Goal: Task Accomplishment & Management: Manage account settings

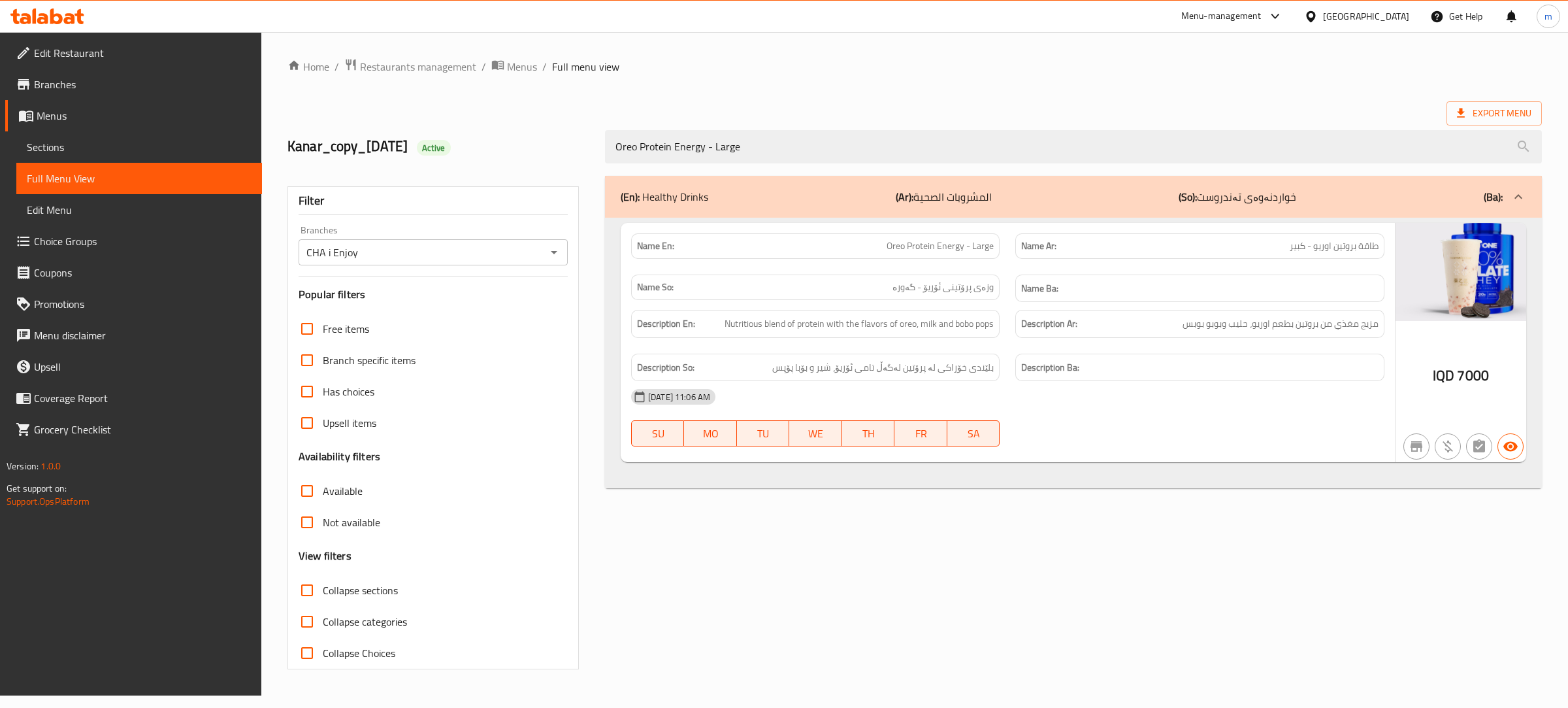
click at [455, 64] on span "Restaurants management" at bounding box center [418, 67] width 116 height 16
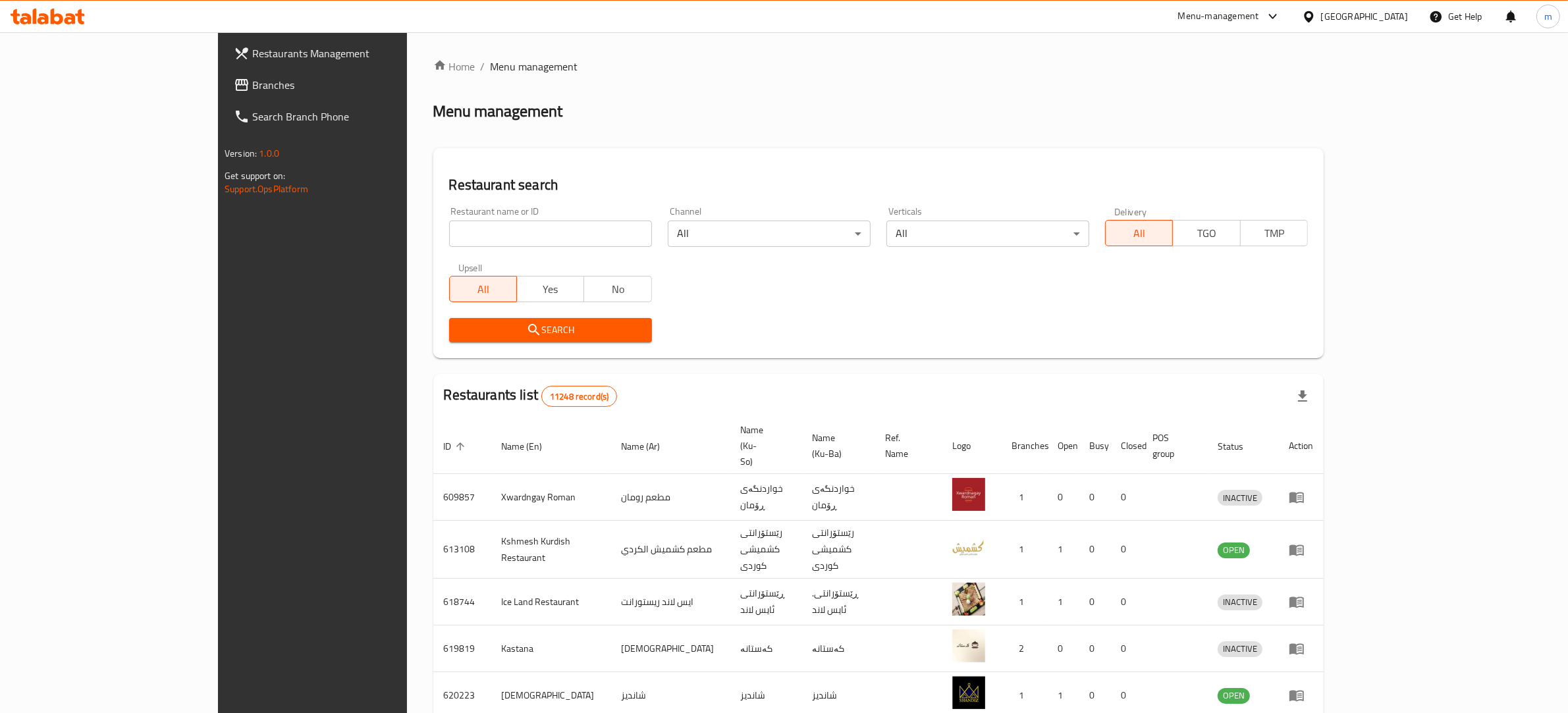
click at [252, 83] on span "Branches" at bounding box center [361, 84] width 218 height 16
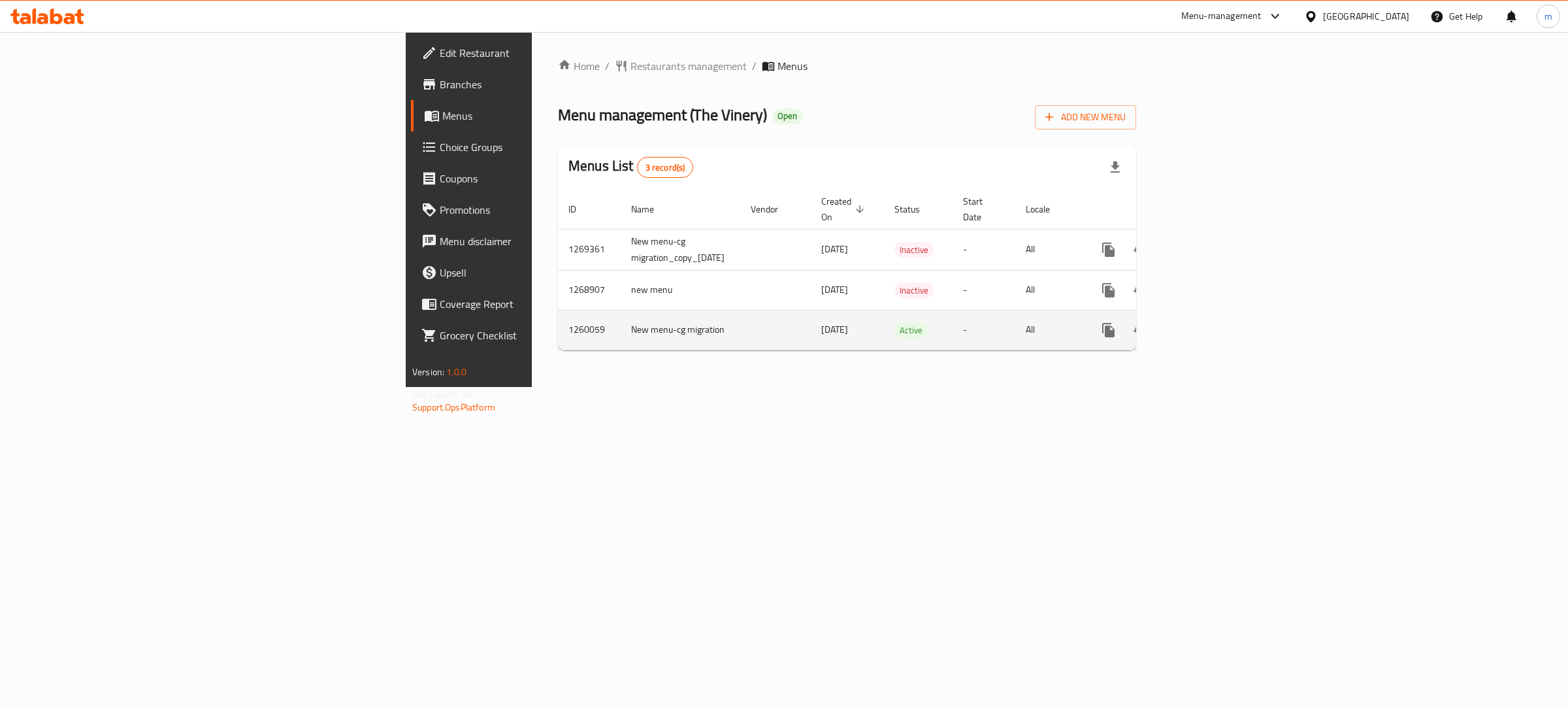
click at [1211, 323] on icon "enhanced table" at bounding box center [1203, 330] width 16 height 16
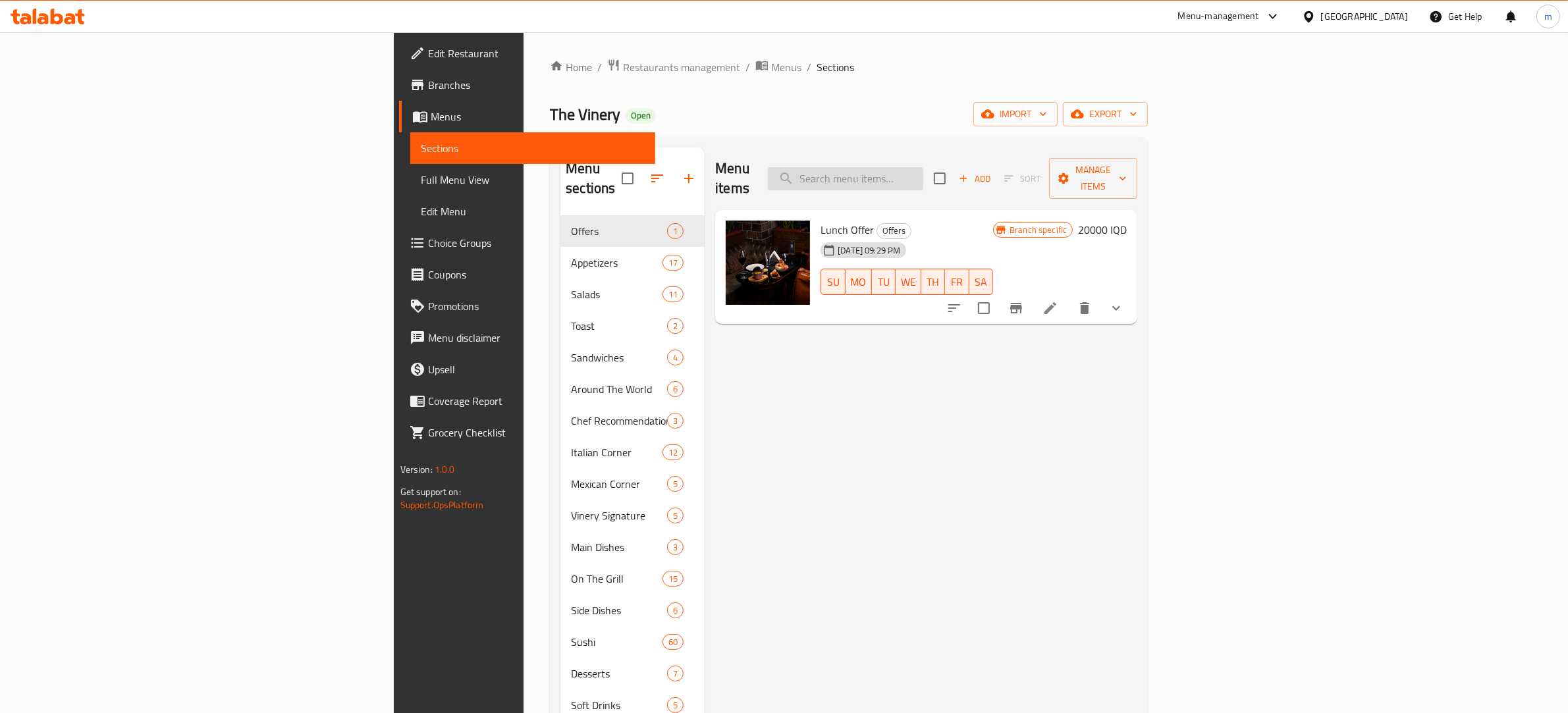
click at [923, 178] on input "search" at bounding box center [845, 178] width 156 height 23
paste input "639689"
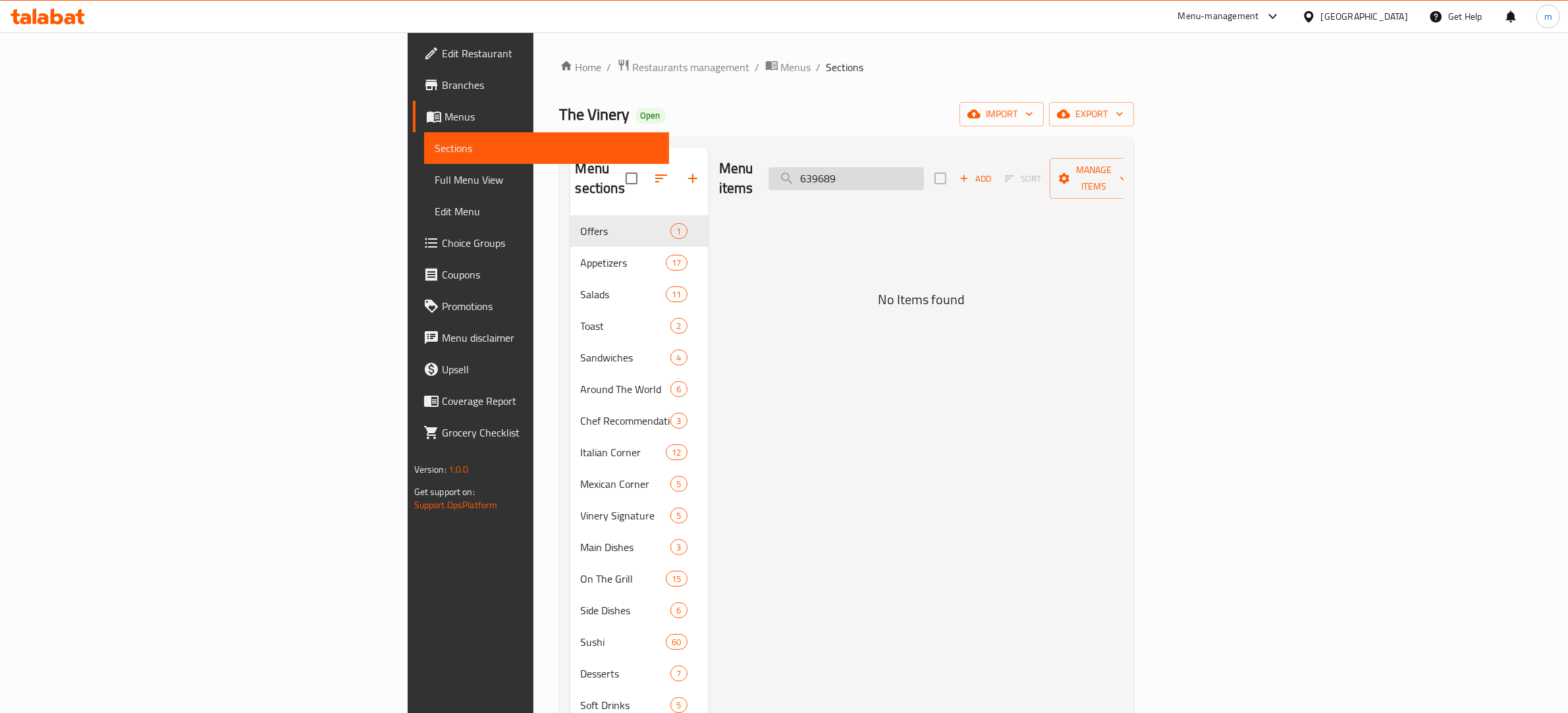
click at [924, 167] on input "639689" at bounding box center [846, 178] width 156 height 23
paste input "Grilled Salmon Sandwich"
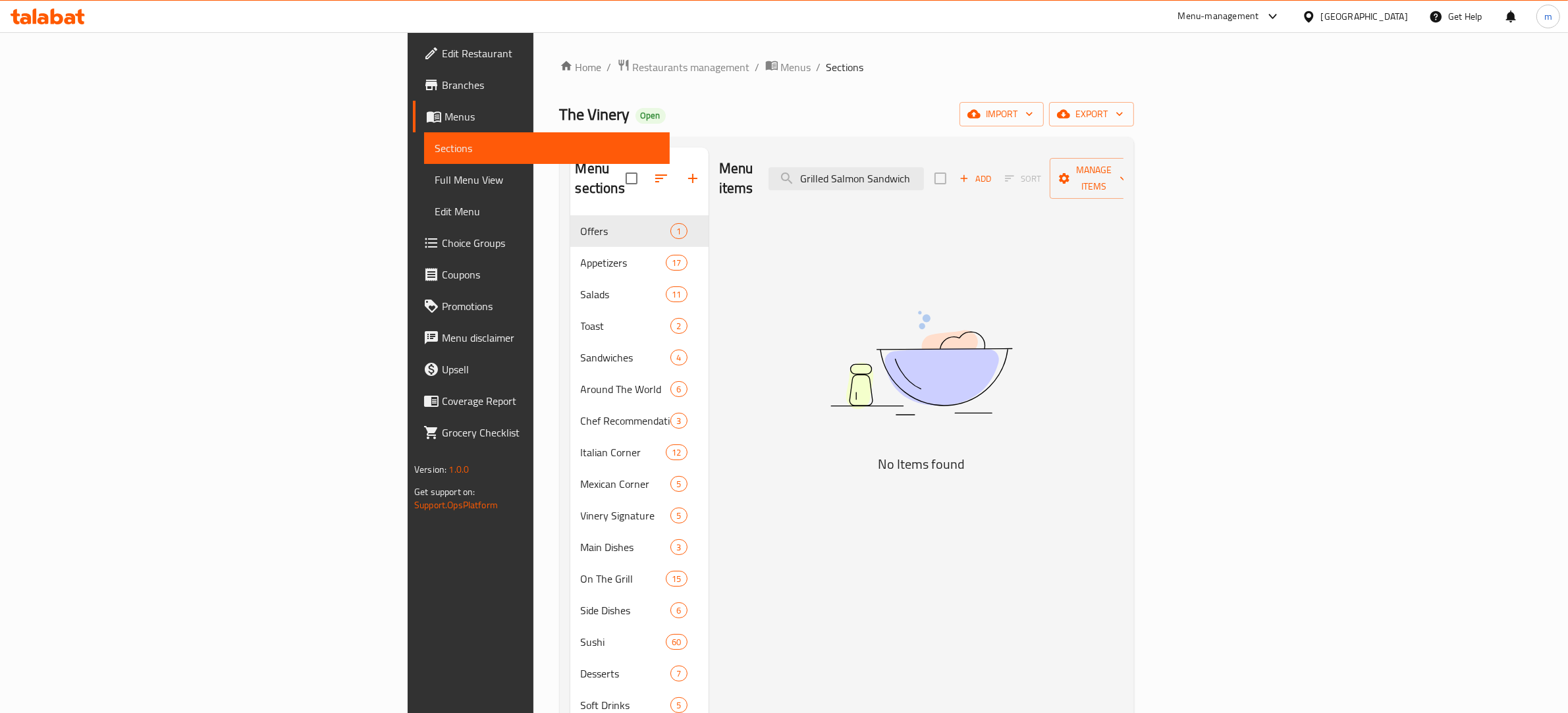
type input "Grilled Salmon Sandwich"
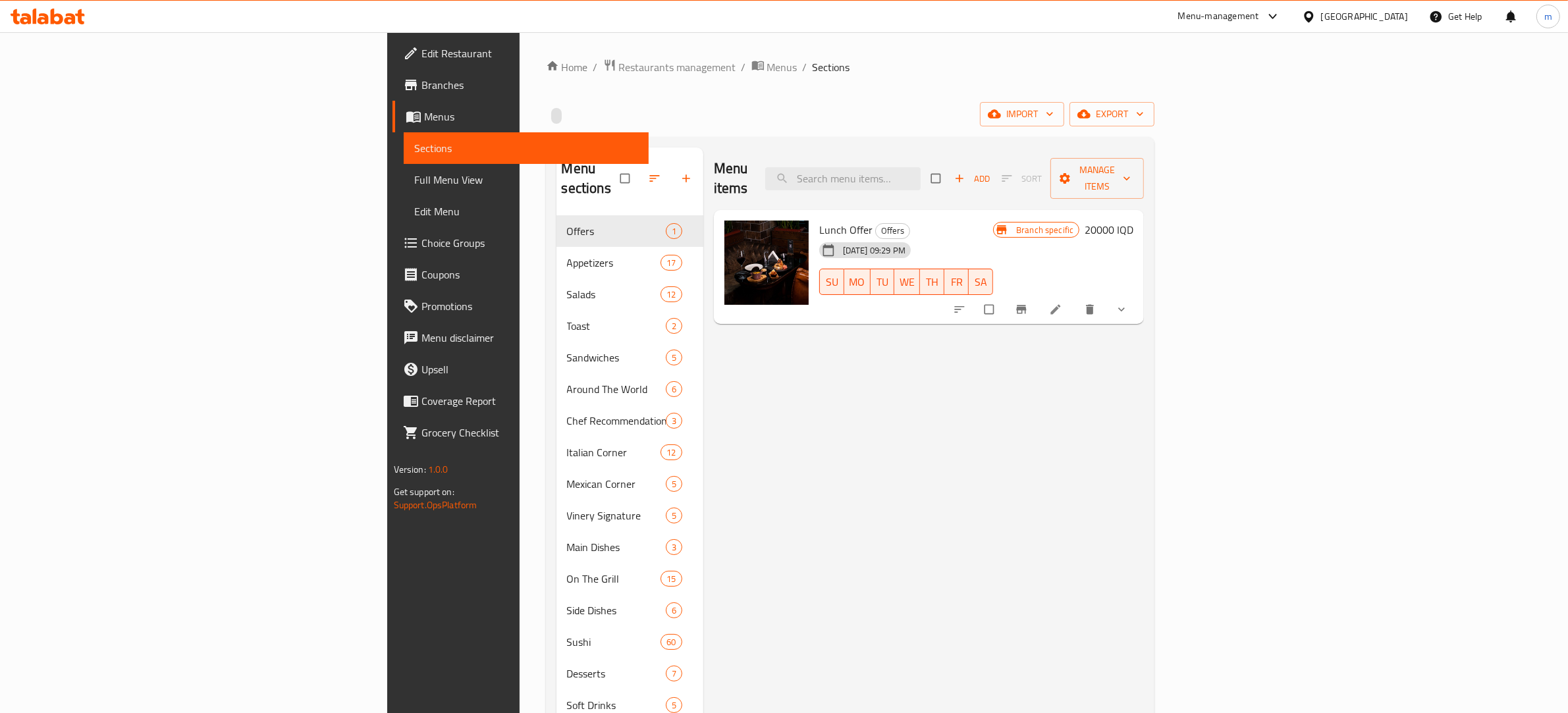
click at [404, 168] on link "Full Menu View" at bounding box center [527, 180] width 246 height 31
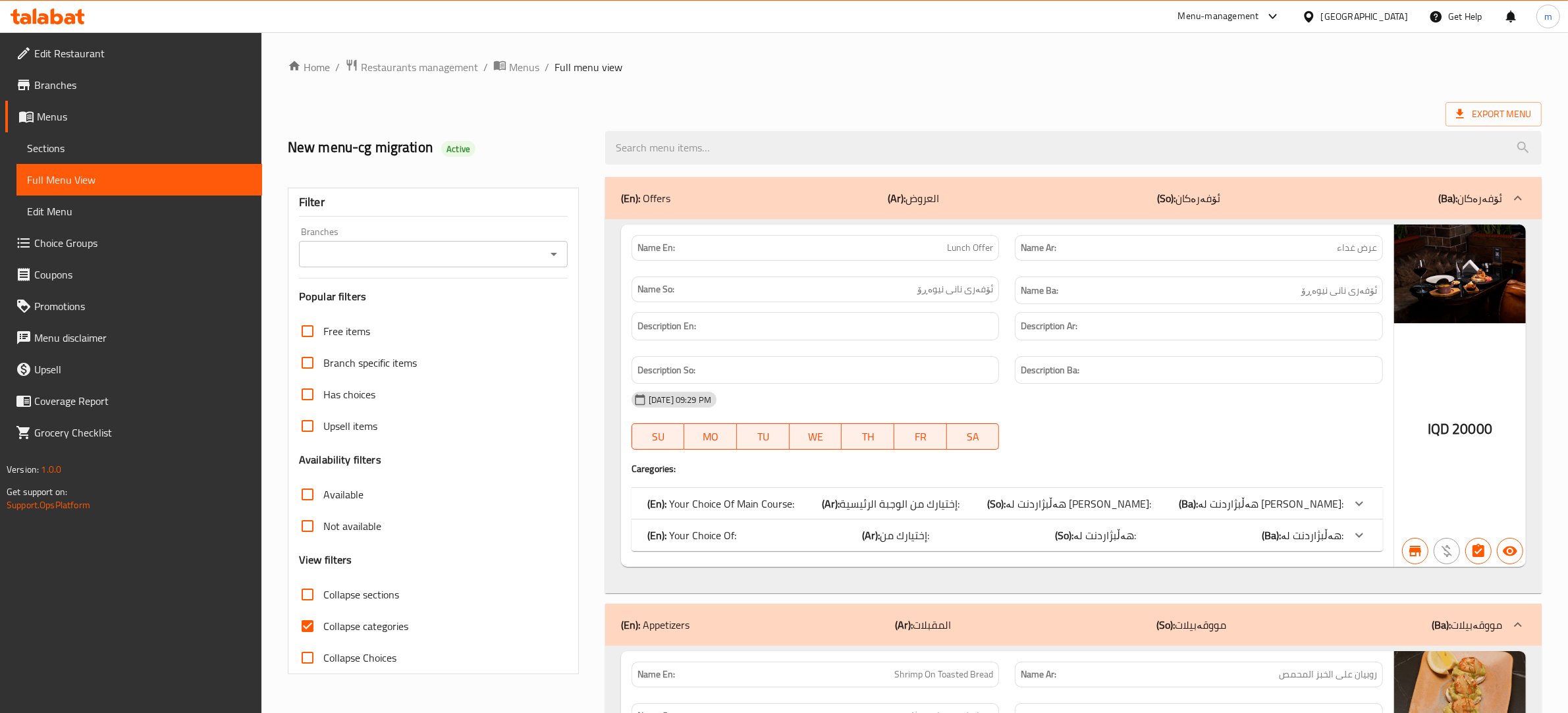
click at [144, 150] on span "Sections" at bounding box center [139, 148] width 224 height 16
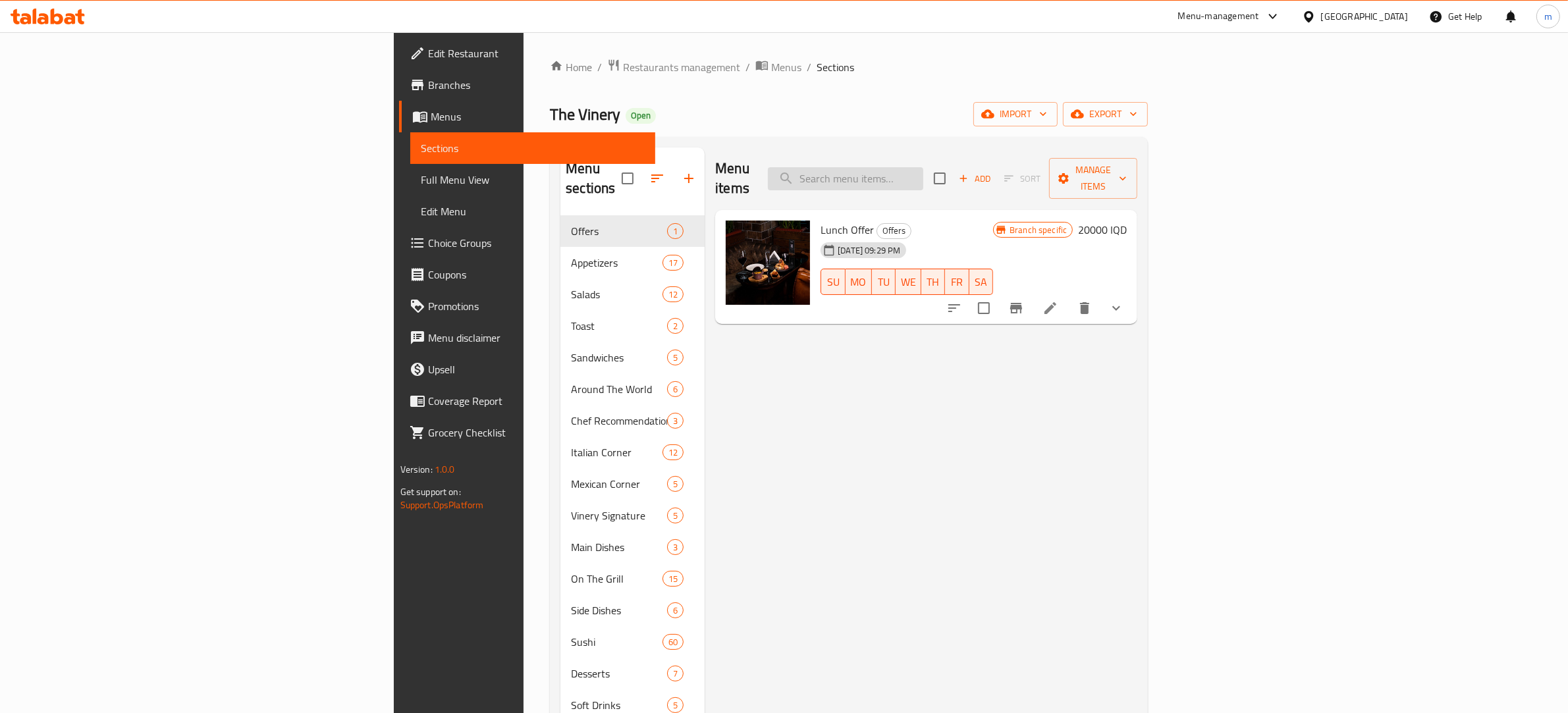
click at [923, 168] on input "search" at bounding box center [845, 178] width 156 height 23
paste input "340711461"
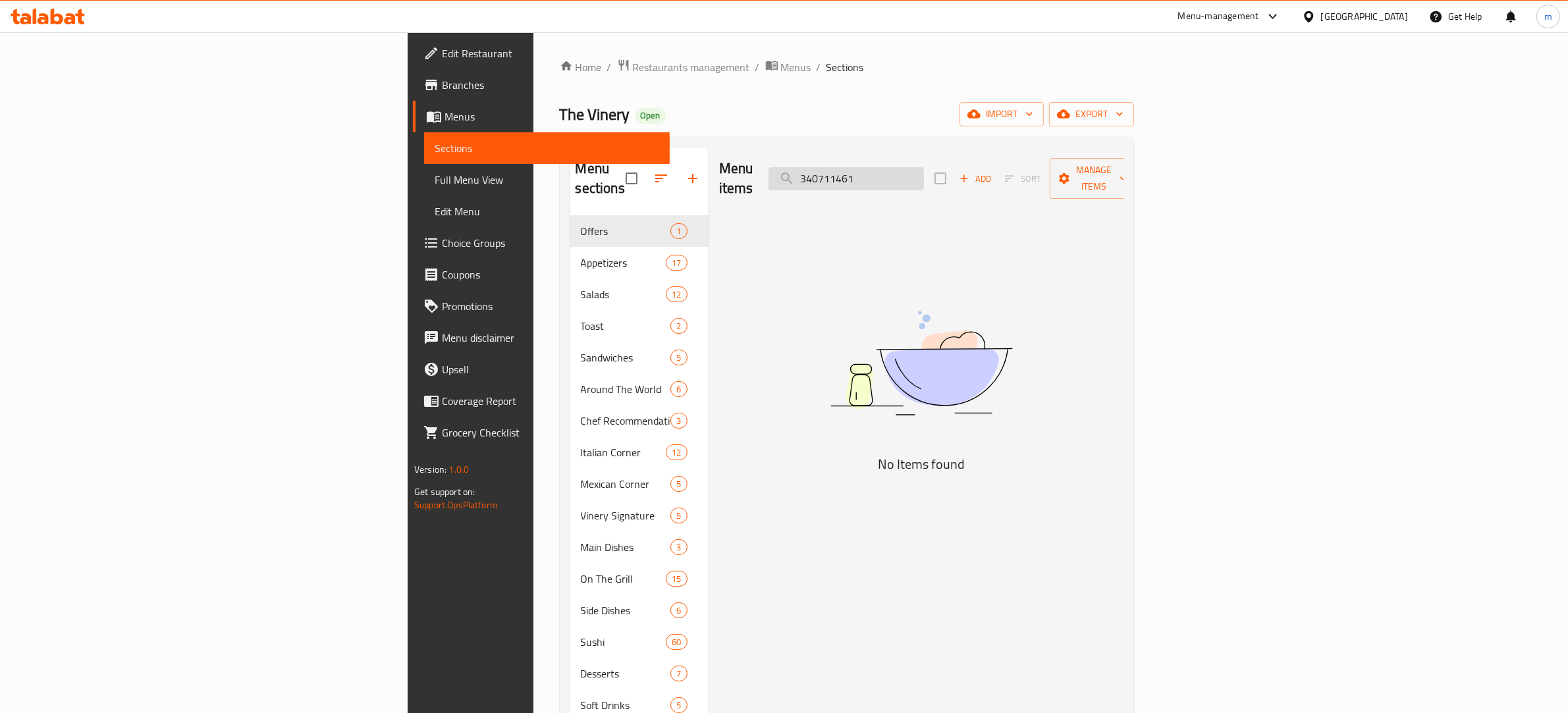
click at [924, 167] on input "340711461" at bounding box center [846, 178] width 156 height 23
paste input "Grilled Salmon Sandwich"
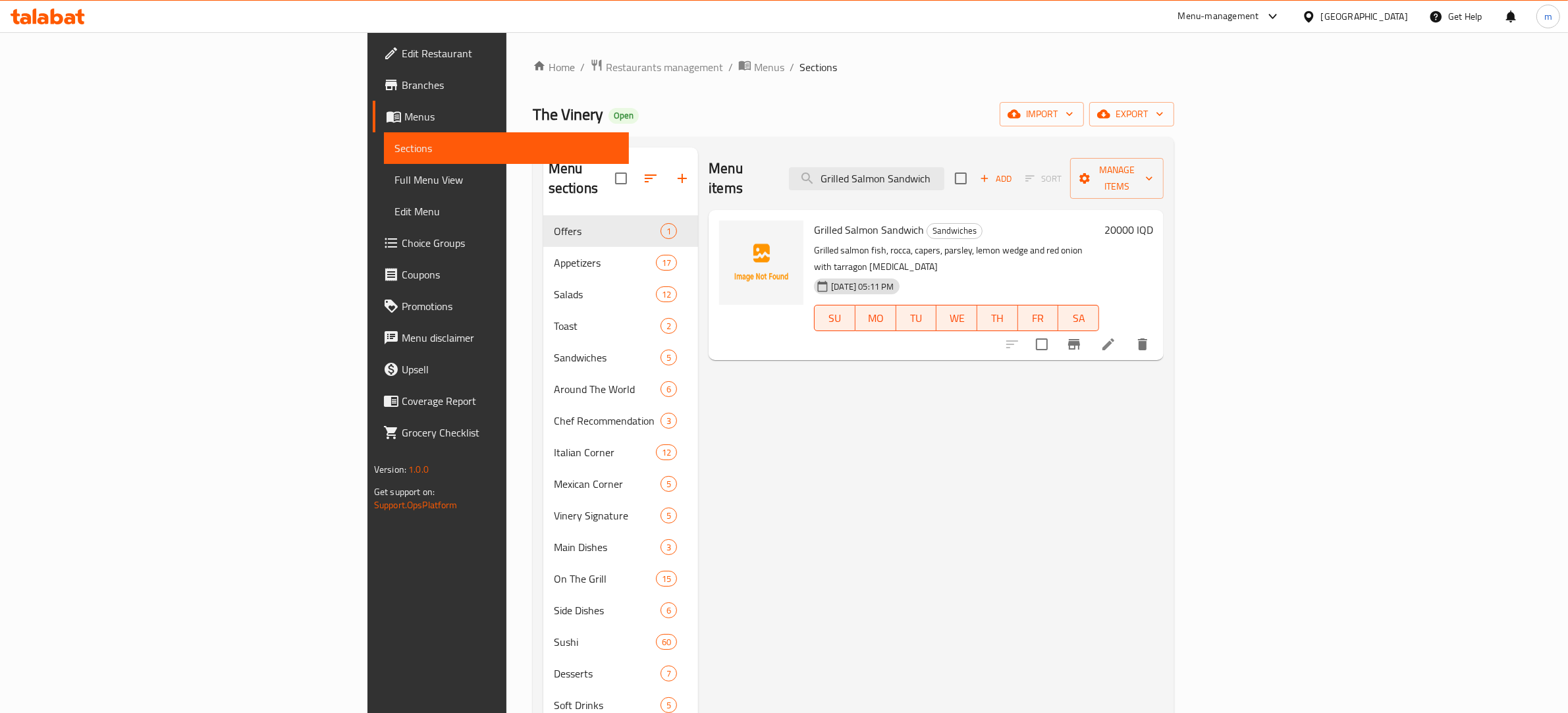
type input "Grilled Salmon Sandwich"
click at [1116, 336] on icon at bounding box center [1107, 343] width 16 height 16
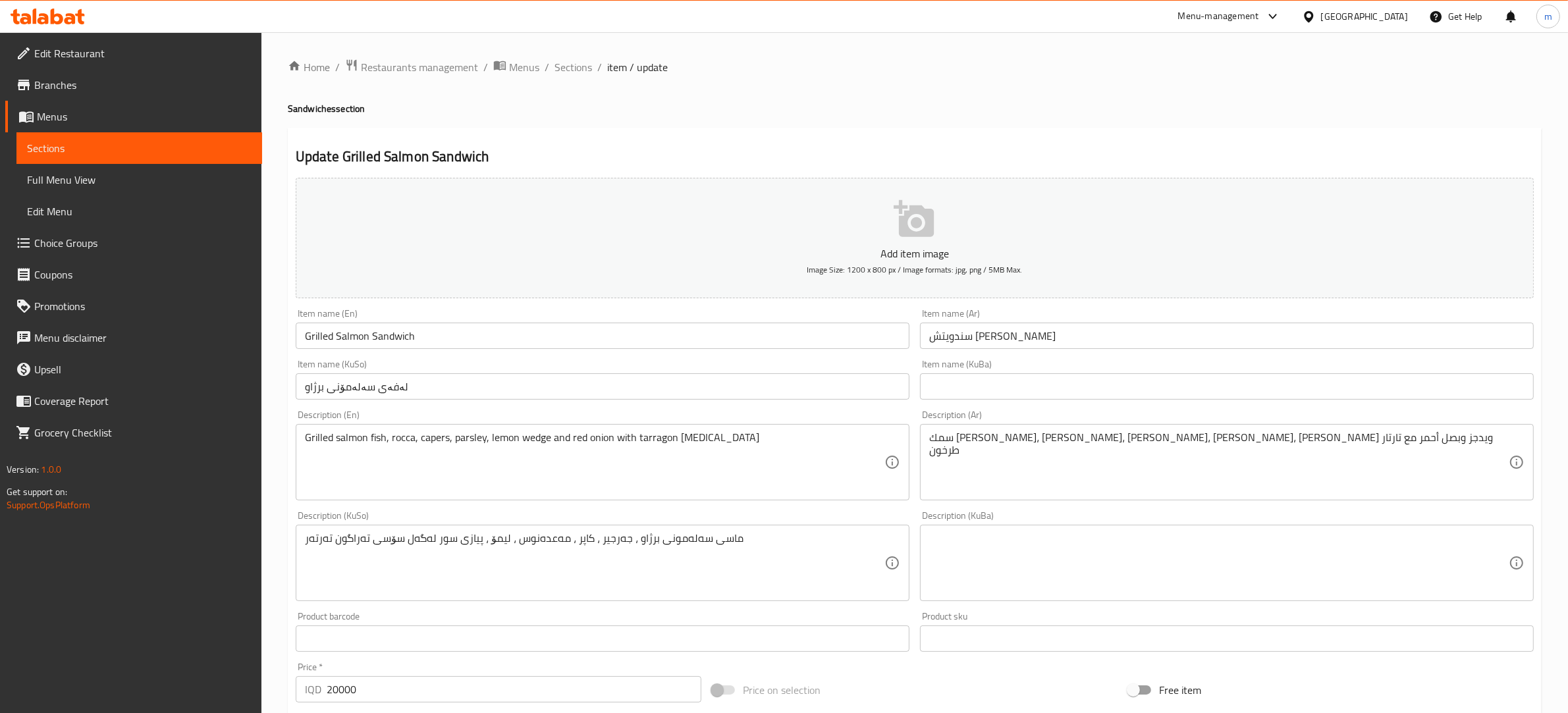
click at [433, 381] on input "لەفەی سەلەمۆنی برژاو" at bounding box center [602, 386] width 613 height 26
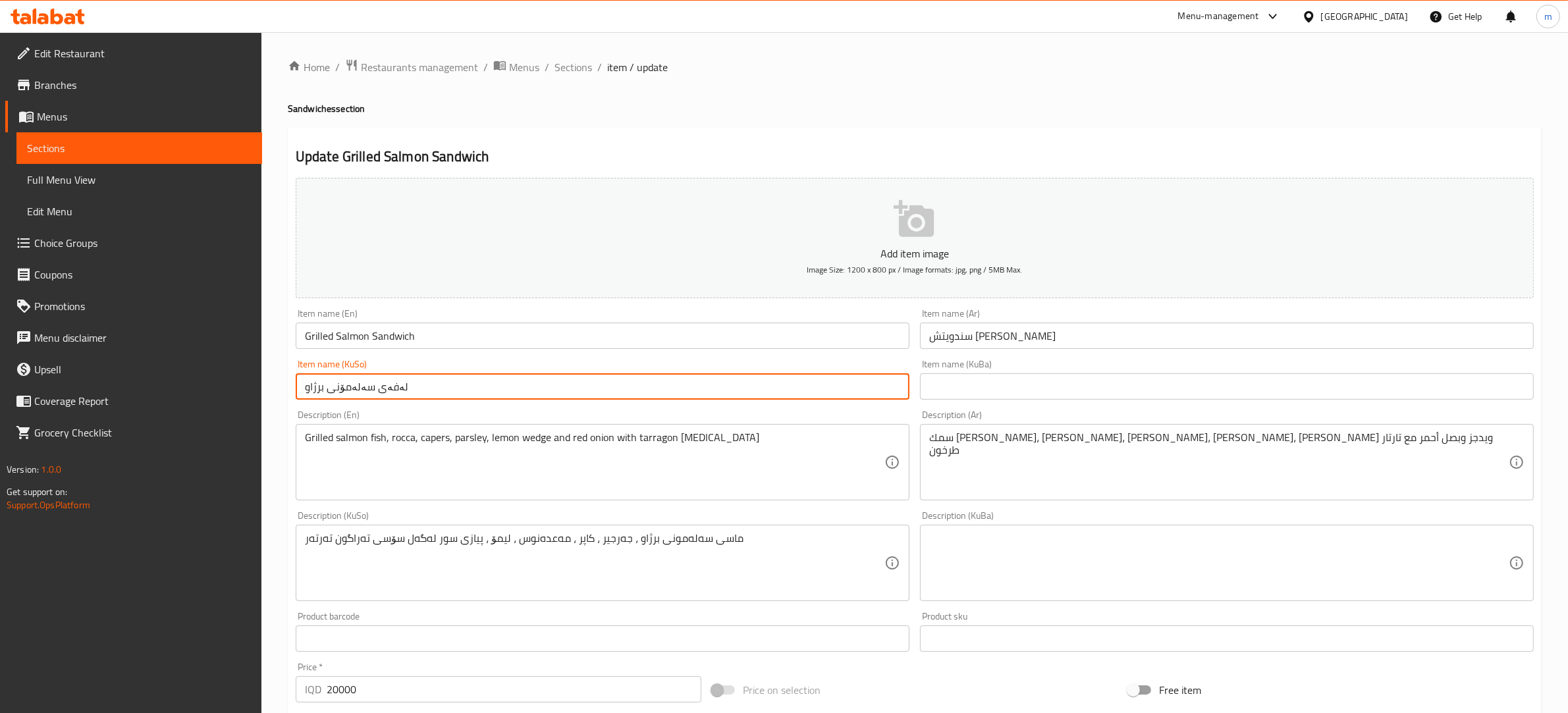
click at [433, 381] on input "لەفەی سەلەمۆنی برژاو" at bounding box center [602, 386] width 613 height 26
click at [419, 393] on input "لەفەی سەلەمۆنی برژاو" at bounding box center [602, 386] width 613 height 26
click at [389, 388] on input "لەفەی سەلەمۆنی برژاو" at bounding box center [602, 386] width 613 height 26
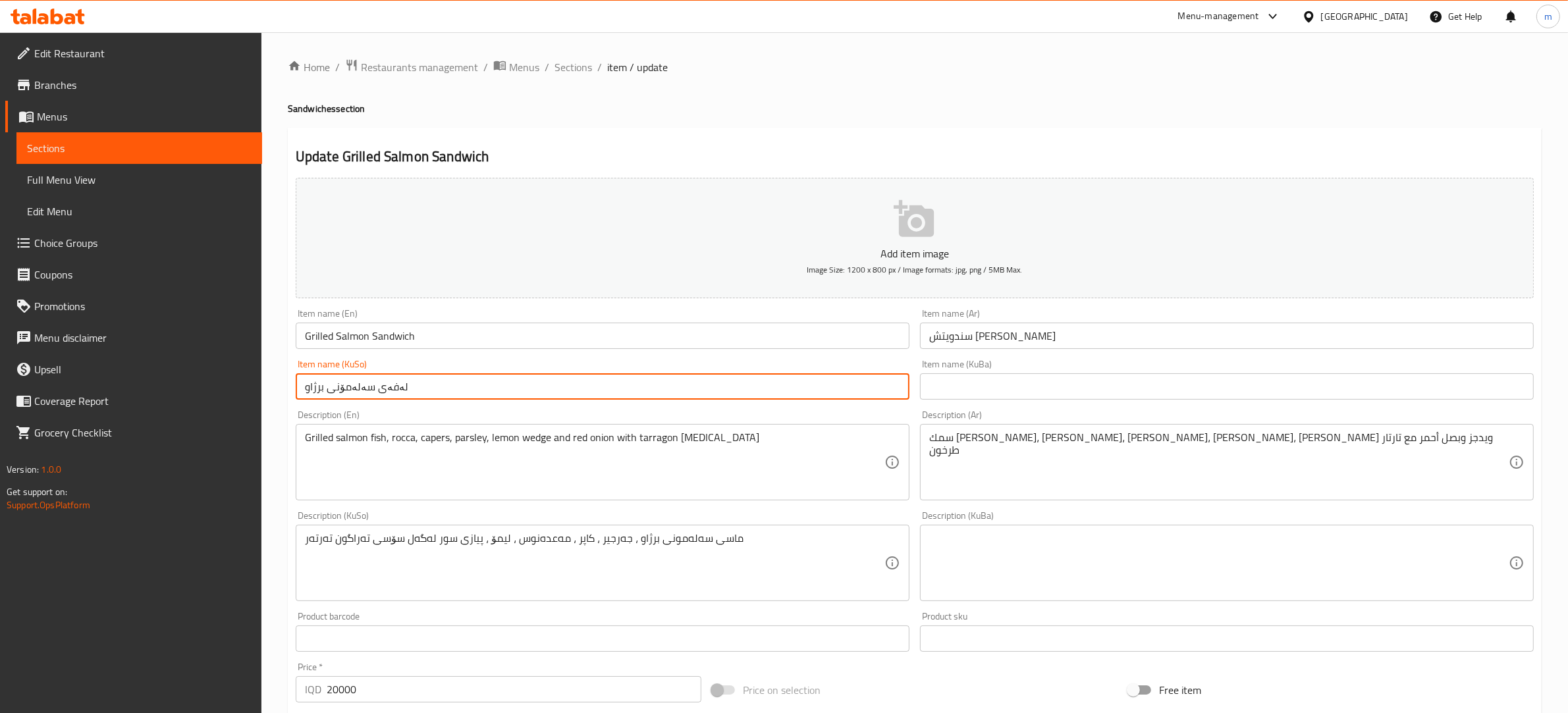
click at [389, 388] on input "لەفەی سەلەمۆنی برژاو" at bounding box center [602, 386] width 613 height 26
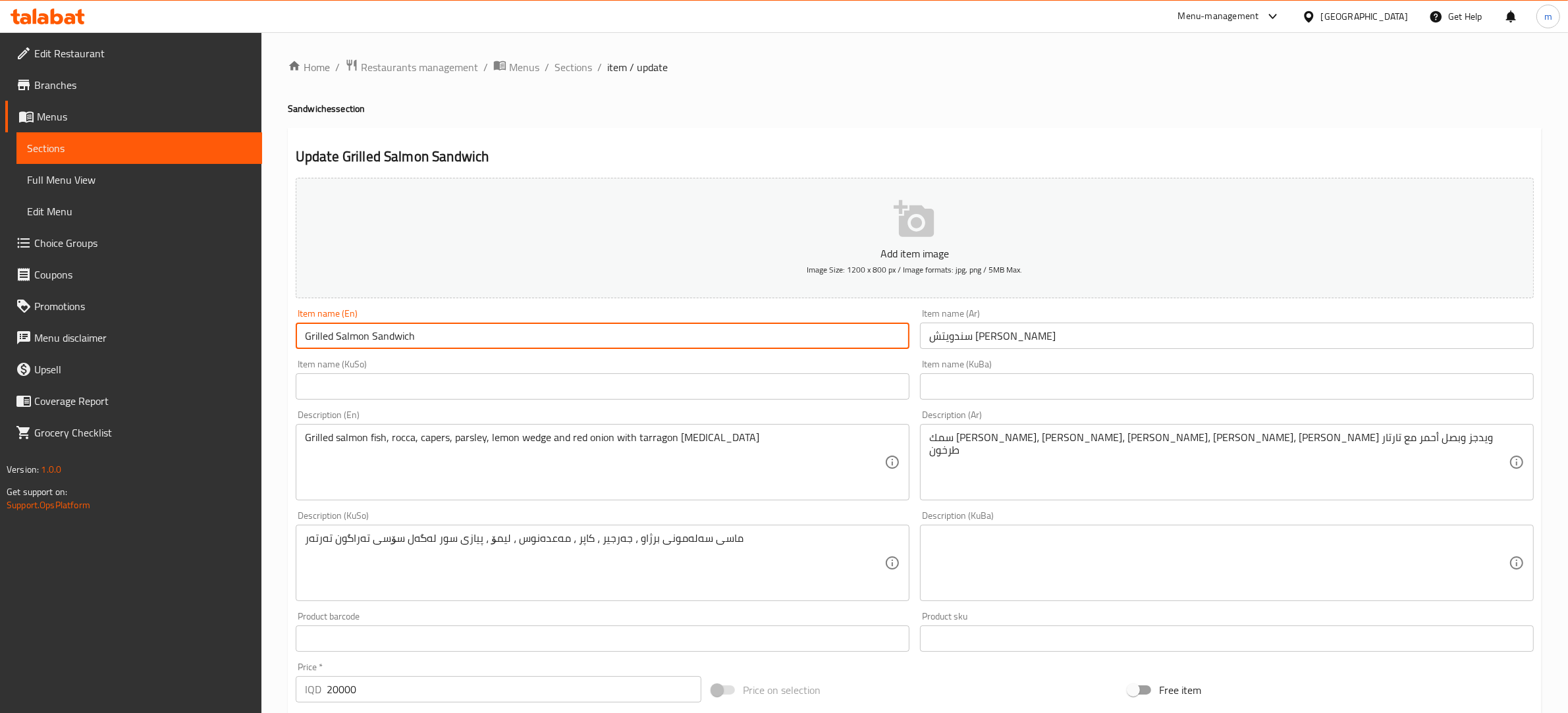
click at [376, 326] on input "Grilled Salmon Sandwich" at bounding box center [602, 335] width 613 height 26
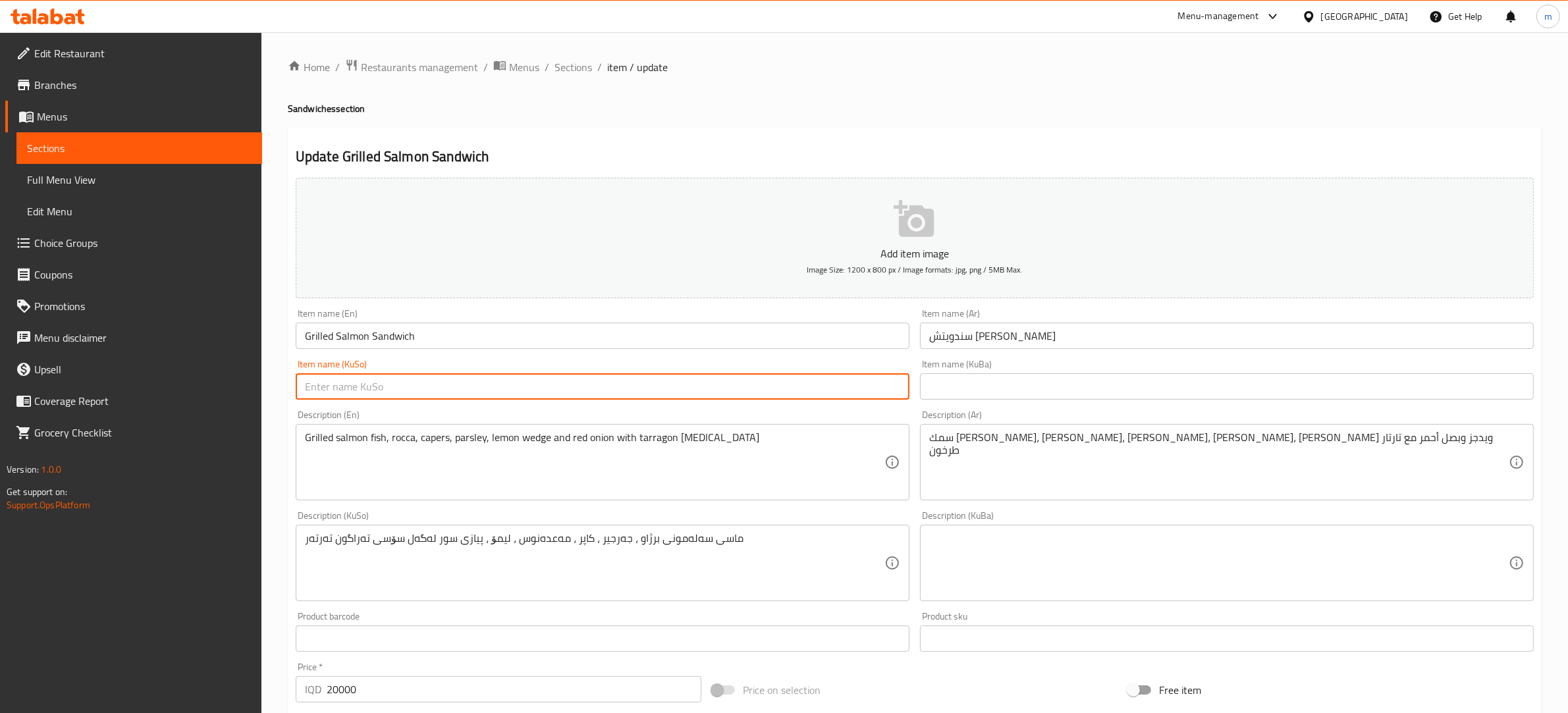
click at [452, 375] on input "text" at bounding box center [602, 386] width 613 height 26
paste input "ساندویچی سەلەمۆنی کبابی"
click at [318, 380] on input "ساندویچی سەلەمۆنی کبابی" at bounding box center [602, 386] width 613 height 26
click at [404, 386] on input "ساندویچی سەلەمۆنی برژاو" at bounding box center [602, 386] width 613 height 26
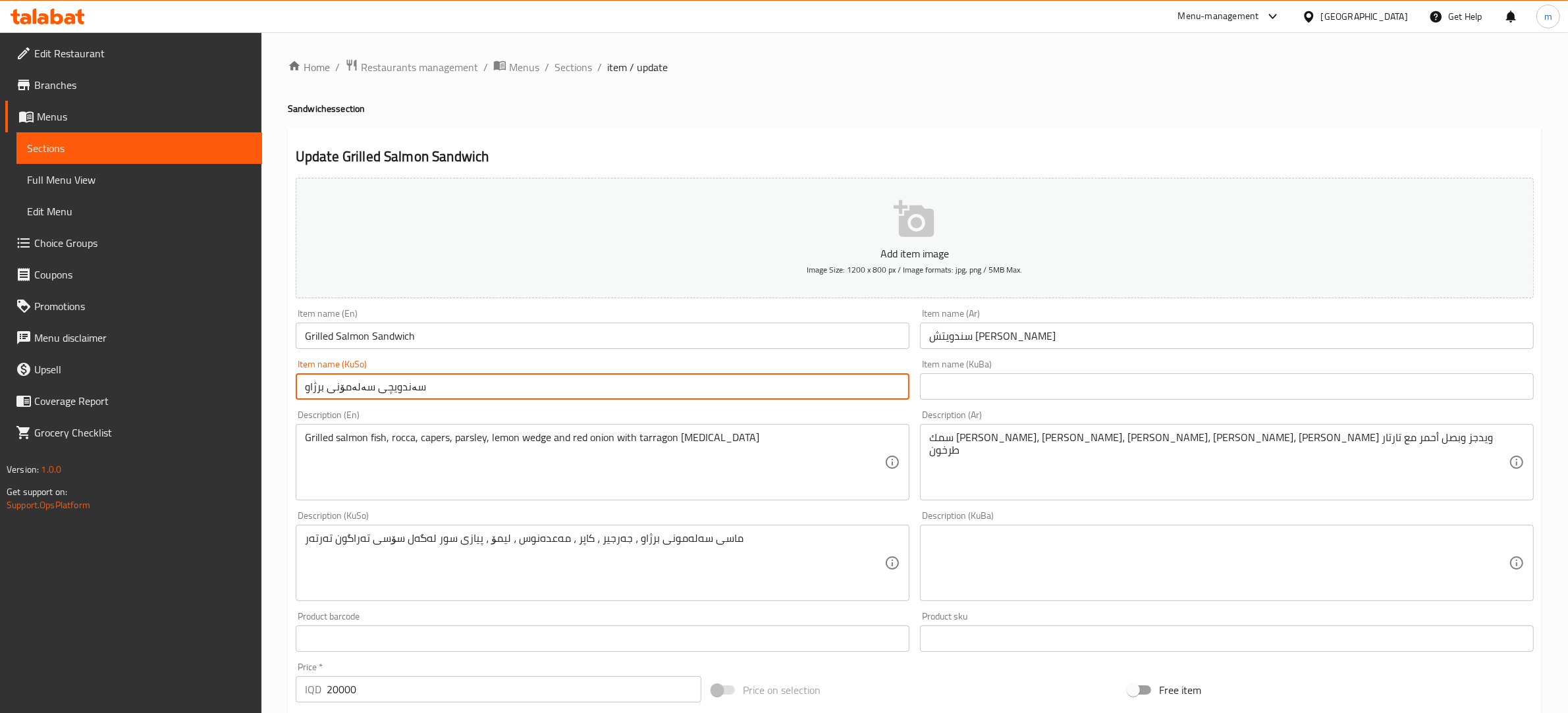
click at [981, 342] on input "سندويتش [PERSON_NAME]" at bounding box center [1226, 335] width 613 height 26
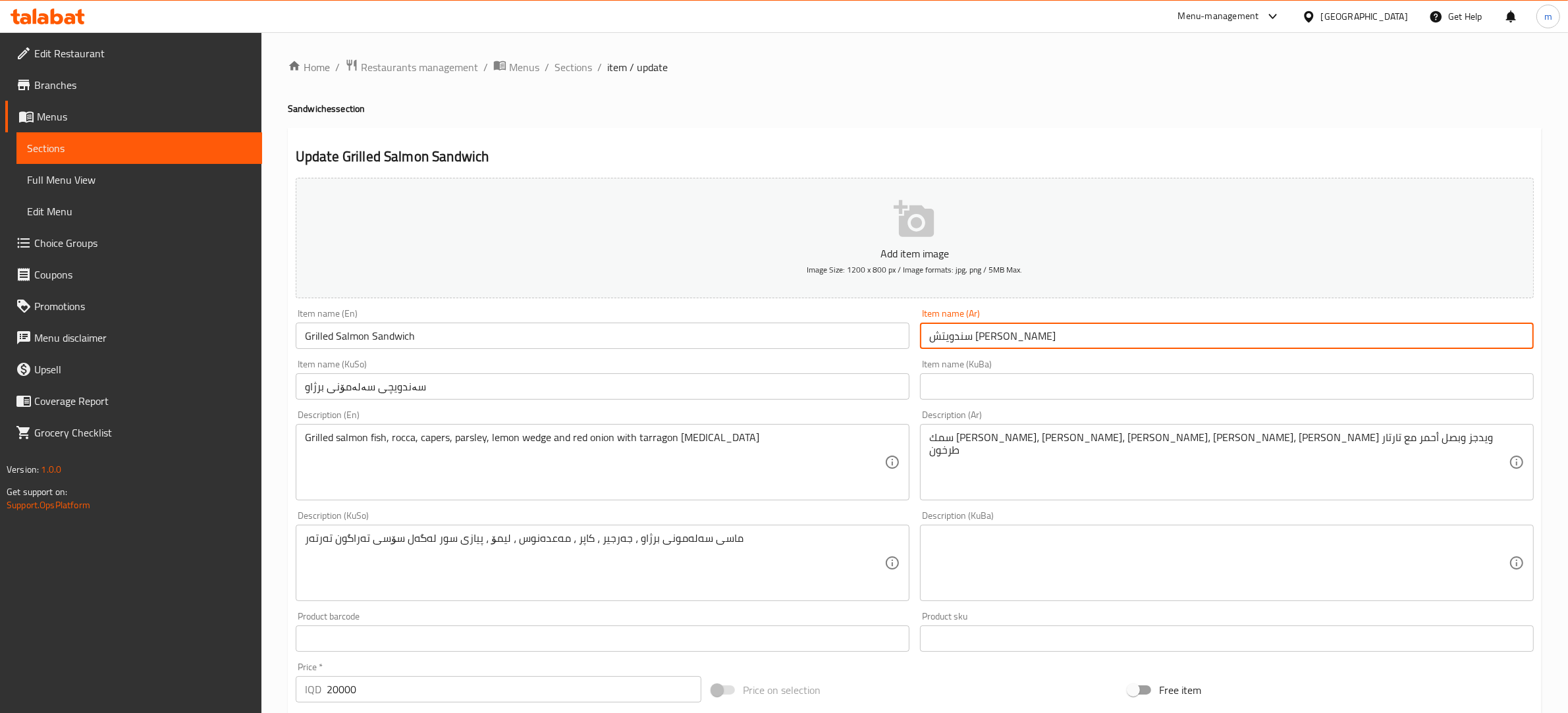
click at [986, 343] on input "سندويتش [PERSON_NAME]" at bounding box center [1226, 335] width 613 height 26
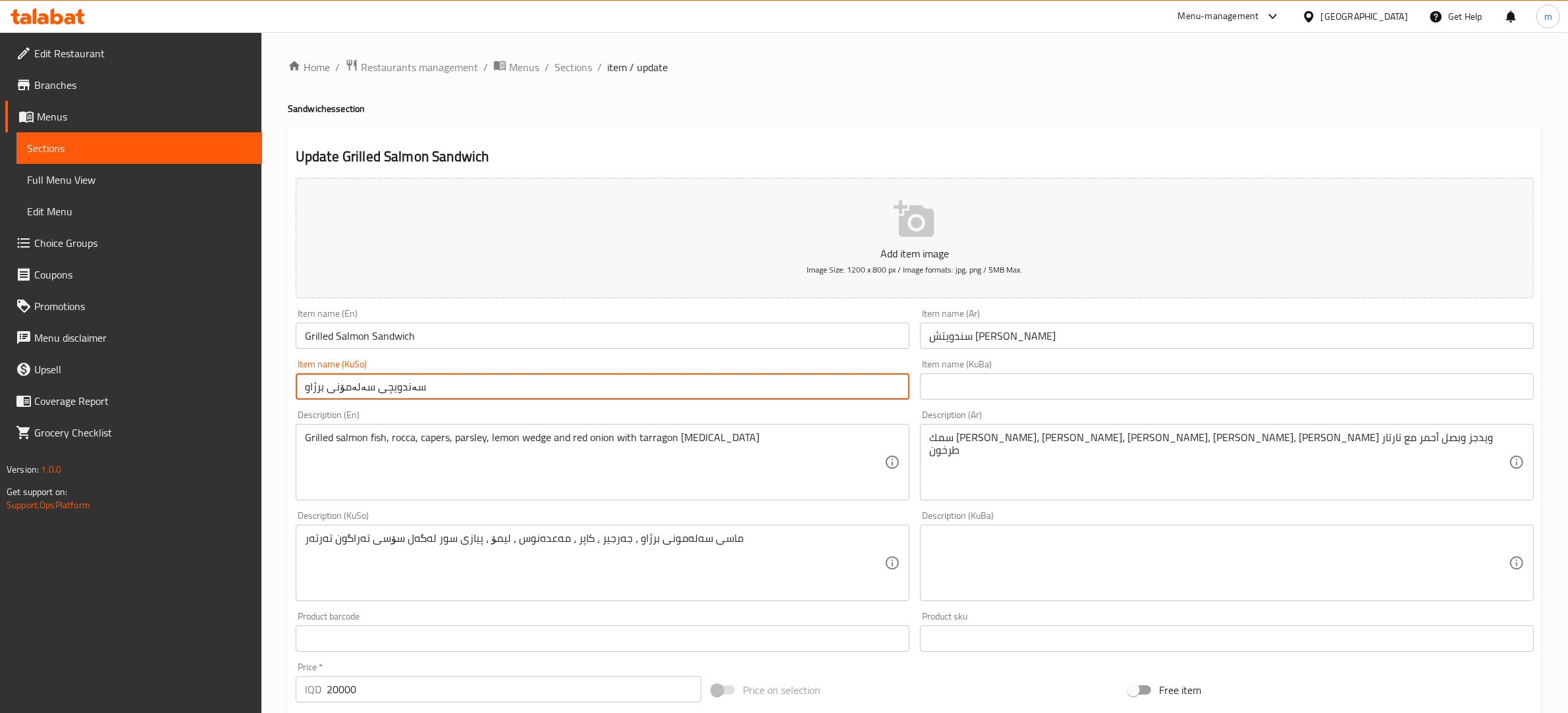
drag, startPoint x: 334, startPoint y: 384, endPoint x: 369, endPoint y: 389, distance: 35.4
click at [369, 389] on input "سەندویچی سەلەمۆنی برژاو" at bounding box center [602, 386] width 613 height 26
paste input "و"
type input "سەندویچی سەلەمونی برژاو"
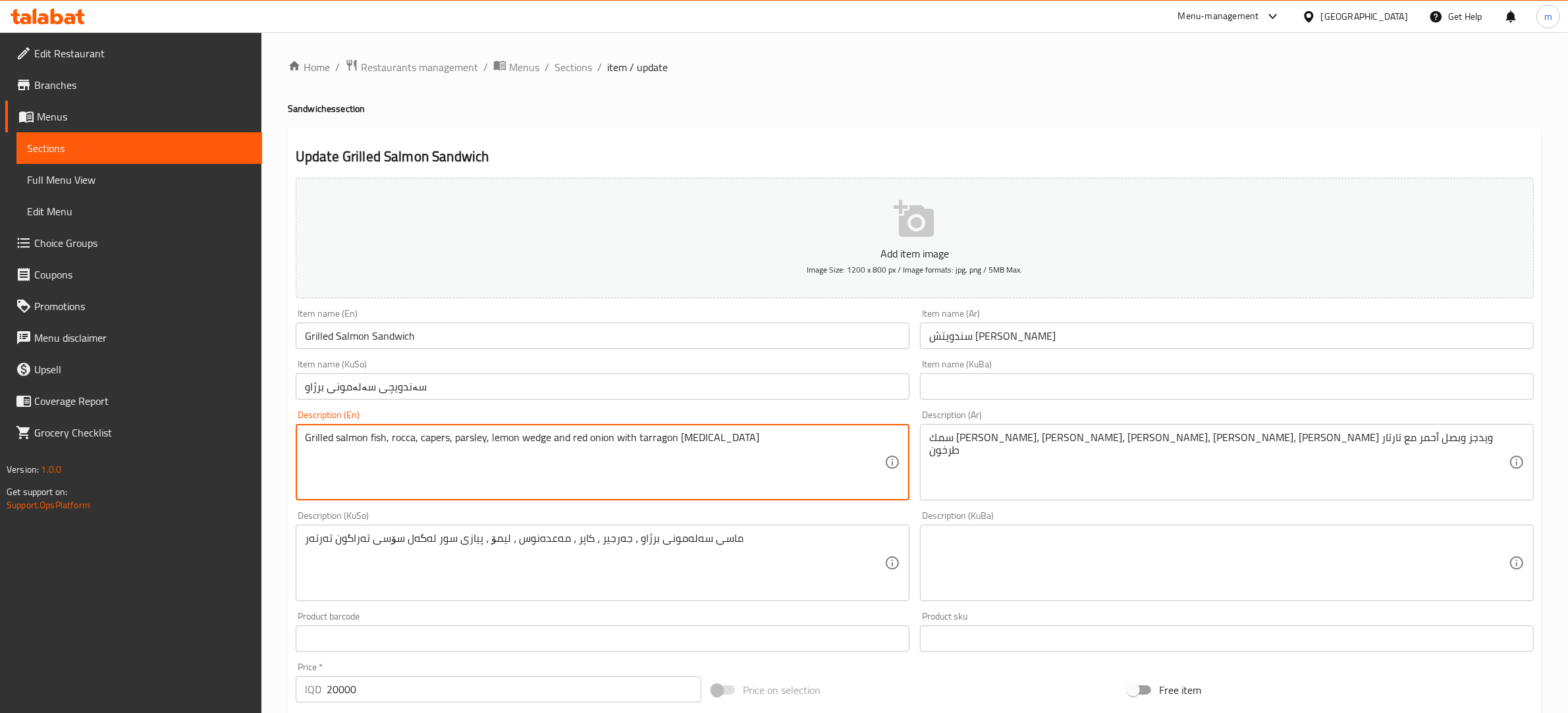
click at [389, 438] on textarea "Grilled salmon fish, rocca, capers, parsley, lemon wedge and red onion with tar…" at bounding box center [594, 463] width 579 height 63
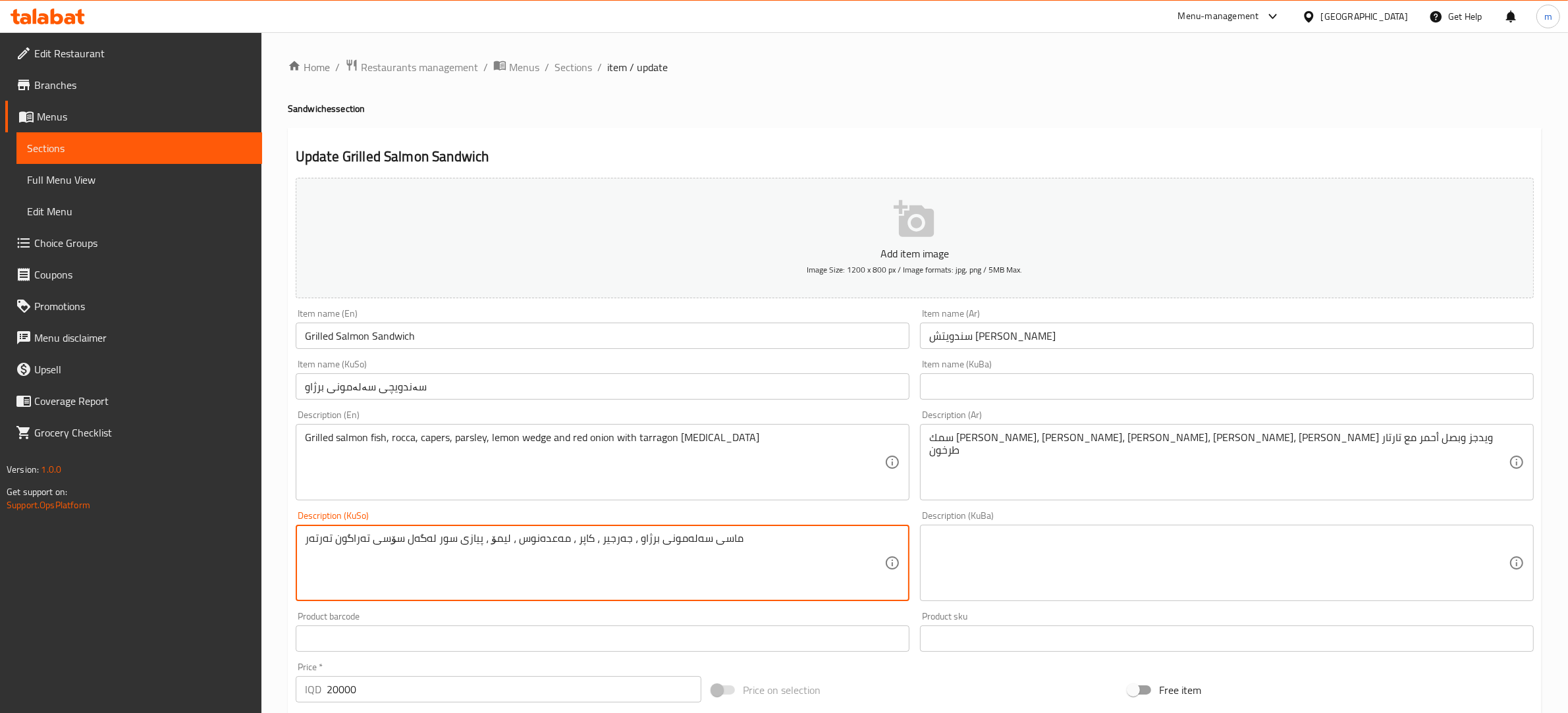
click at [581, 539] on textarea "ماسی سه‌له‌مونی برژاو ، جه‌رجیر ، كاپر ، مه‌عده‌نوس ، لیمۆ ، پیازی سور له‌گه‌ل …" at bounding box center [594, 563] width 579 height 63
paste textarea "لیمۆی وێجز"
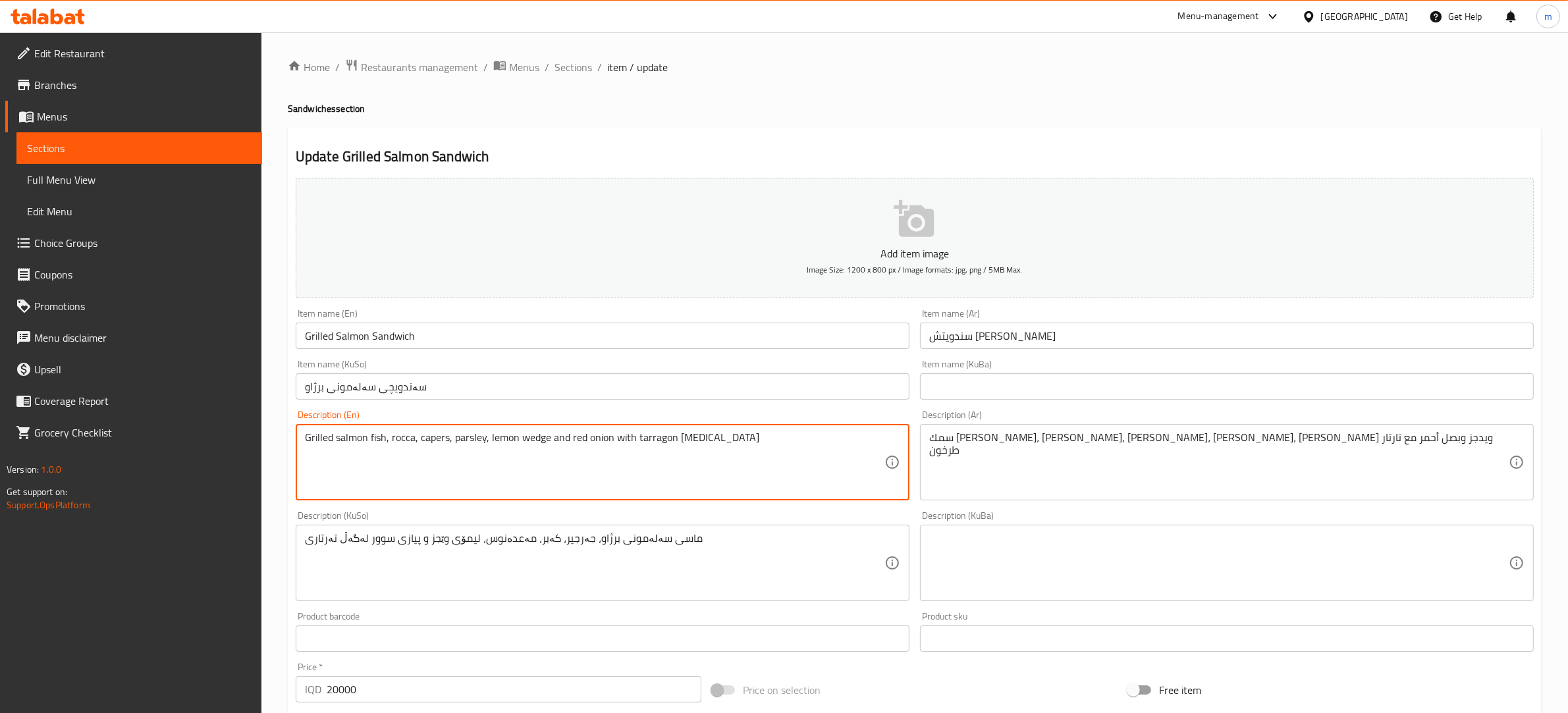
click at [651, 440] on textarea "Grilled salmon fish, rocca, capers, parsley, lemon wedge and red onion with tar…" at bounding box center [594, 463] width 579 height 63
click at [693, 433] on textarea "Grilled salmon fish, rocca, capers, parsley, lemon wedge and red onion with tar…" at bounding box center [594, 463] width 579 height 63
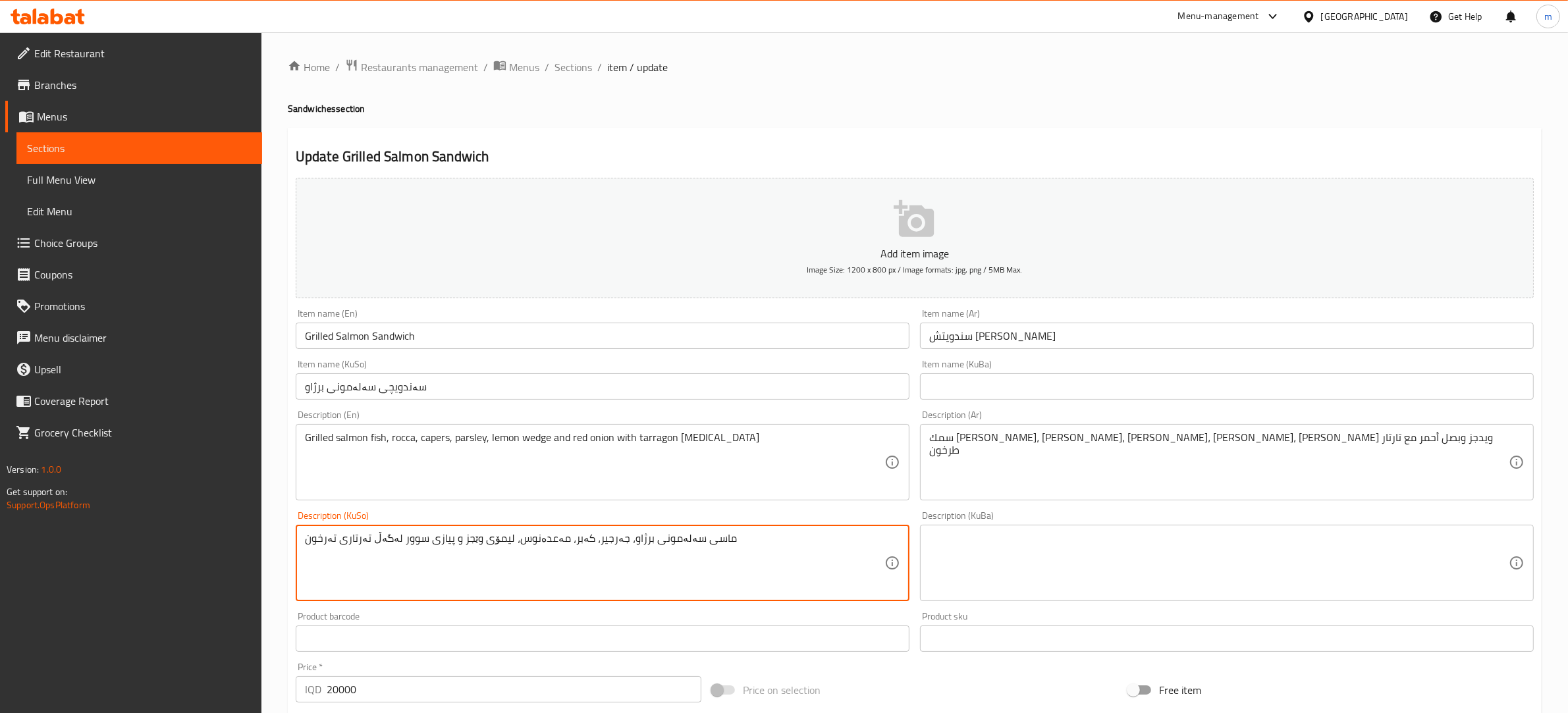
type textarea "ماسی سەلەمونی برژاو، جەرجیر، کەبر، مەعدەنوس، لیمۆی وێجز و پیازی سوور لەگەڵ تەرت…"
click at [987, 551] on textarea at bounding box center [1218, 563] width 579 height 63
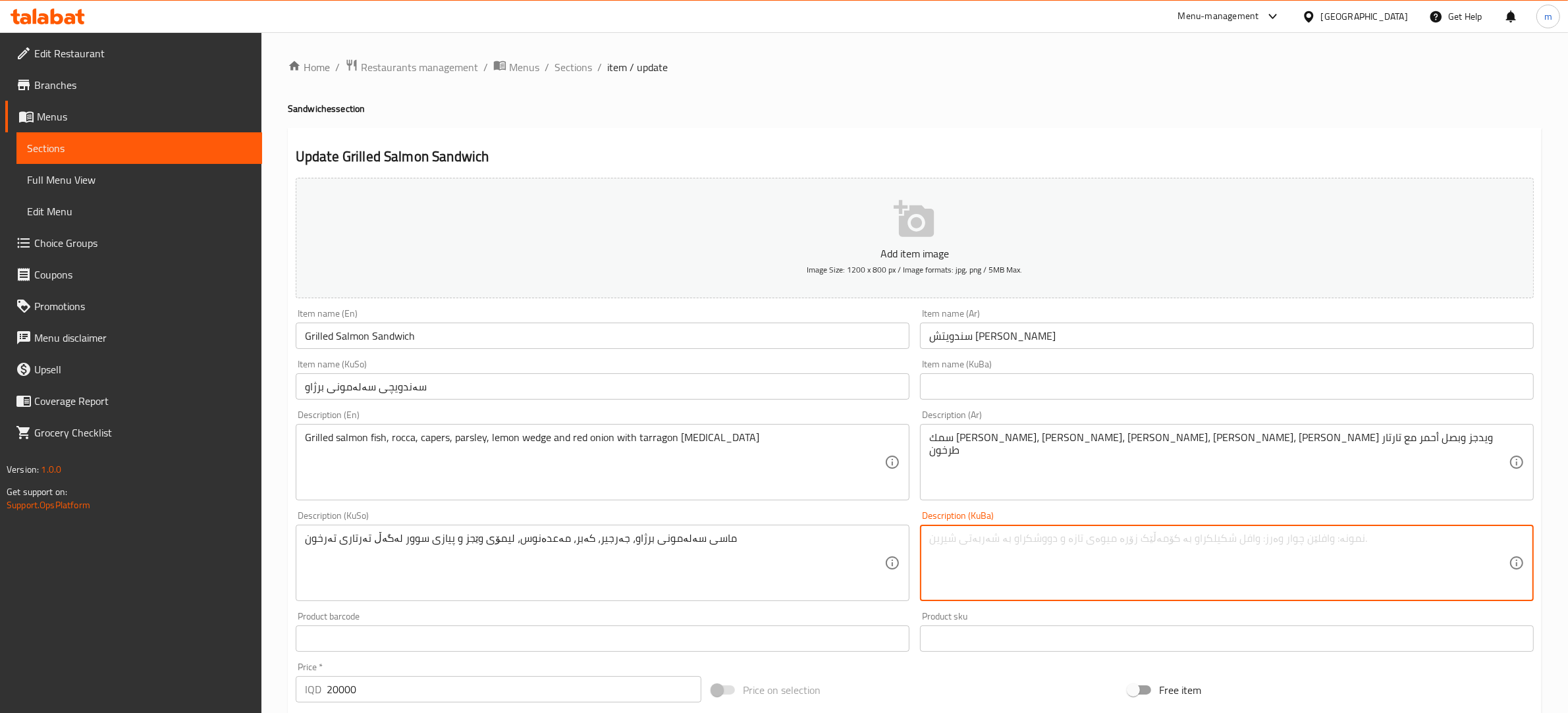
paste textarea "ماسی سەلەمونی برژاو، جەرجیر، کەبر، مەعدەنوس، لیمۆی وێجز و پیازی سوور لەگەڵ تەرت…"
type textarea "ماسی سەلەمونی برژاو، جەرجیر، کەبر، مەعدەنوس، لیمۆی وێجز و پیازی سوور لەگەڵ تەرت…"
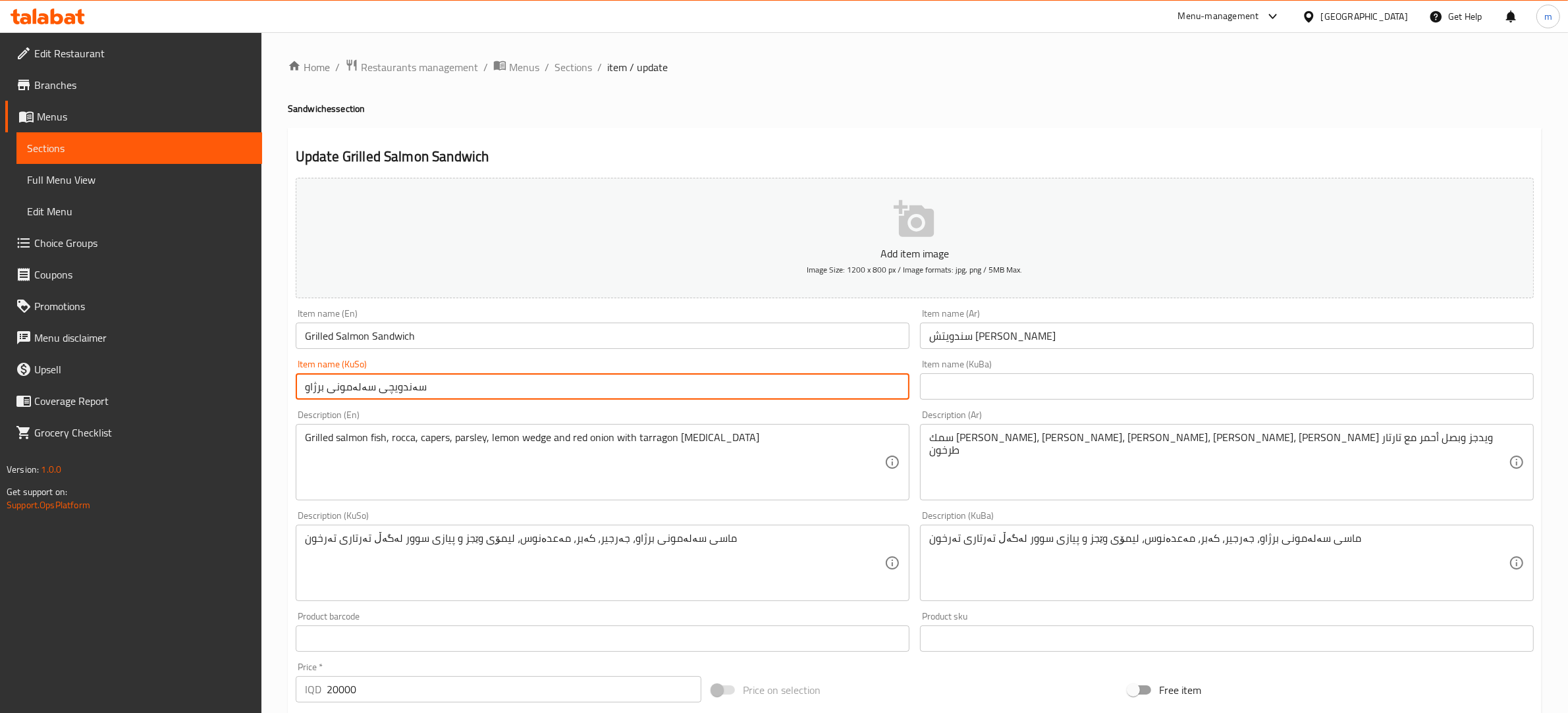
click at [494, 393] on input "سەندویچی سەلەمونی برژاو" at bounding box center [602, 386] width 613 height 26
click at [967, 382] on input "text" at bounding box center [1226, 386] width 613 height 26
paste input "سەندویچی سەلەمونی برژاو"
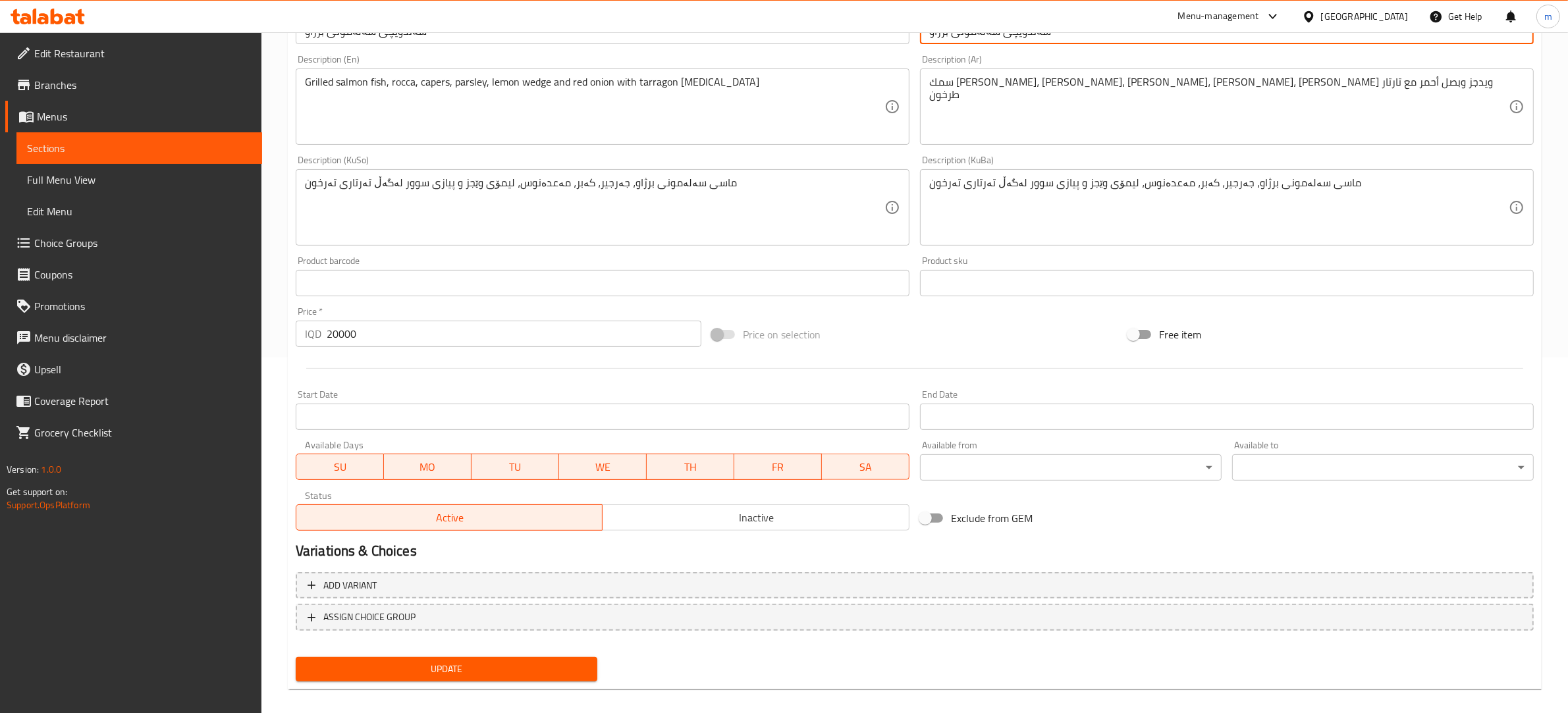
scroll to position [366, 0]
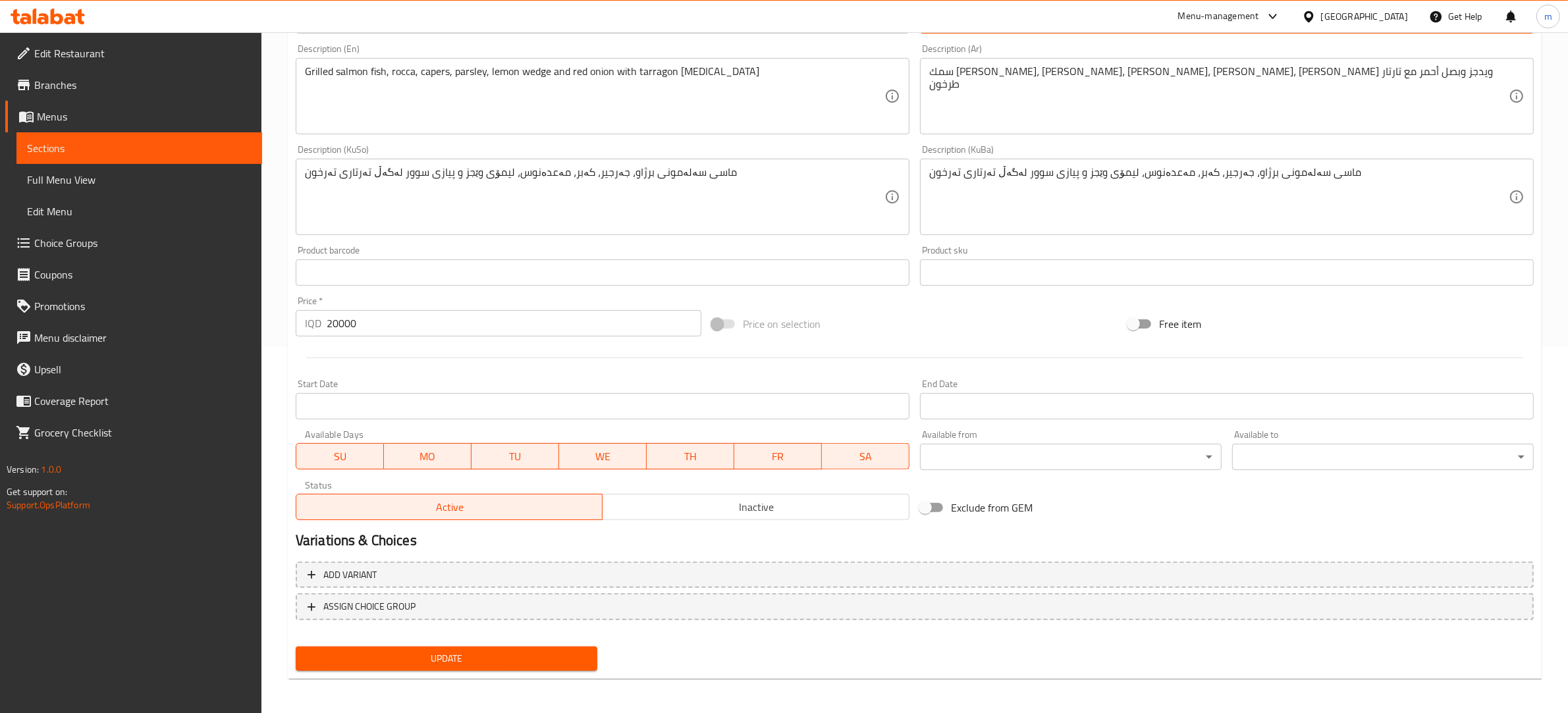
type input "سەندویچی سەلەمونی برژاو"
click at [550, 655] on span "Update" at bounding box center [446, 659] width 280 height 16
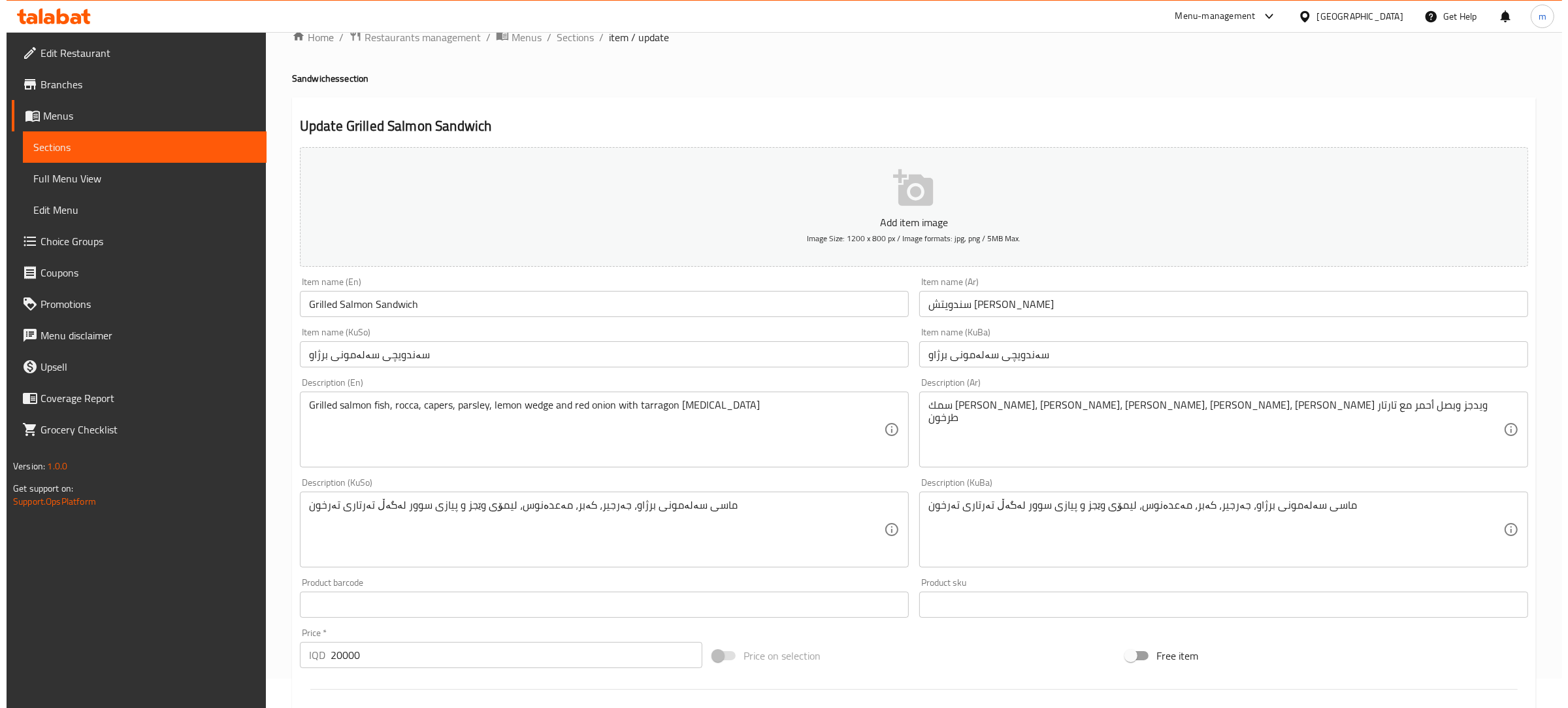
scroll to position [0, 0]
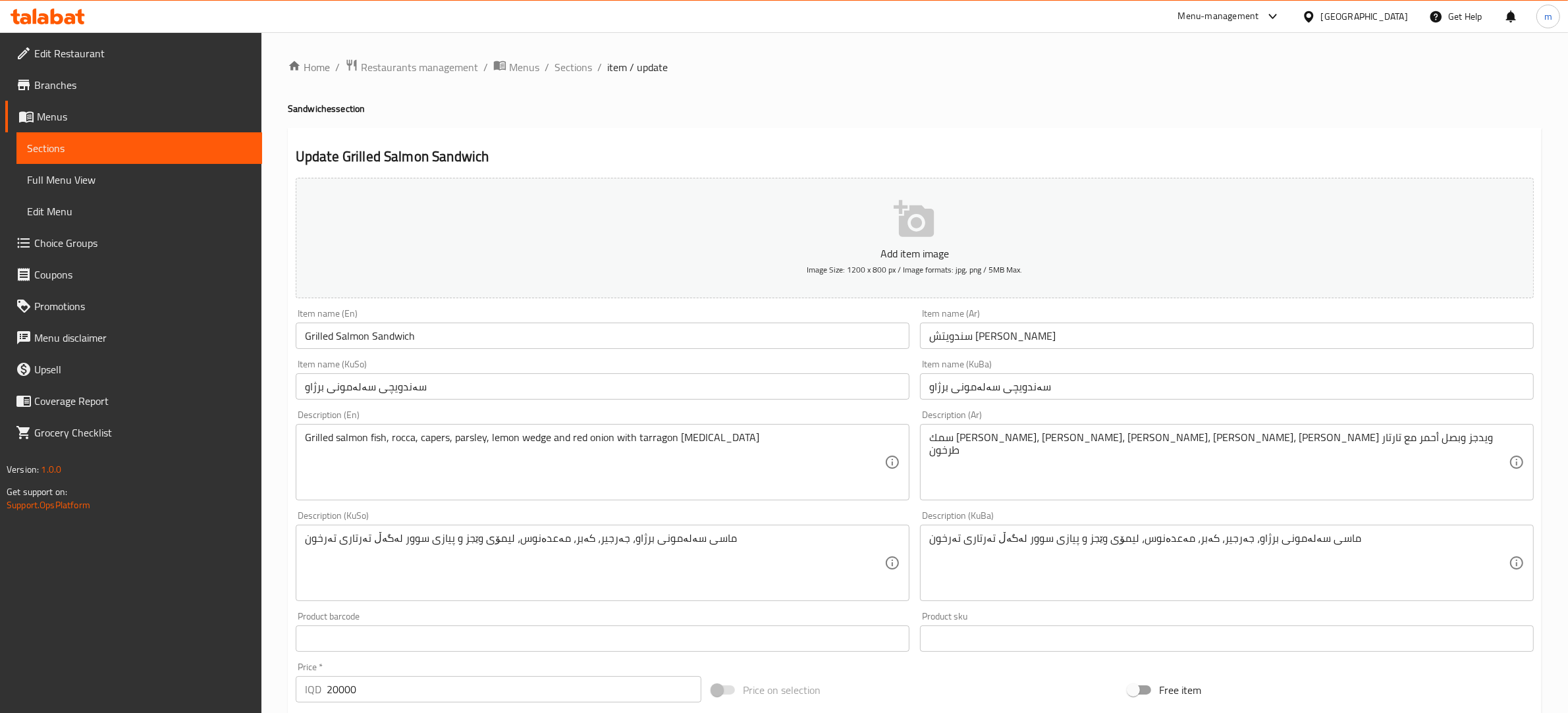
click at [84, 173] on span "Full Menu View" at bounding box center [139, 180] width 224 height 16
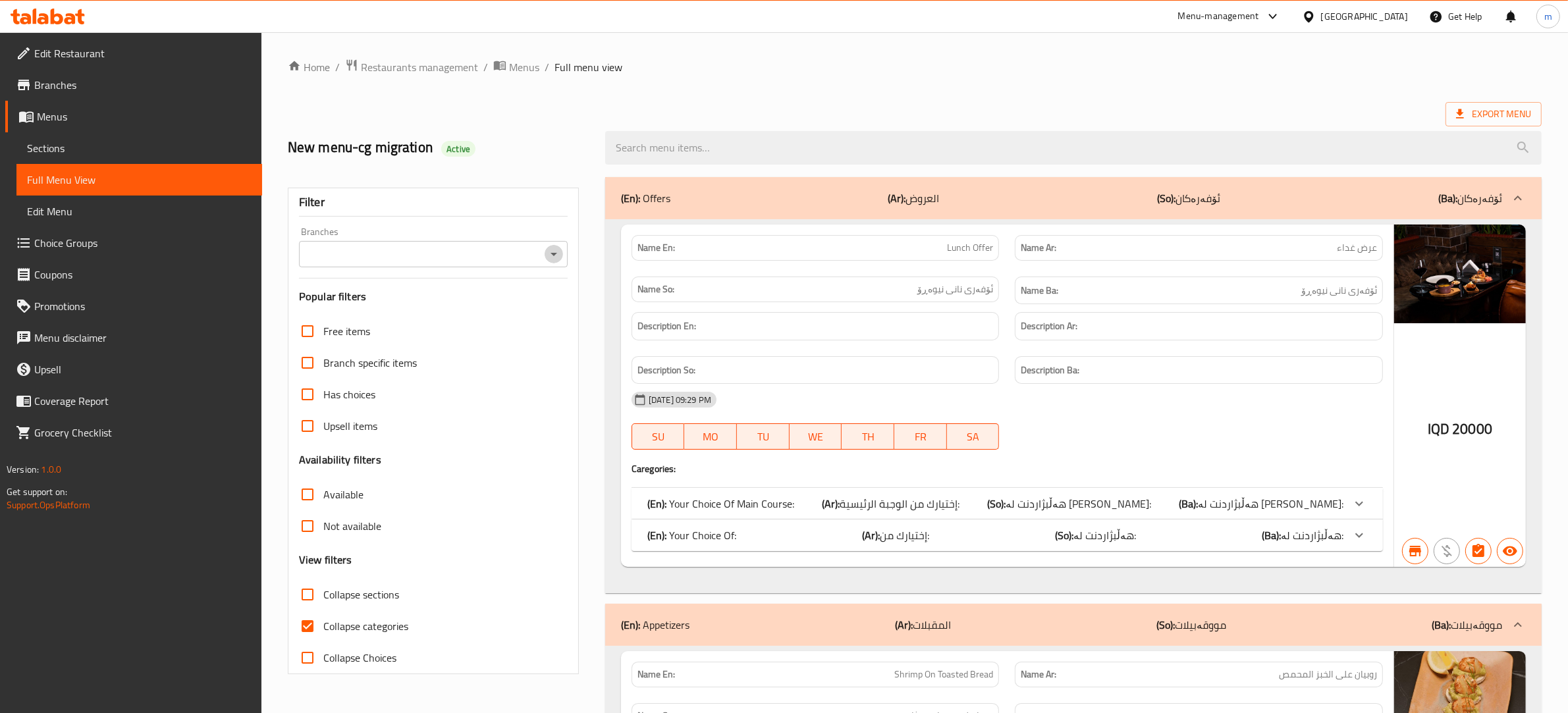
click at [555, 258] on icon "Open" at bounding box center [553, 253] width 16 height 16
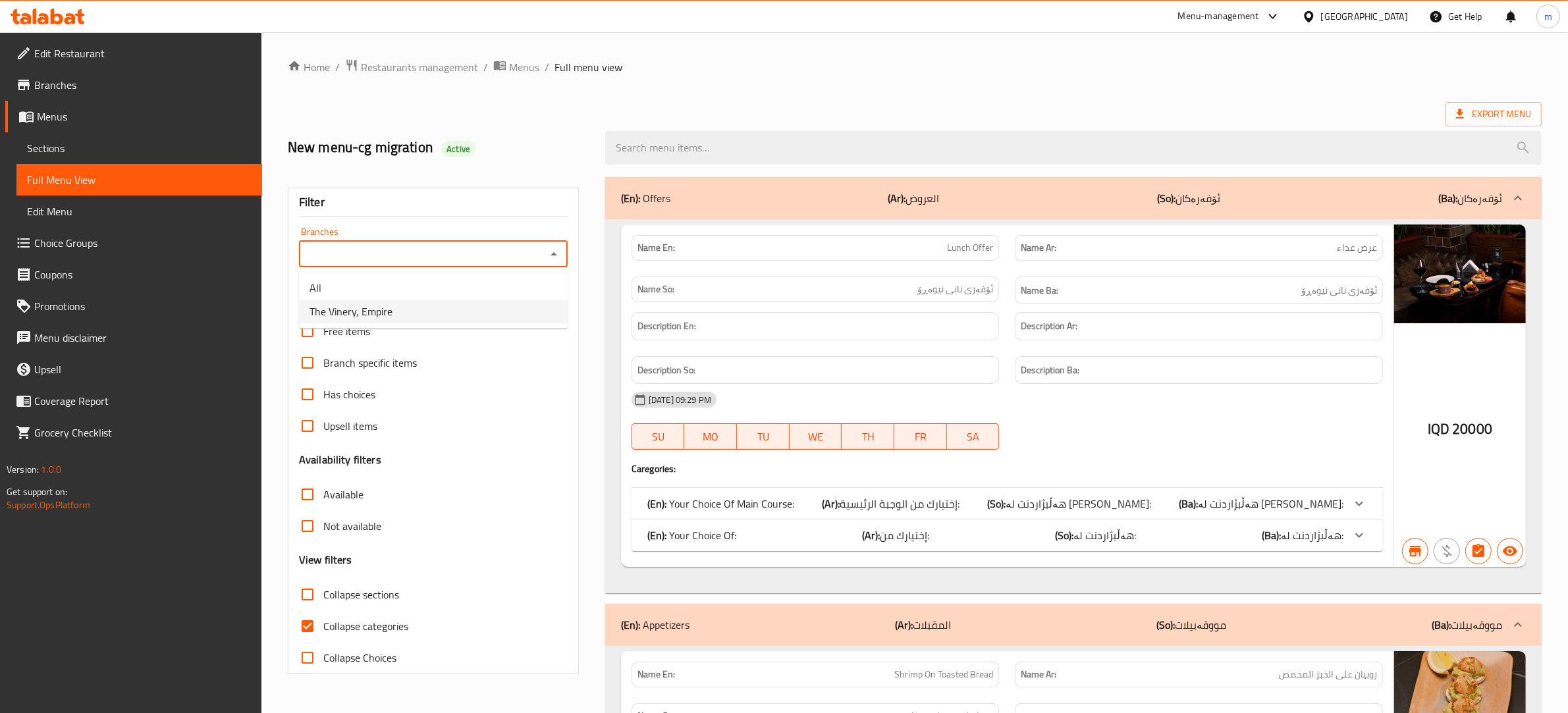
click at [438, 304] on li "The Vinery, Empire" at bounding box center [433, 311] width 268 height 24
type input "The Vinery, Empire"
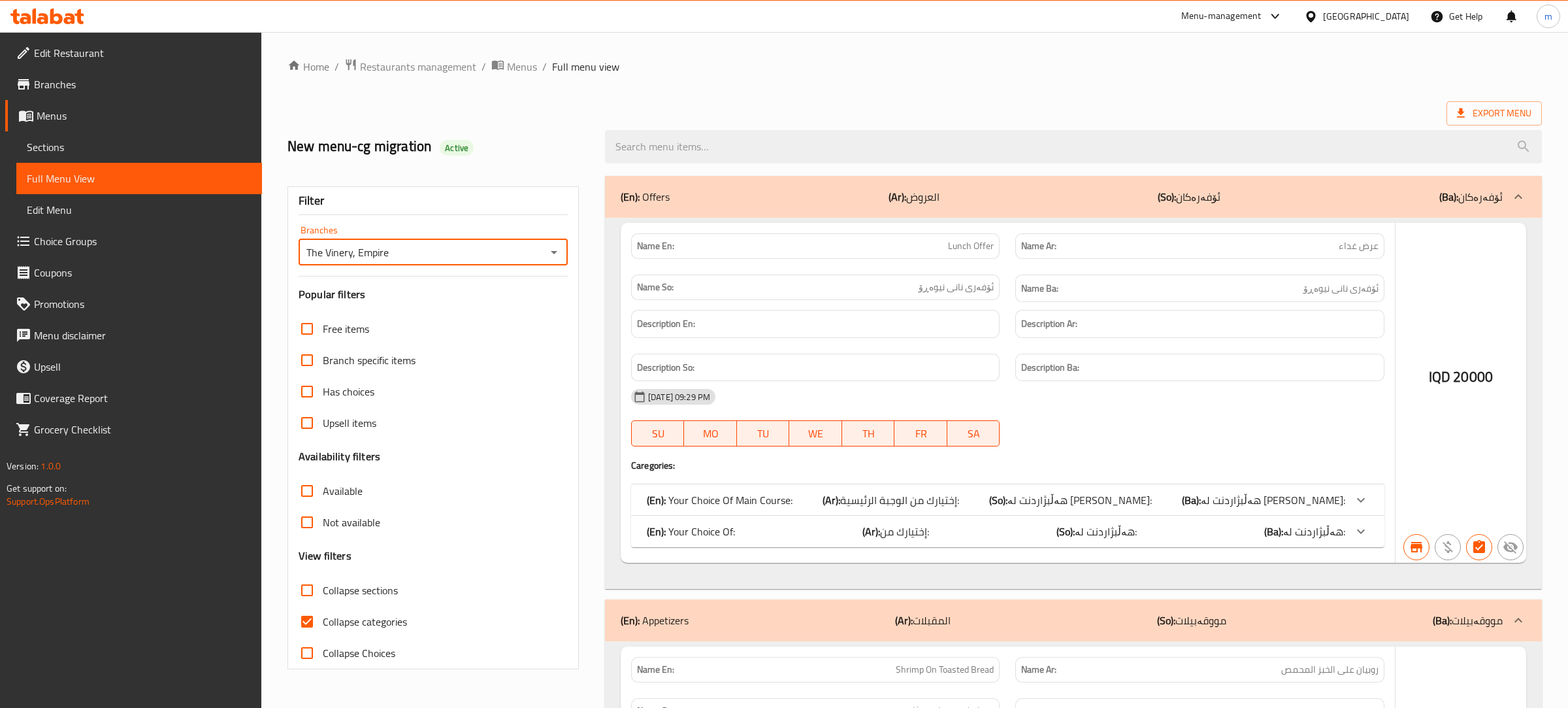
click at [305, 621] on div at bounding box center [784, 354] width 1568 height 708
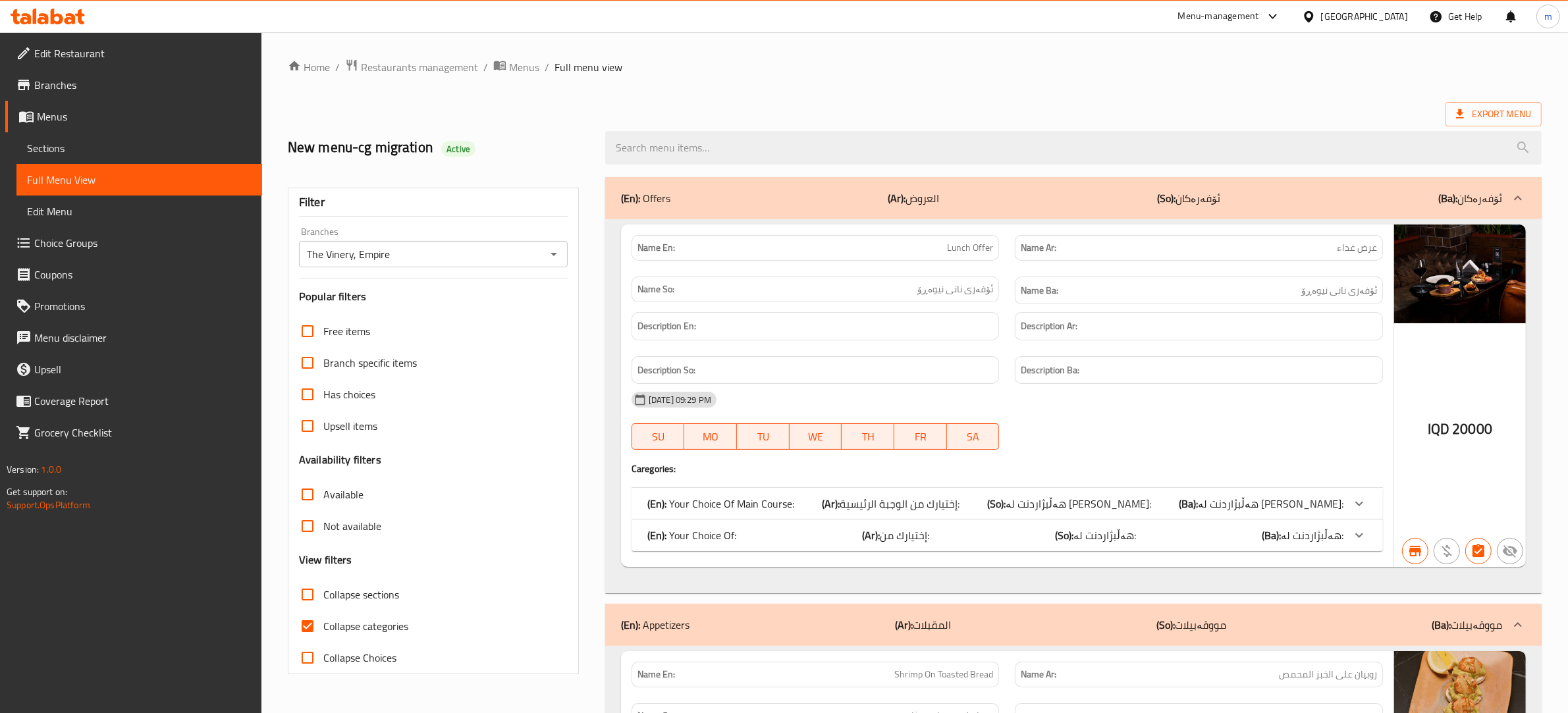
click at [307, 627] on input "Collapse categories" at bounding box center [307, 626] width 31 height 31
checkbox input "false"
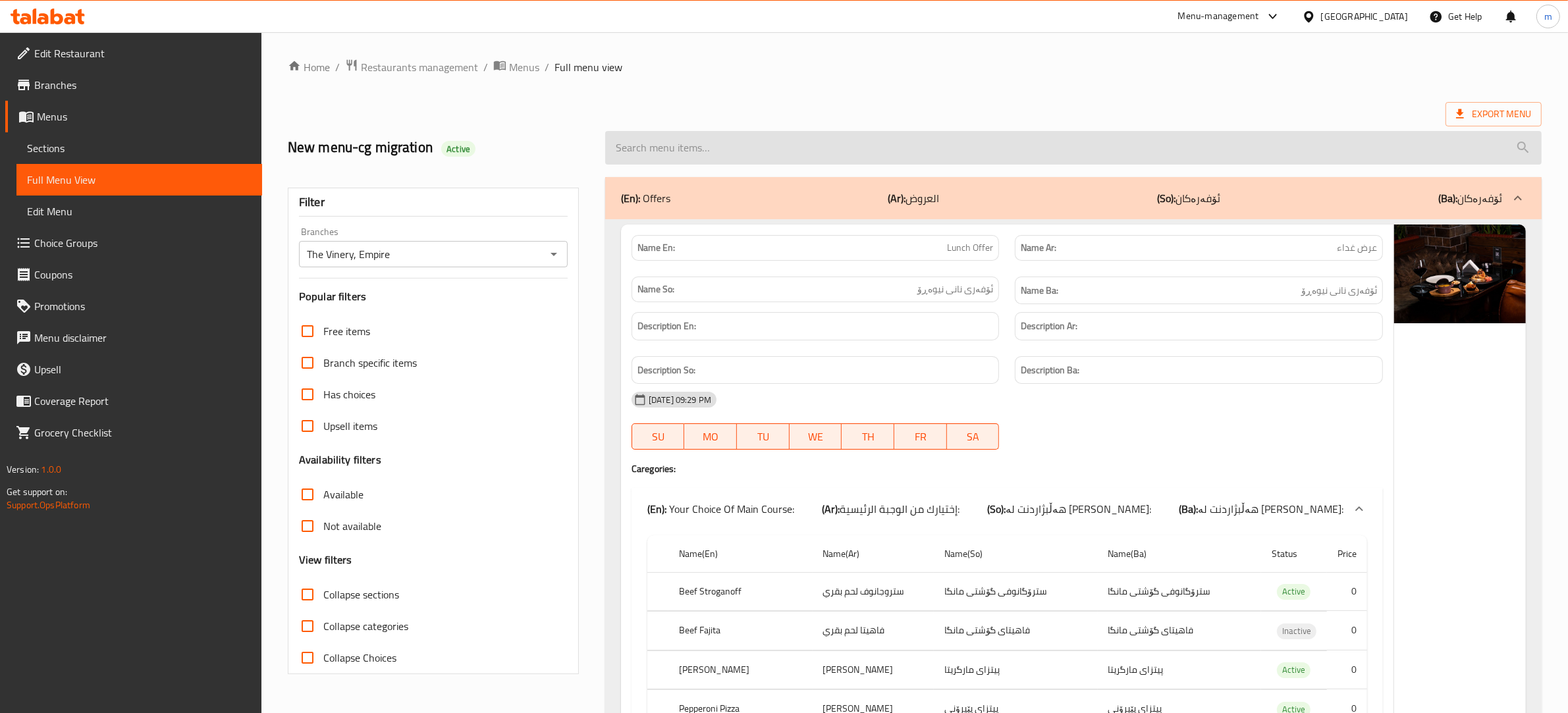
click at [695, 146] on input "search" at bounding box center [1073, 148] width 936 height 34
paste input "Grilled Salmon Sandwich"
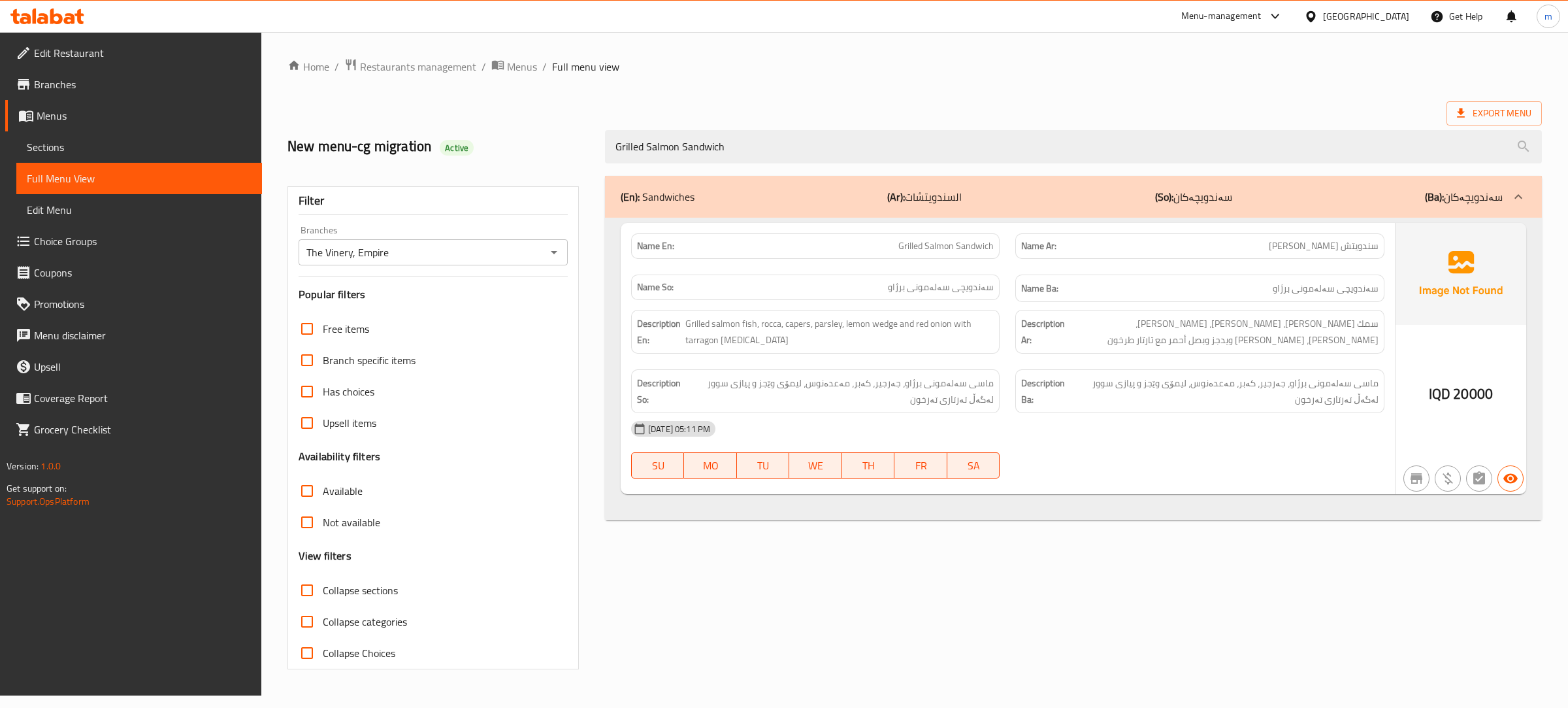
type input "Grilled Salmon Sandwich"
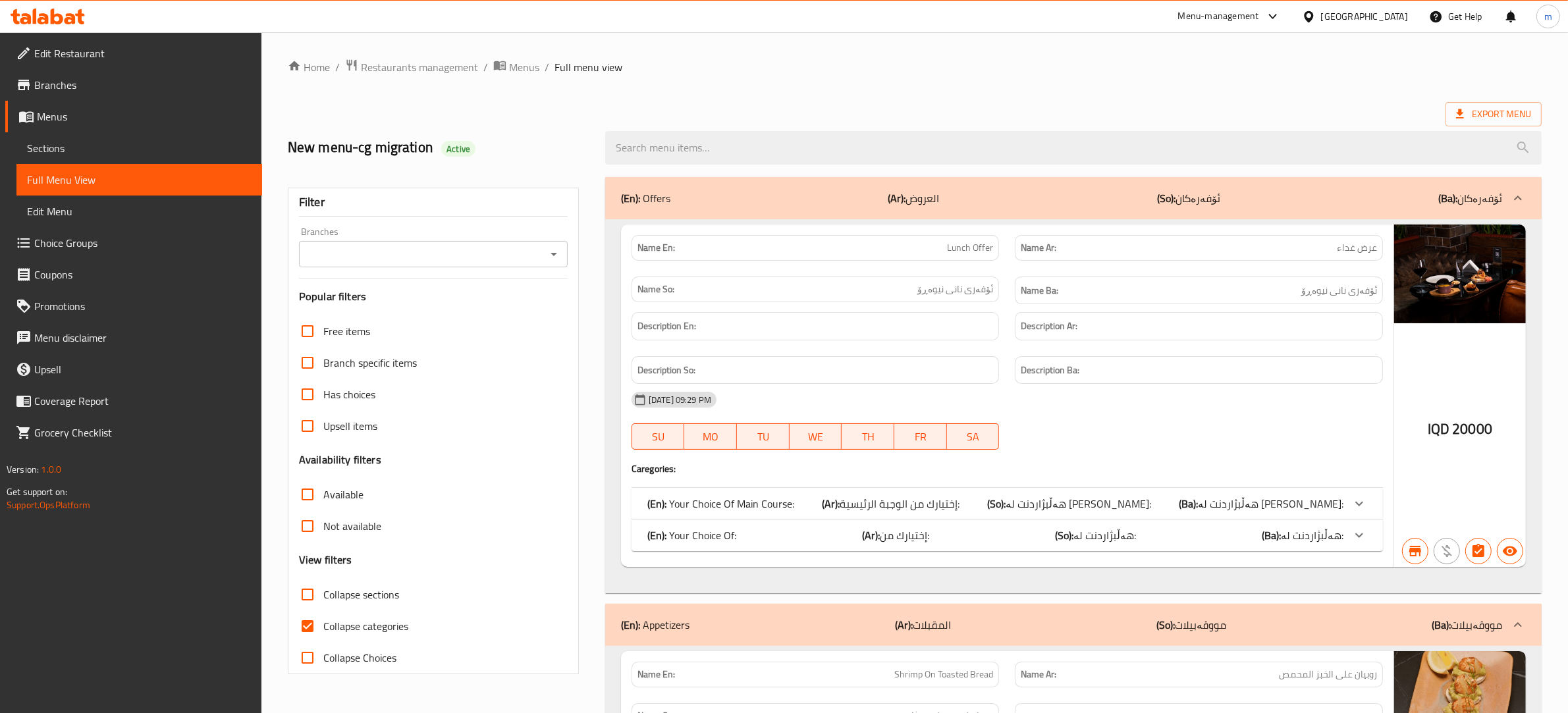
click at [97, 142] on span "Sections" at bounding box center [139, 148] width 224 height 16
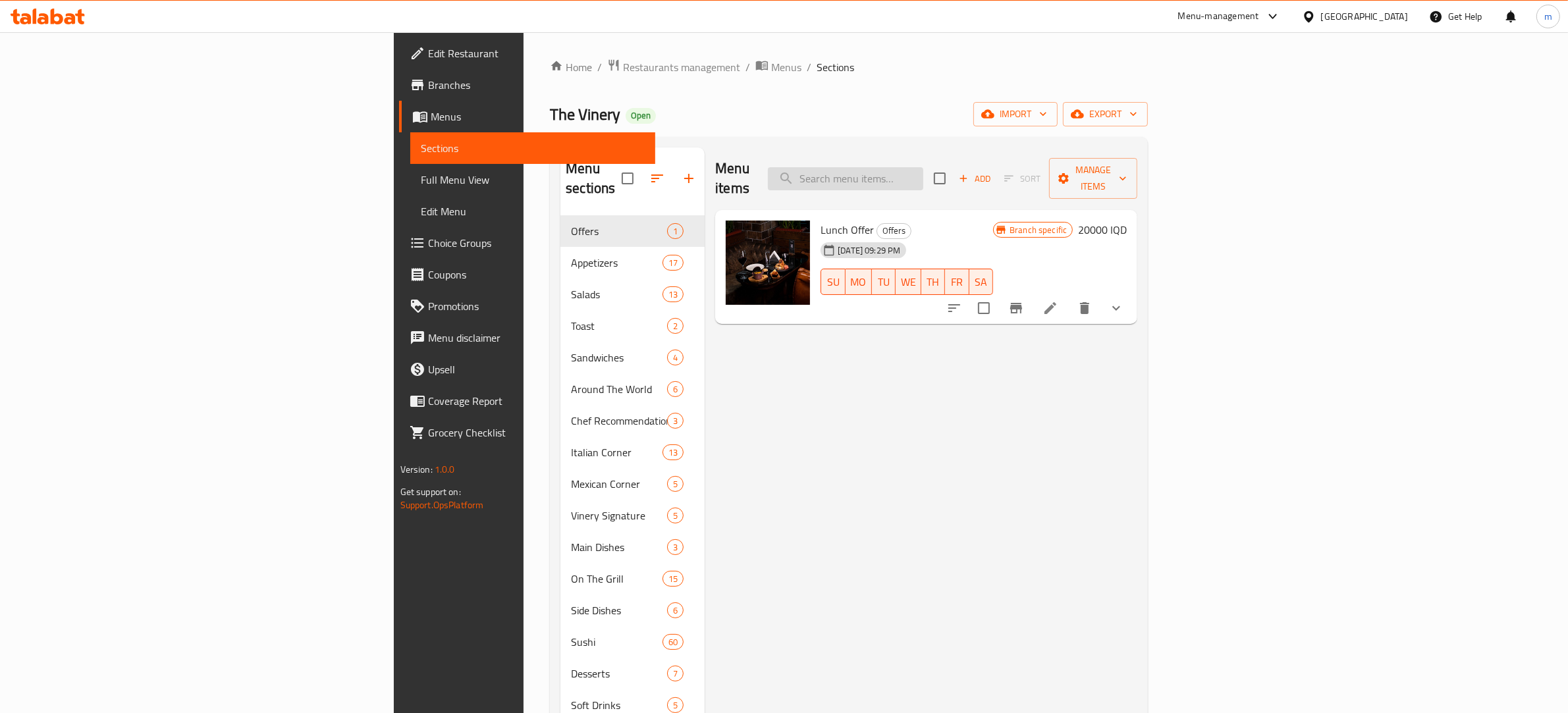
click at [923, 172] on input "search" at bounding box center [845, 178] width 156 height 23
paste input "Chicken Pesto Pizza"
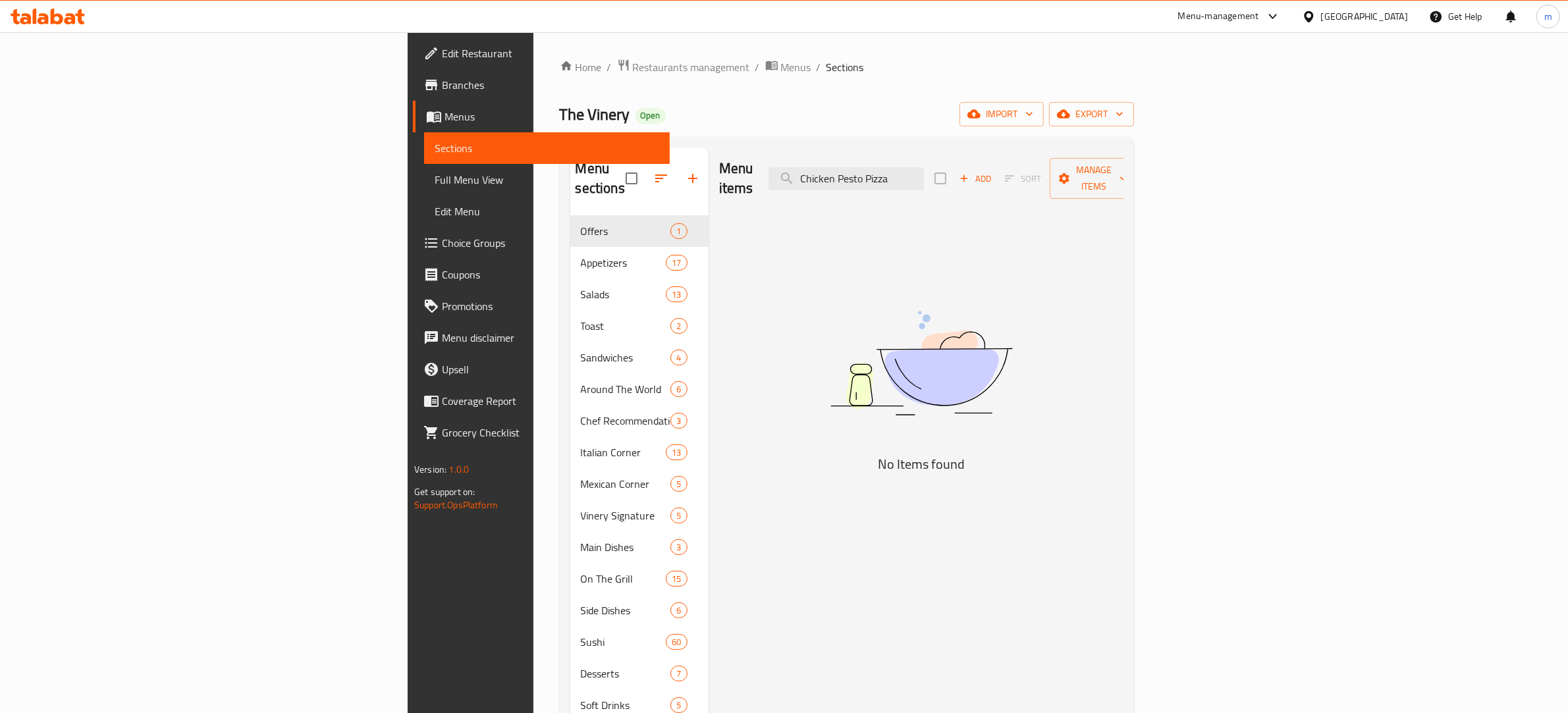
type input "Chicken Pesto Pizza"
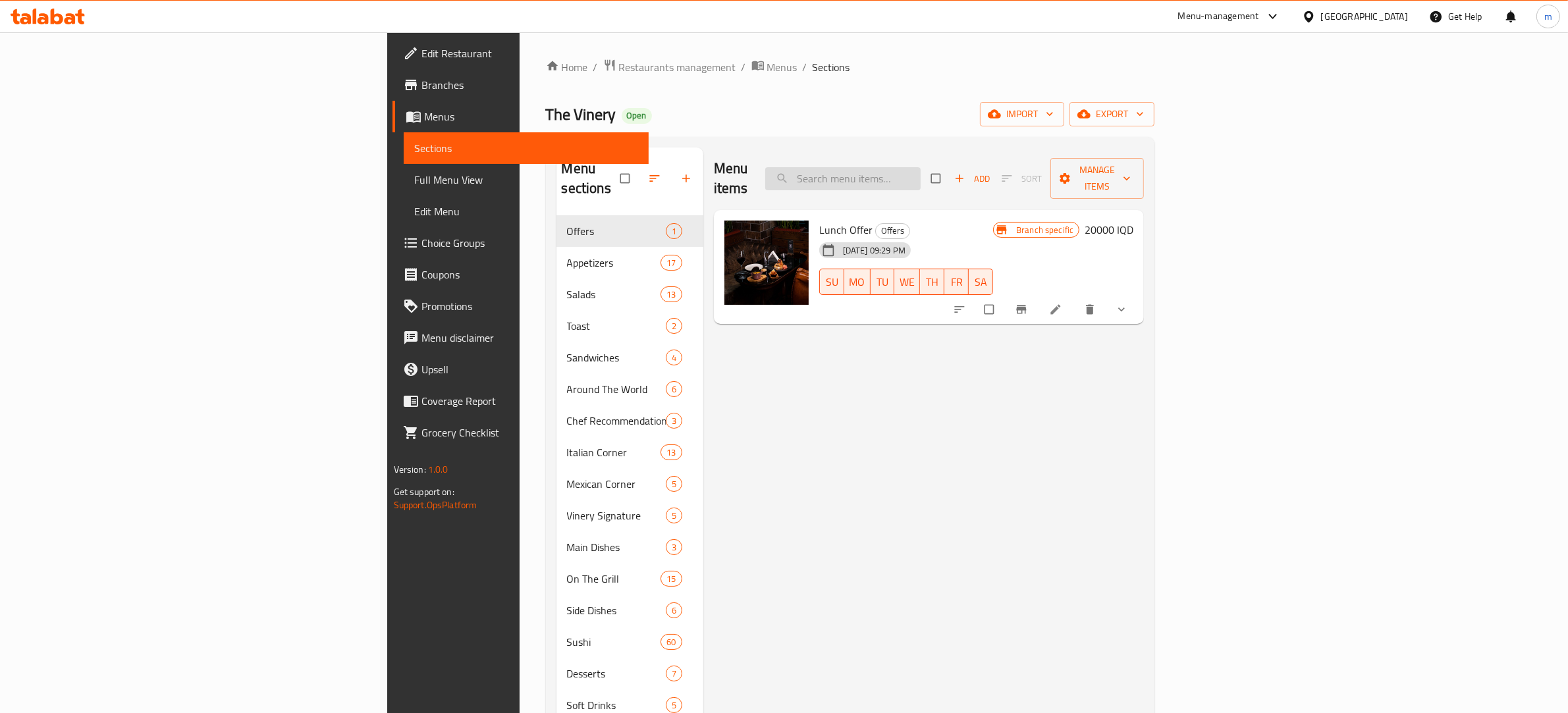
click at [920, 173] on input "search" at bounding box center [843, 178] width 156 height 23
paste input "Chicken Pesto Pizza"
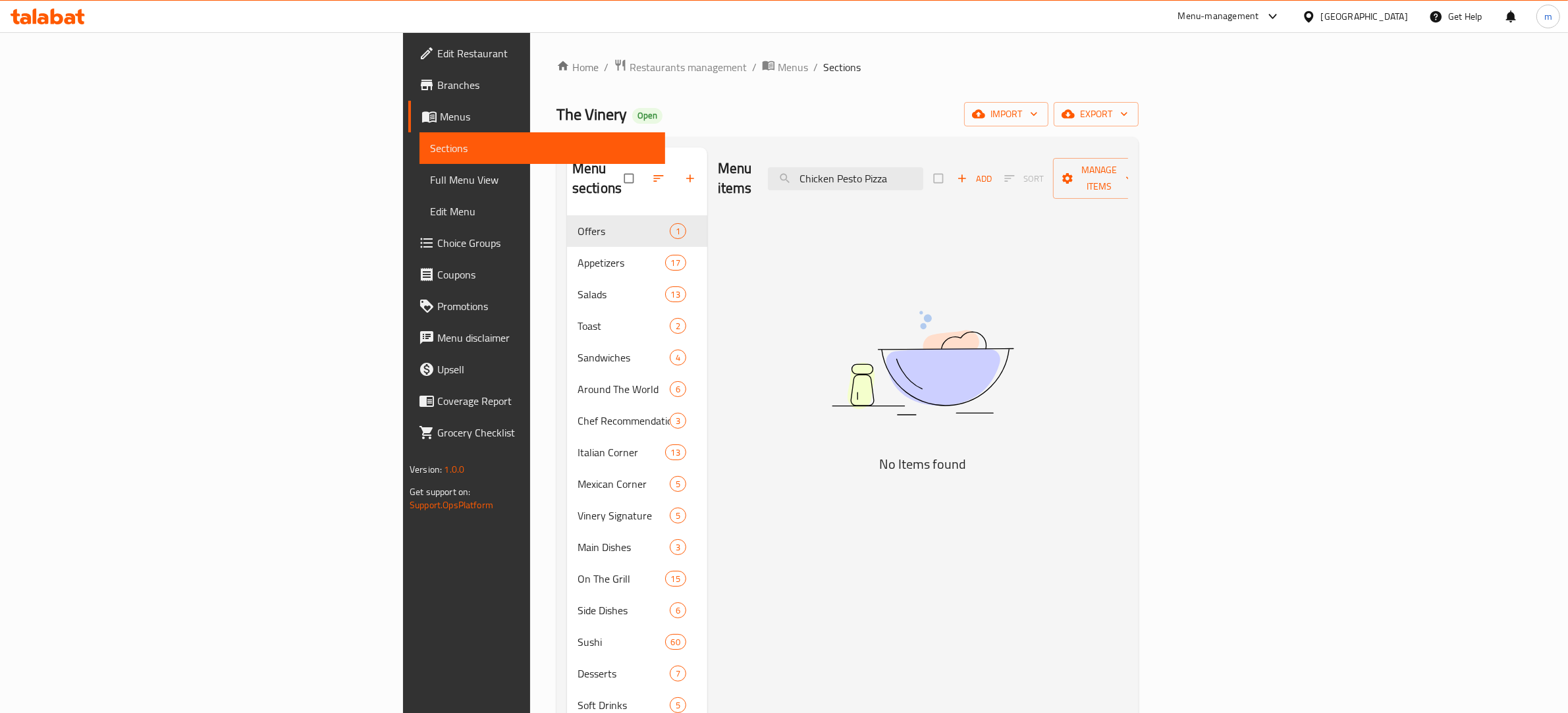
type input "Chicken Pesto Pizza"
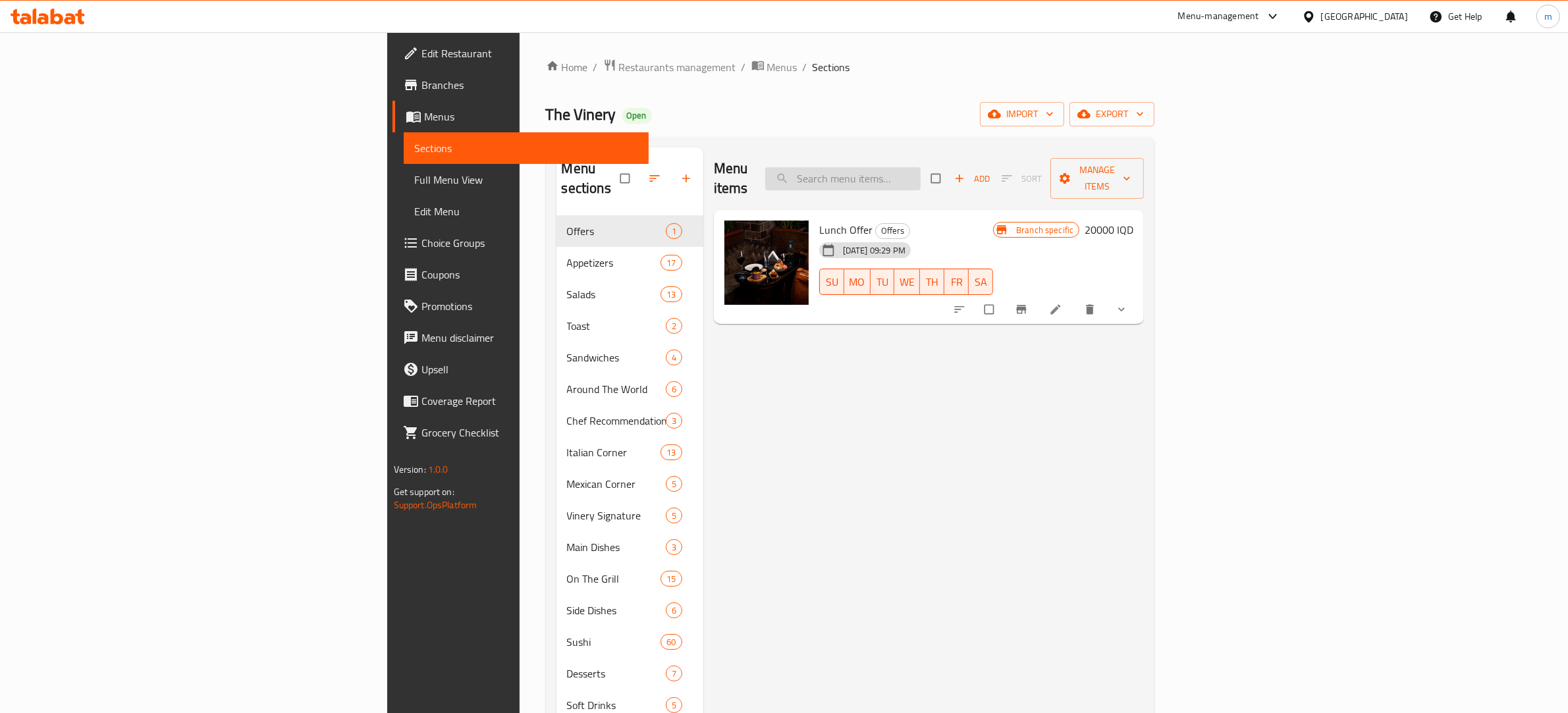
click at [920, 167] on input "search" at bounding box center [843, 178] width 156 height 23
paste input "Chicken Pesto Pizza"
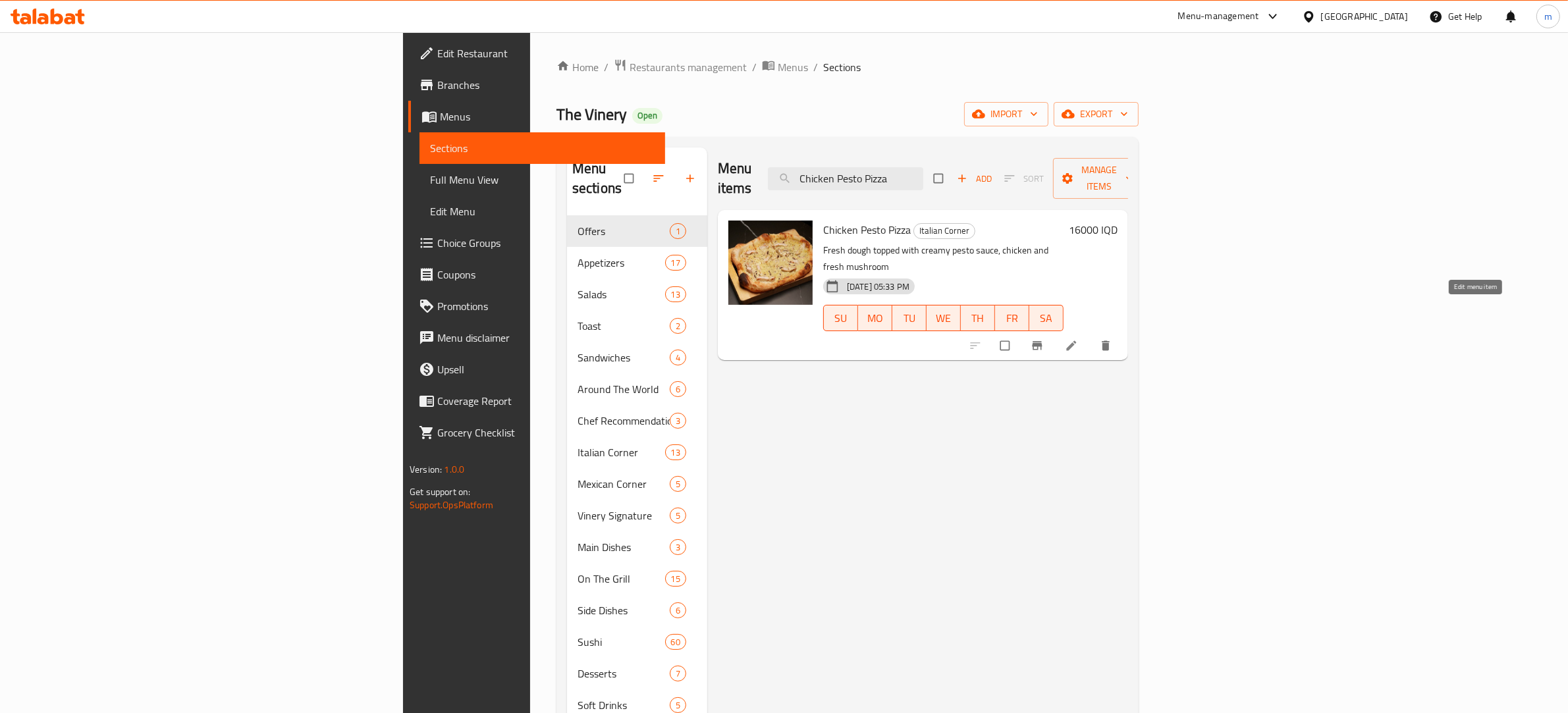
type input "Chicken Pesto Pizza"
click at [1081, 339] on link at bounding box center [1072, 346] width 16 height 13
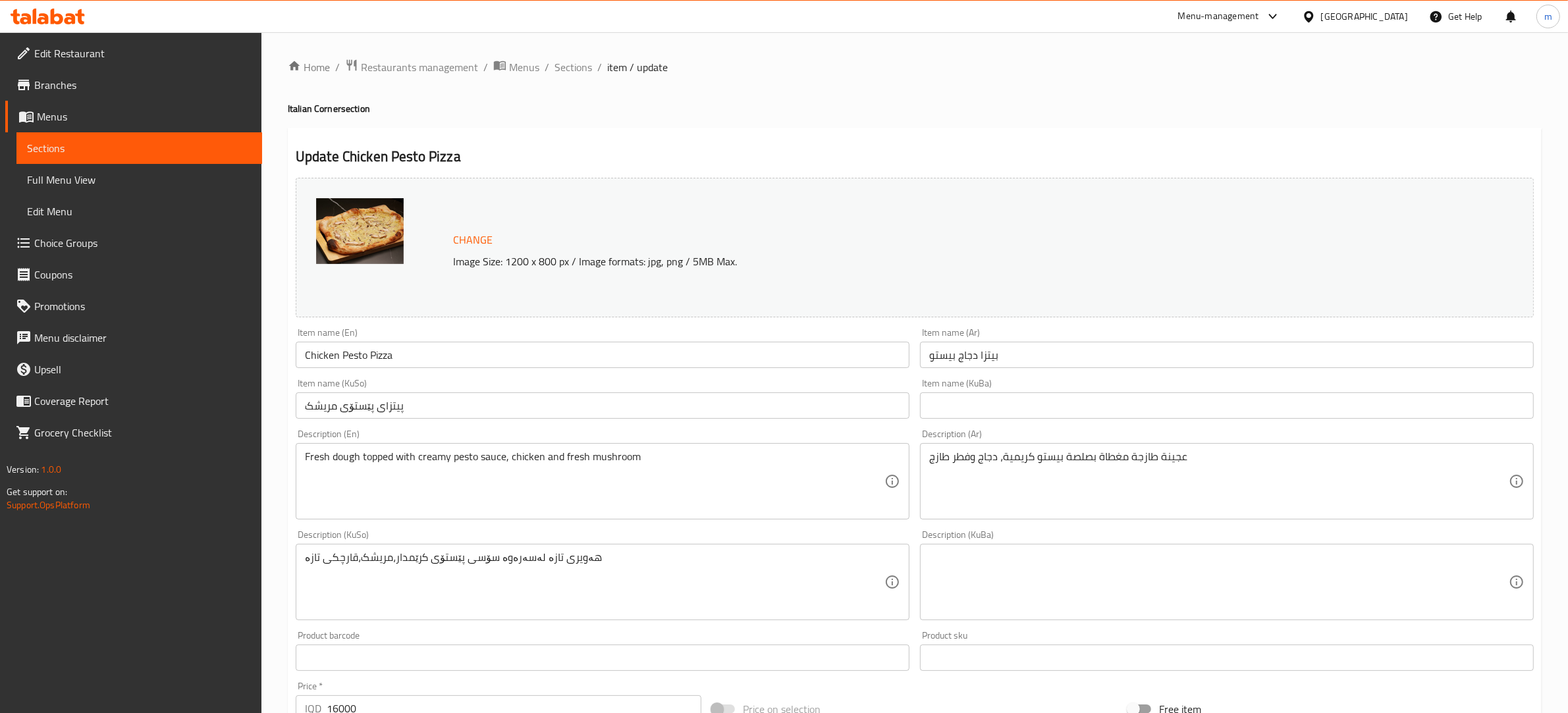
click at [411, 410] on input "پیتزای پێستۆی مریشک" at bounding box center [602, 405] width 613 height 26
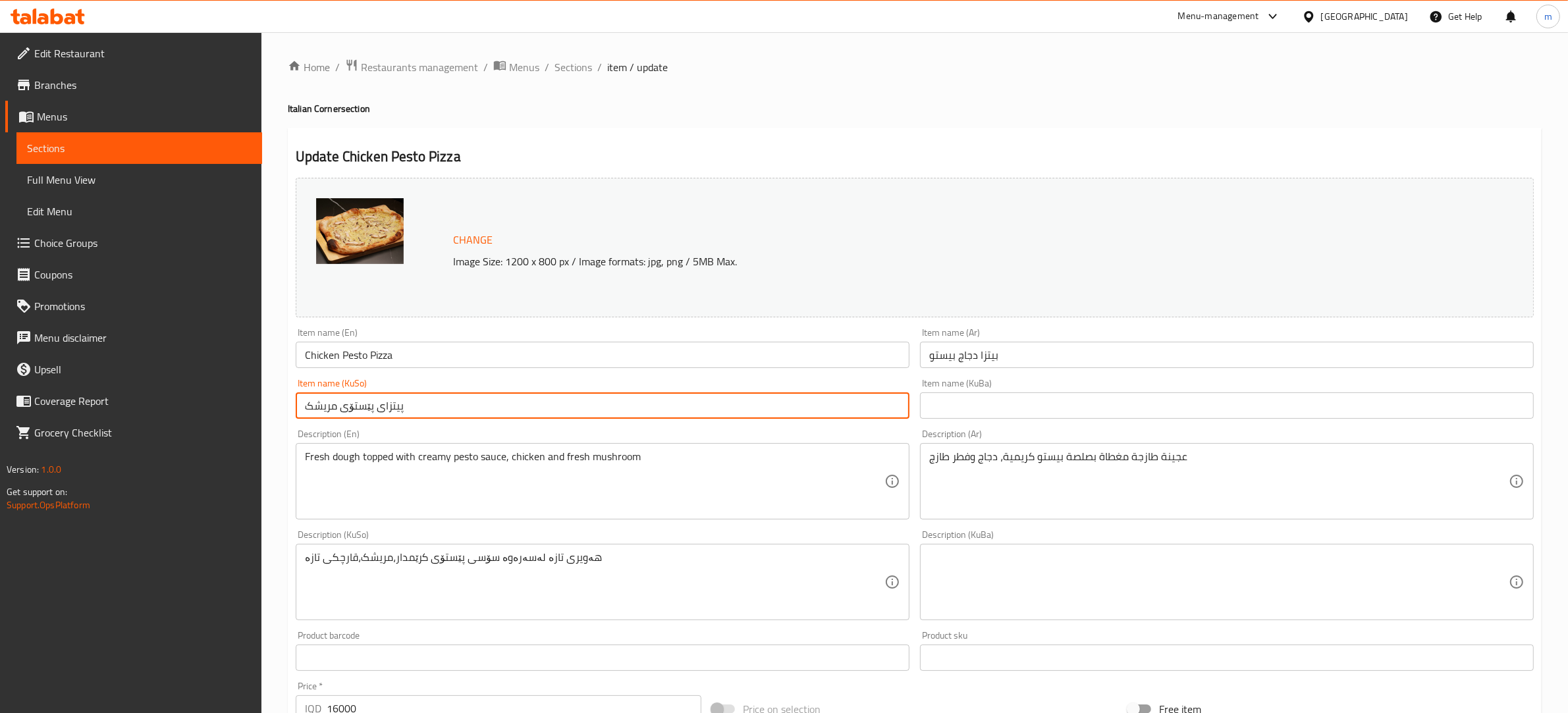
click at [358, 403] on input "پیتزای پێستۆی مریشک" at bounding box center [602, 405] width 613 height 26
click at [412, 405] on input "پیتزای مریشک" at bounding box center [602, 405] width 613 height 26
click at [353, 356] on input "Chicken Pesto Pizza" at bounding box center [602, 355] width 613 height 26
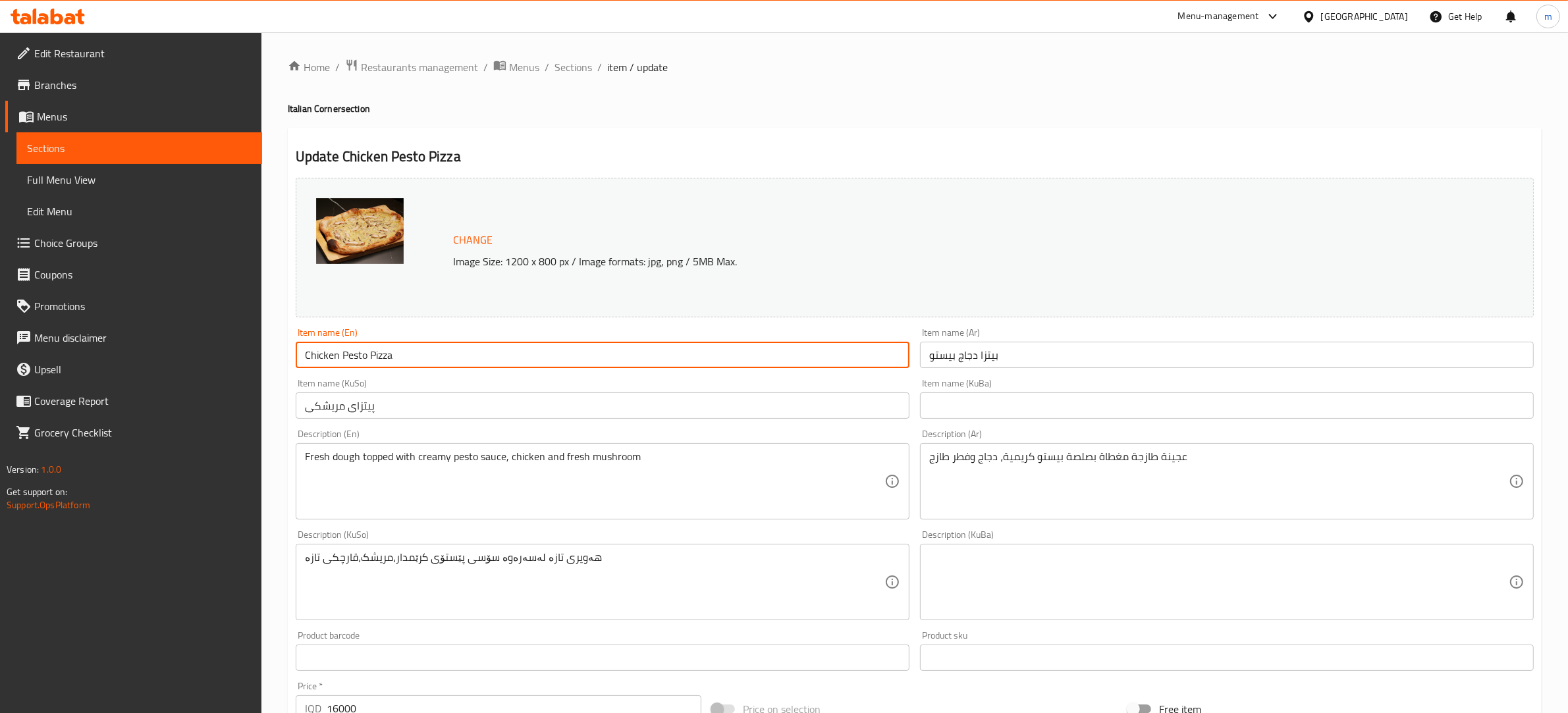
click at [347, 358] on input "Chicken Pesto Pizza" at bounding box center [602, 355] width 613 height 26
click at [403, 415] on input "پیتزای مریشکی" at bounding box center [602, 405] width 613 height 26
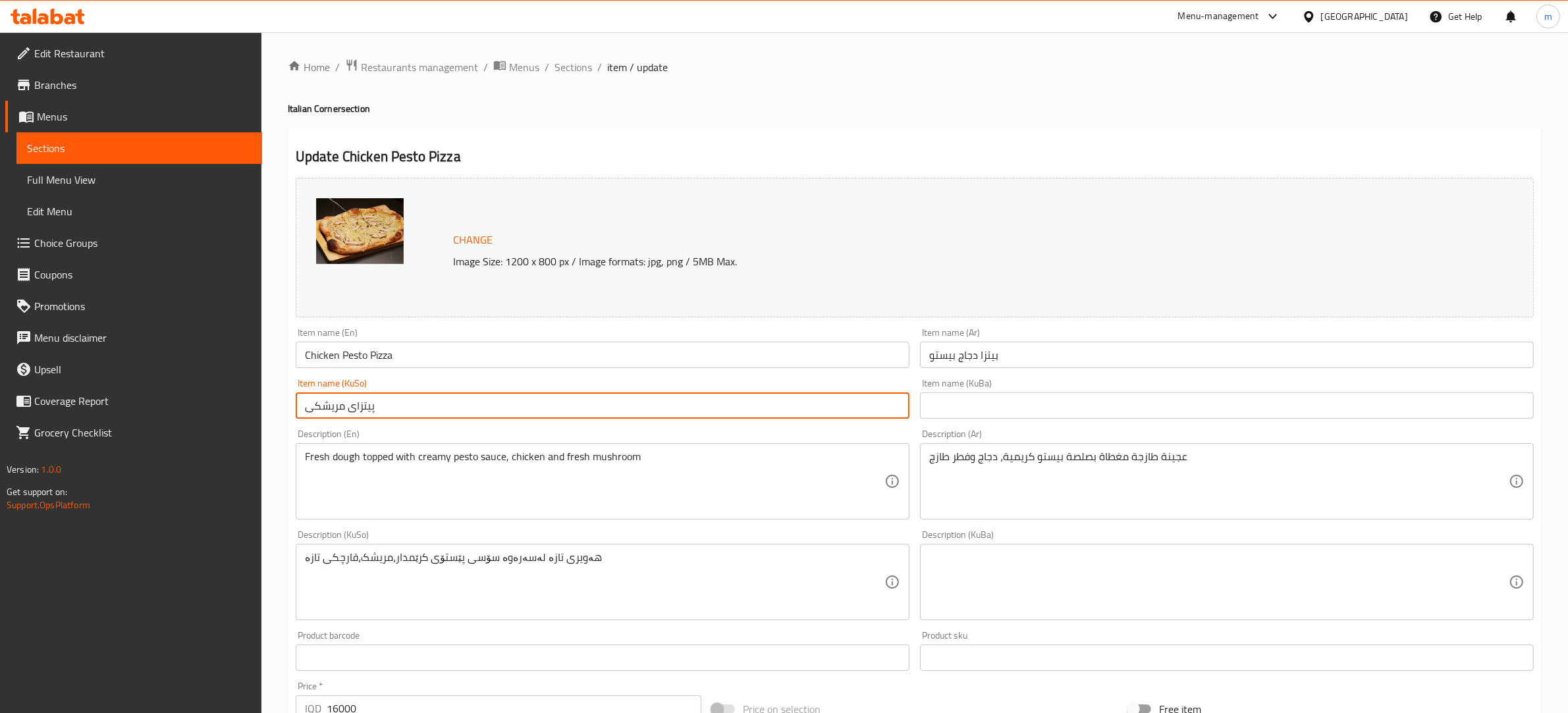
paste input "پیستۆ"
click at [404, 408] on input "پیتزای مریشکی پیستۆ" at bounding box center [602, 405] width 613 height 26
type input "پیتزای مریشکی پیستۆ"
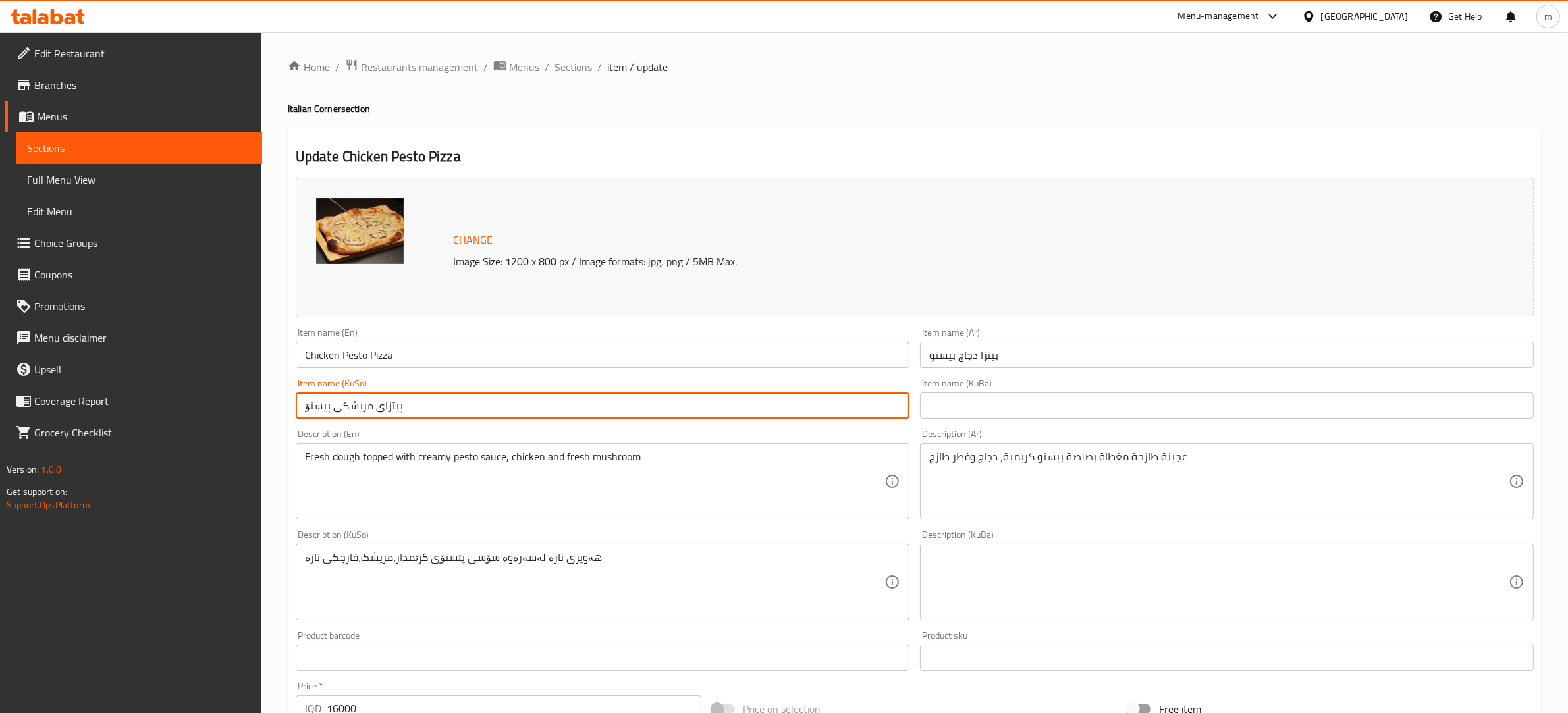
click at [976, 399] on input "text" at bounding box center [1226, 405] width 613 height 26
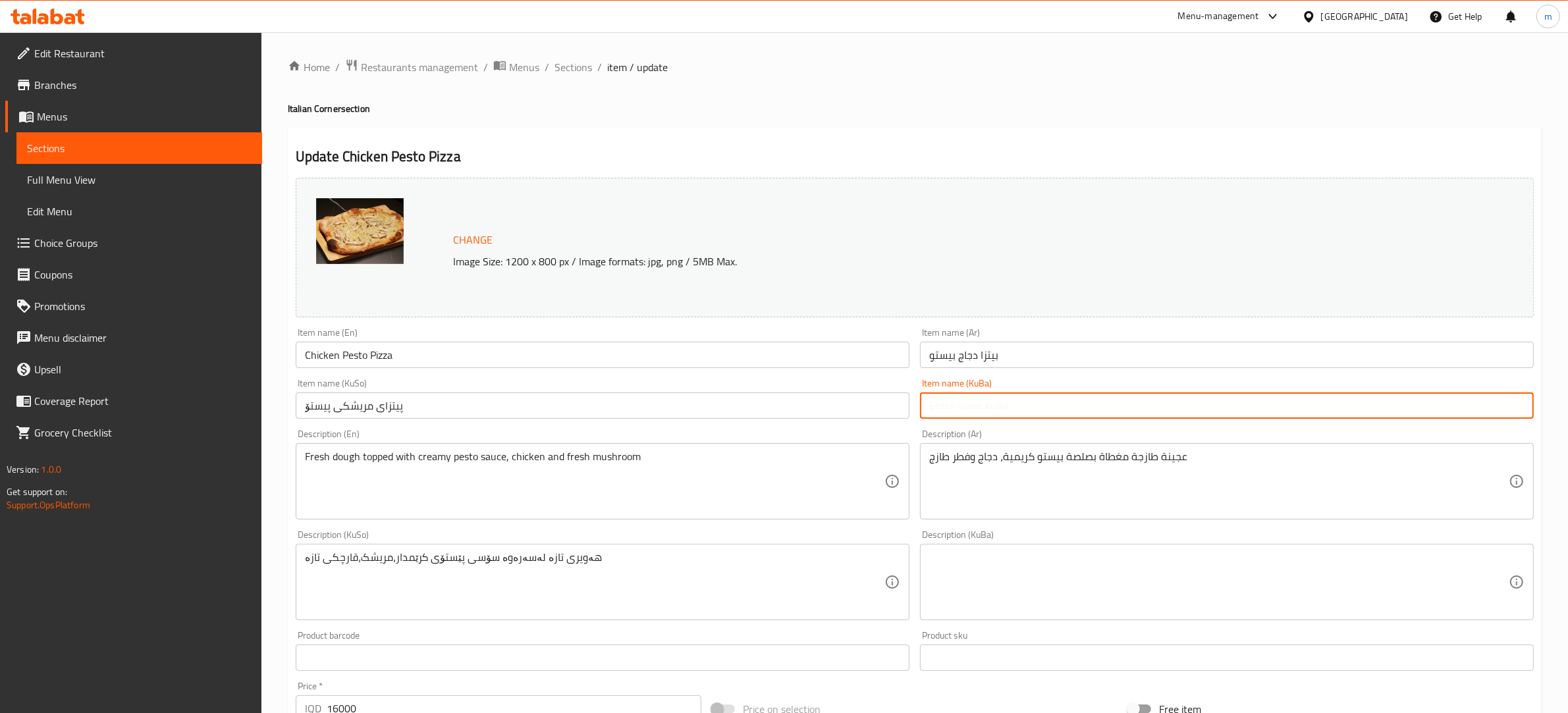
paste input "پیتزای مریشکی پیستۆ"
type input "پیتزای مریشکی پیستۆ"
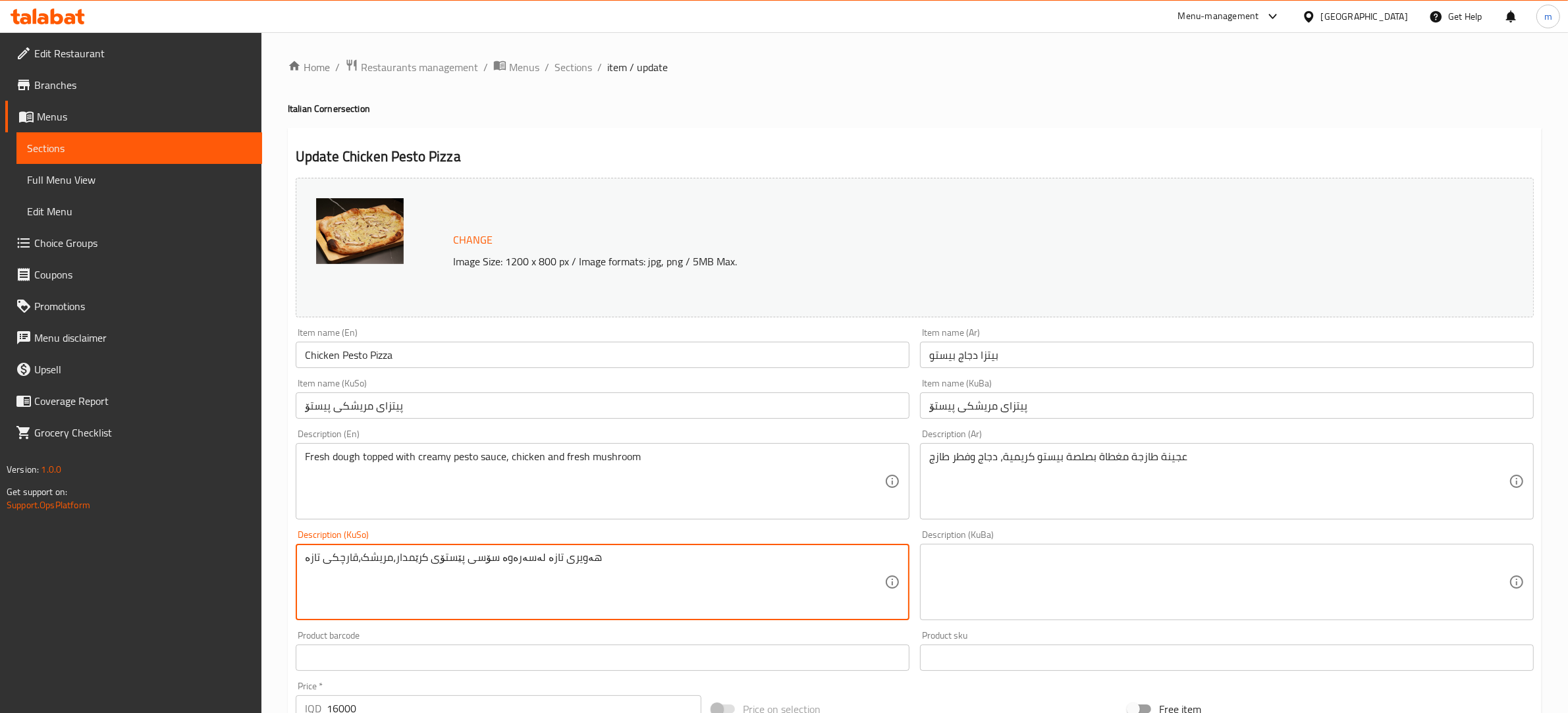
click at [523, 555] on textarea "هەویری تازە لەسەرەوە سۆسی پێستۆی کرێمدار،مریشک،قارچکی تازە" at bounding box center [594, 582] width 579 height 63
paste textarea "پیستۆ"
click at [657, 571] on textarea "هەویری تازەی داپۆشراو بە سۆسی پیستۆی کرێمی، مریشک و قارچکی تازە" at bounding box center [594, 582] width 579 height 63
click at [379, 551] on textarea "هەویری تازەی داپۆشراو بە سۆسی پیستۆی کرێمی، مریشک و قارچکی تازە" at bounding box center [594, 582] width 579 height 63
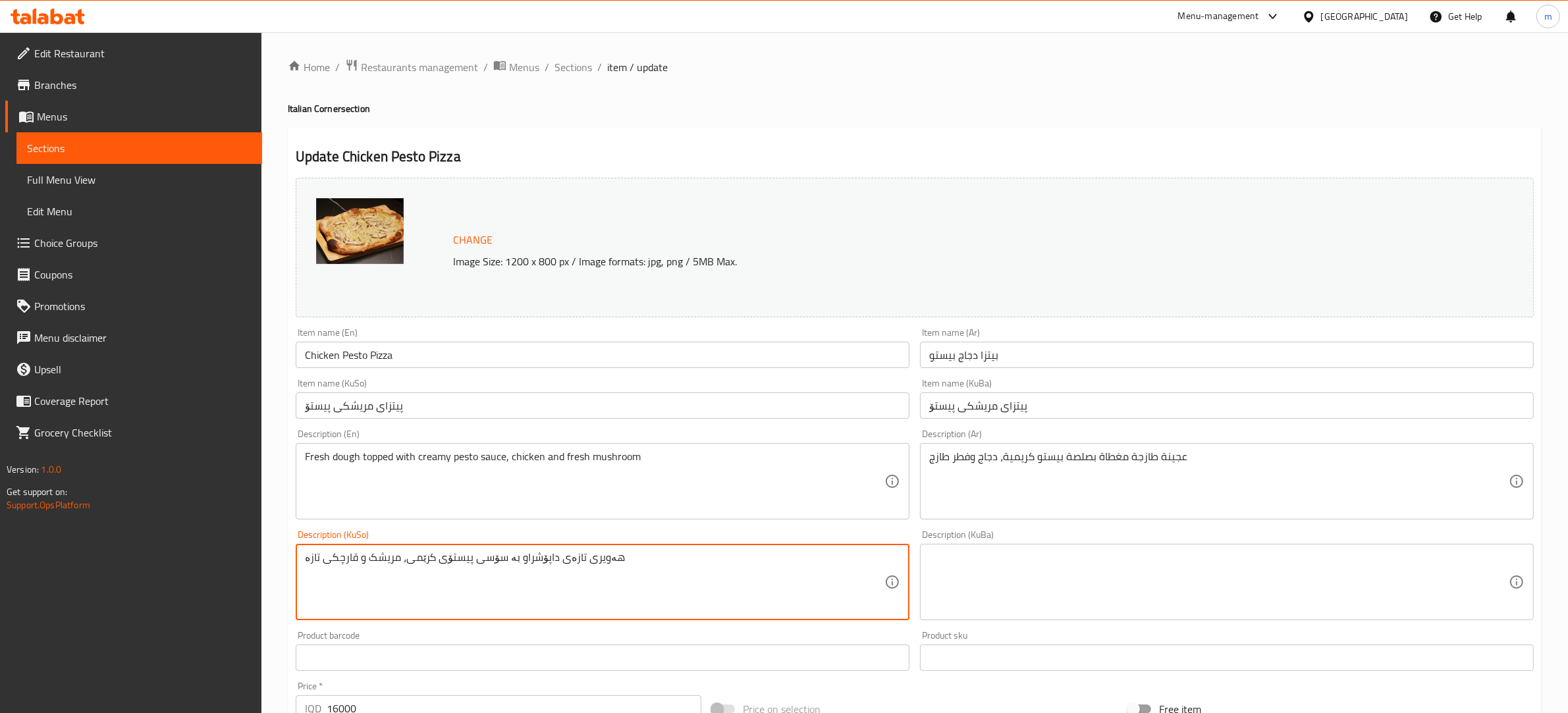
click at [379, 551] on textarea "هەویری تازەی داپۆشراو بە سۆسی پیستۆی کرێمی، مریشک و قارچکی تازە" at bounding box center [594, 582] width 579 height 63
type textarea "هەویری تازەی داپۆشراو بە سۆسی پیستۆی کرێمی، مریشک و قارچکی تازە"
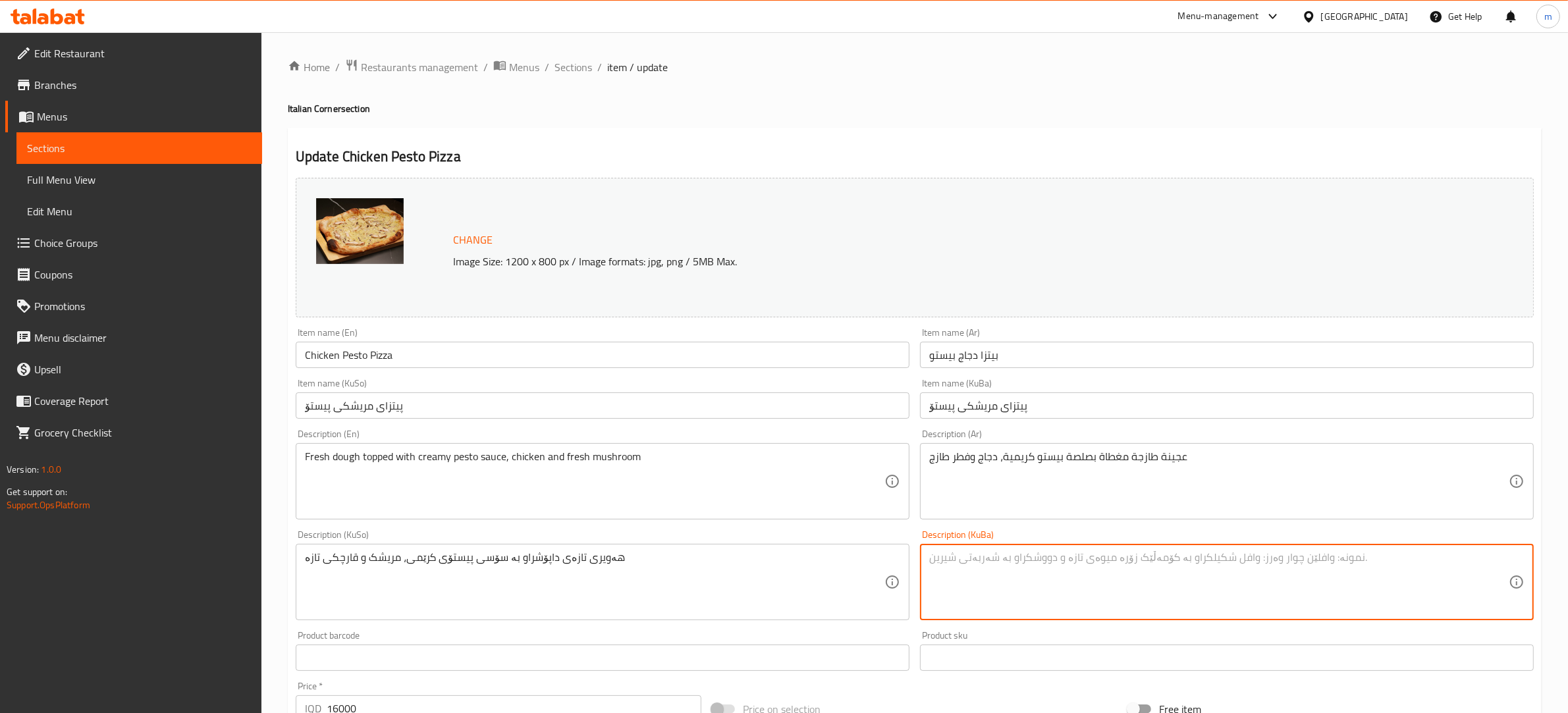
click at [1037, 574] on textarea at bounding box center [1218, 582] width 579 height 63
paste textarea "هەویری تازەی داپۆشراو بە سۆسی پیستۆی کرێمی، مریشک و قارچکی تازە"
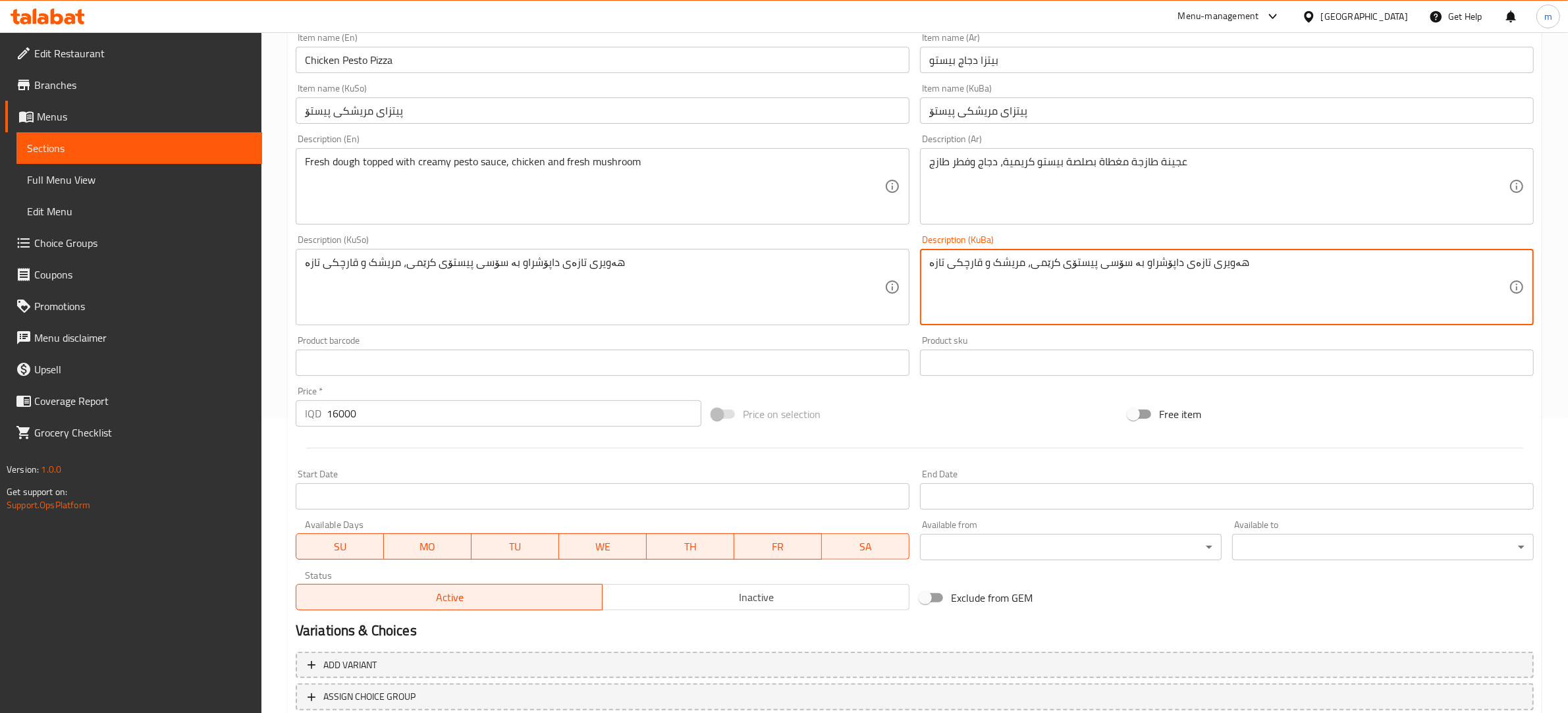
scroll to position [386, 0]
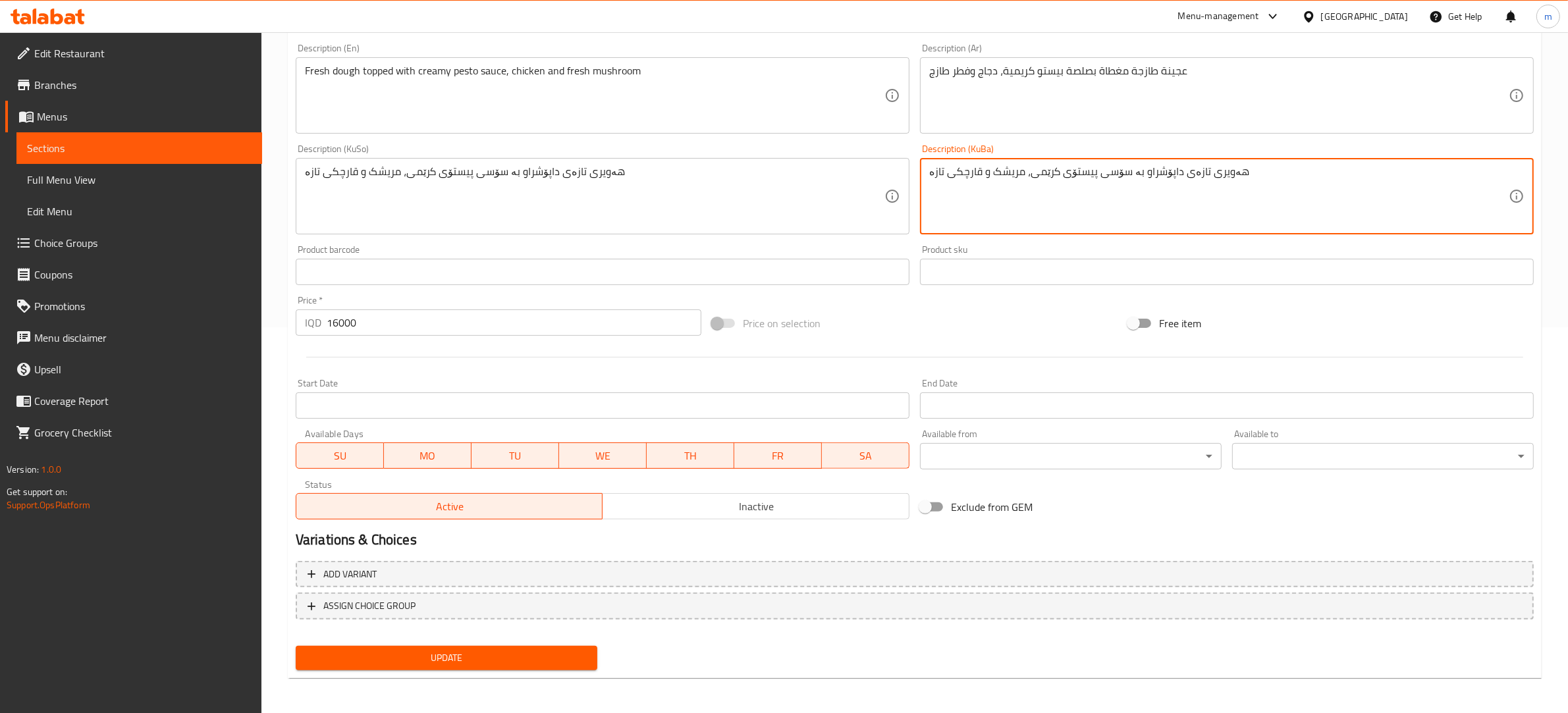
type textarea "هەویری تازەی داپۆشراو بە سۆسی پیستۆی کرێمی، مریشک و قارچکی تازە"
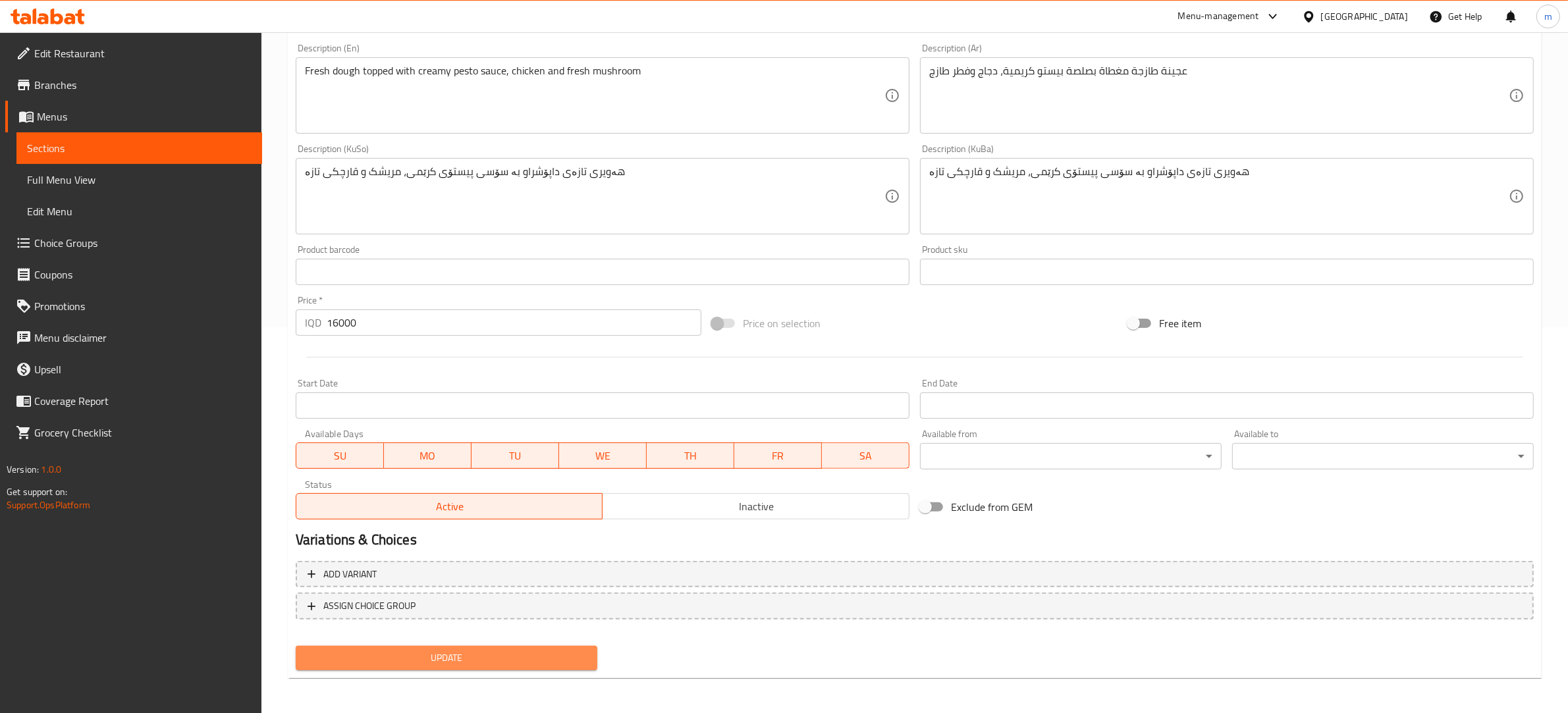
click at [508, 650] on span "Update" at bounding box center [446, 658] width 280 height 16
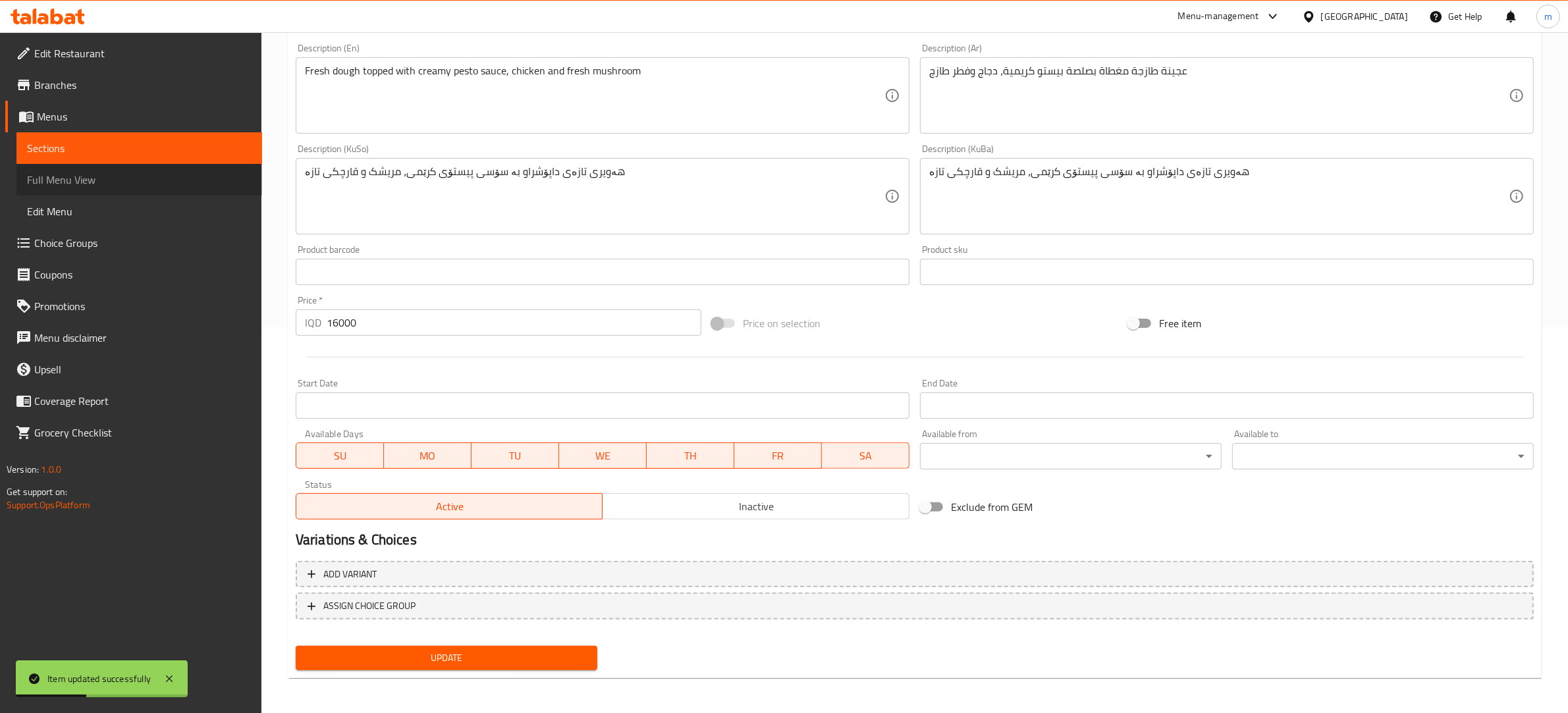
click at [133, 186] on span "Full Menu View" at bounding box center [139, 180] width 224 height 16
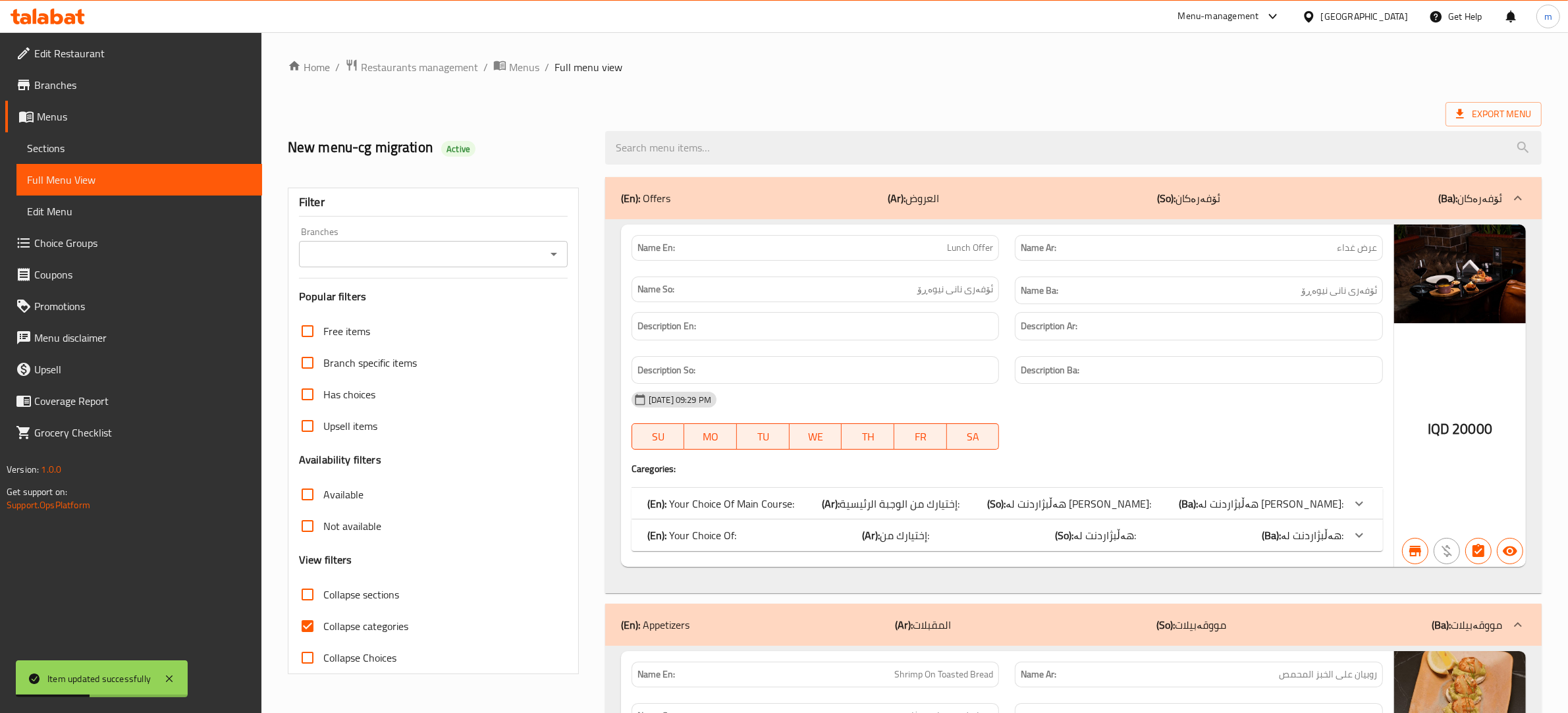
click at [557, 257] on icon "Open" at bounding box center [553, 253] width 16 height 16
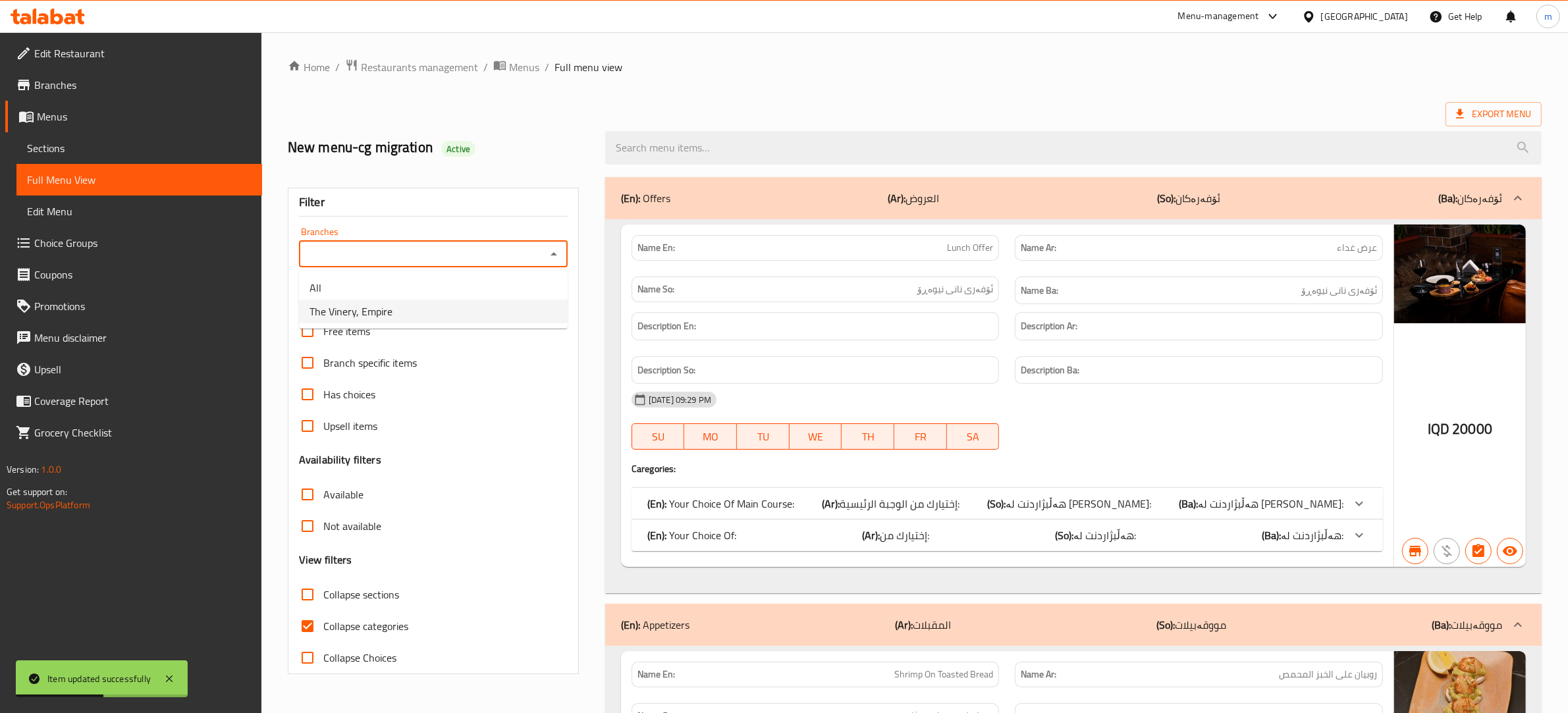
click at [442, 306] on li "The Vinery, Empire" at bounding box center [433, 311] width 268 height 24
type input "The Vinery, Empire"
click at [311, 627] on input "Collapse categories" at bounding box center [307, 626] width 31 height 31
checkbox input "false"
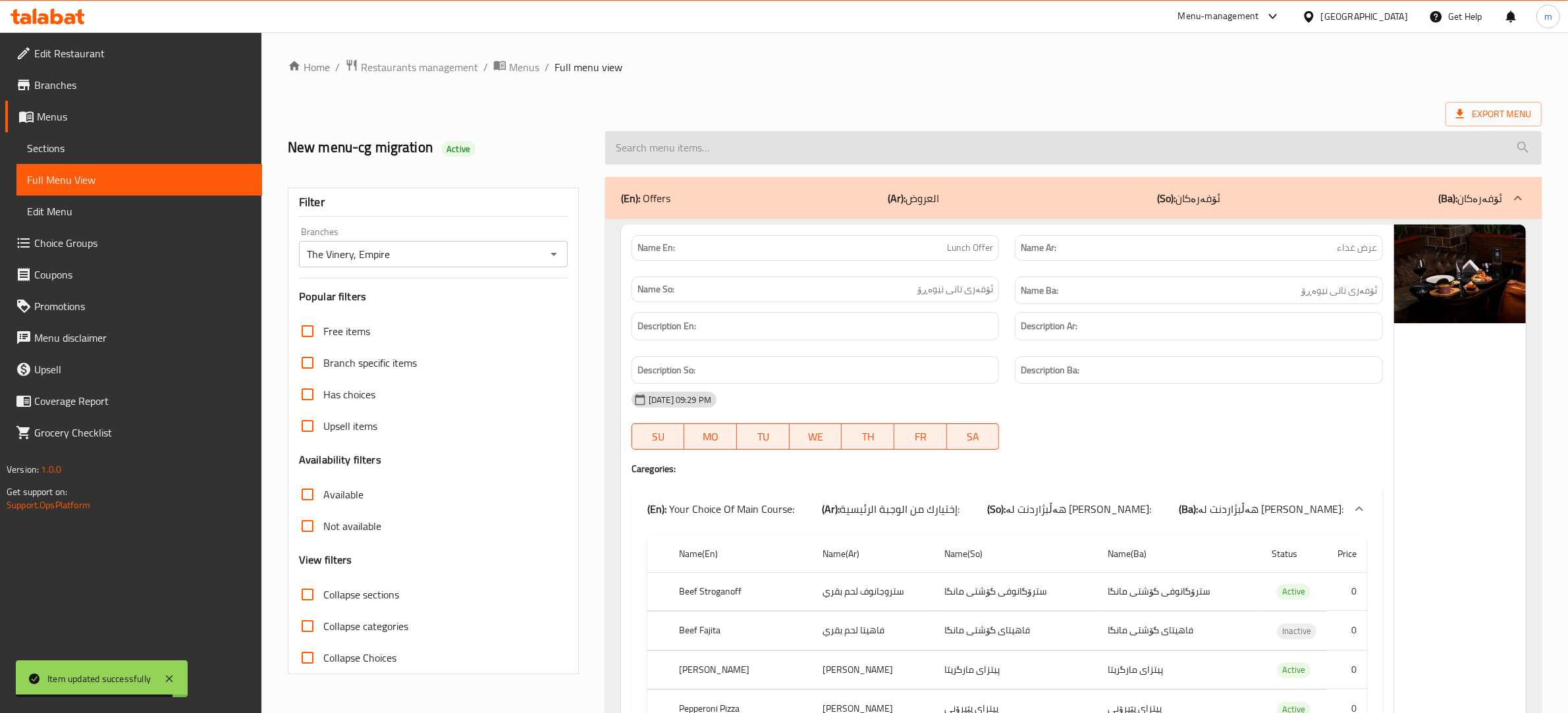
click at [735, 145] on input "search" at bounding box center [1073, 148] width 936 height 34
type input "ز"
paste input "Chicken Pesto Pizza"
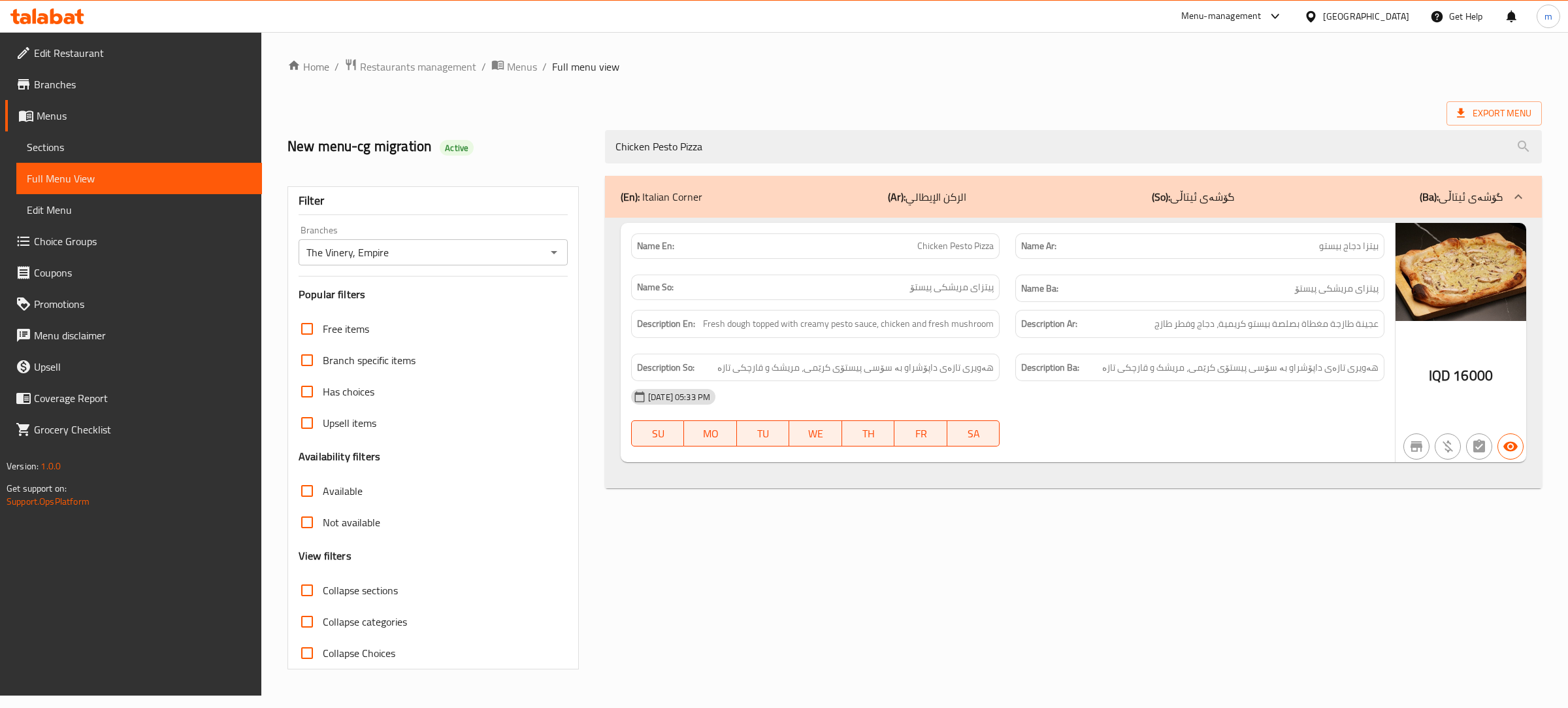
type input "Chicken Pesto Pizza"
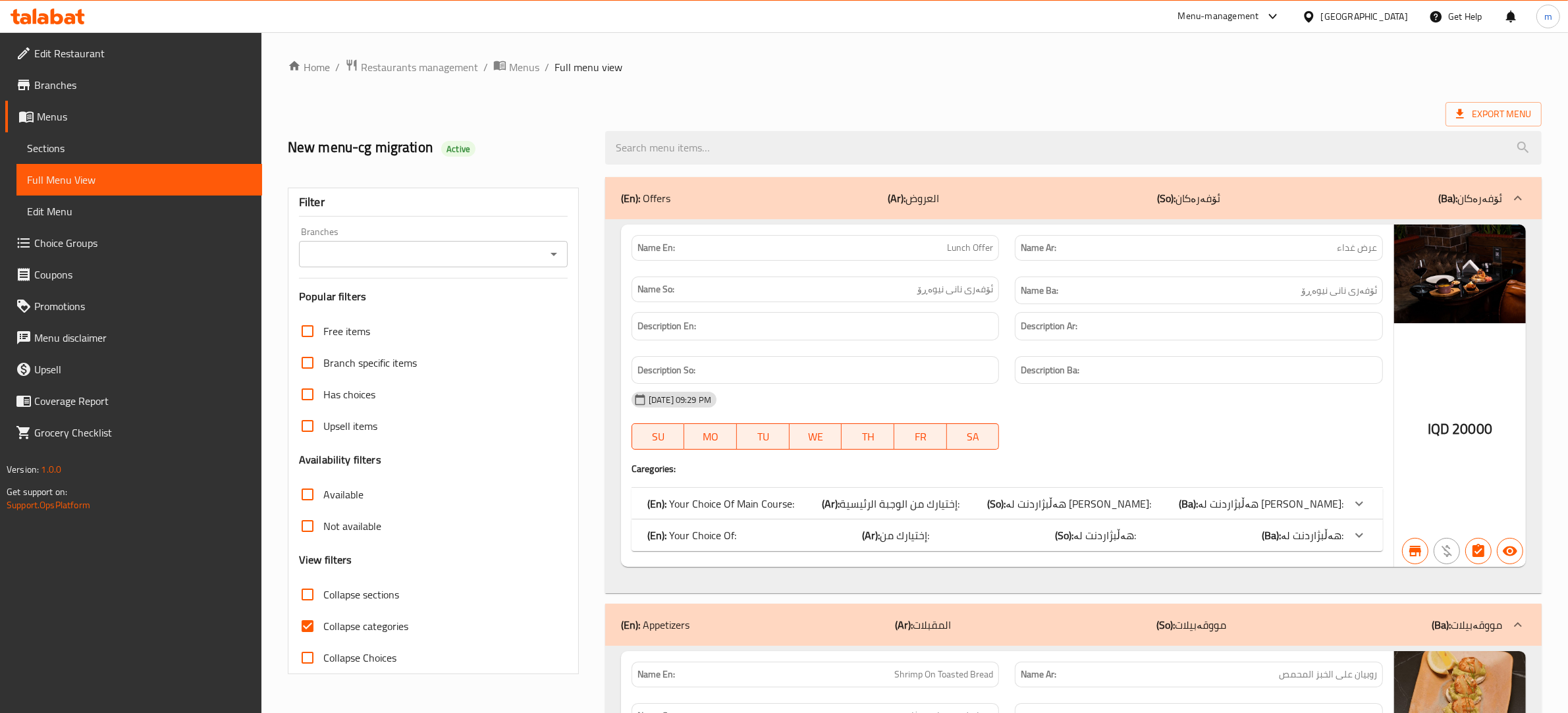
click at [305, 627] on input "Collapse categories" at bounding box center [307, 626] width 31 height 31
checkbox input "false"
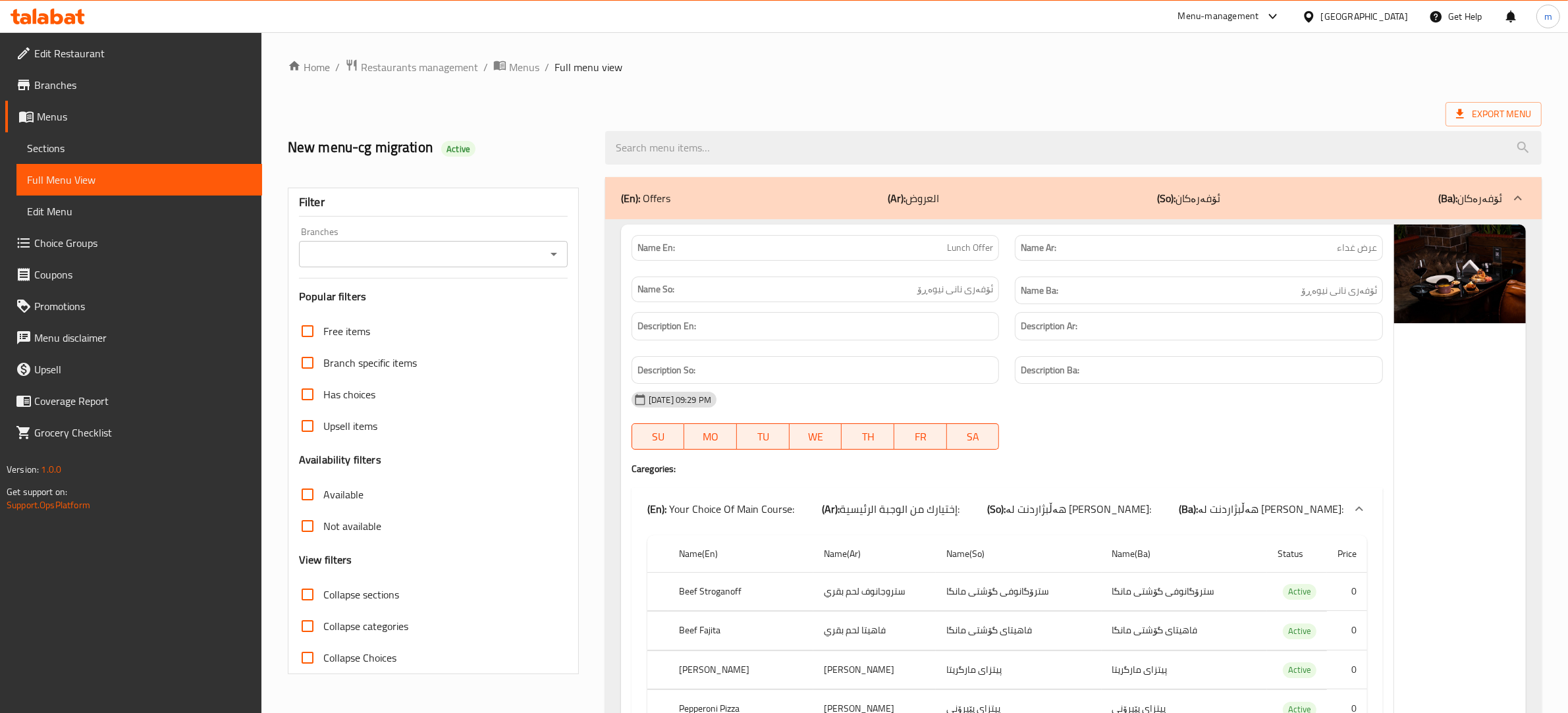
click at [553, 255] on icon "Open" at bounding box center [554, 254] width 7 height 3
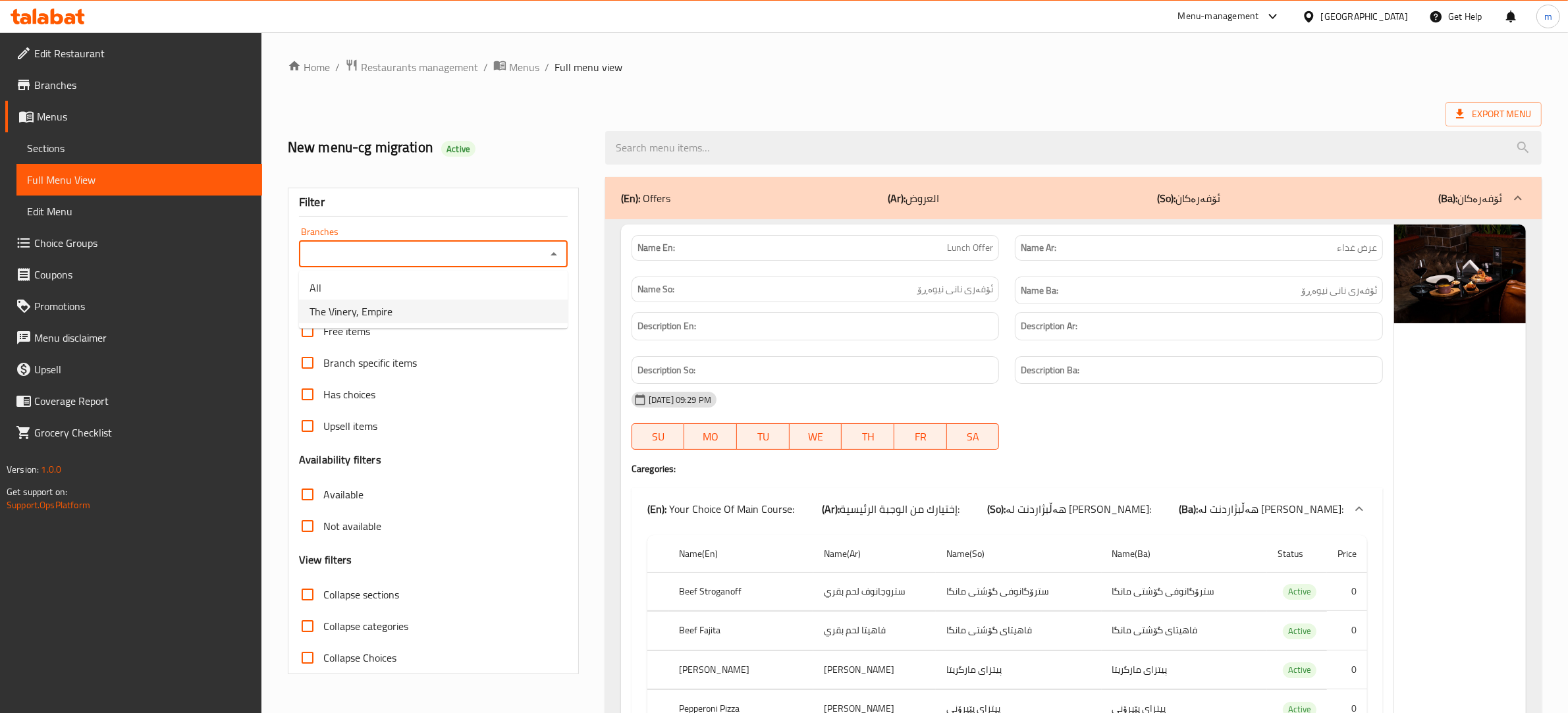
click at [472, 306] on li "The Vinery, Empire" at bounding box center [433, 311] width 268 height 24
type input "The Vinery, Empire"
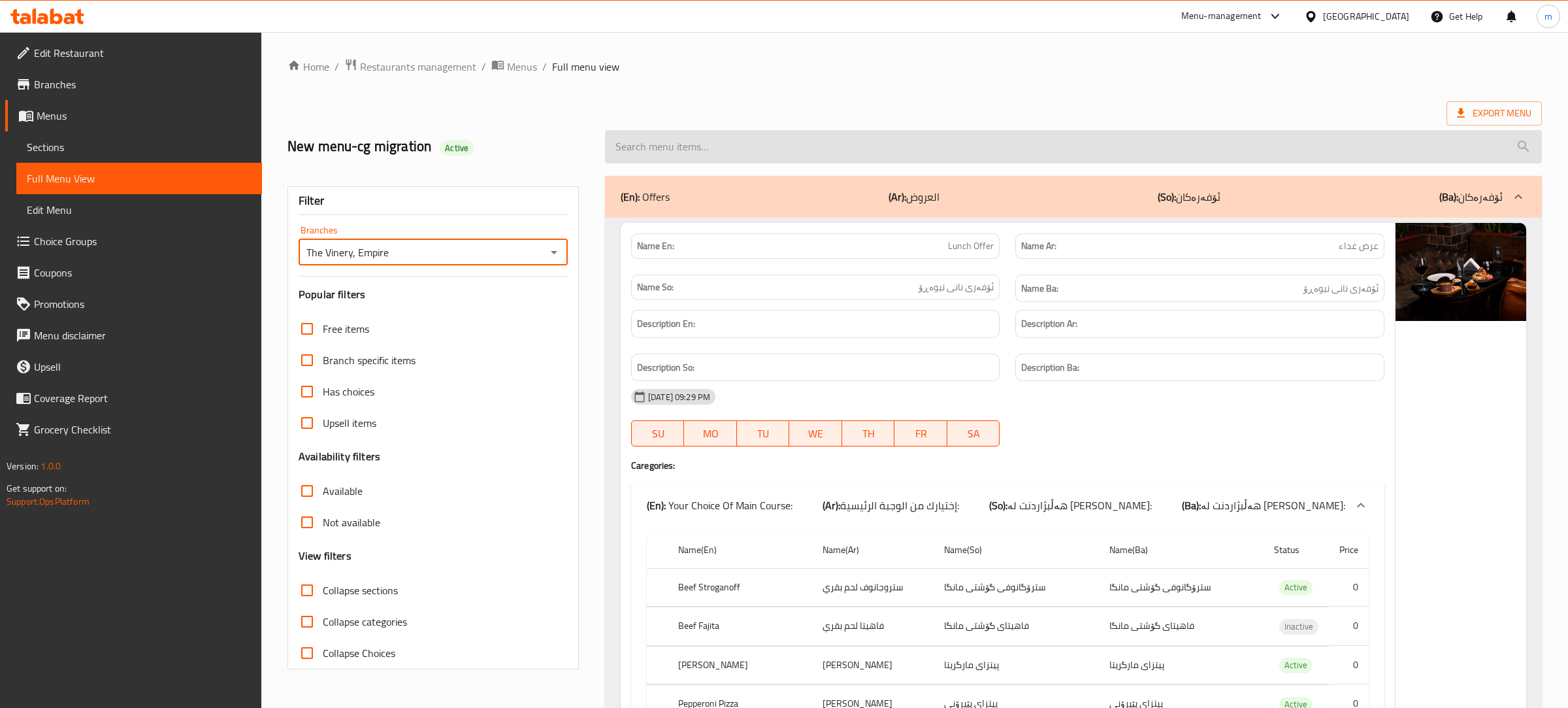
click at [706, 146] on input "search" at bounding box center [1073, 146] width 937 height 33
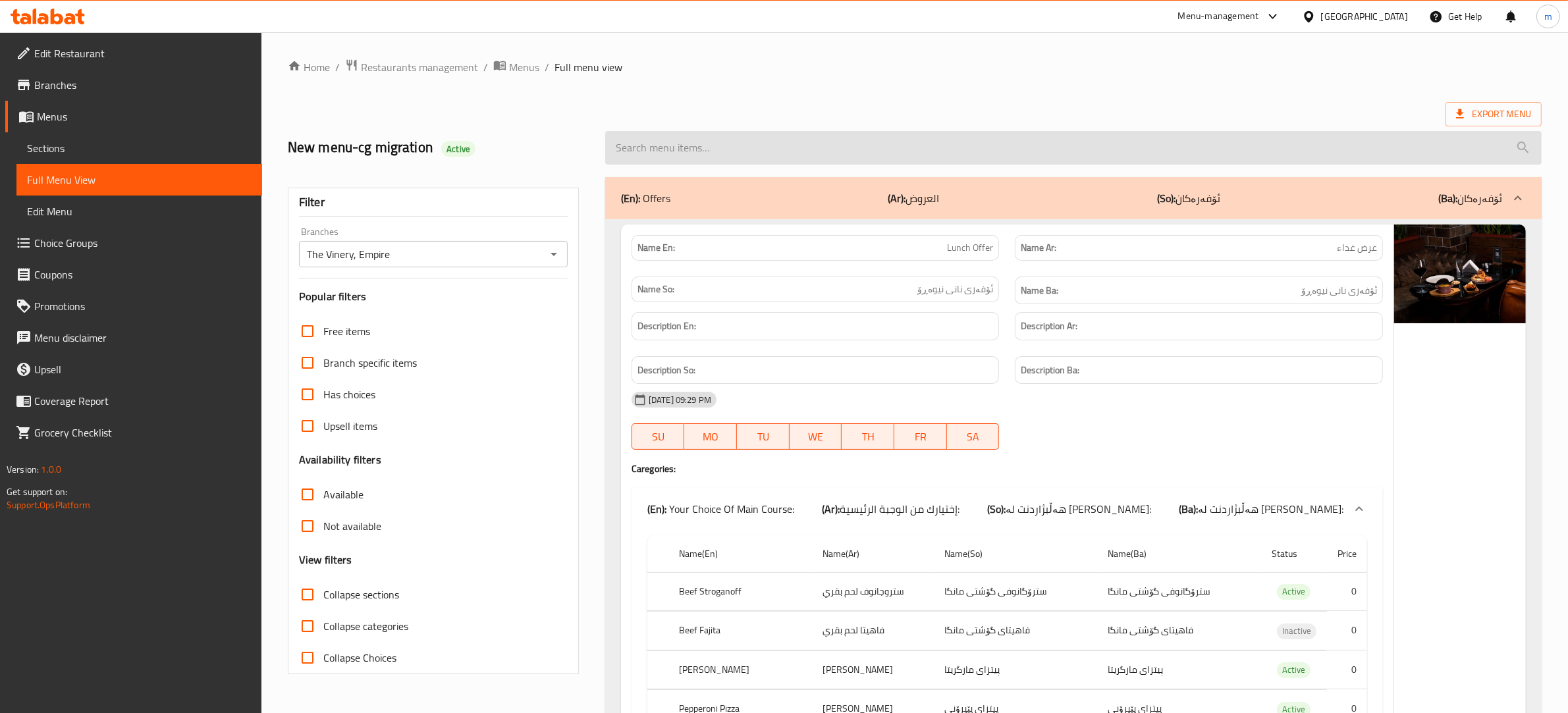
paste input "Chicken Avocado"
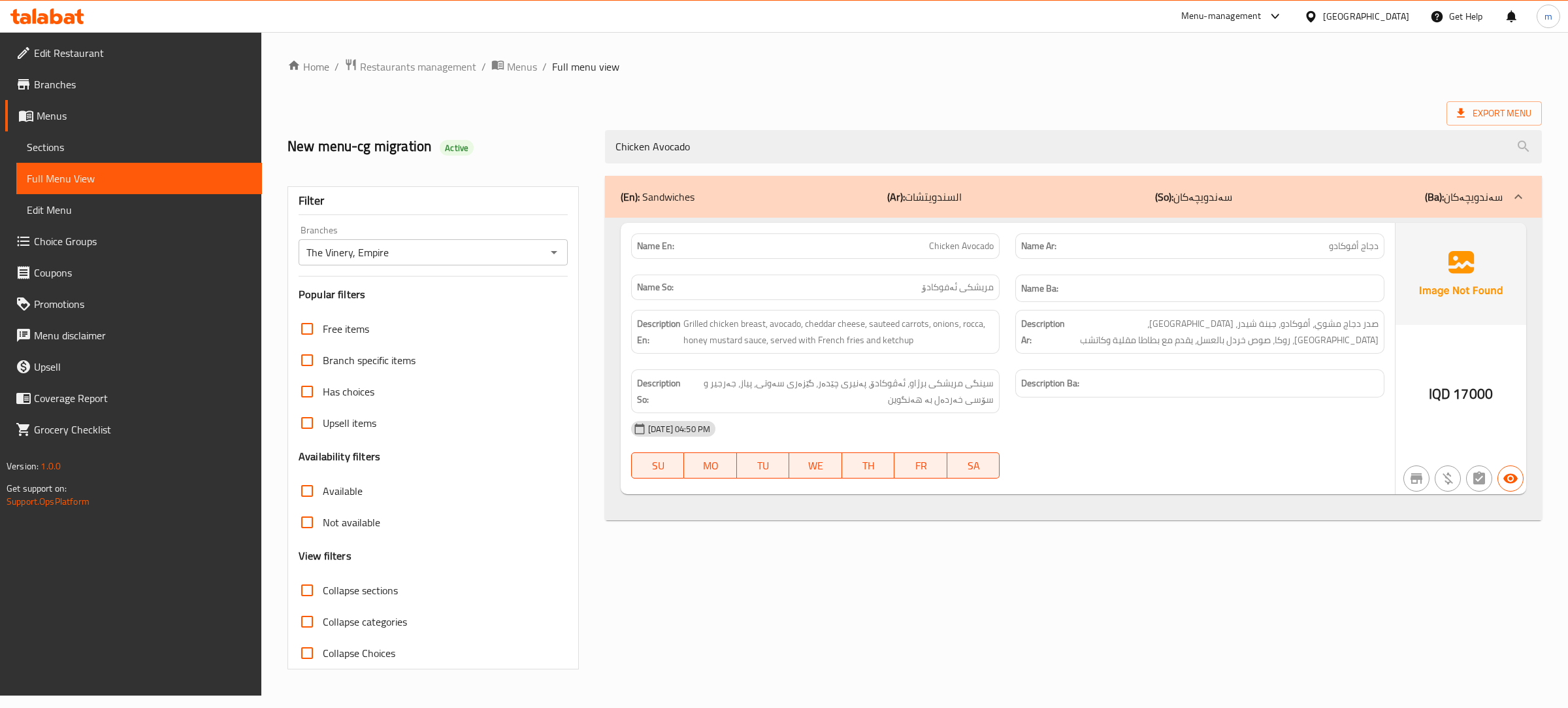
type input "Chicken Avocado"
click at [93, 145] on span "Sections" at bounding box center [139, 146] width 225 height 16
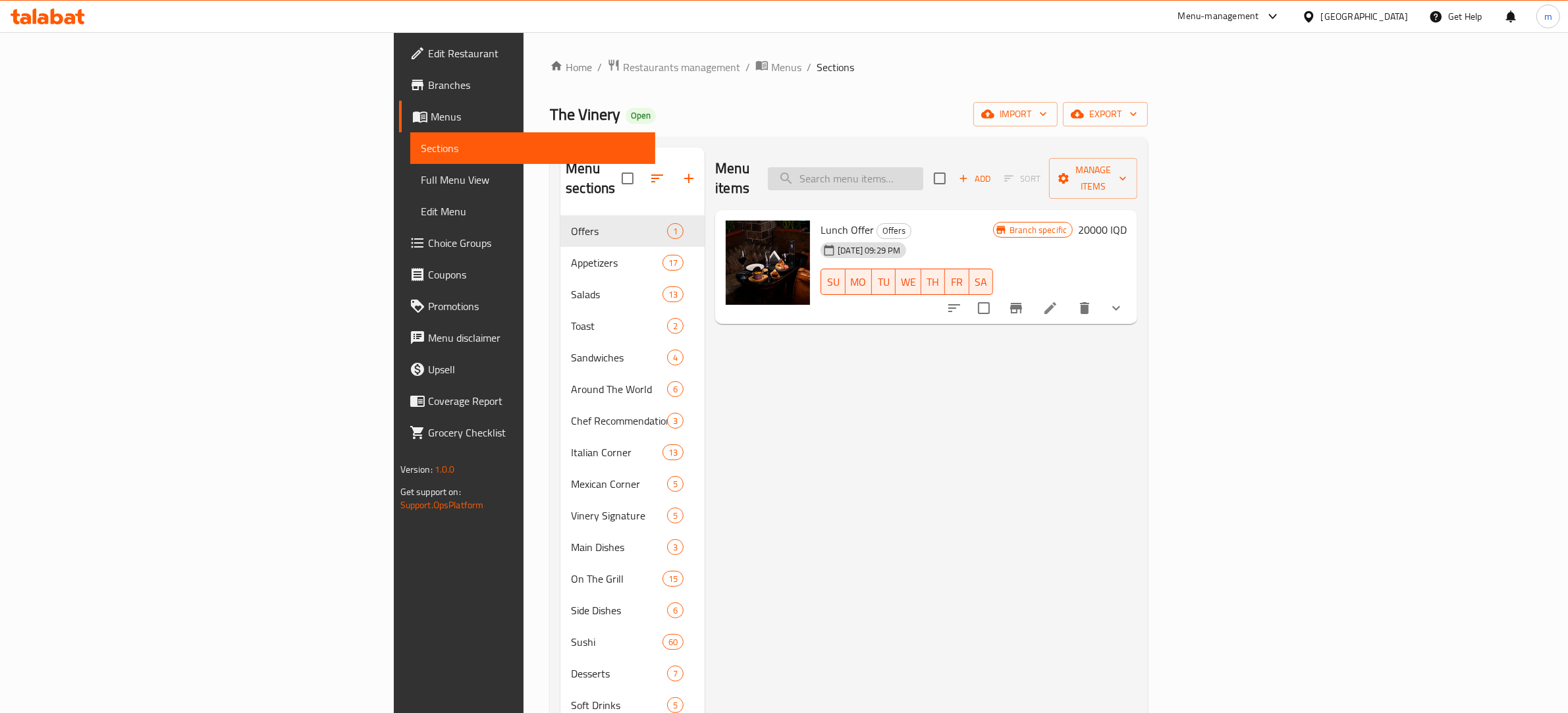
click at [923, 174] on input "search" at bounding box center [845, 178] width 156 height 23
paste input "Chicken Avocado"
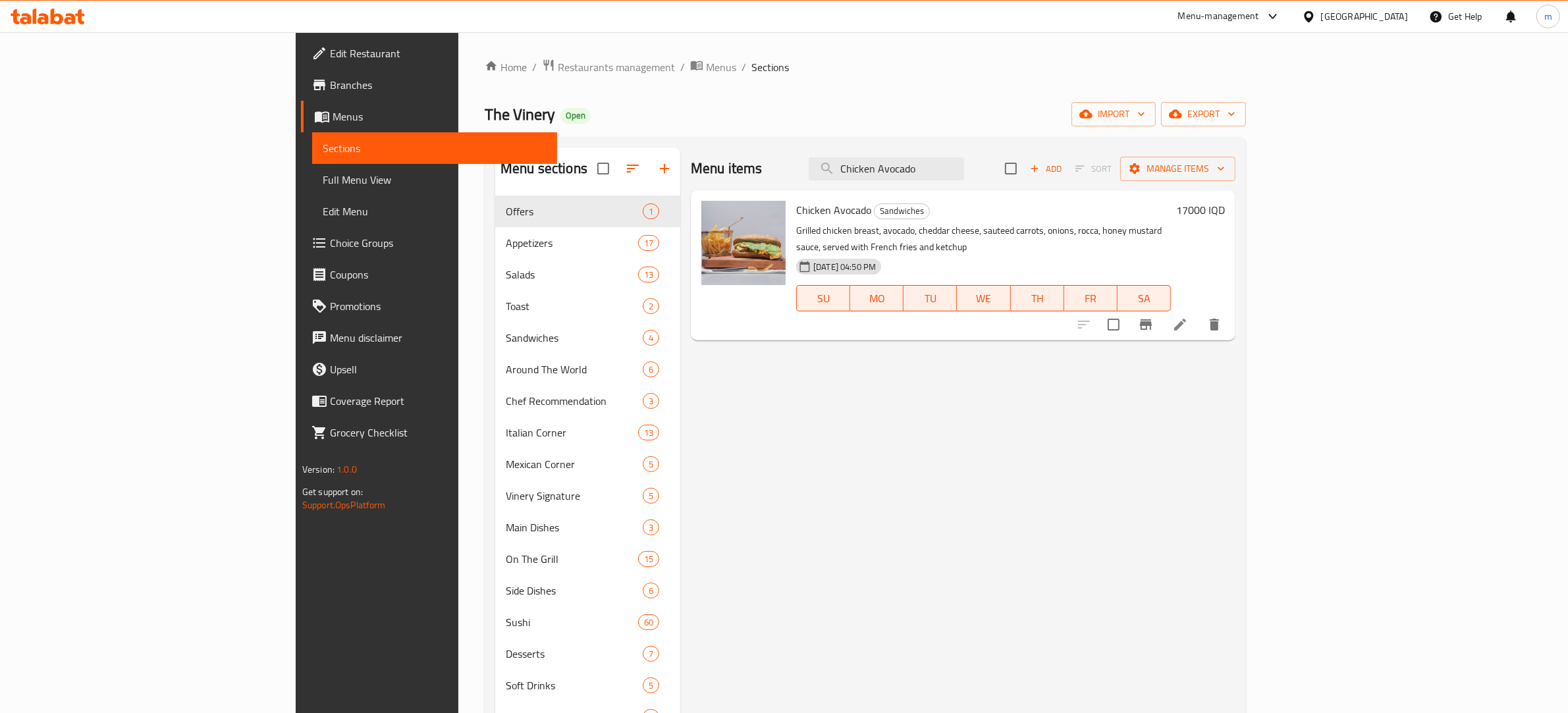
type input "Chicken Avocado"
click at [1198, 317] on li at bounding box center [1179, 325] width 37 height 24
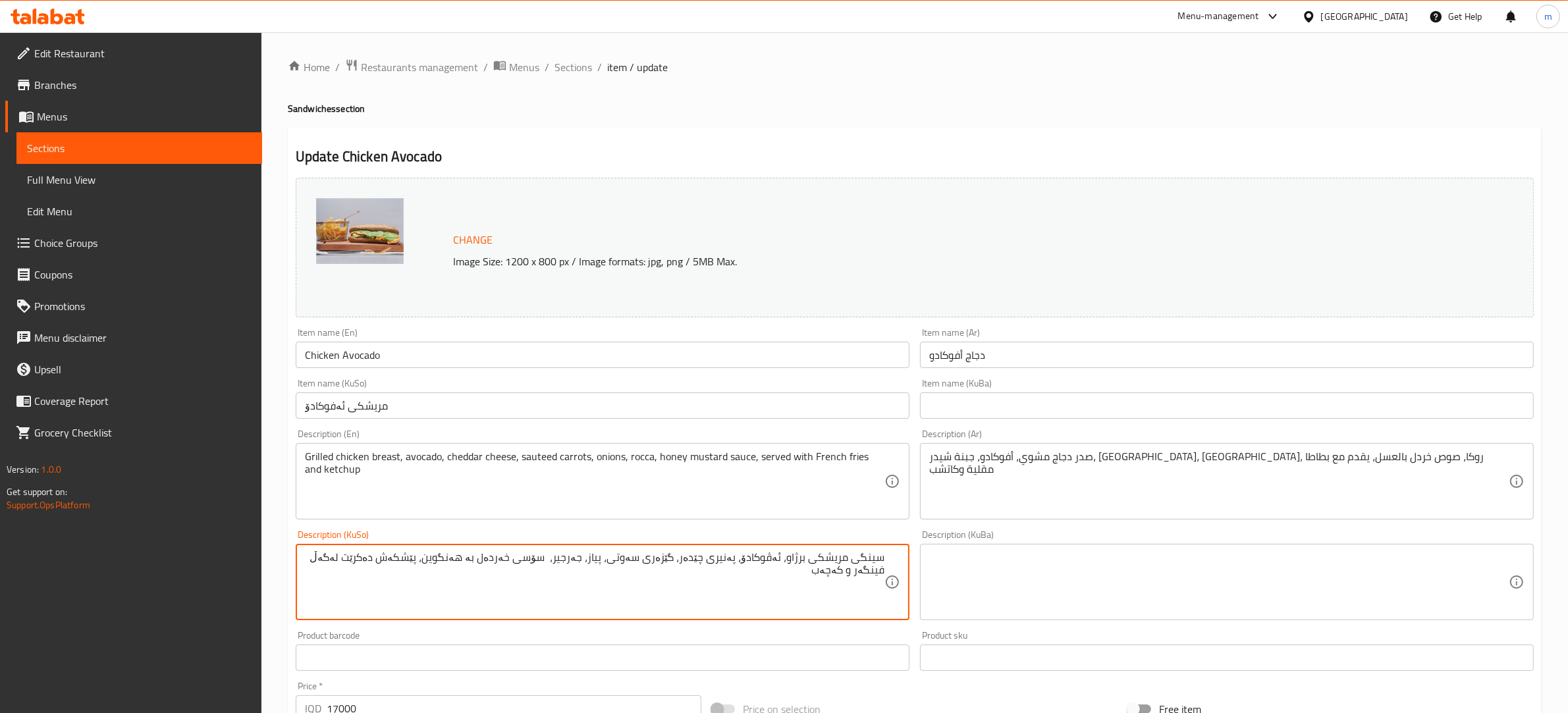
type textarea "سینگی مریشکی برژاو، ئەڤوکادۆ، پەنیری چێدەر، گێزەری سەوتی، پیاز، جەرجیر، سۆسی خە…"
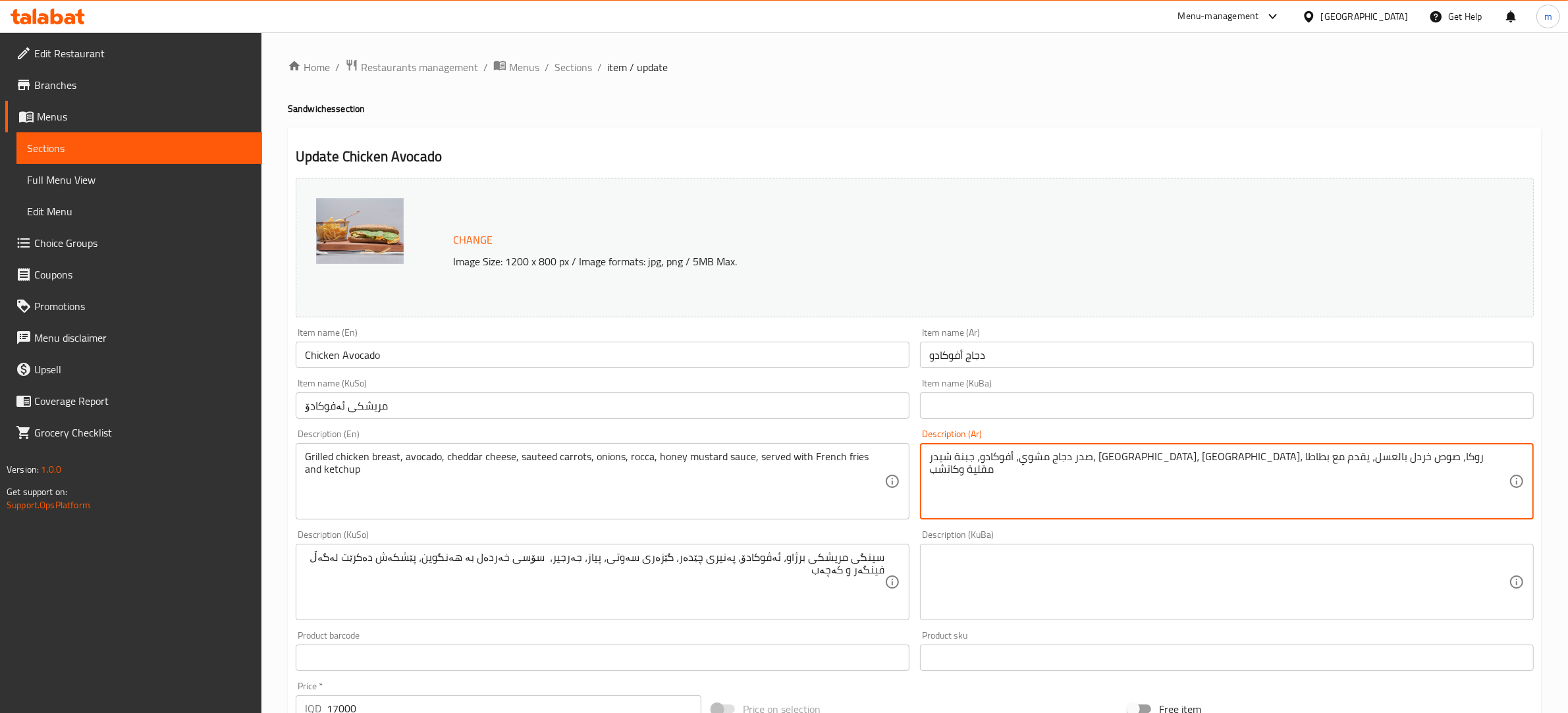
drag, startPoint x: 1066, startPoint y: 459, endPoint x: 873, endPoint y: 475, distance: 193.7
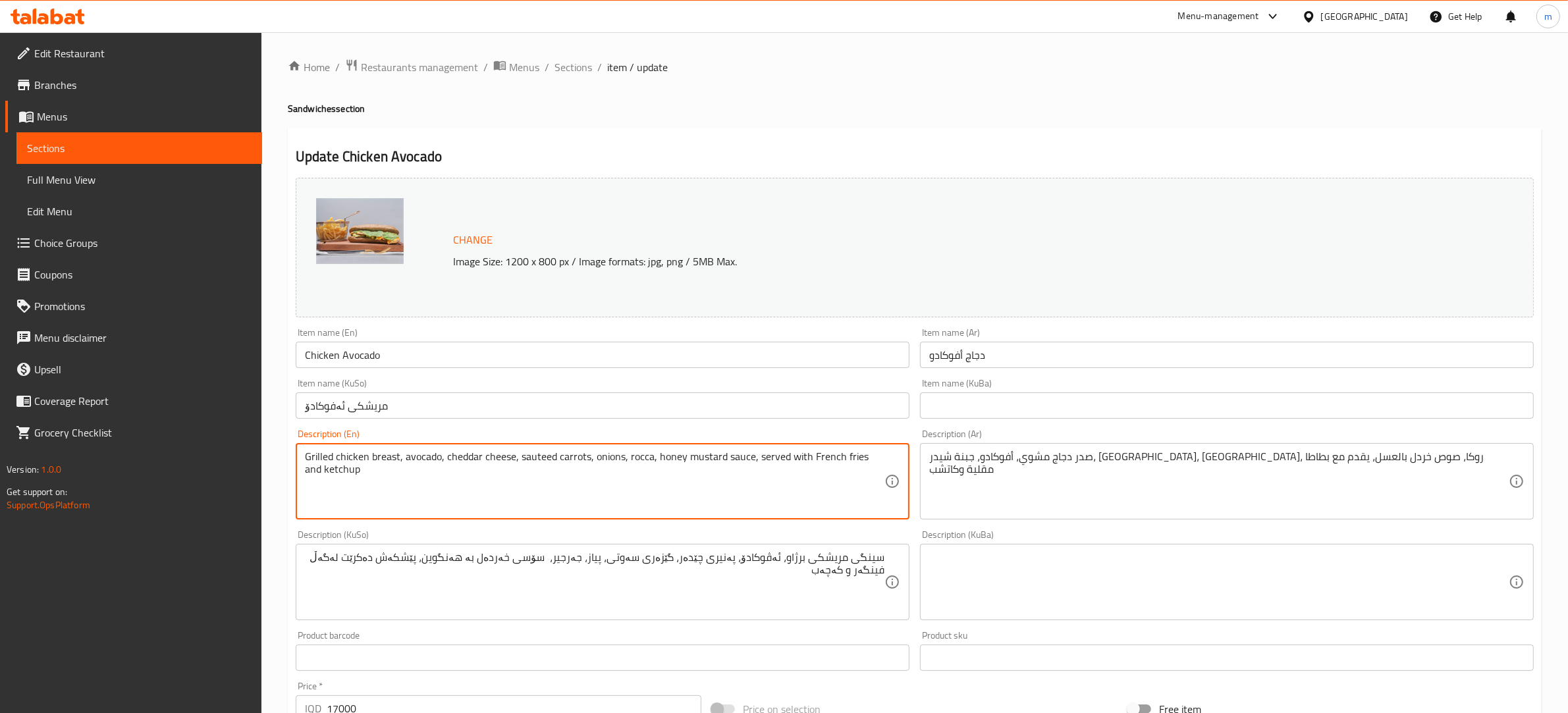
drag, startPoint x: 748, startPoint y: 456, endPoint x: 771, endPoint y: 492, distance: 42.7
click at [771, 492] on textarea "Grilled chicken breast, avocado, cheddar cheese, sauteed carrots, onions, rocca…" at bounding box center [594, 481] width 579 height 63
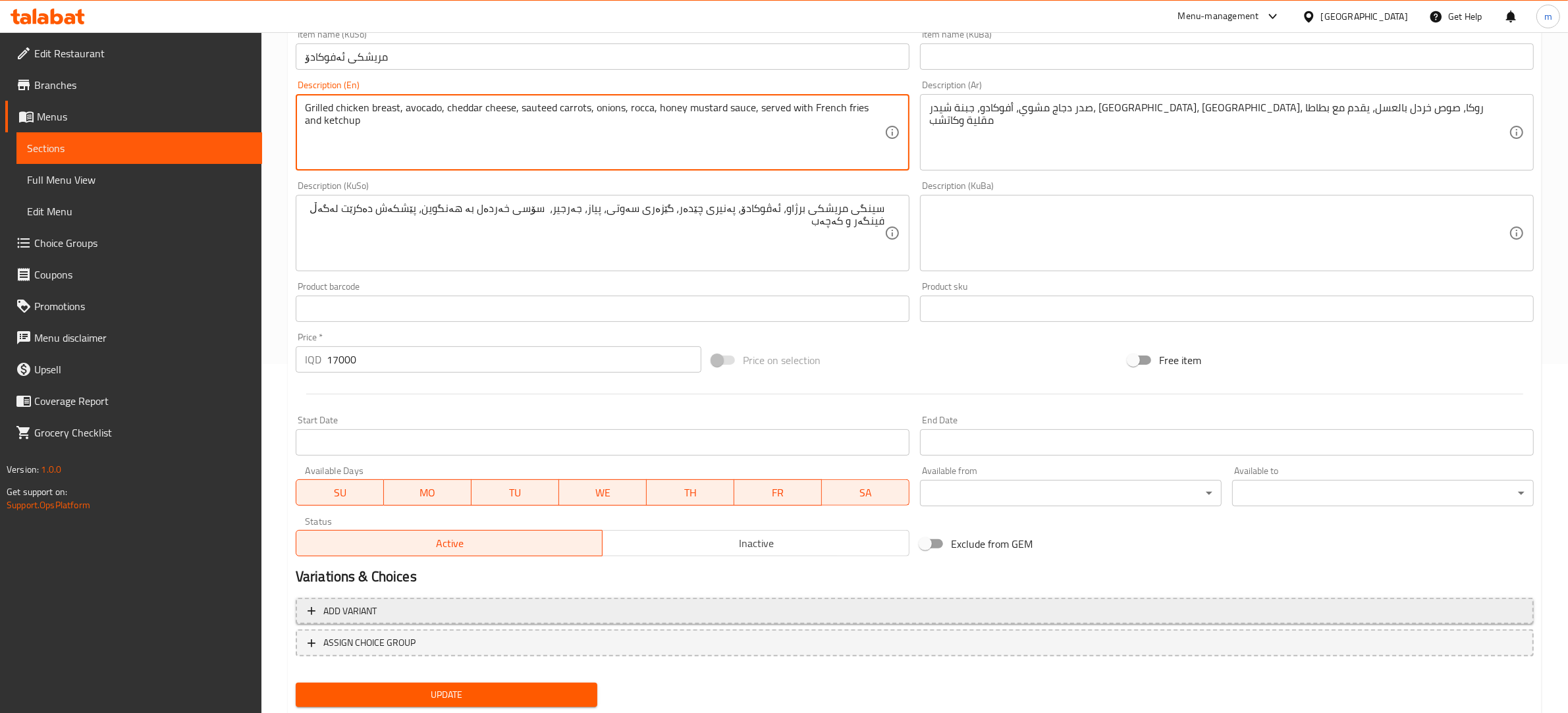
scroll to position [386, 0]
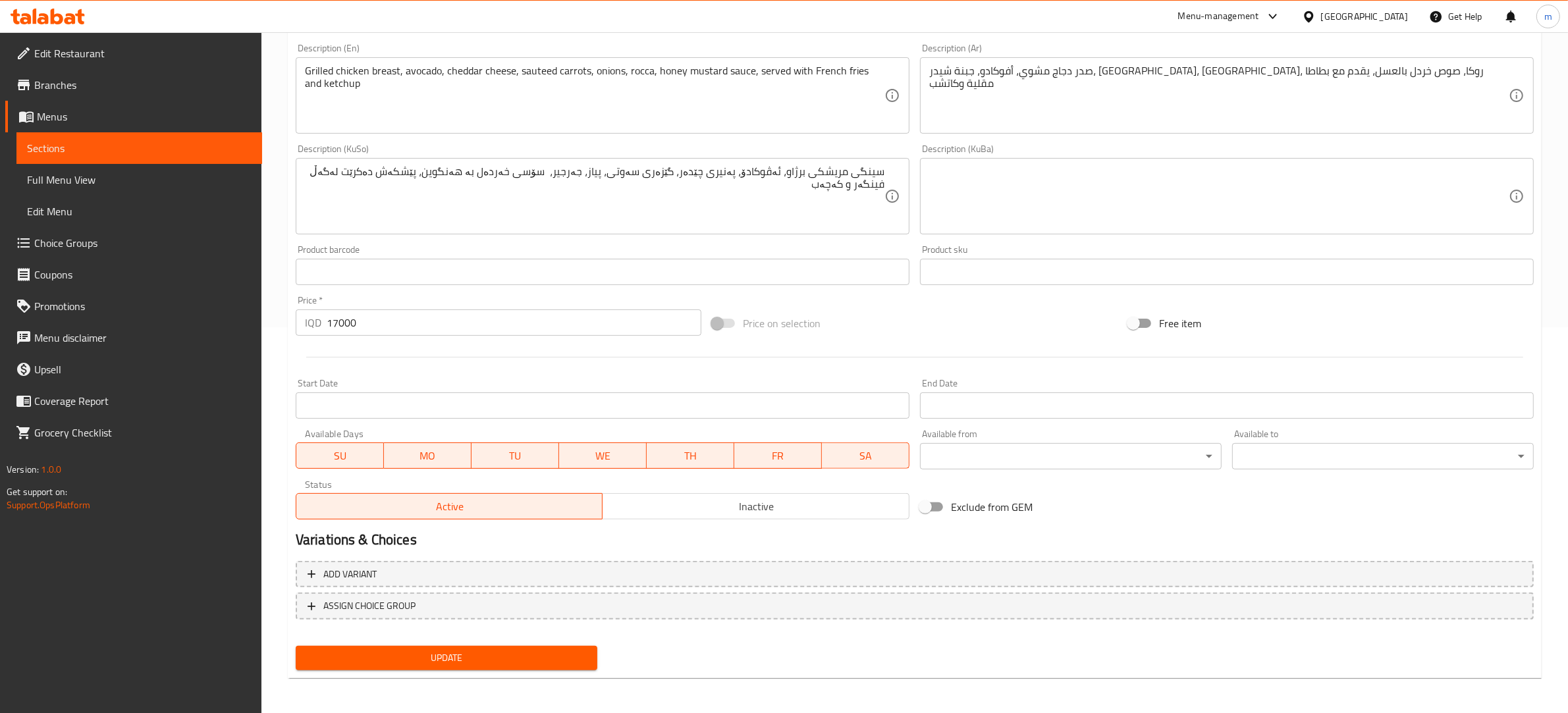
click at [527, 659] on span "Update" at bounding box center [446, 658] width 280 height 16
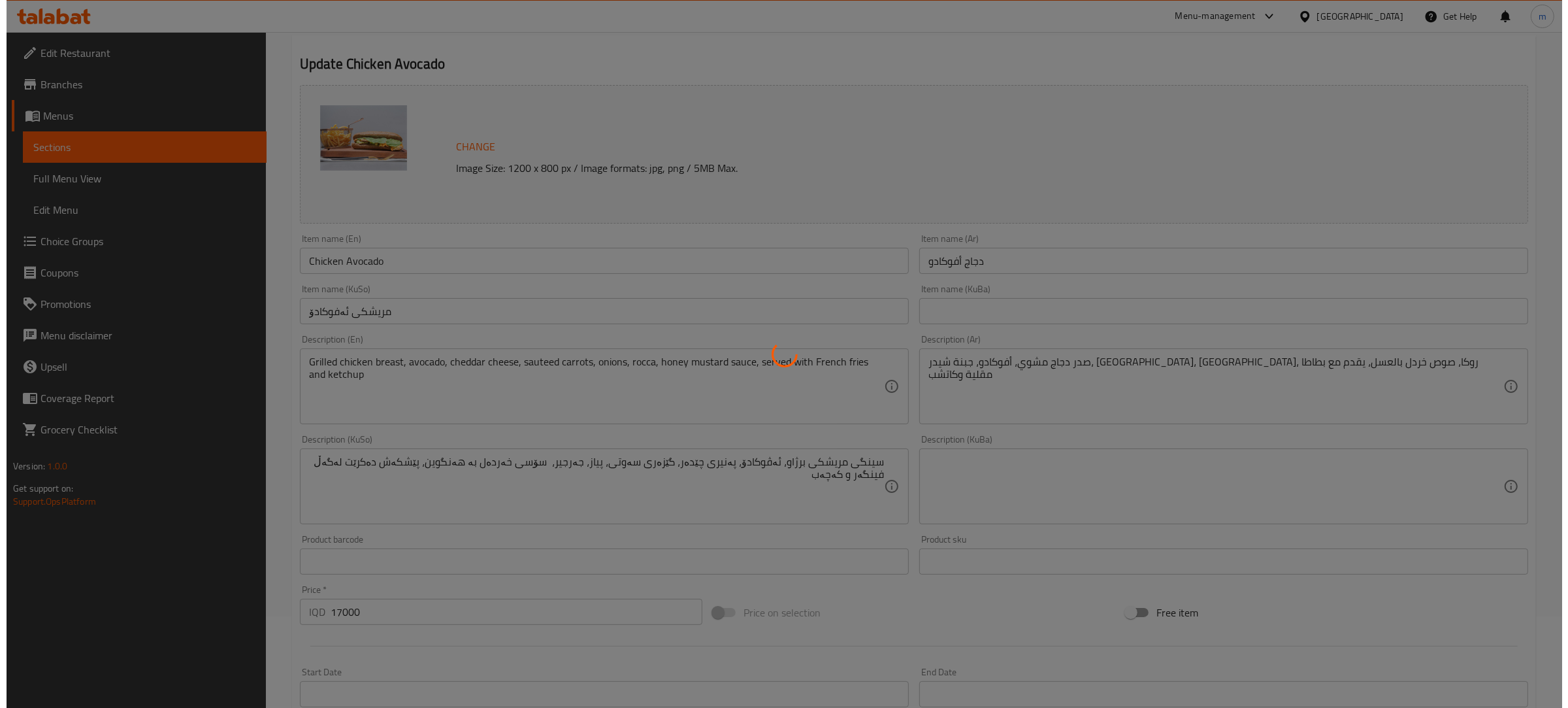
scroll to position [0, 0]
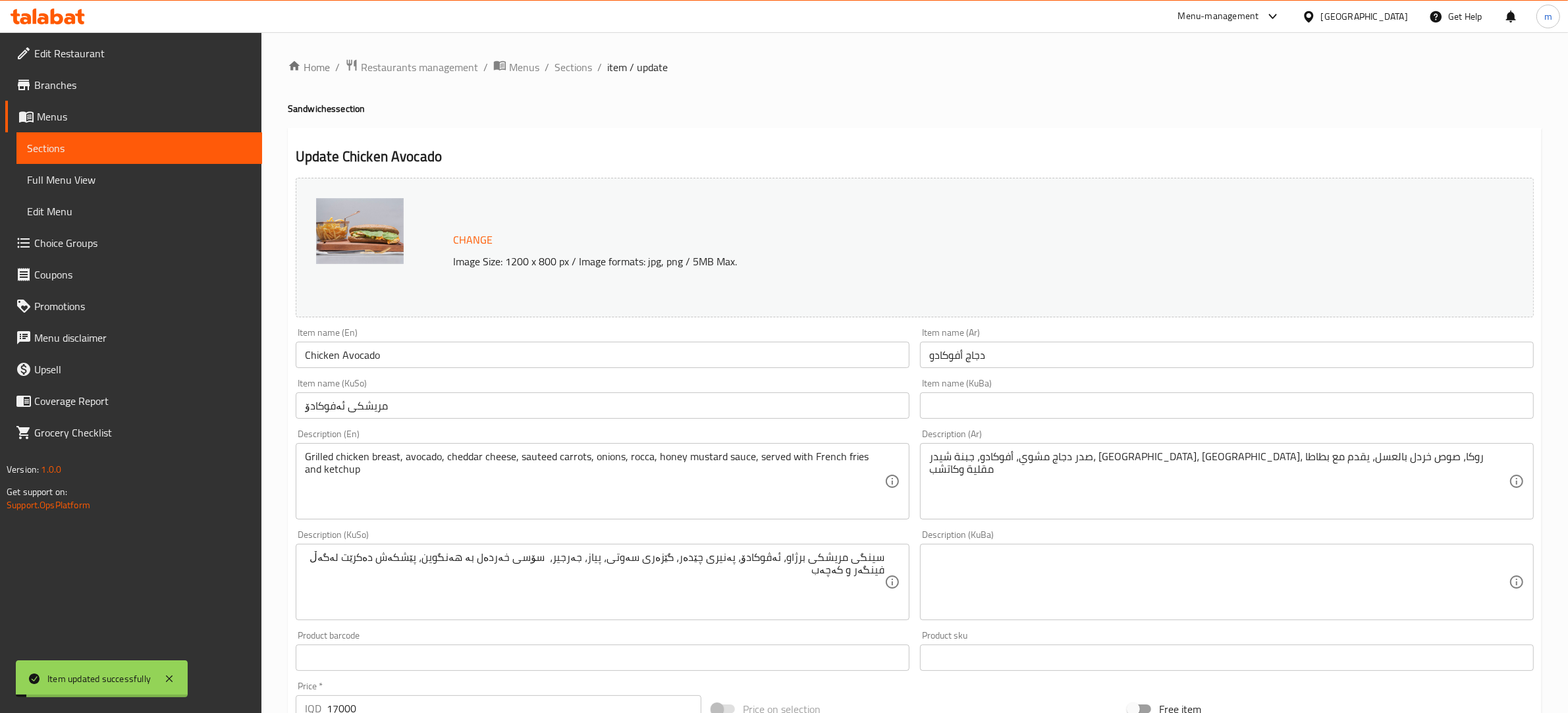
click at [106, 178] on span "Full Menu View" at bounding box center [139, 180] width 224 height 16
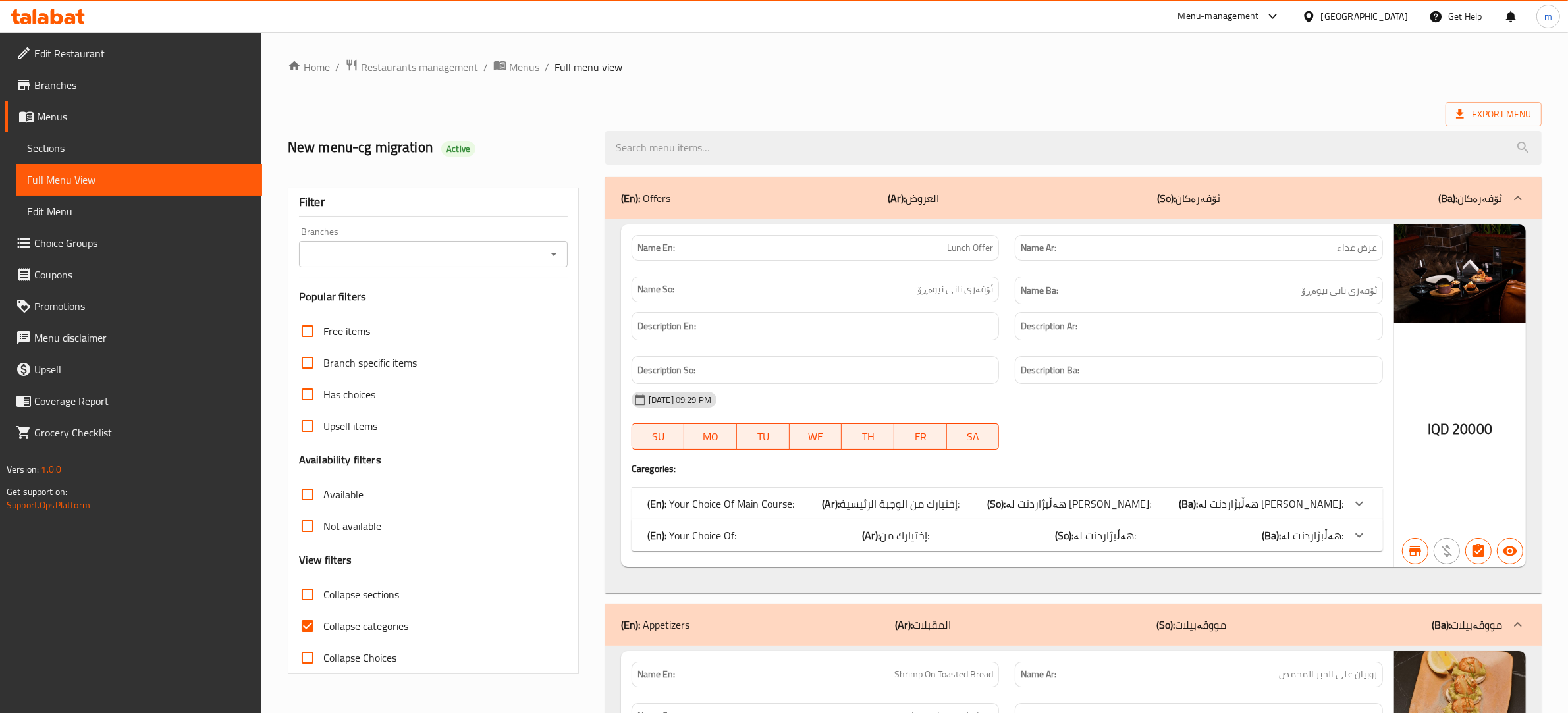
click at [560, 257] on icon "Open" at bounding box center [553, 253] width 16 height 16
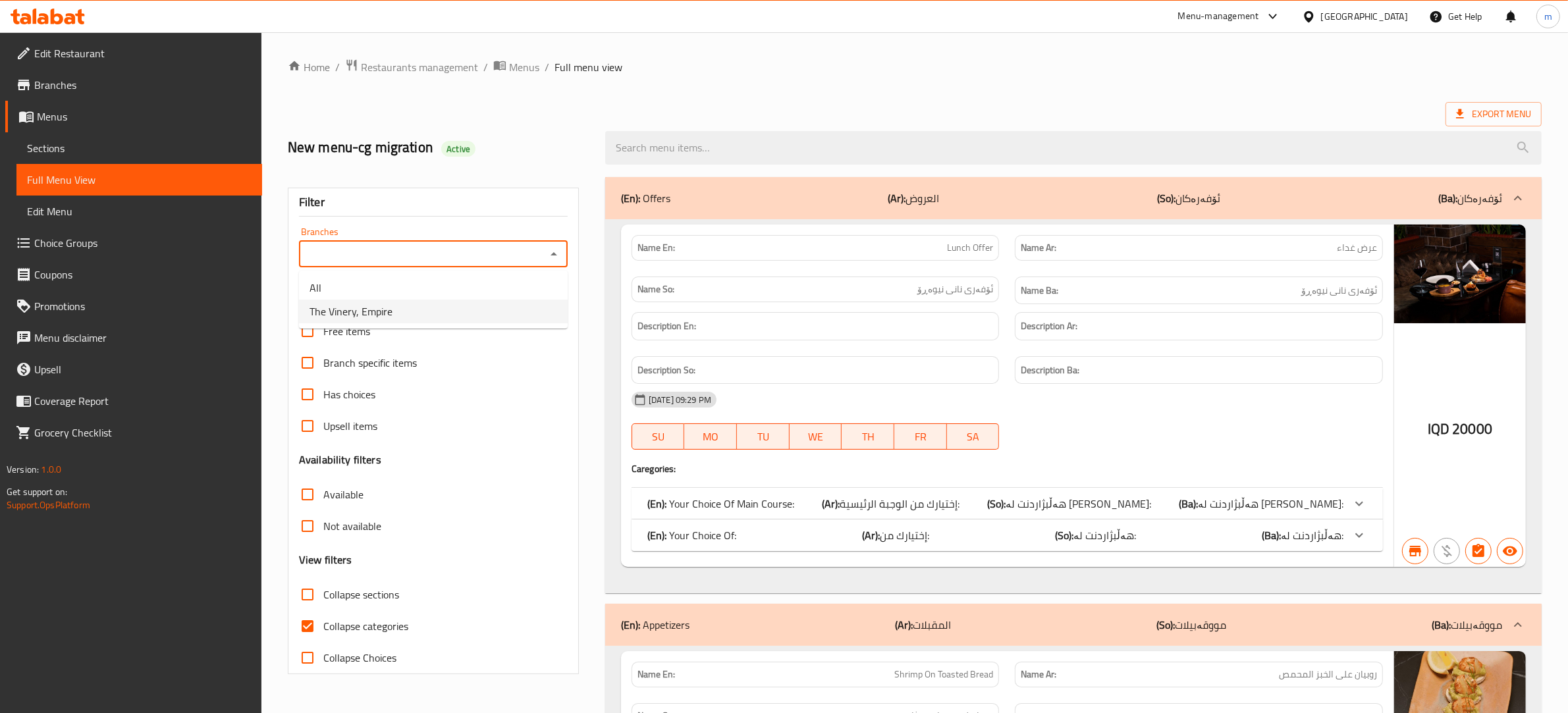
drag, startPoint x: 331, startPoint y: 316, endPoint x: 329, endPoint y: 413, distance: 97.0
click at [331, 316] on span "The Vinery, Empire" at bounding box center [350, 311] width 83 height 16
type input "The Vinery, Empire"
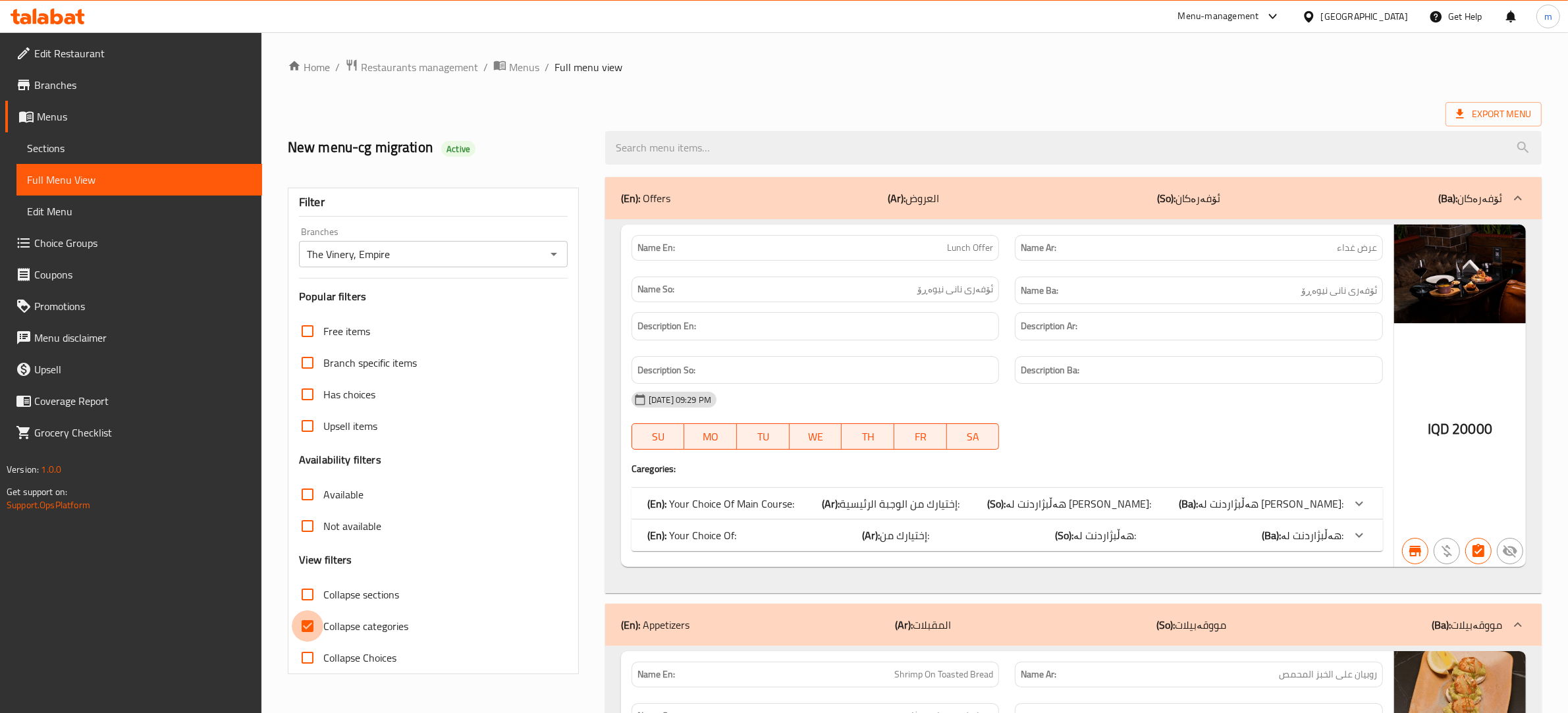
click at [309, 618] on input "Collapse categories" at bounding box center [307, 626] width 31 height 31
checkbox input "false"
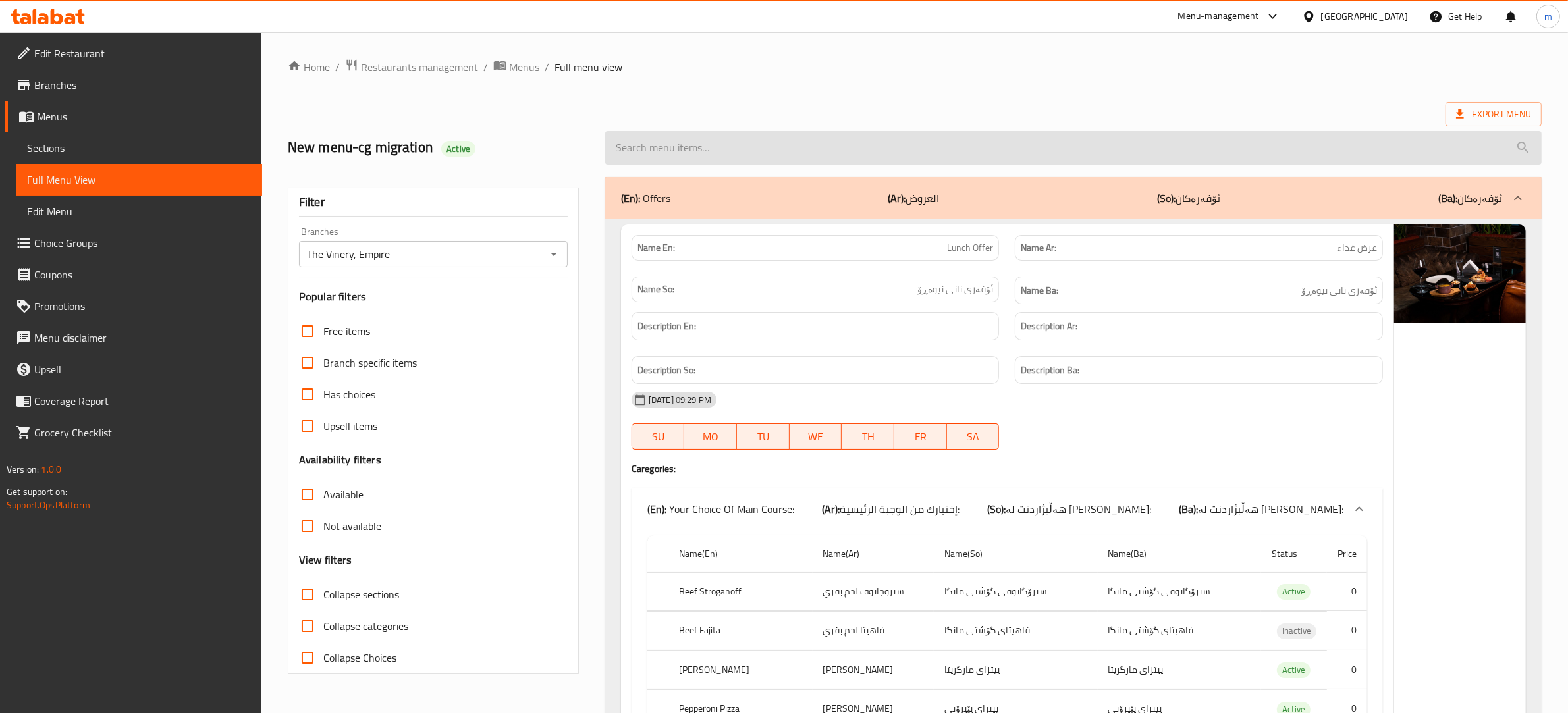
click at [739, 133] on input "search" at bounding box center [1073, 148] width 936 height 34
paste input ", served with French fries and ketchup"
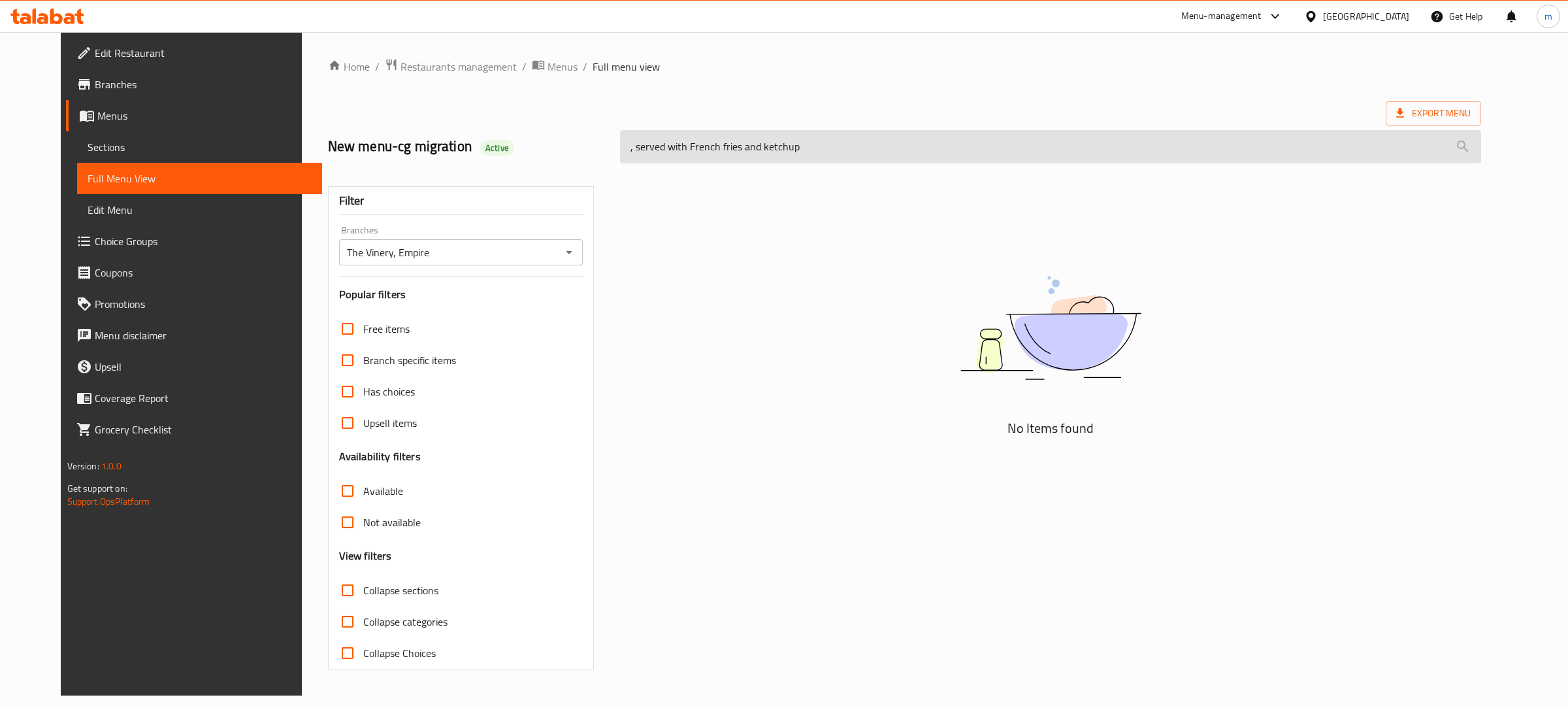
click at [732, 134] on input ", served with French fries and ketchup" at bounding box center [1050, 146] width 861 height 33
paste input "Chicken Avocado"
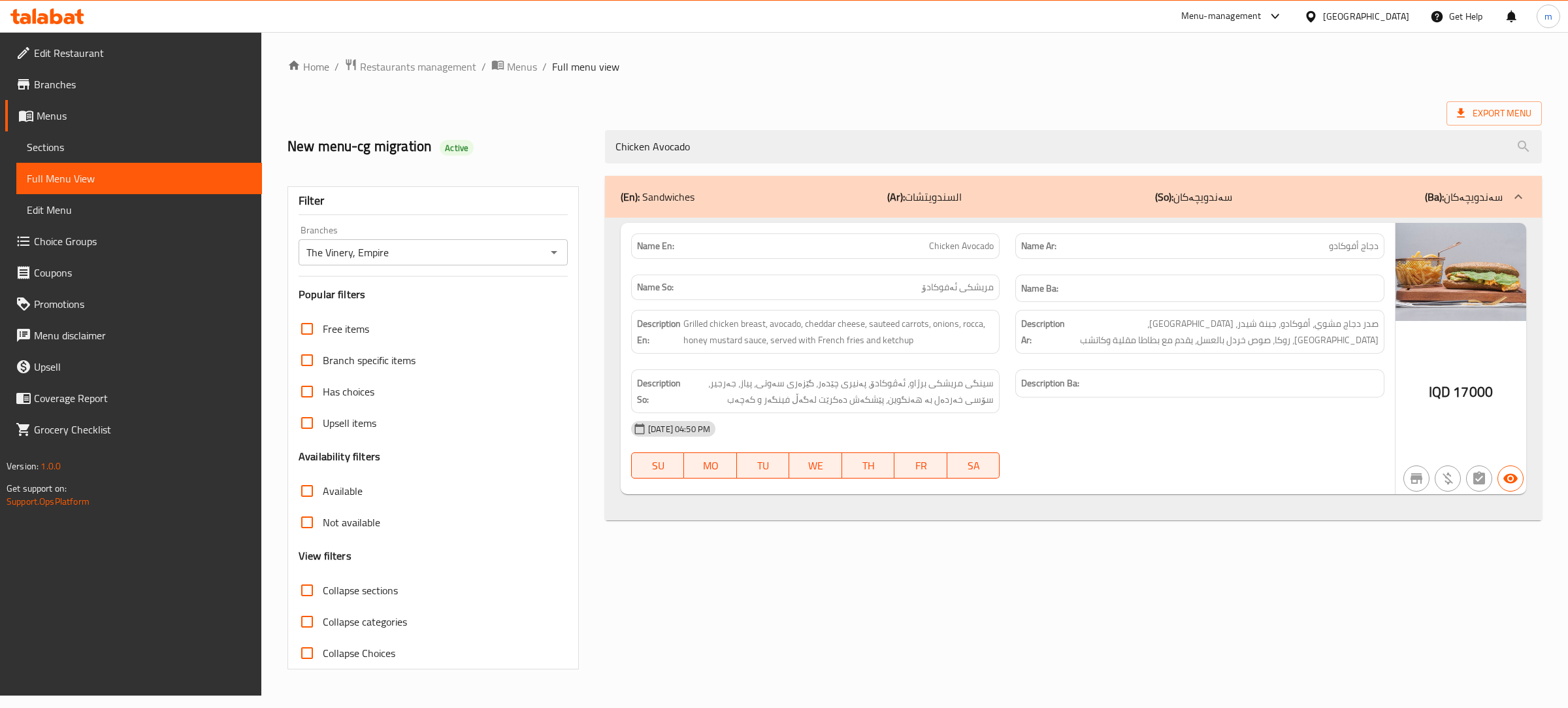
type input "Chicken Avocado"
click at [442, 70] on span "Restaurants management" at bounding box center [418, 67] width 116 height 16
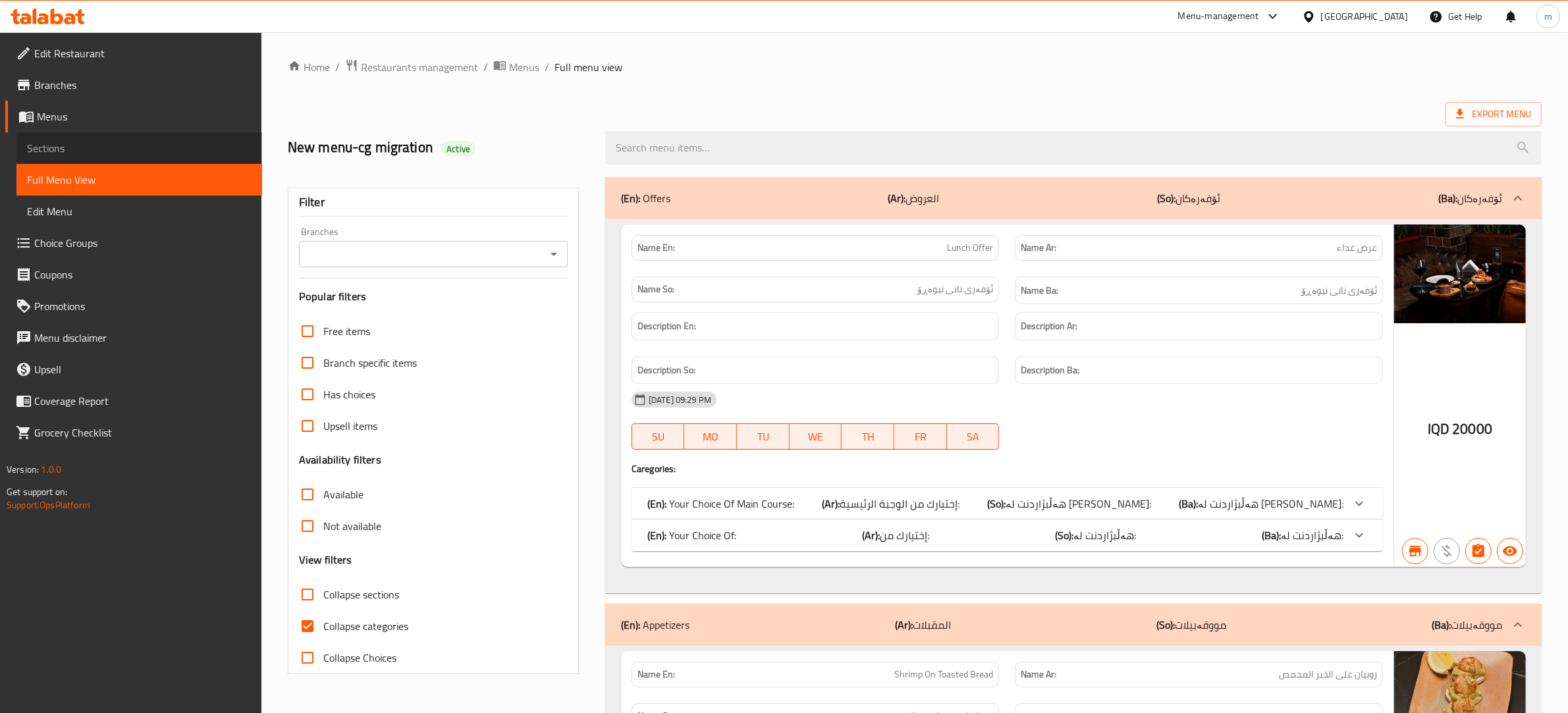
click at [98, 147] on span "Sections" at bounding box center [139, 148] width 224 height 16
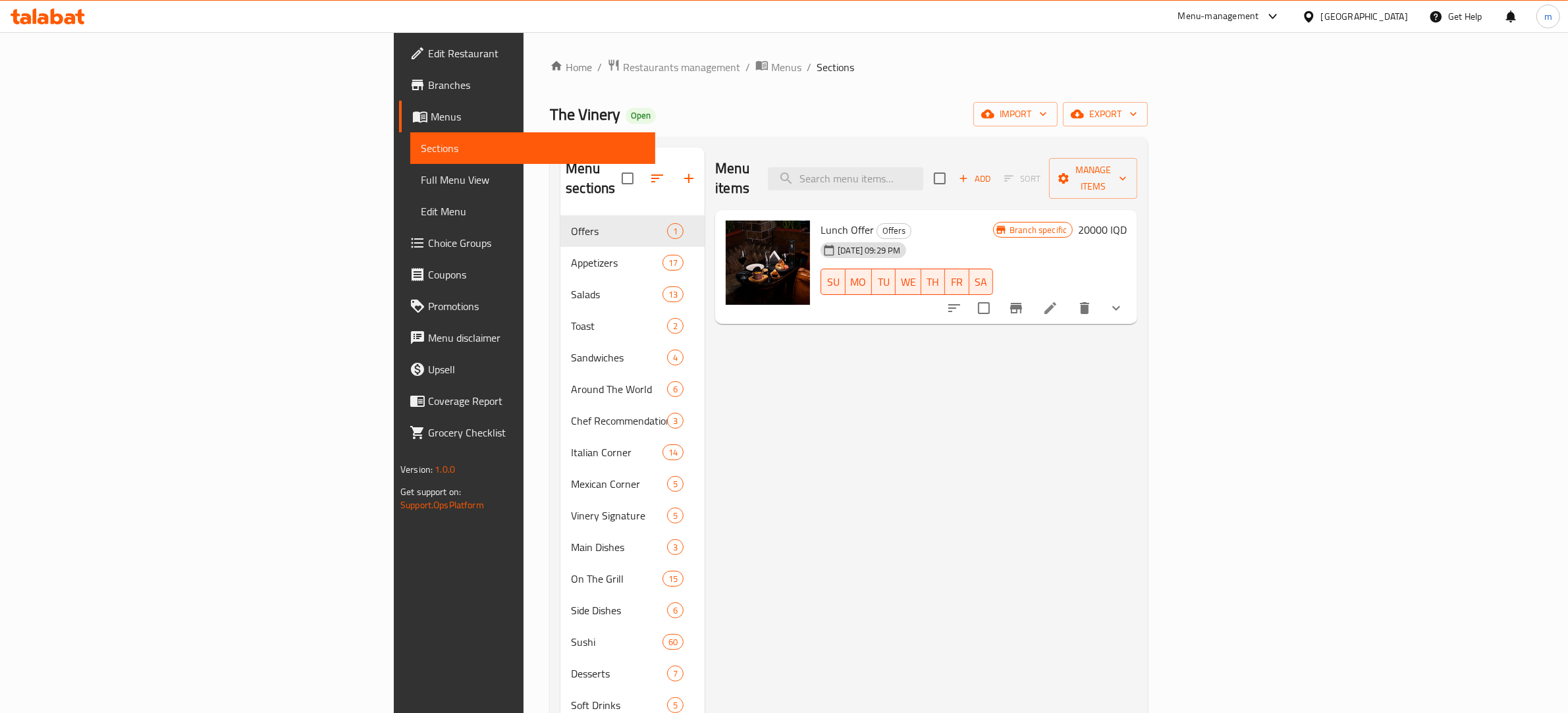
click at [421, 179] on span "Full Menu View" at bounding box center [533, 180] width 224 height 16
click at [421, 176] on span "Full Menu View" at bounding box center [533, 180] width 224 height 16
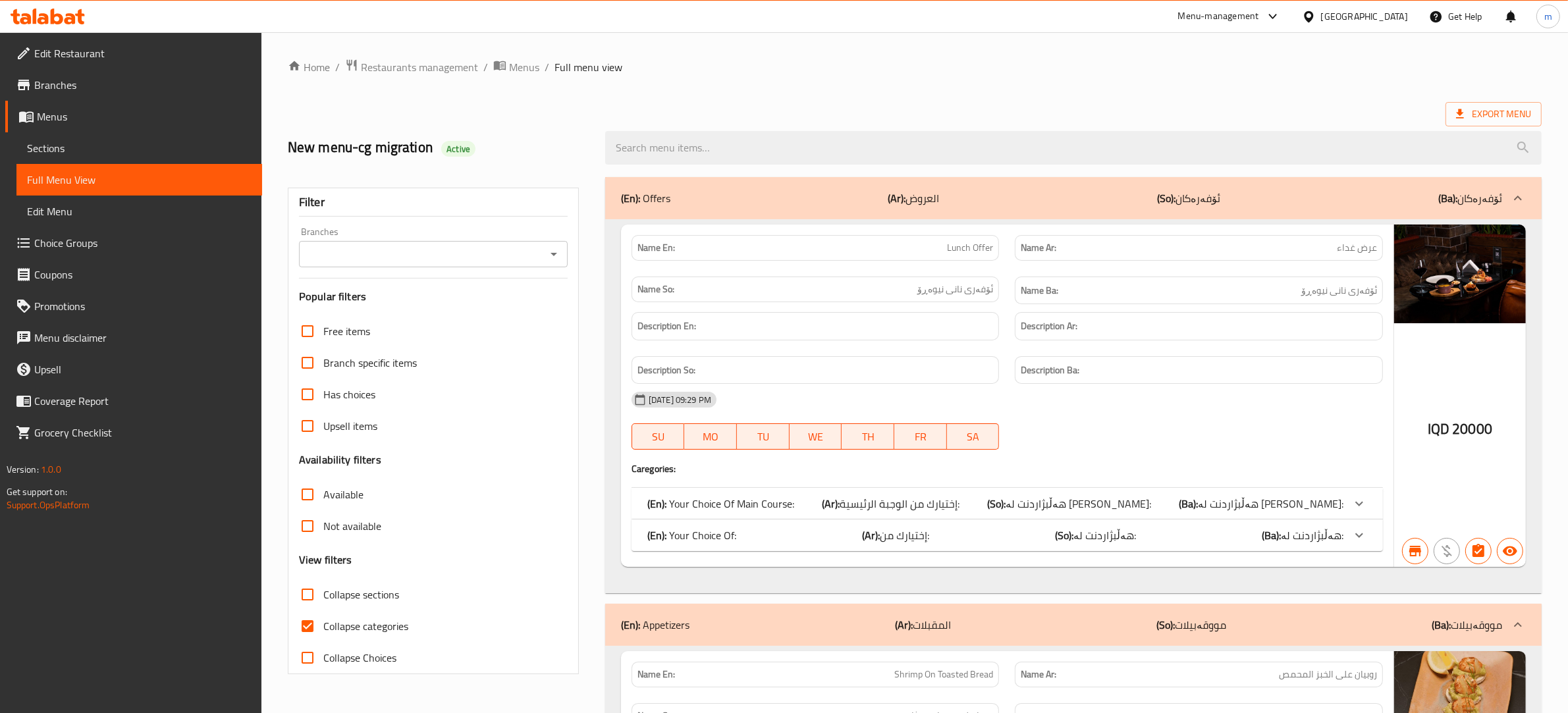
click at [542, 246] on div "Branches" at bounding box center [433, 253] width 268 height 26
click at [554, 255] on icon "Open" at bounding box center [554, 254] width 7 height 3
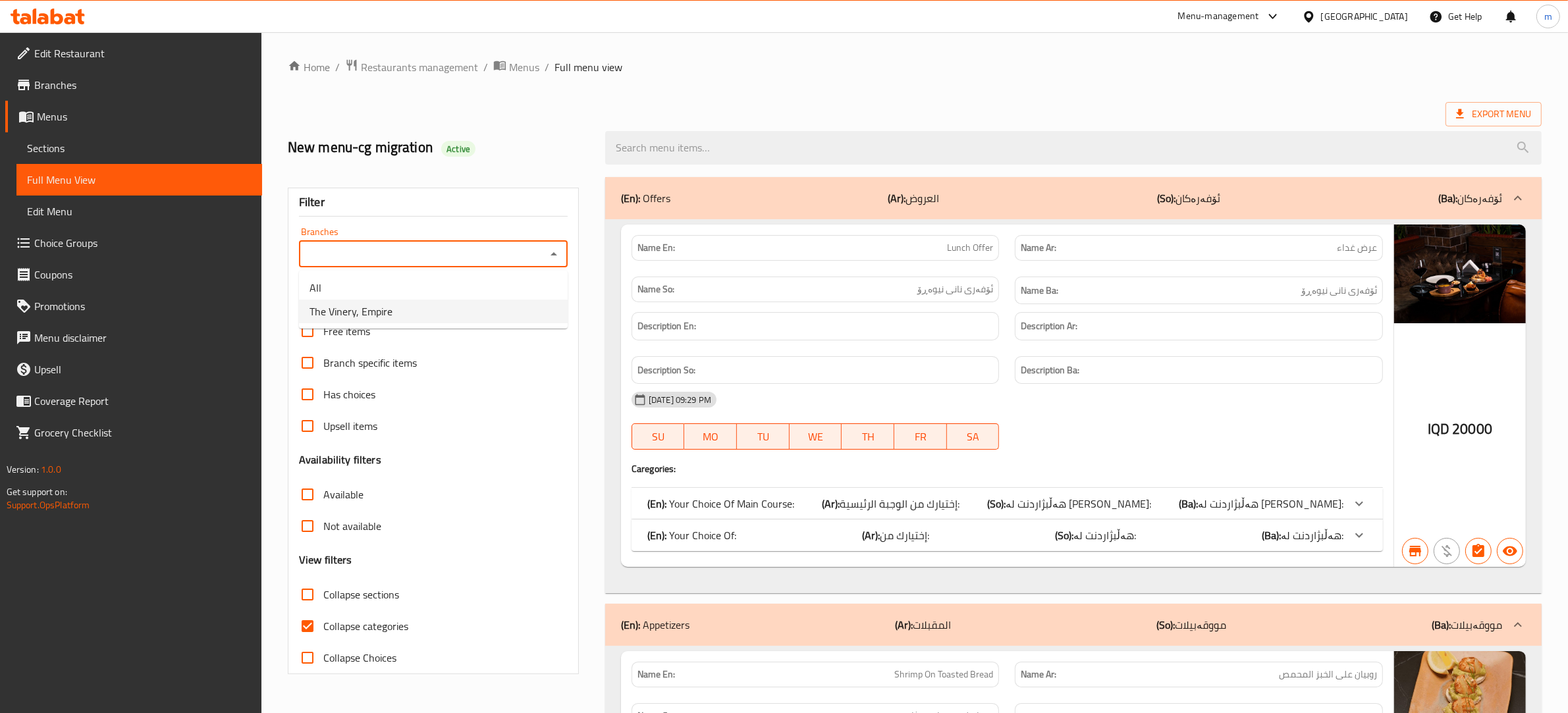
click at [481, 309] on li "The Vinery, Empire" at bounding box center [433, 311] width 268 height 24
type input "The Vinery, Empire"
click at [312, 624] on input "Collapse categories" at bounding box center [307, 626] width 31 height 31
checkbox input "false"
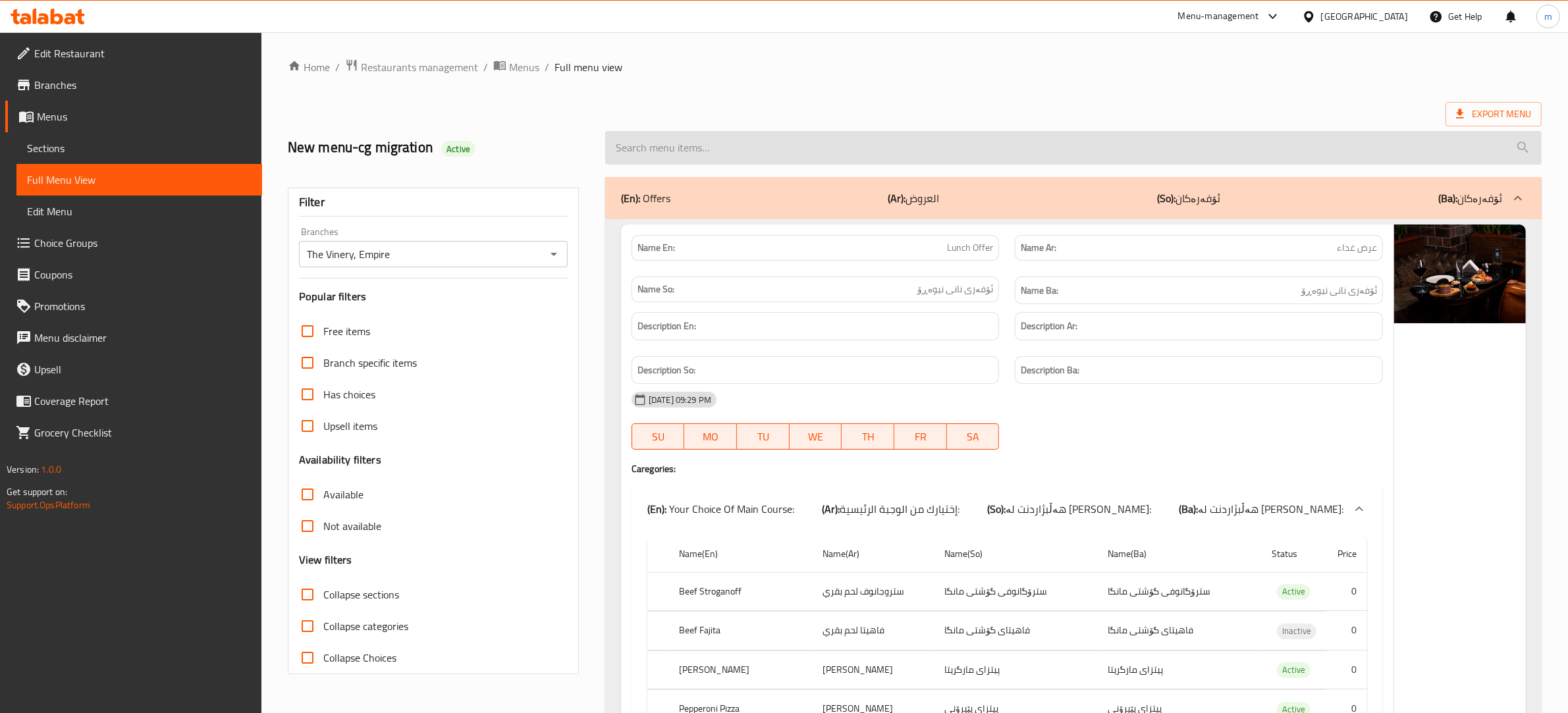
click at [754, 149] on input "search" at bounding box center [1073, 148] width 936 height 34
paste input "Beef Short Ribs"
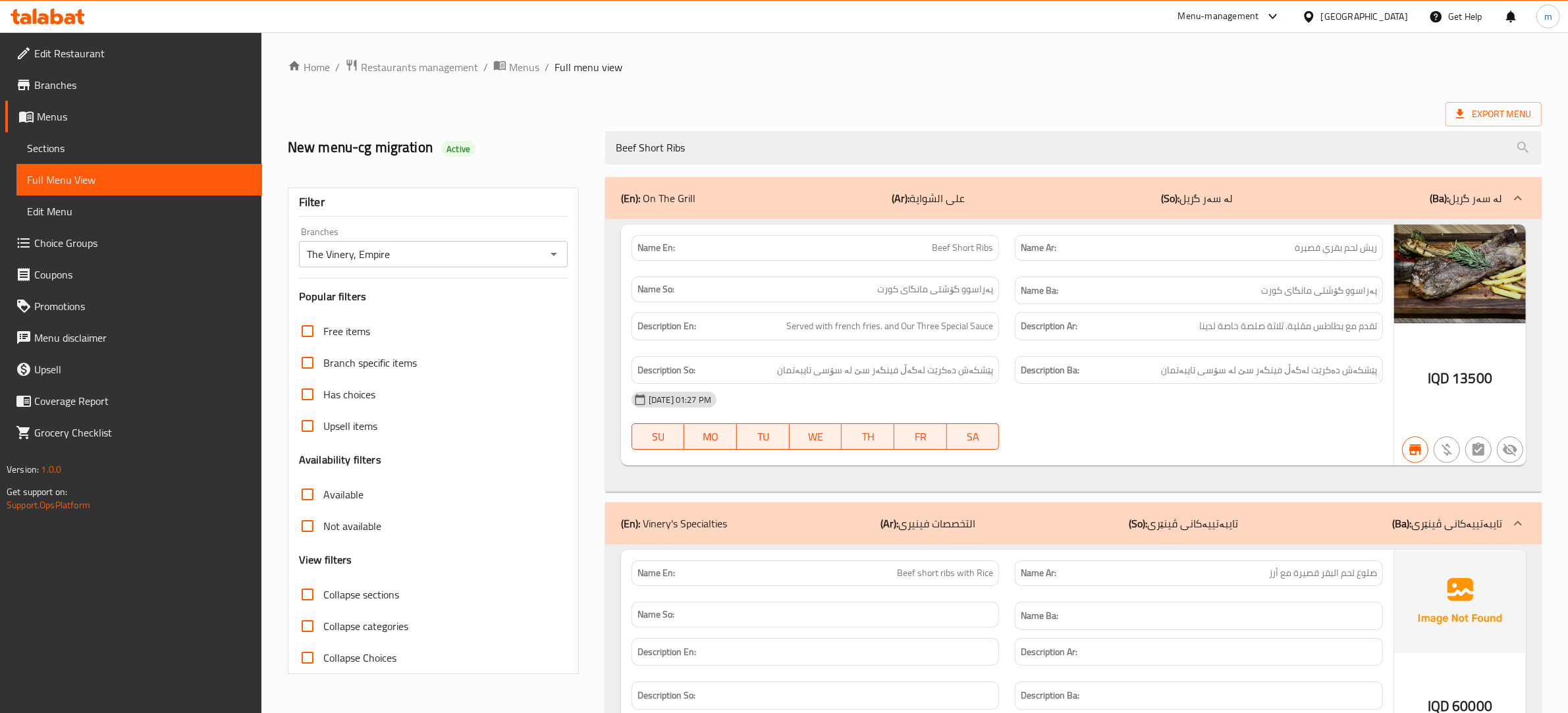
type input "Beef Short Ribs"
click at [1084, 206] on div "(En): Vinery's Specialties (Ar): التخصصات فينيرى (So): تایبەتییەکانی ڤینێری (Ba…" at bounding box center [1061, 197] width 881 height 16
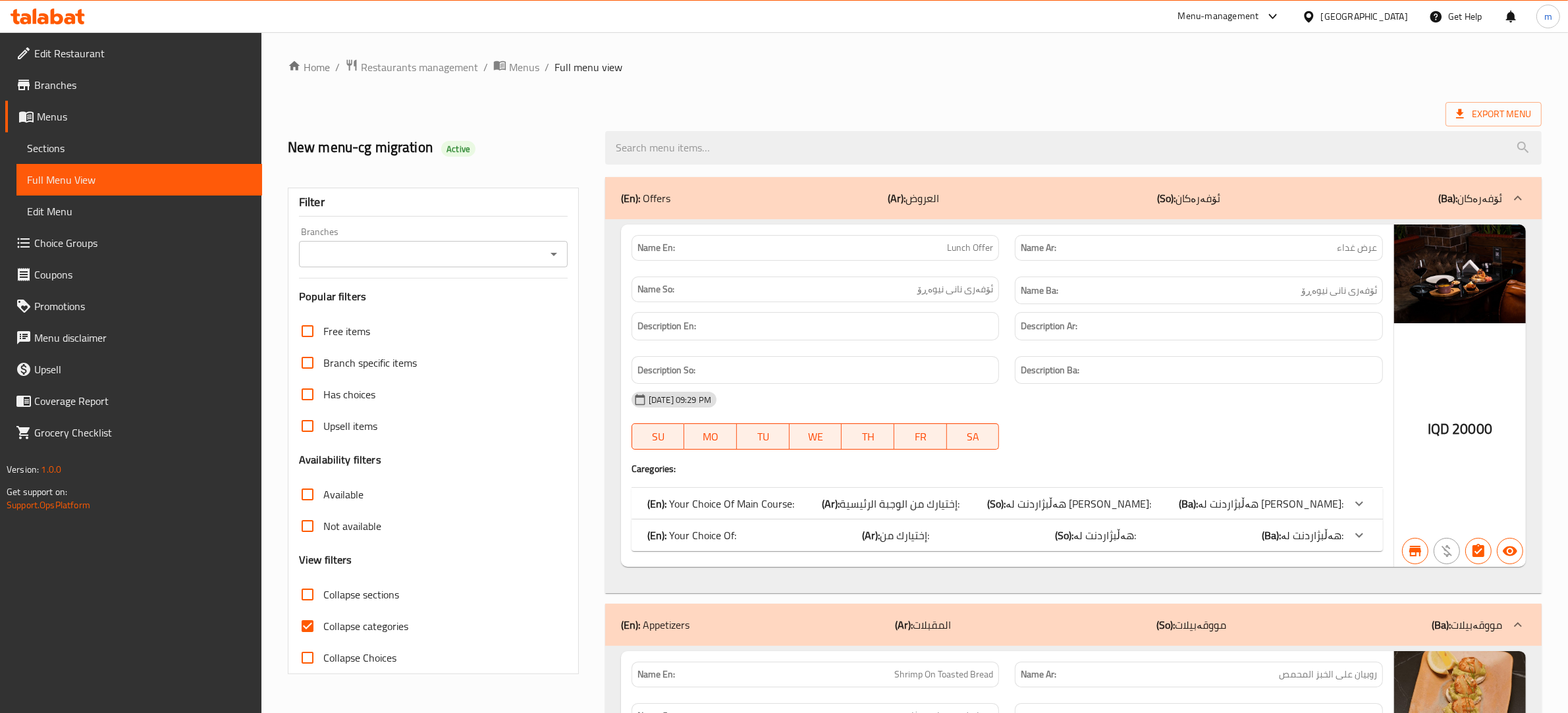
click at [308, 630] on input "Collapse categories" at bounding box center [307, 626] width 31 height 31
checkbox input "false"
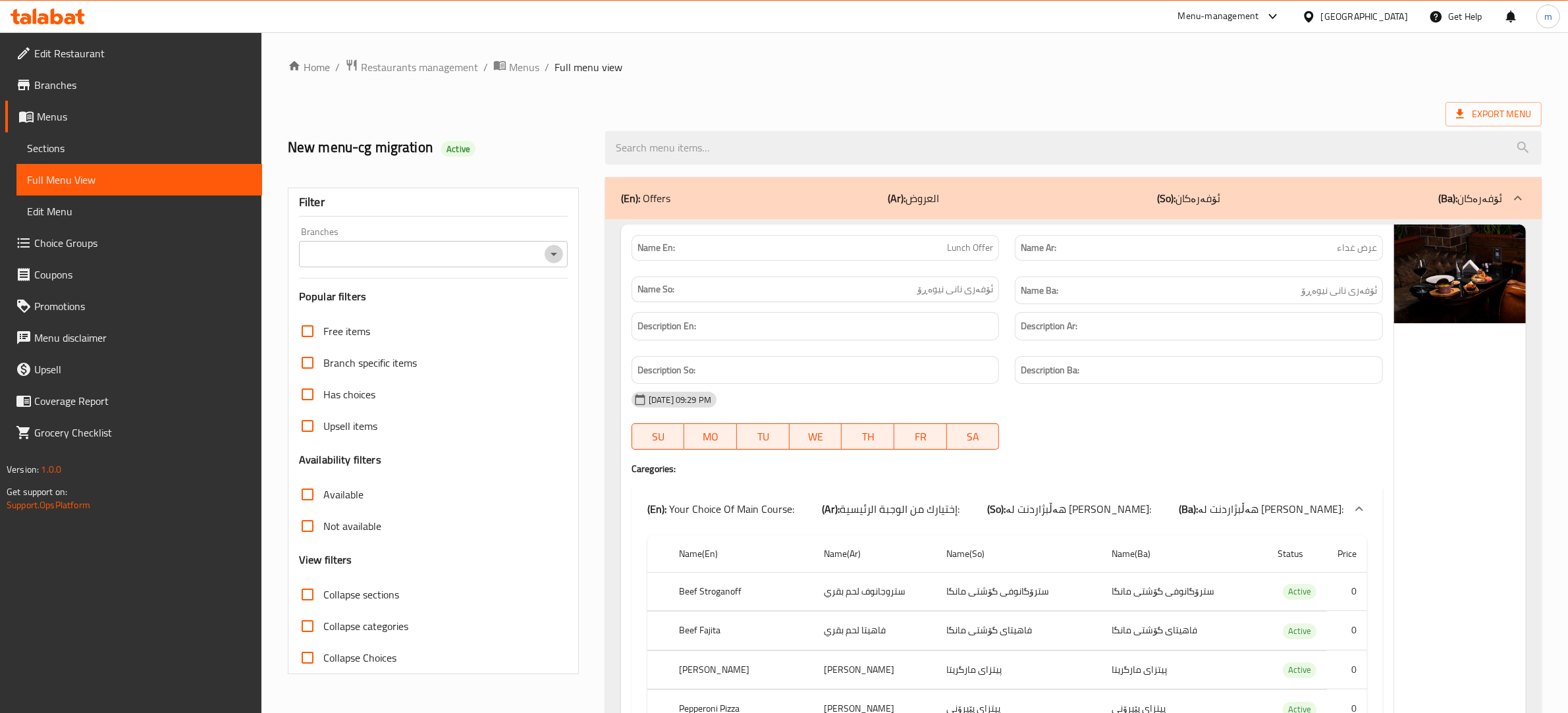
click at [550, 255] on icon "Open" at bounding box center [553, 253] width 16 height 16
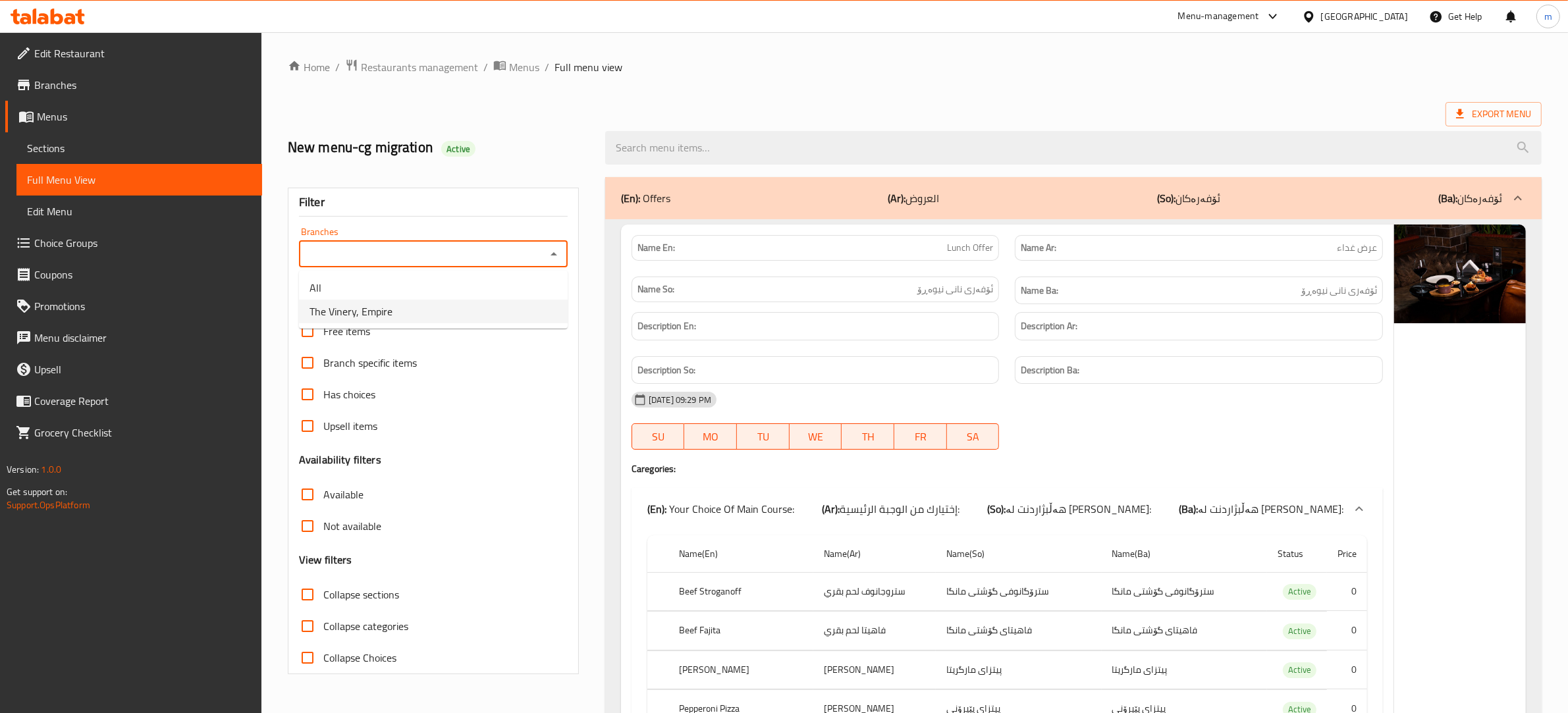
click at [488, 301] on li "The Vinery, Empire" at bounding box center [433, 311] width 268 height 24
type input "The Vinery, Empire"
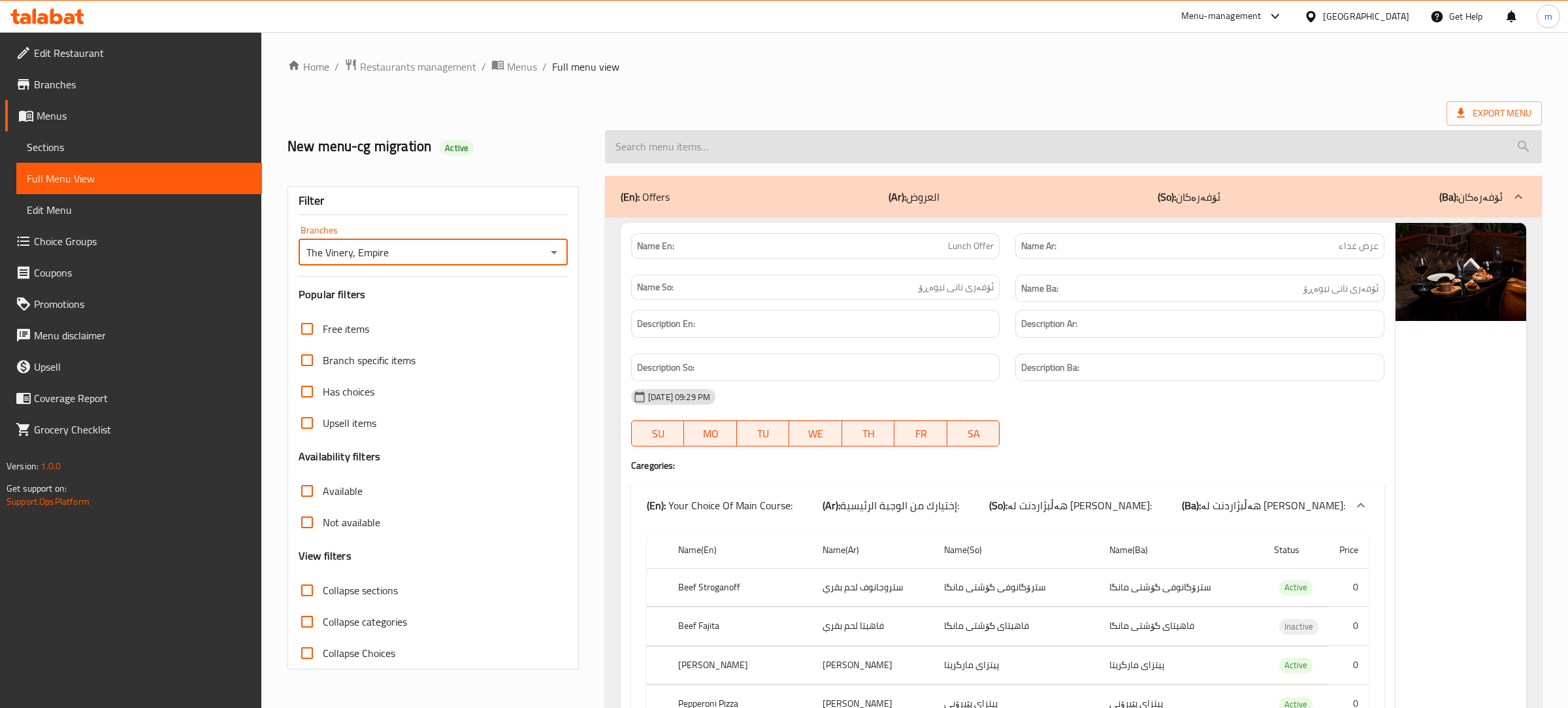
click at [791, 149] on input "search" at bounding box center [1073, 146] width 937 height 33
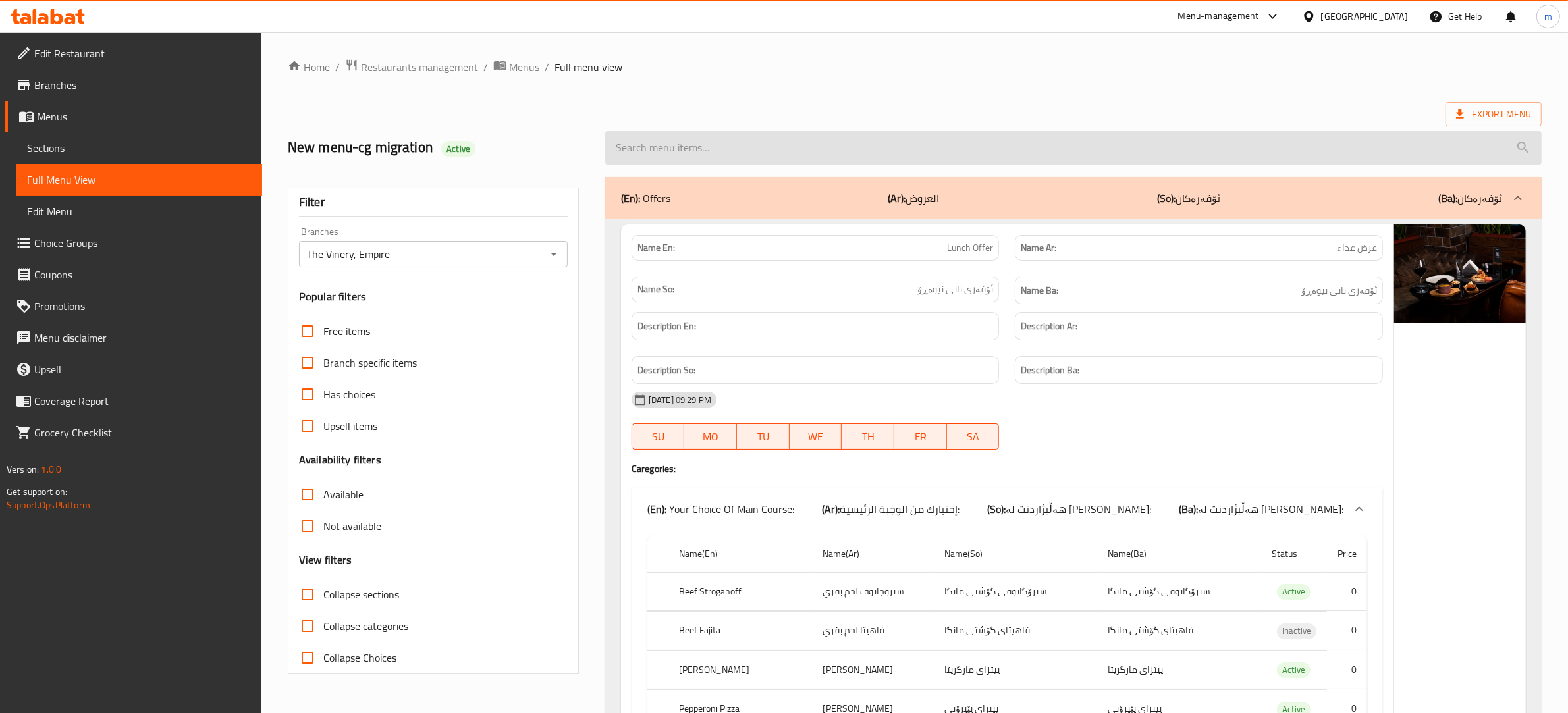
paste input "Beef Short Ribs"
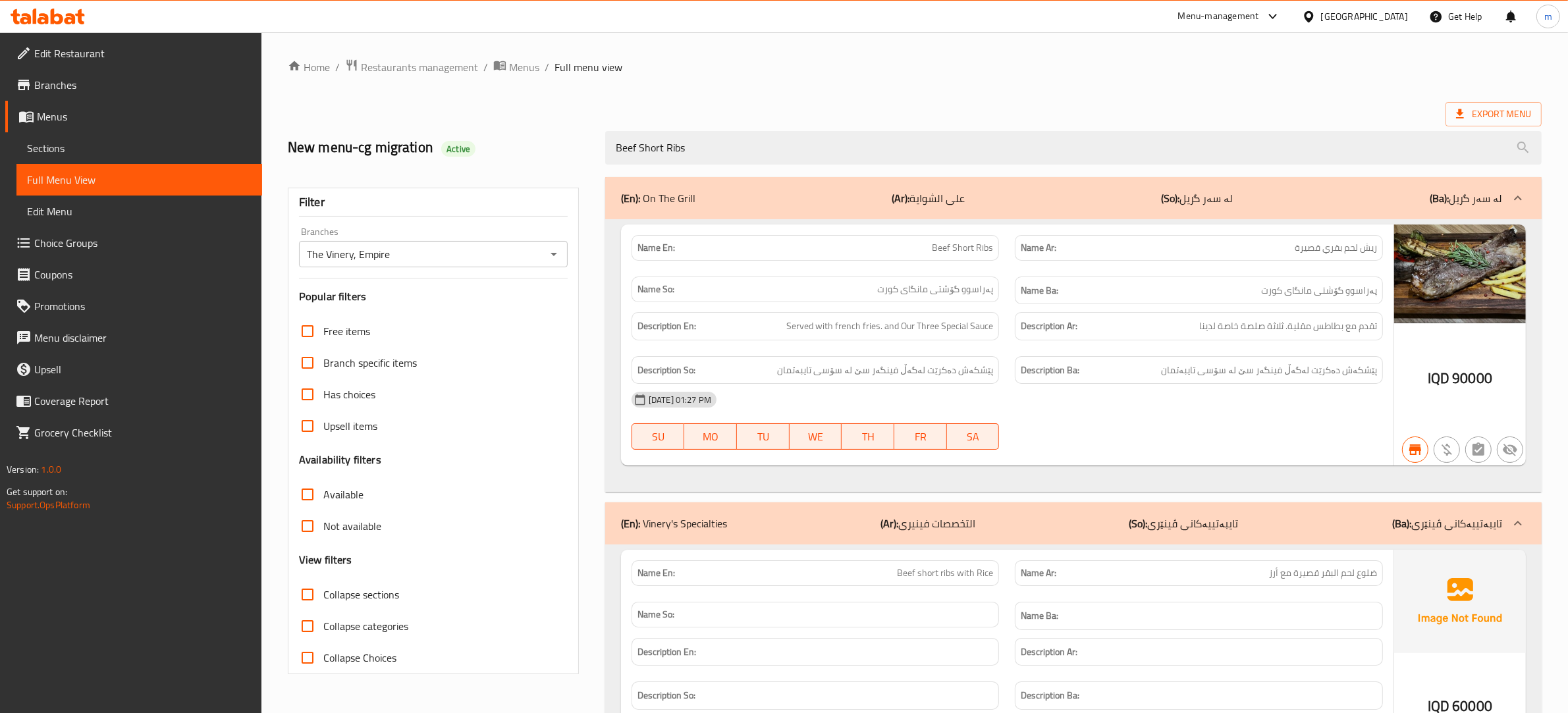
type input "Beef Short Ribs"
click at [453, 60] on span "Restaurants management" at bounding box center [419, 67] width 117 height 16
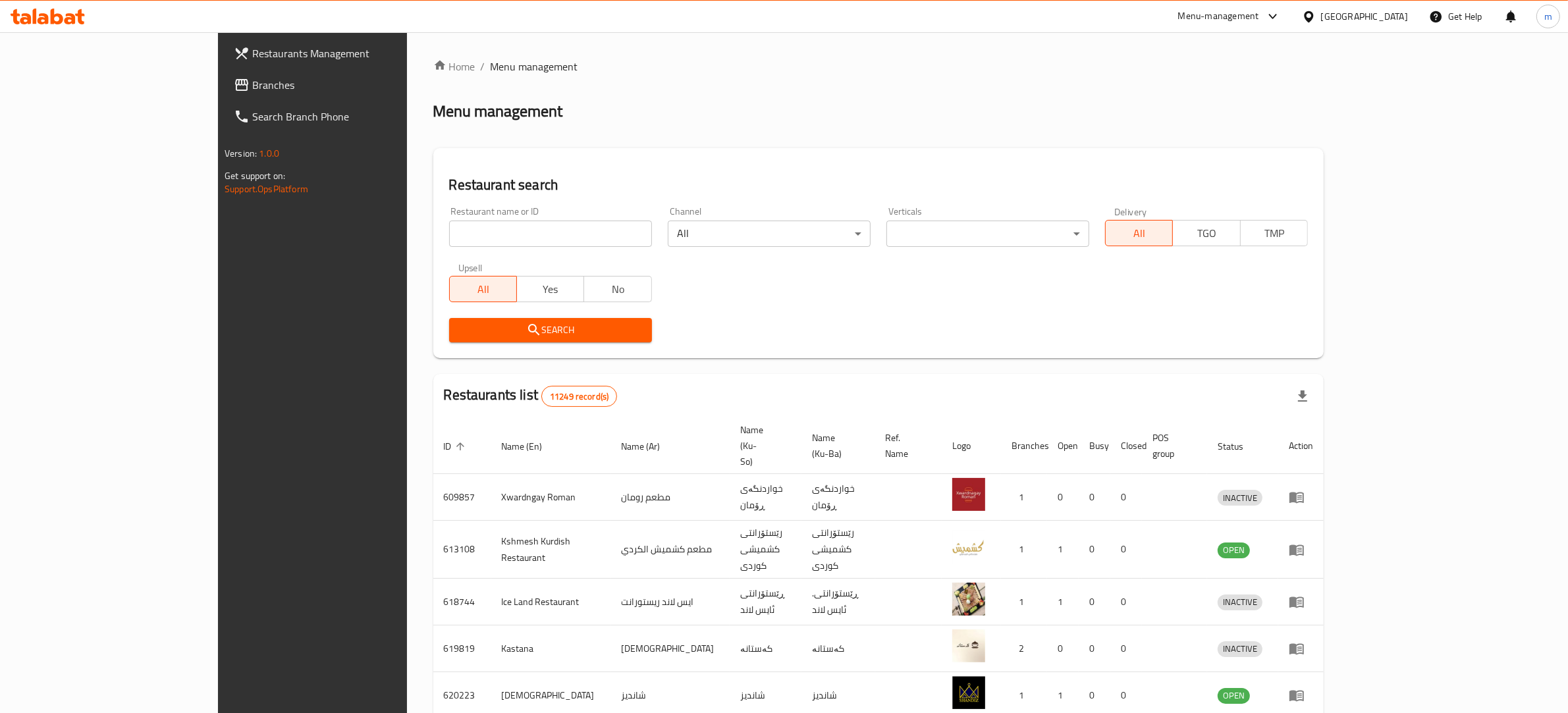
click at [252, 86] on span "Branches" at bounding box center [361, 84] width 218 height 16
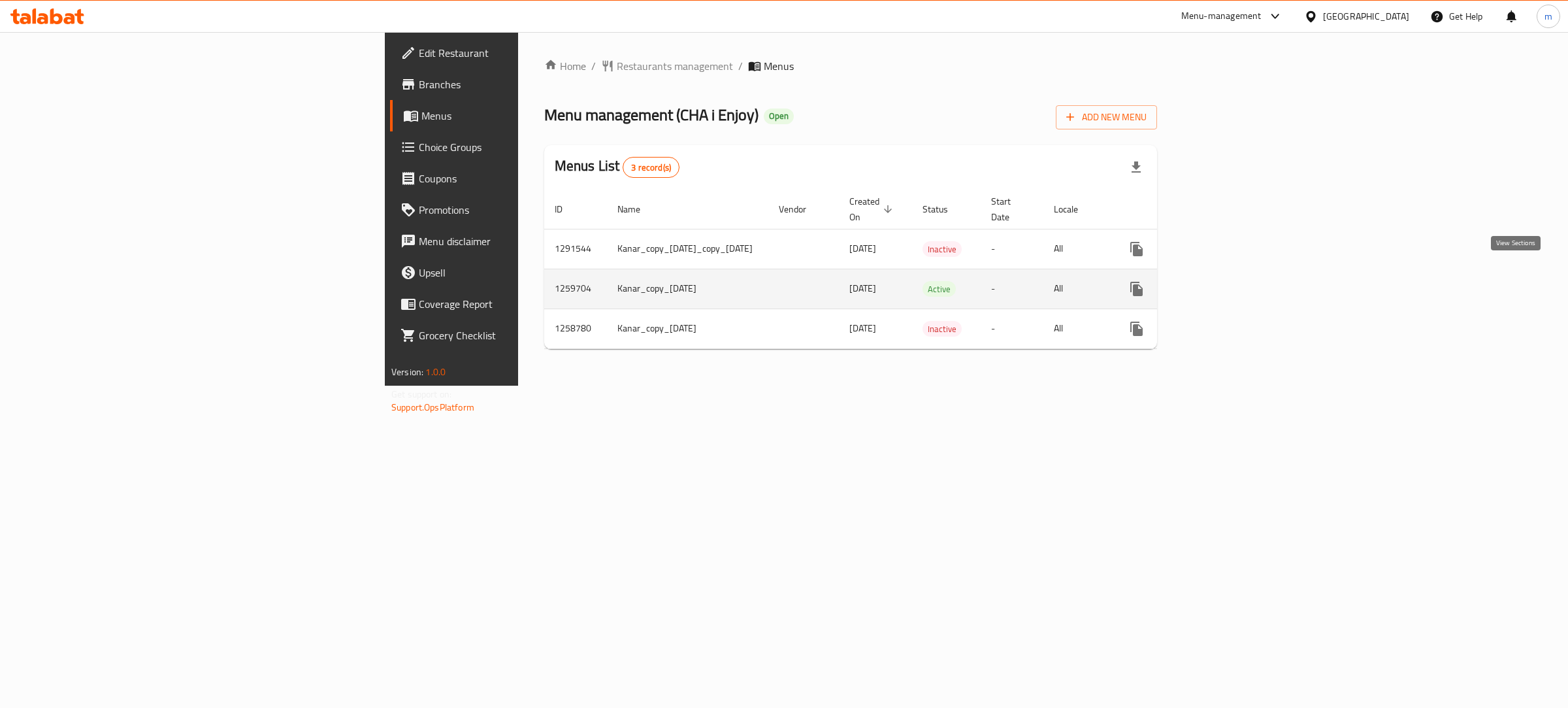
click at [1237, 283] on icon "enhanced table" at bounding box center [1231, 289] width 12 height 12
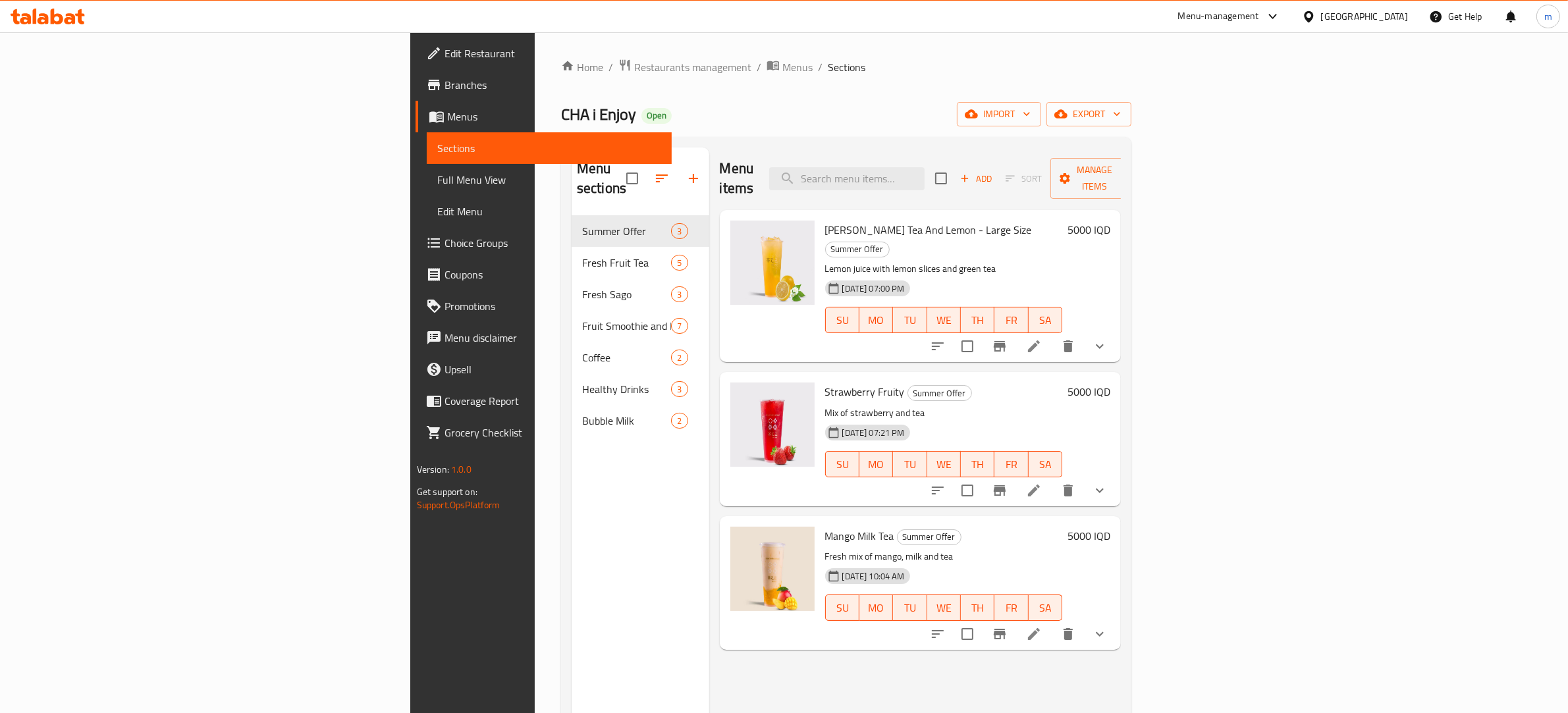
click at [437, 183] on span "Full Menu View" at bounding box center [549, 180] width 224 height 16
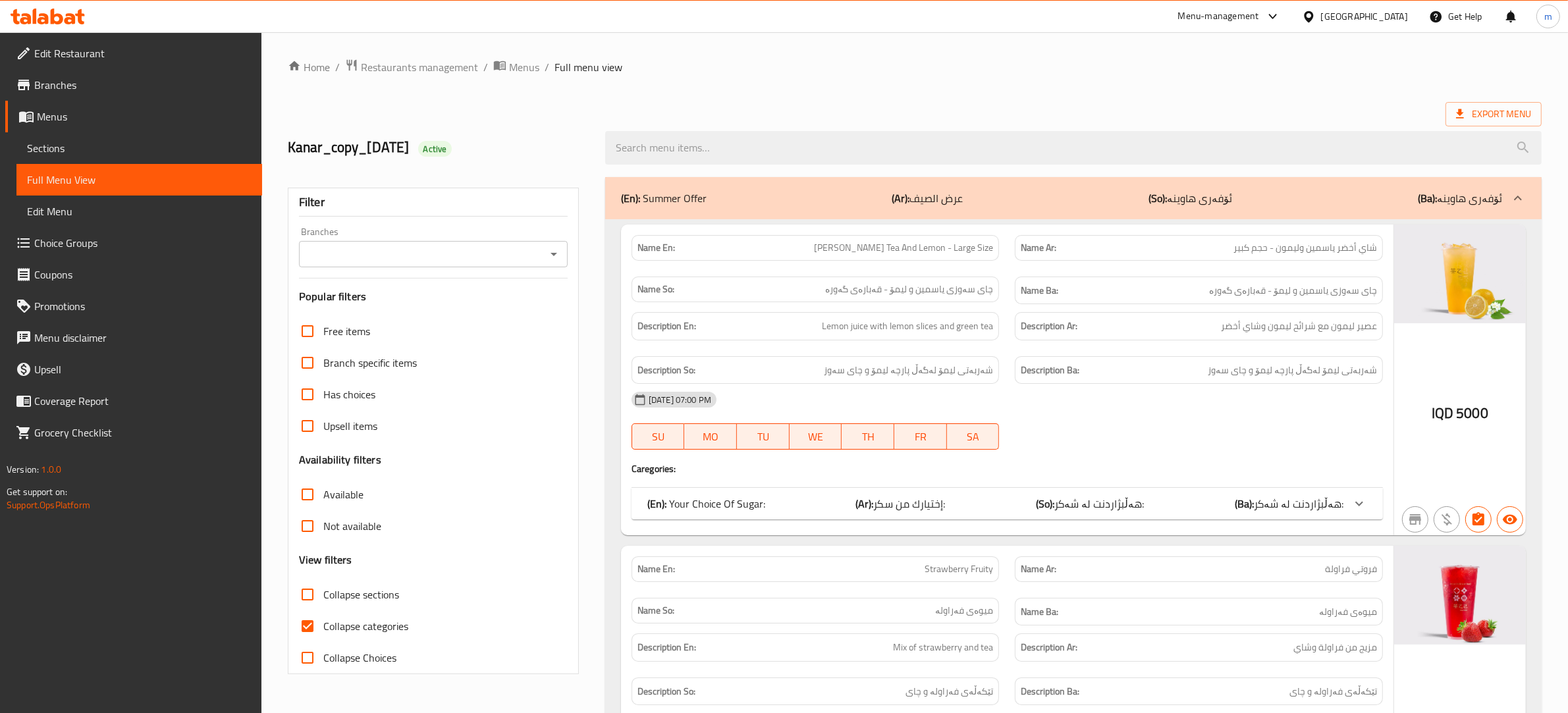
click at [133, 153] on span "Sections" at bounding box center [139, 148] width 224 height 16
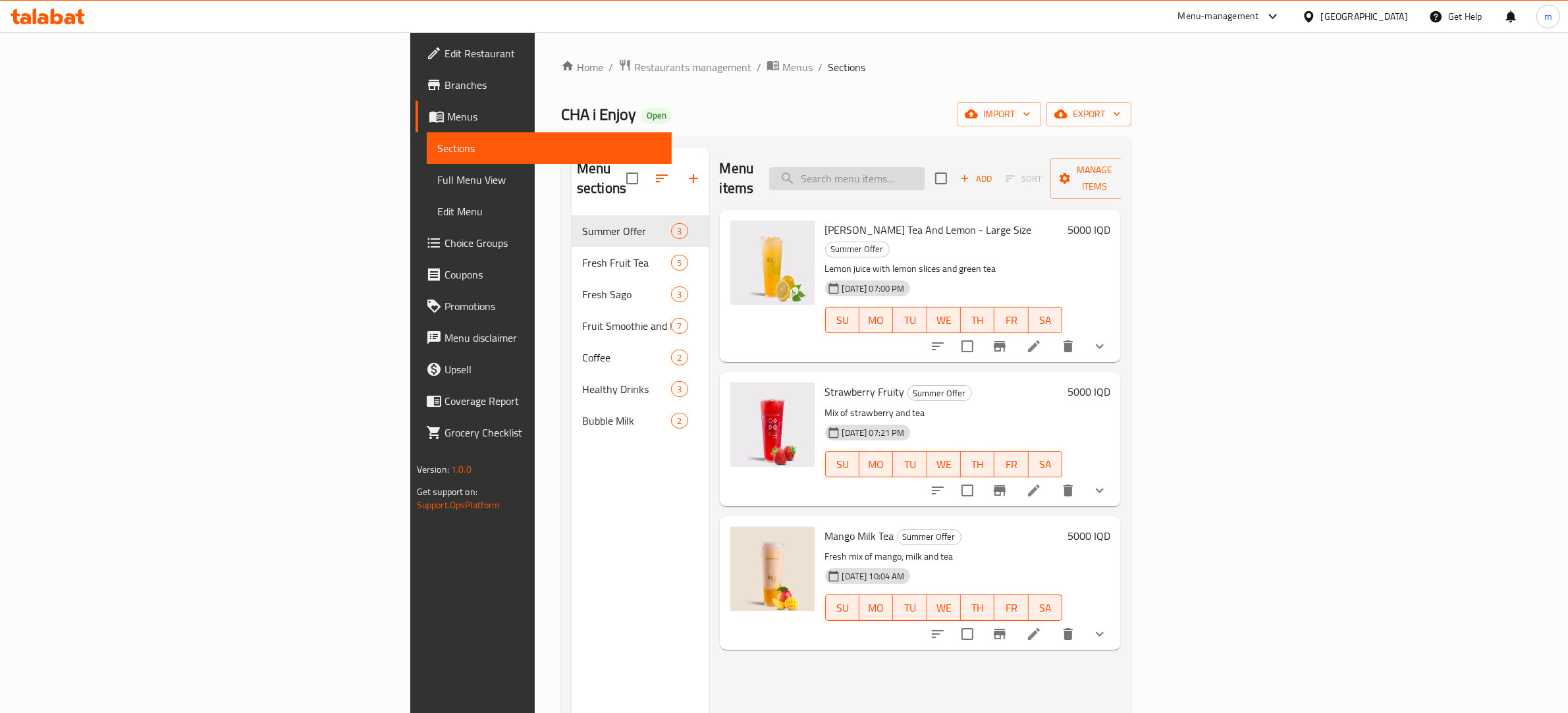
click at [924, 172] on input "search" at bounding box center [847, 178] width 156 height 23
paste input "741438"
type input "741438"
click at [924, 178] on input "741438" at bounding box center [847, 178] width 156 height 23
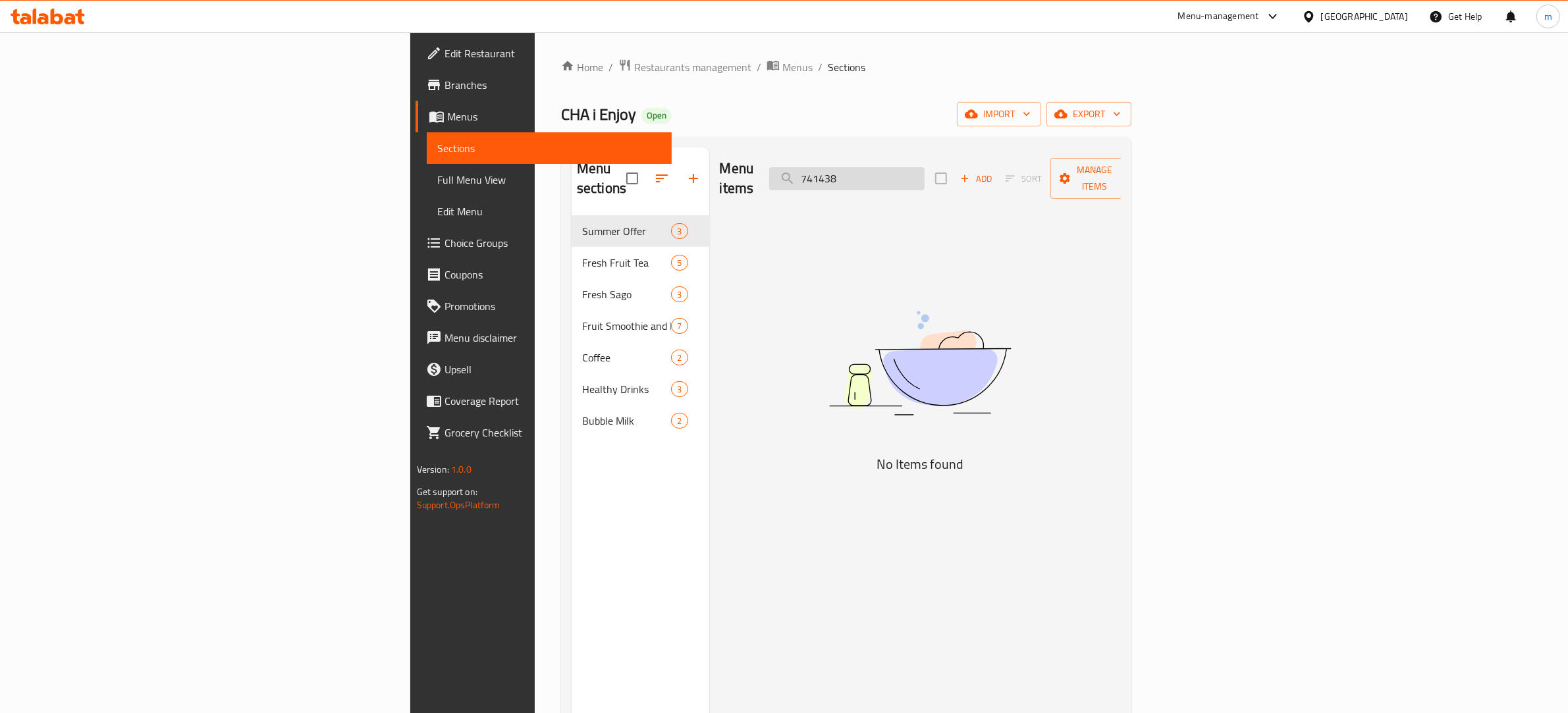
click at [924, 177] on input "741438" at bounding box center [847, 178] width 156 height 23
click at [924, 167] on input "741438" at bounding box center [847, 178] width 156 height 23
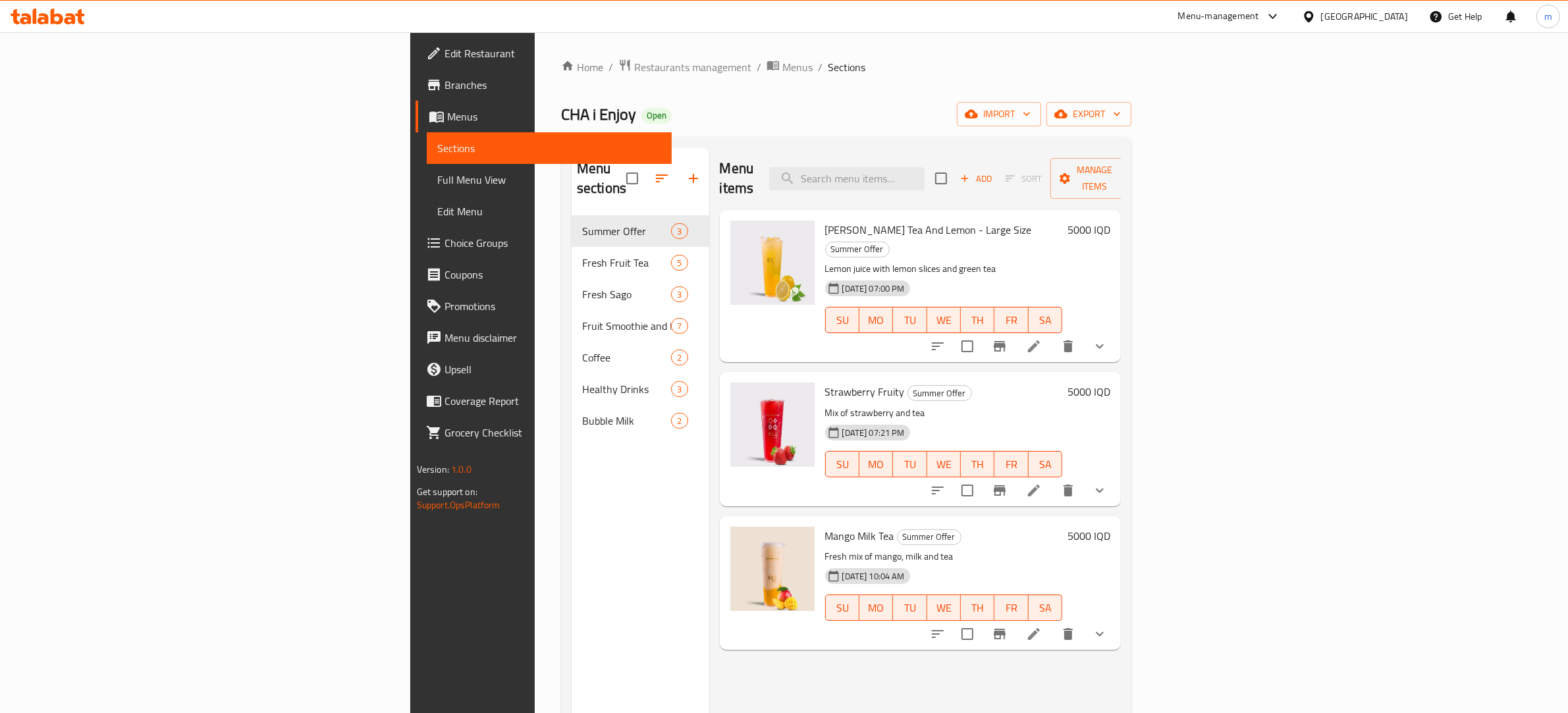
click at [444, 241] on span "Choice Groups" at bounding box center [553, 242] width 218 height 16
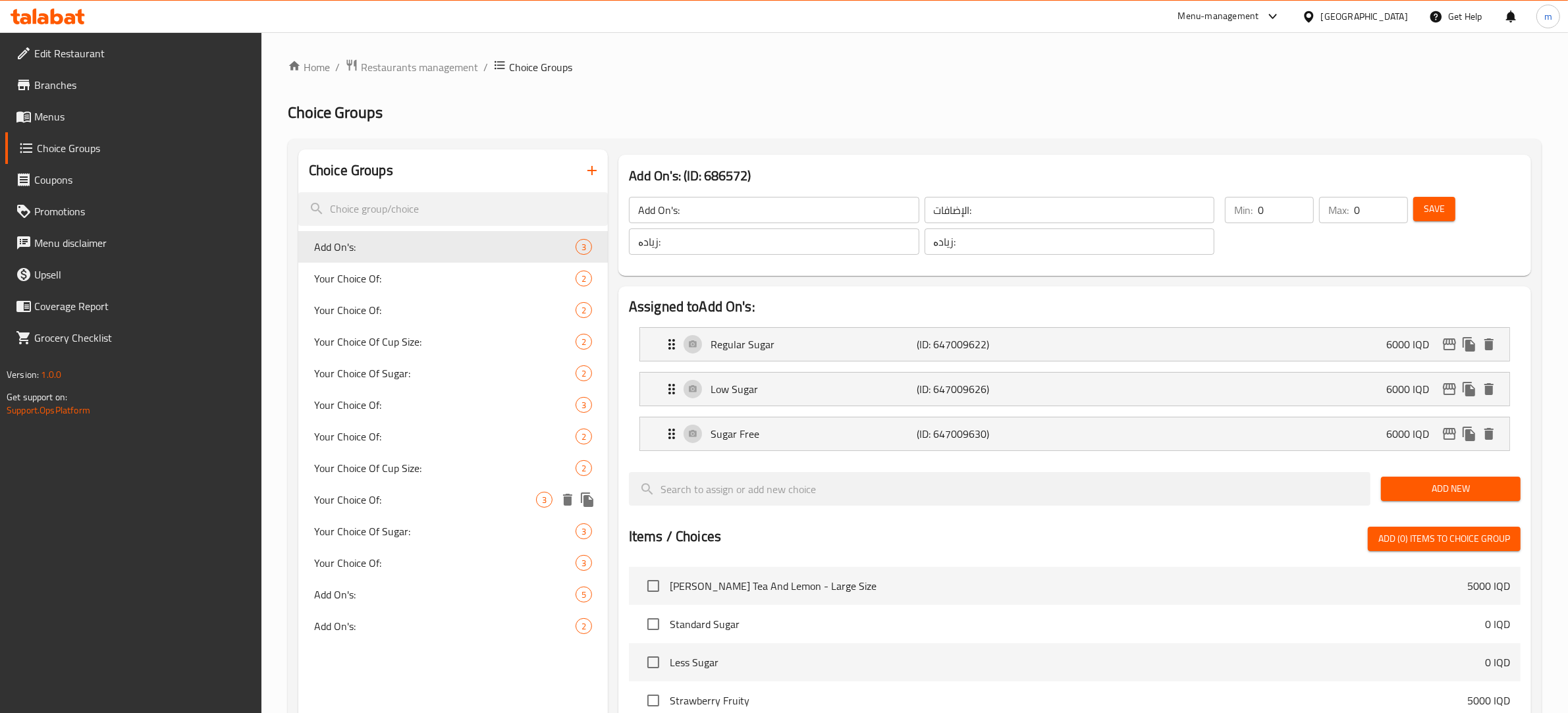
click at [387, 495] on span "Your Choice Of:" at bounding box center [425, 499] width 222 height 16
type input "Your Choice Of:"
type input "إختيارك من:"
type input "هەڵبژاردنت لە:"
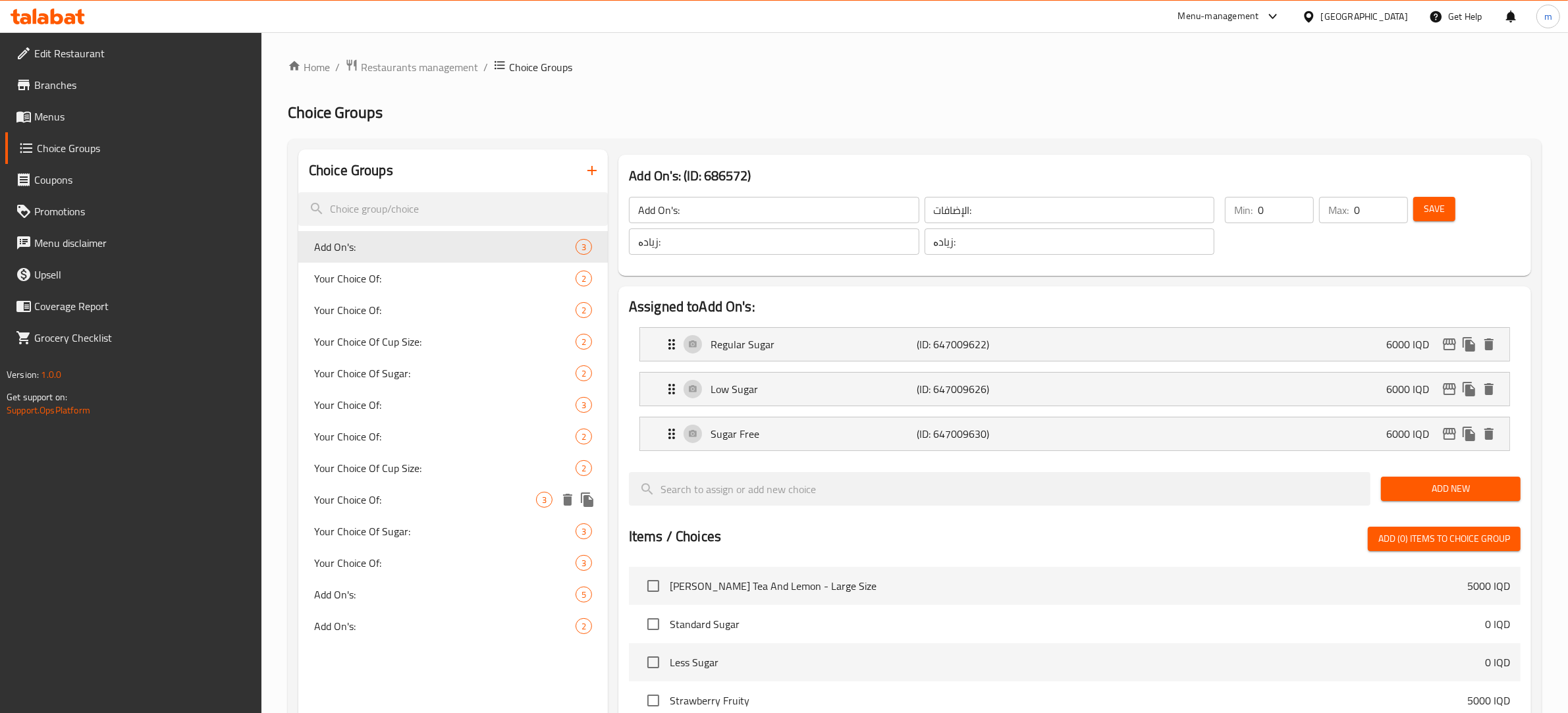
type input "1"
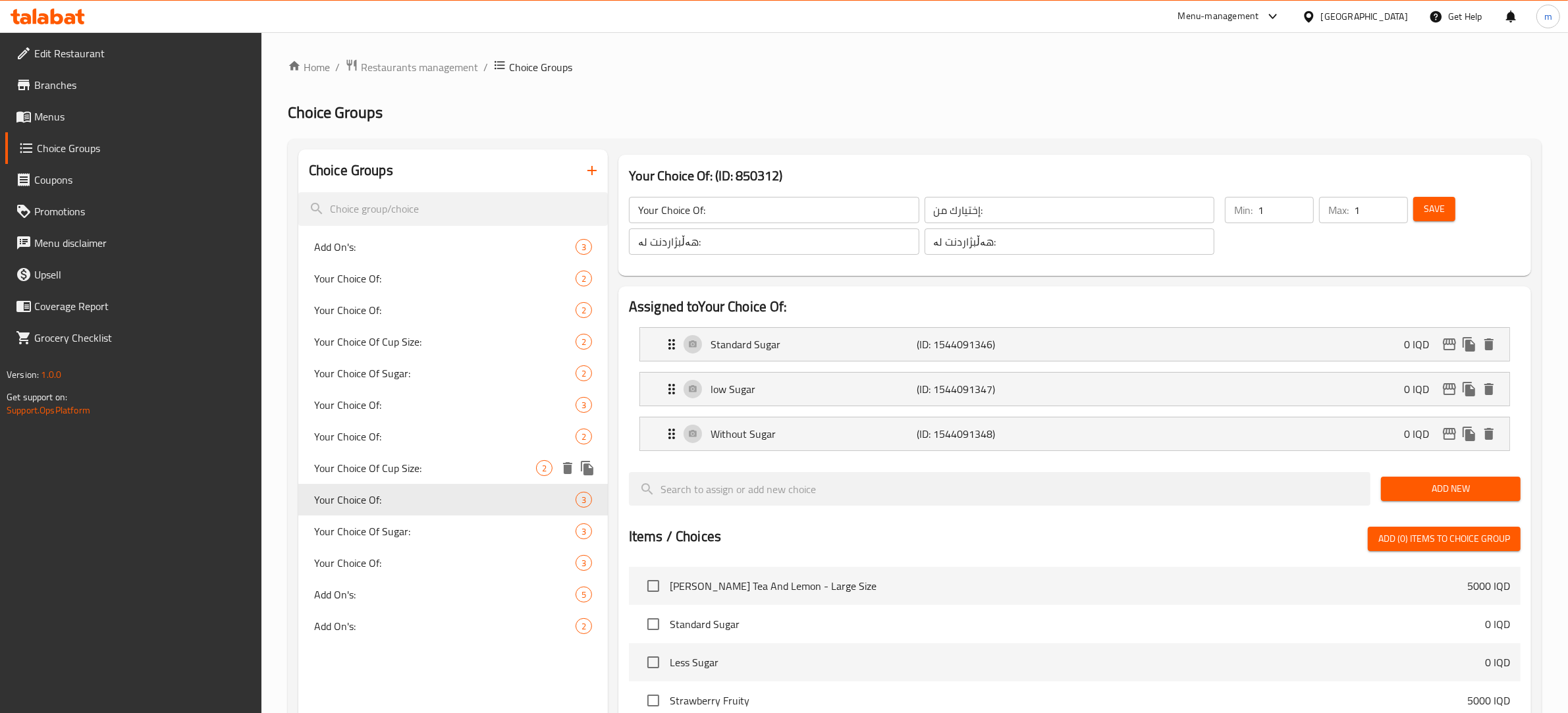
click at [400, 461] on span "Your Choice Of Cup Size:" at bounding box center [425, 468] width 222 height 16
type input "Your Choice Of Cup Size:"
type input "إختيارك من حجم الكوب:"
type input "هەڵبژاردنت لە قەبارەی کوپ:"
type input "هەڵبژاردنت لە قەبارە:"
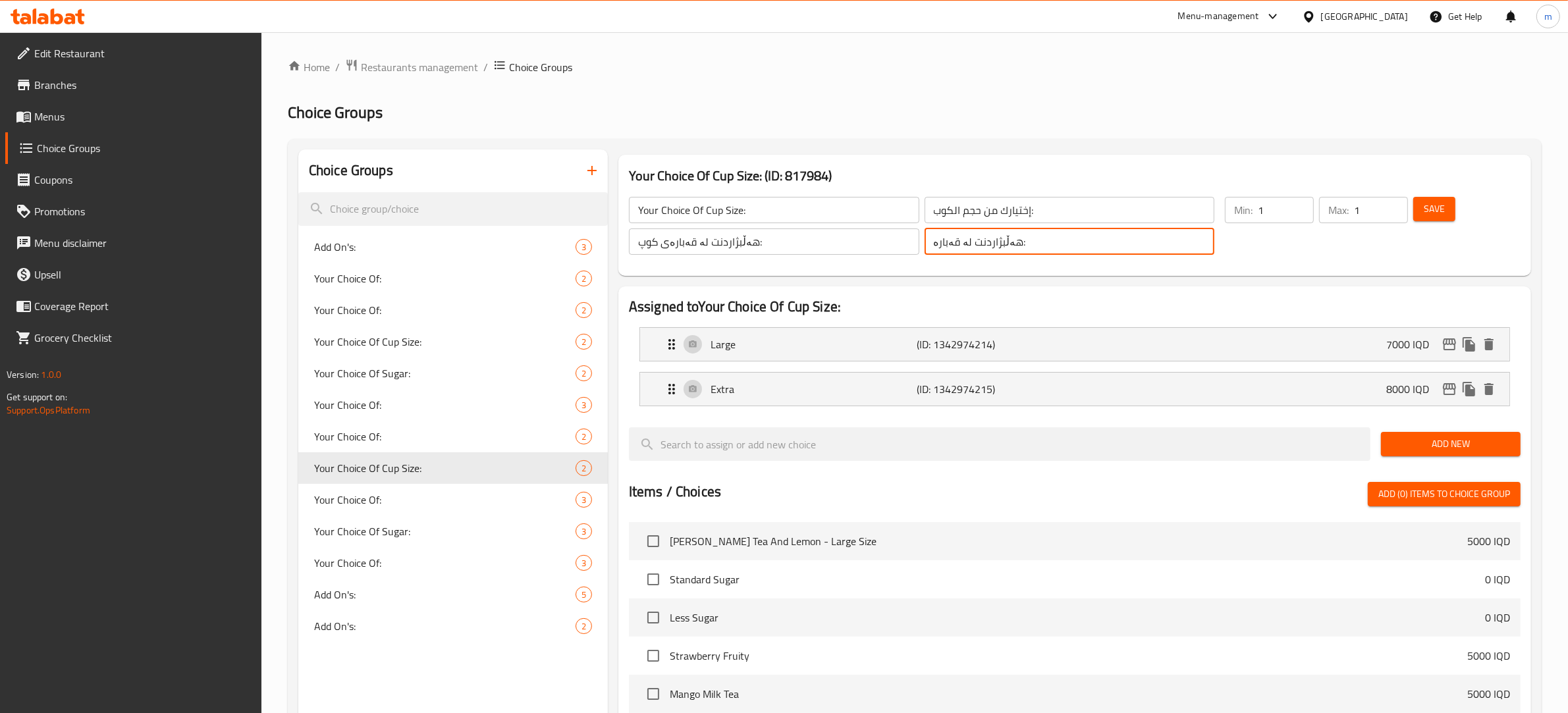
click at [973, 247] on input "هەڵبژاردنت لە قەبارە:" at bounding box center [1069, 241] width 291 height 26
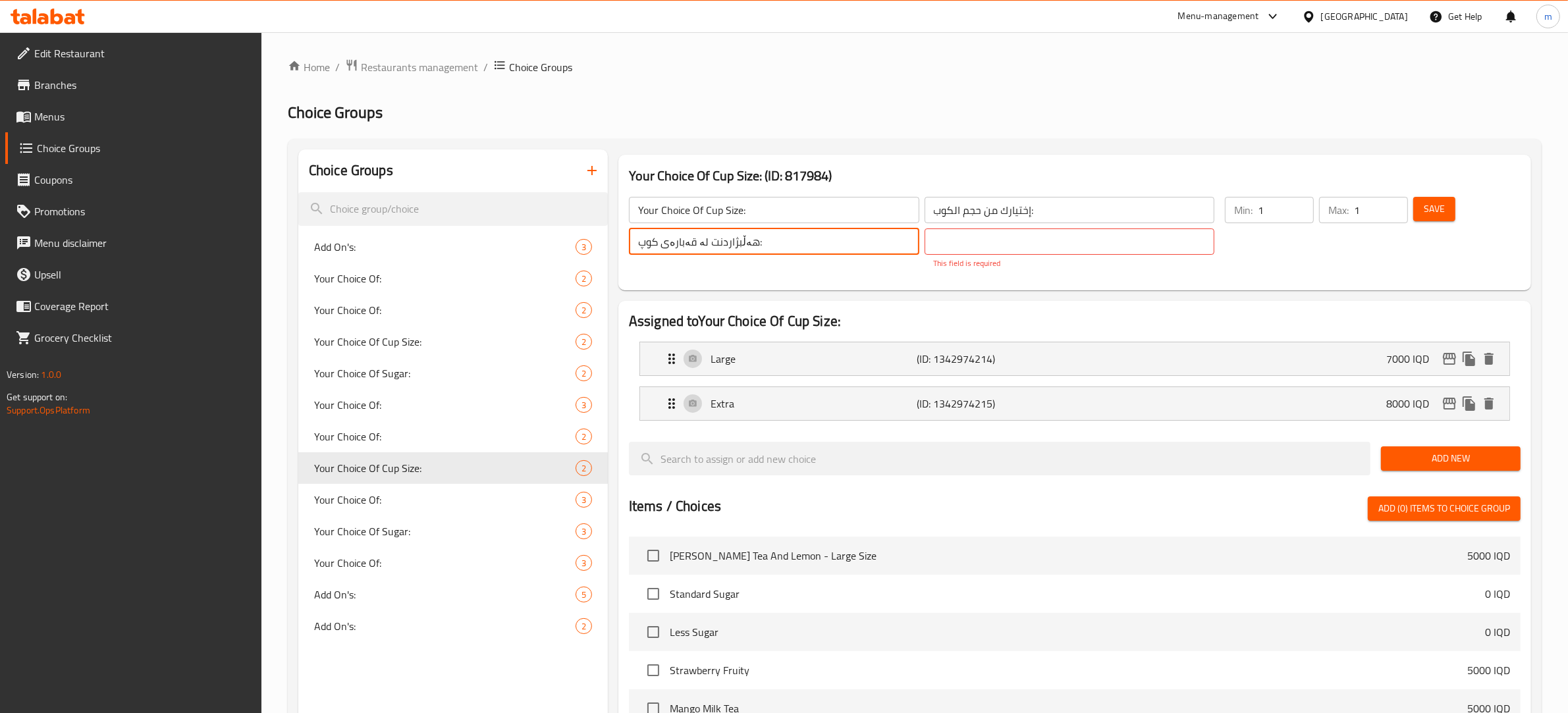
click at [725, 250] on input "هەڵبژاردنت لە قەبارەی کوپ:" at bounding box center [774, 241] width 291 height 26
click at [990, 235] on input "text" at bounding box center [1069, 241] width 291 height 26
paste input "هەڵبژاردنت لە قەبارەی کوپ:"
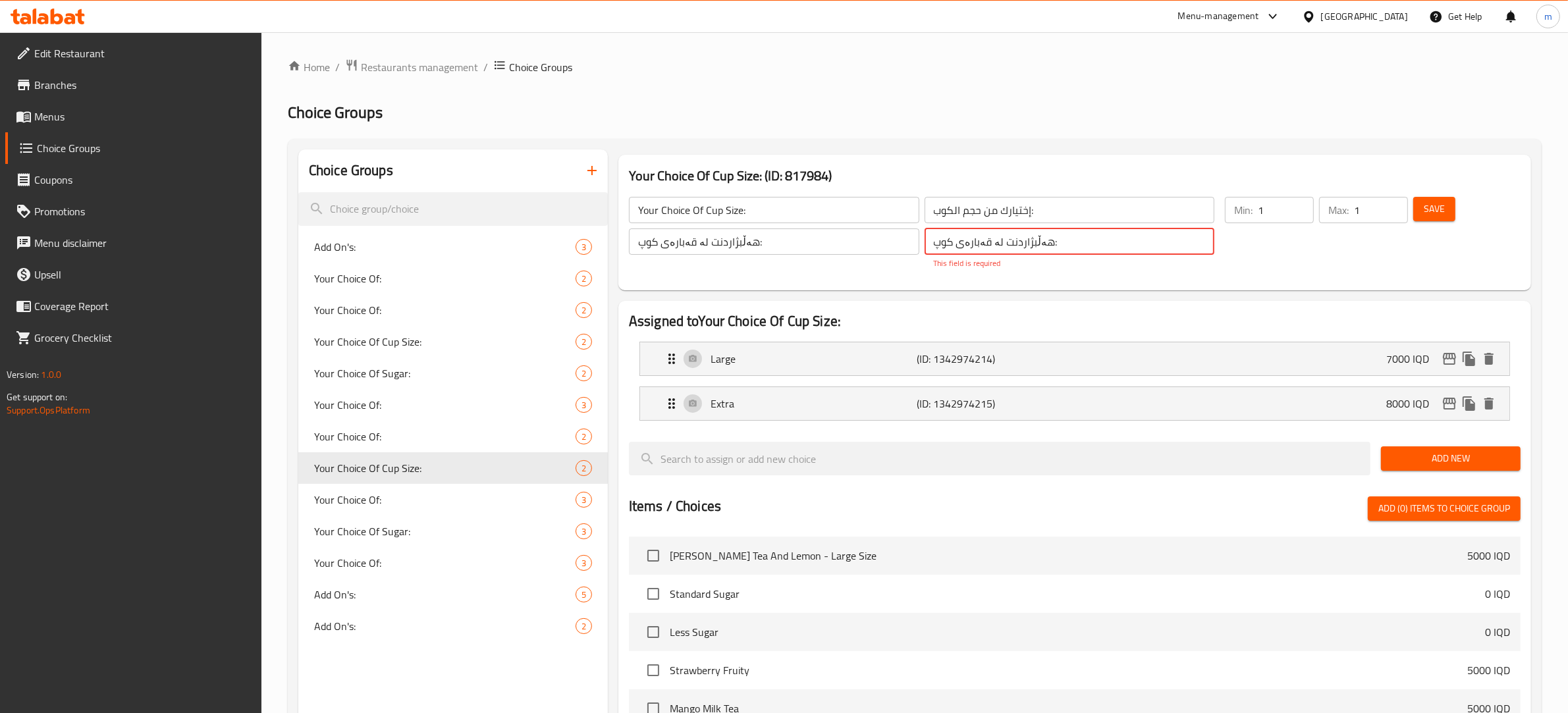
type input "هەڵبژاردنت لە قەبارەی کوپ:"
click at [1017, 112] on h2 "Choice Groups" at bounding box center [914, 113] width 1254 height 21
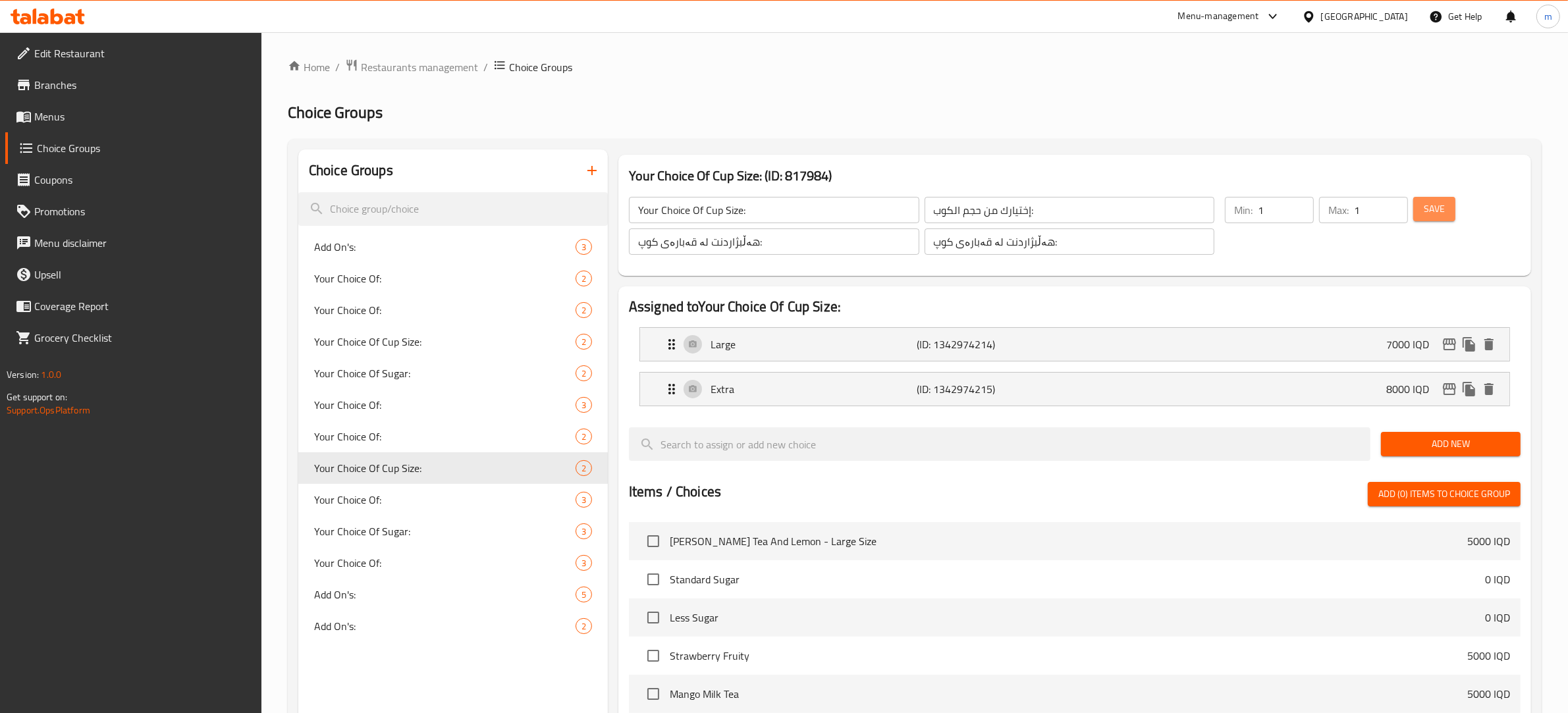
click at [1429, 203] on span "Save" at bounding box center [1434, 209] width 21 height 16
click at [380, 61] on span "Restaurants management" at bounding box center [419, 67] width 117 height 16
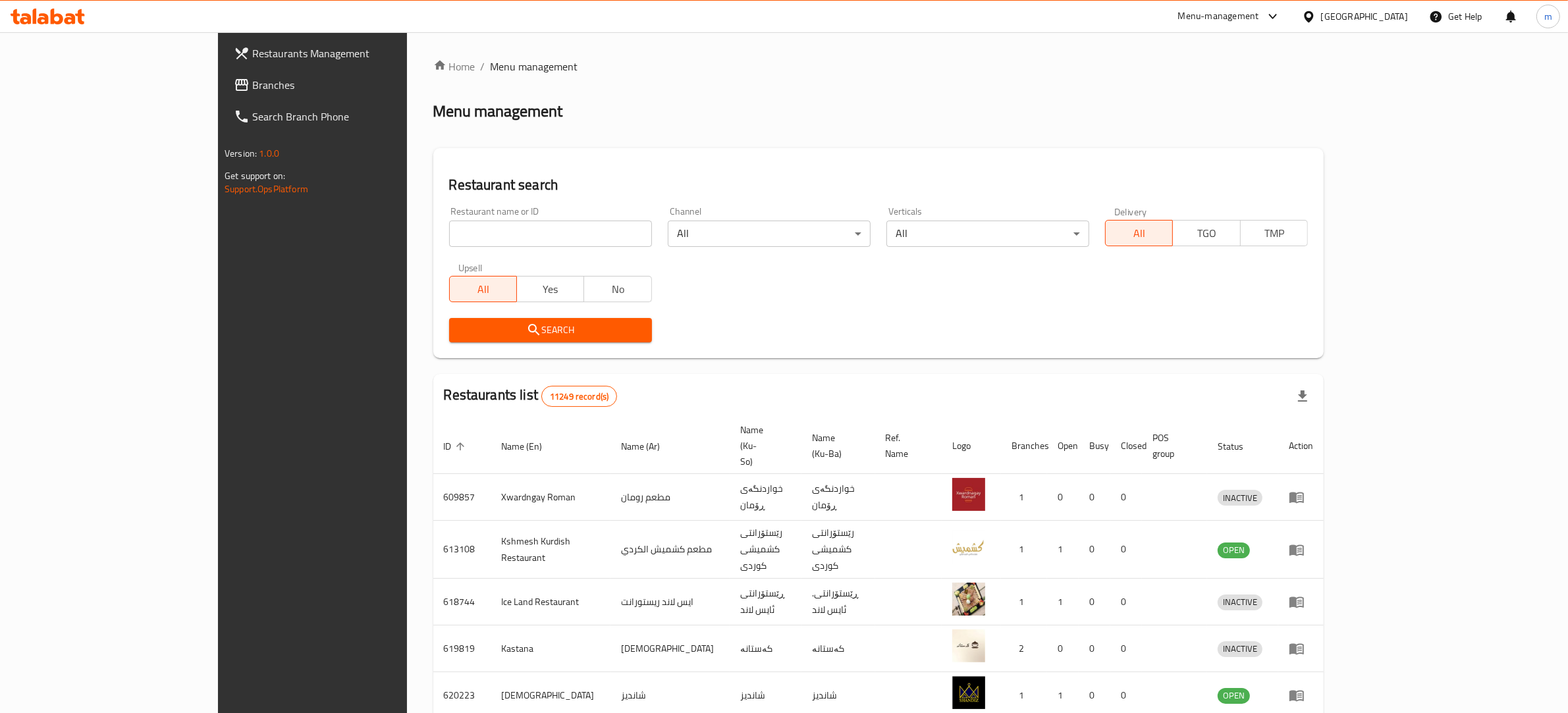
click at [252, 89] on span "Branches" at bounding box center [361, 84] width 218 height 16
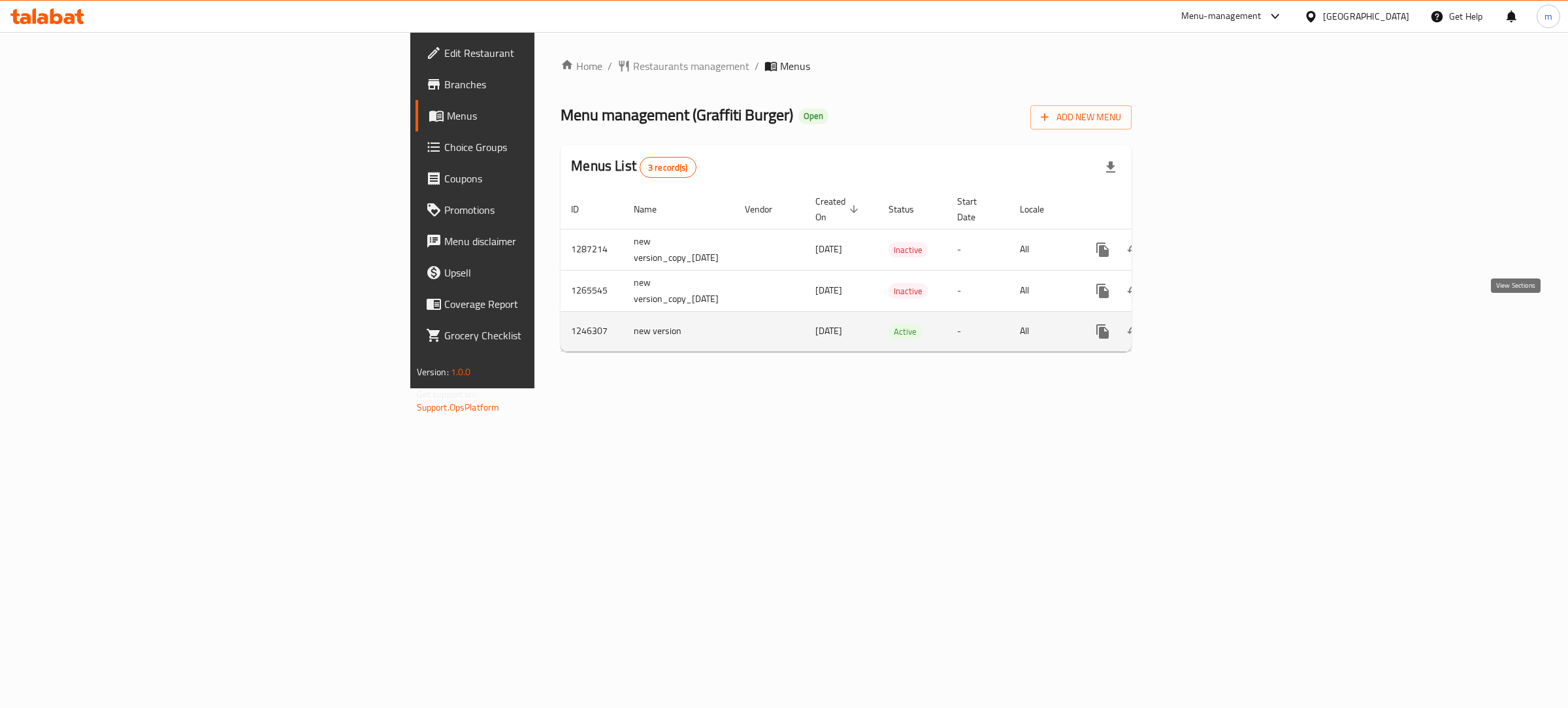
click at [1205, 323] on icon "enhanced table" at bounding box center [1197, 331] width 16 height 16
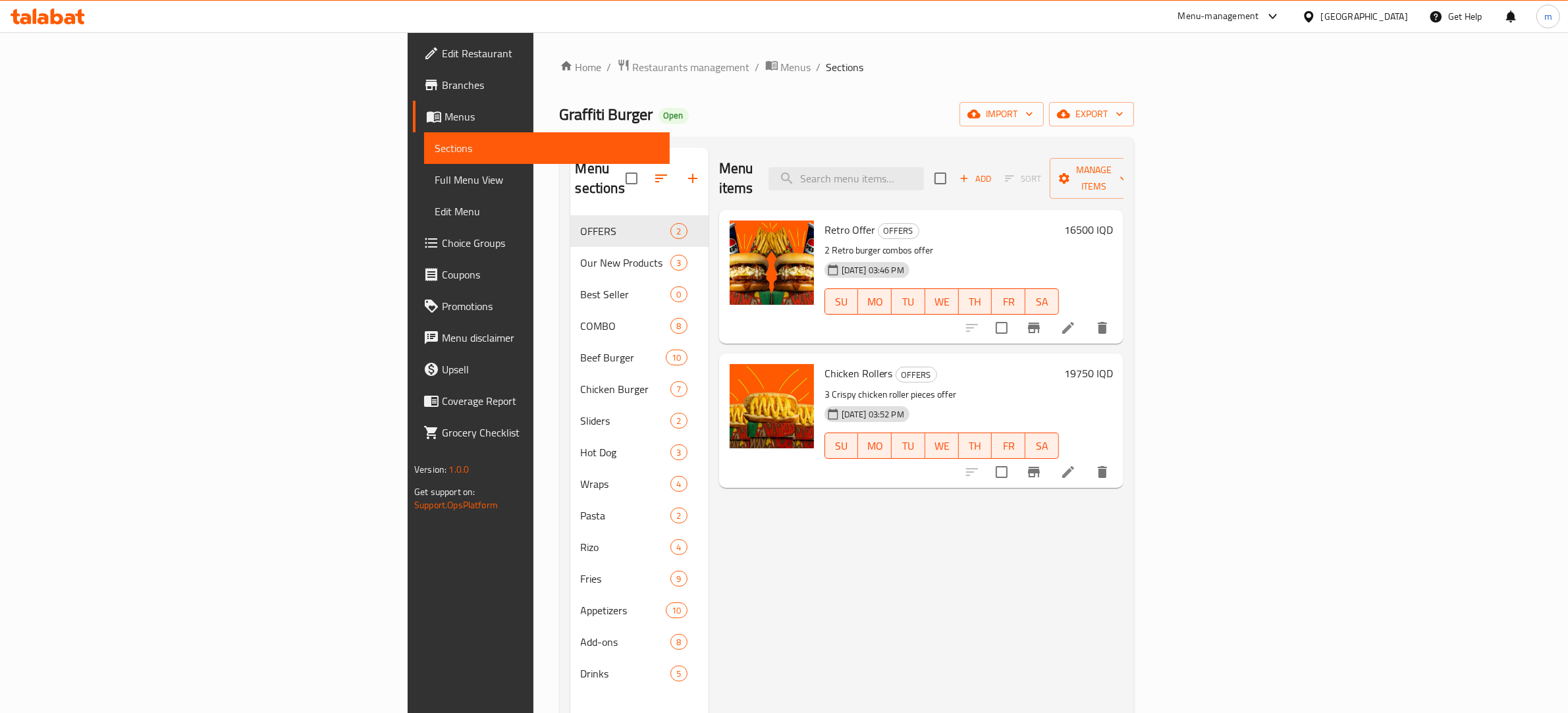
click at [434, 176] on span "Full Menu View" at bounding box center [546, 180] width 224 height 16
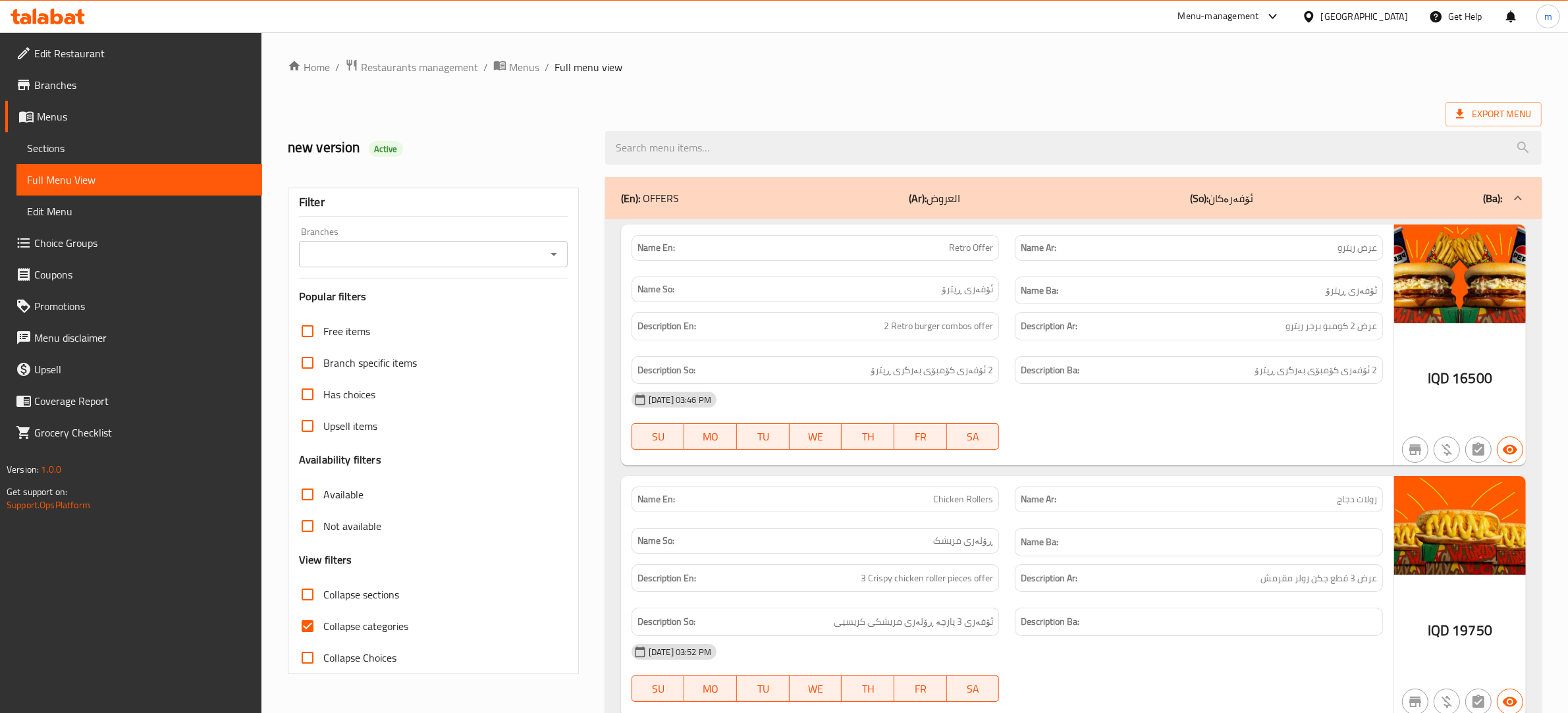
click at [546, 256] on icon "Open" at bounding box center [553, 253] width 16 height 16
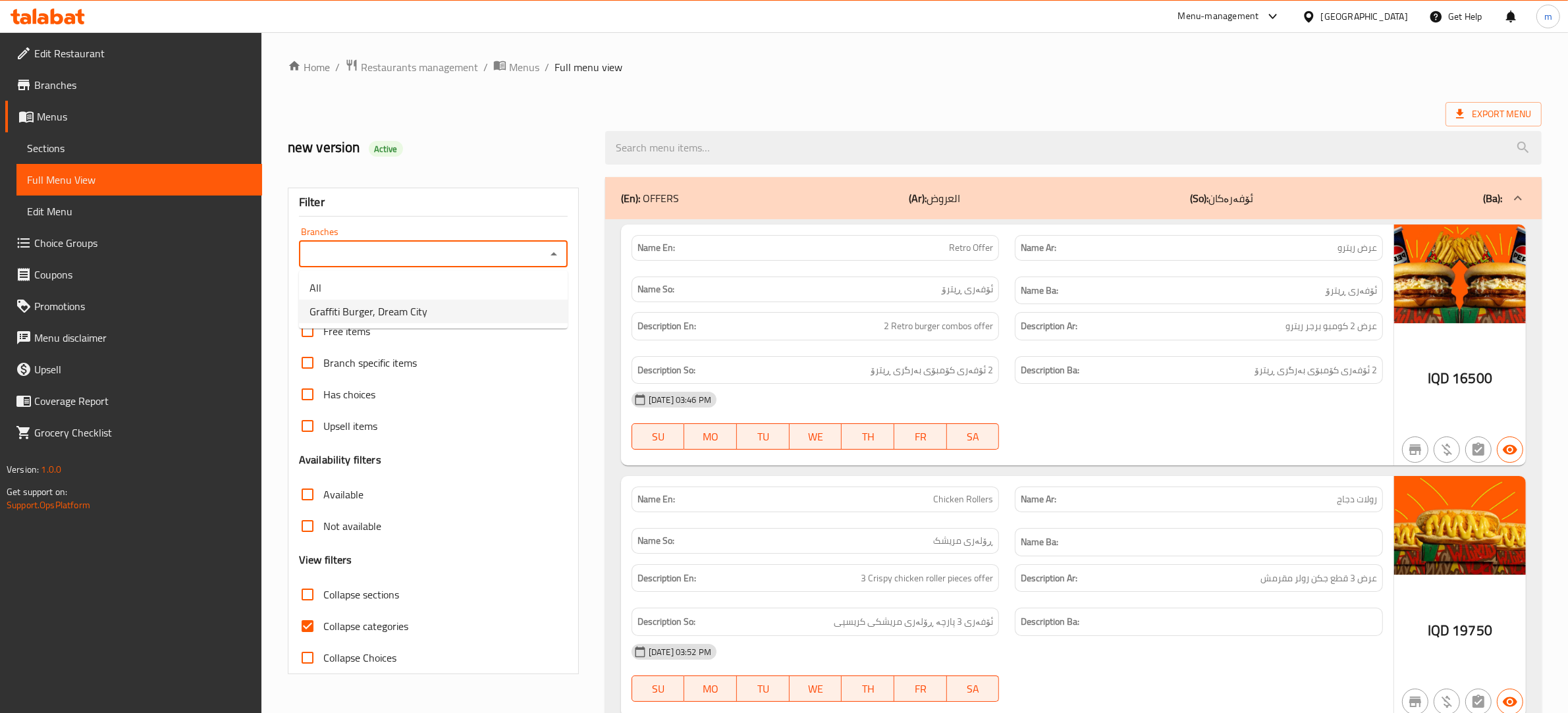
click at [453, 319] on li "Graffiti Burger, Dream City" at bounding box center [433, 311] width 268 height 24
type input "Graffiti Burger, Dream City"
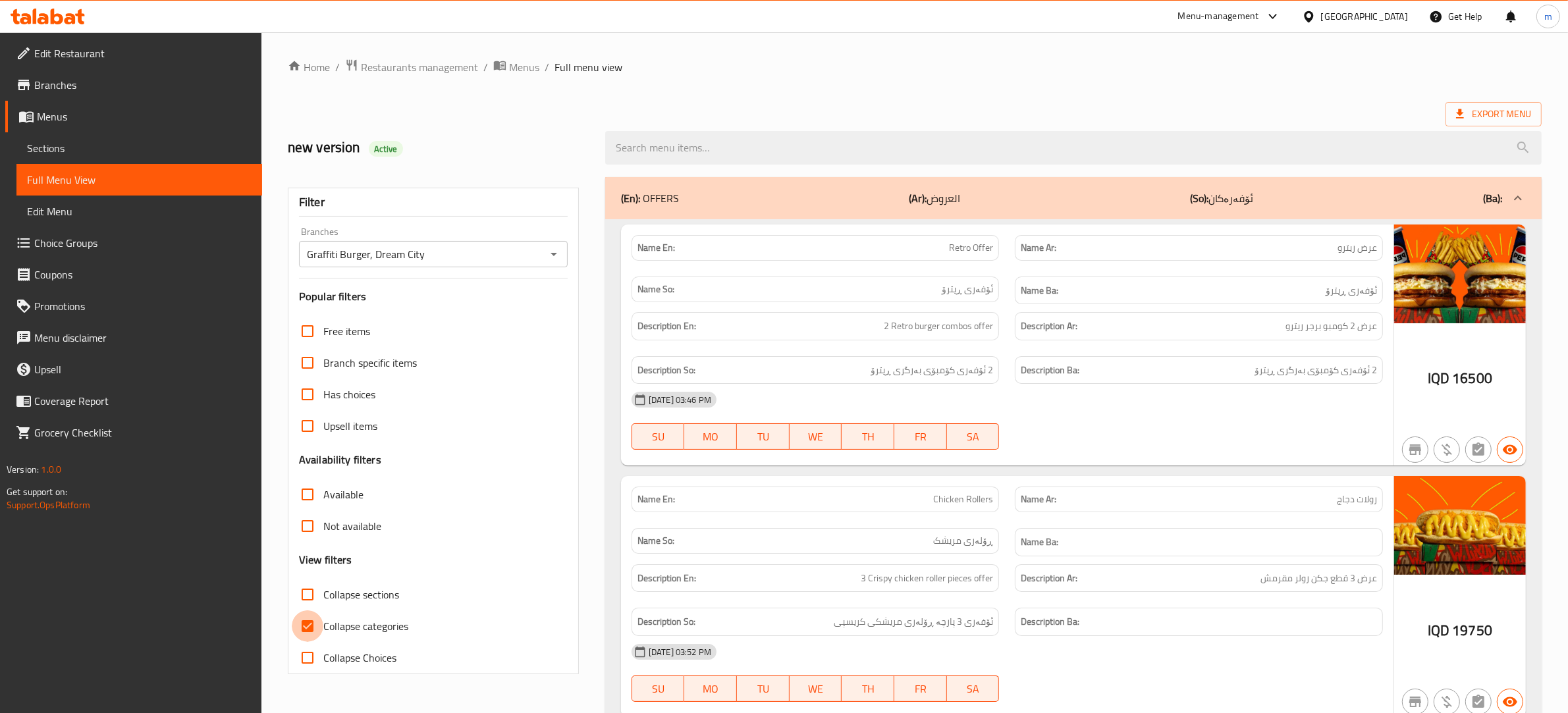
click at [305, 632] on input "Collapse categories" at bounding box center [307, 626] width 31 height 31
checkbox input "false"
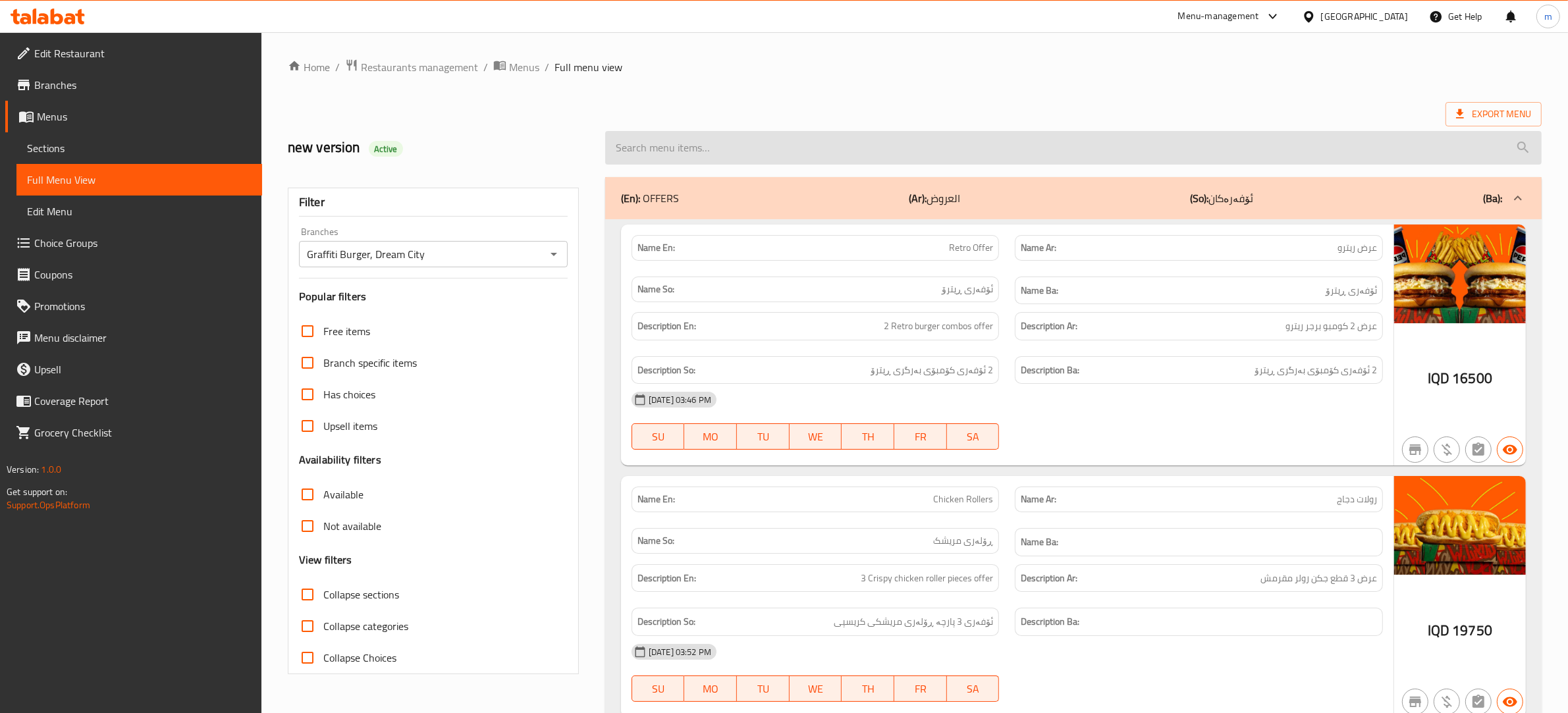
click at [797, 137] on input "search" at bounding box center [1073, 148] width 936 height 34
paste input "675099"
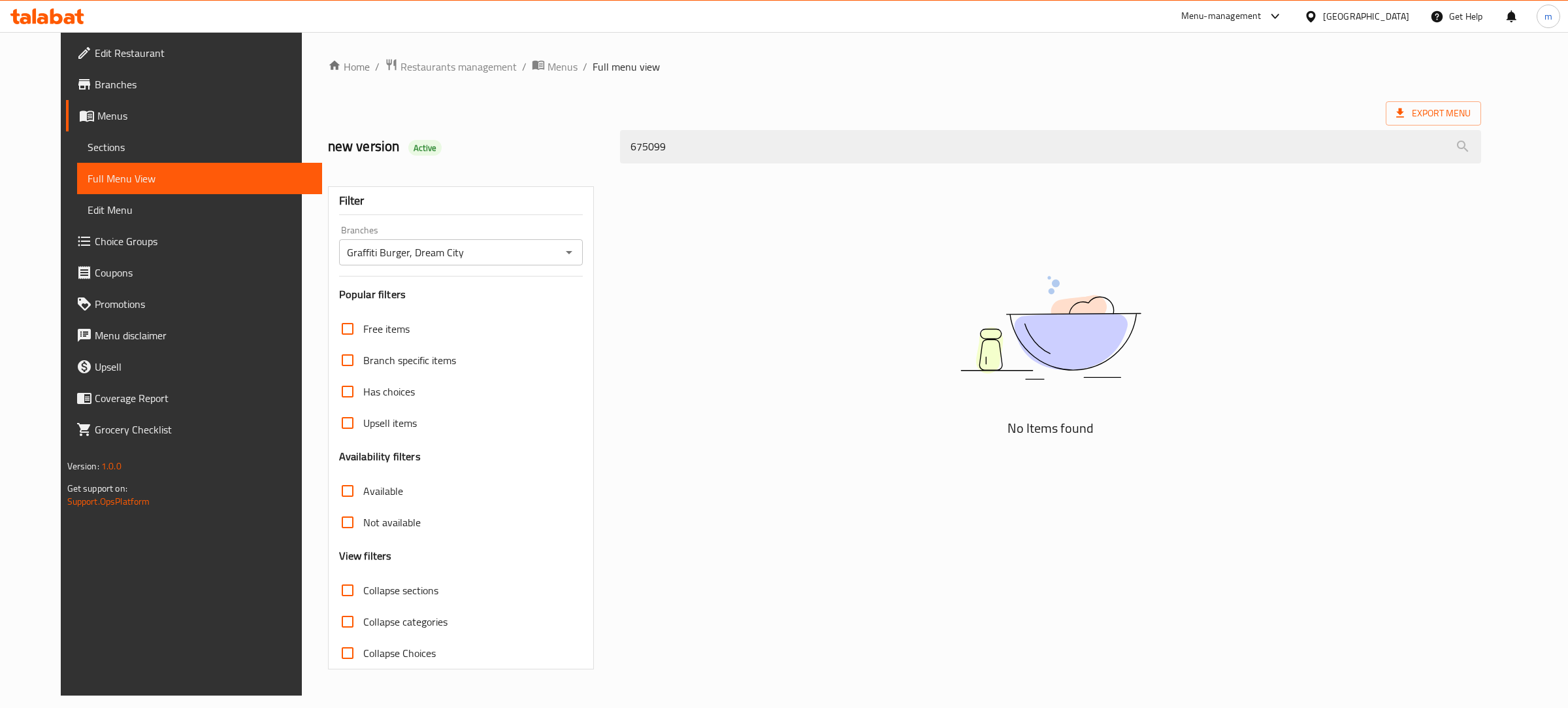
click at [775, 166] on div "675099" at bounding box center [1051, 146] width 877 height 49
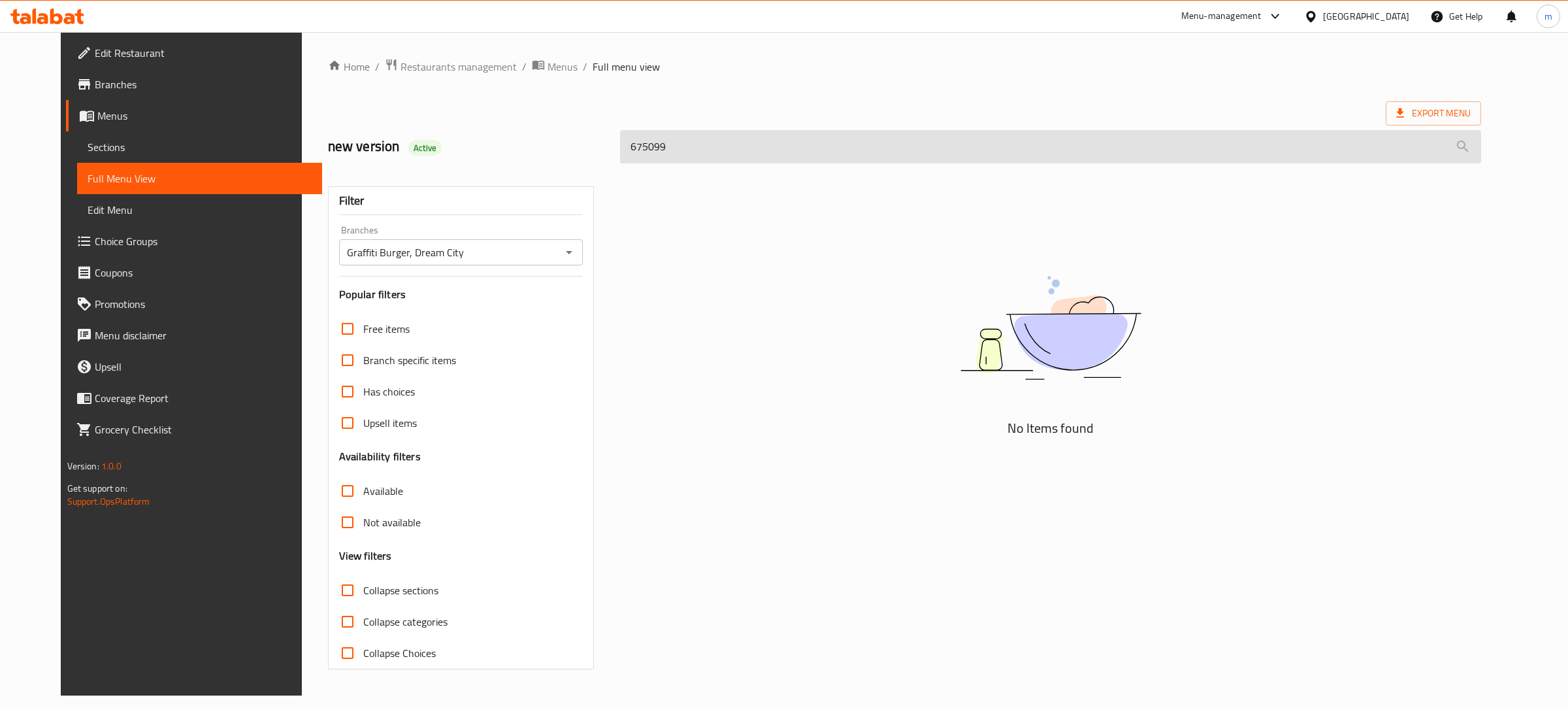
click at [775, 150] on input "675099" at bounding box center [1050, 146] width 861 height 33
paste input "Zengo Beef Burger"
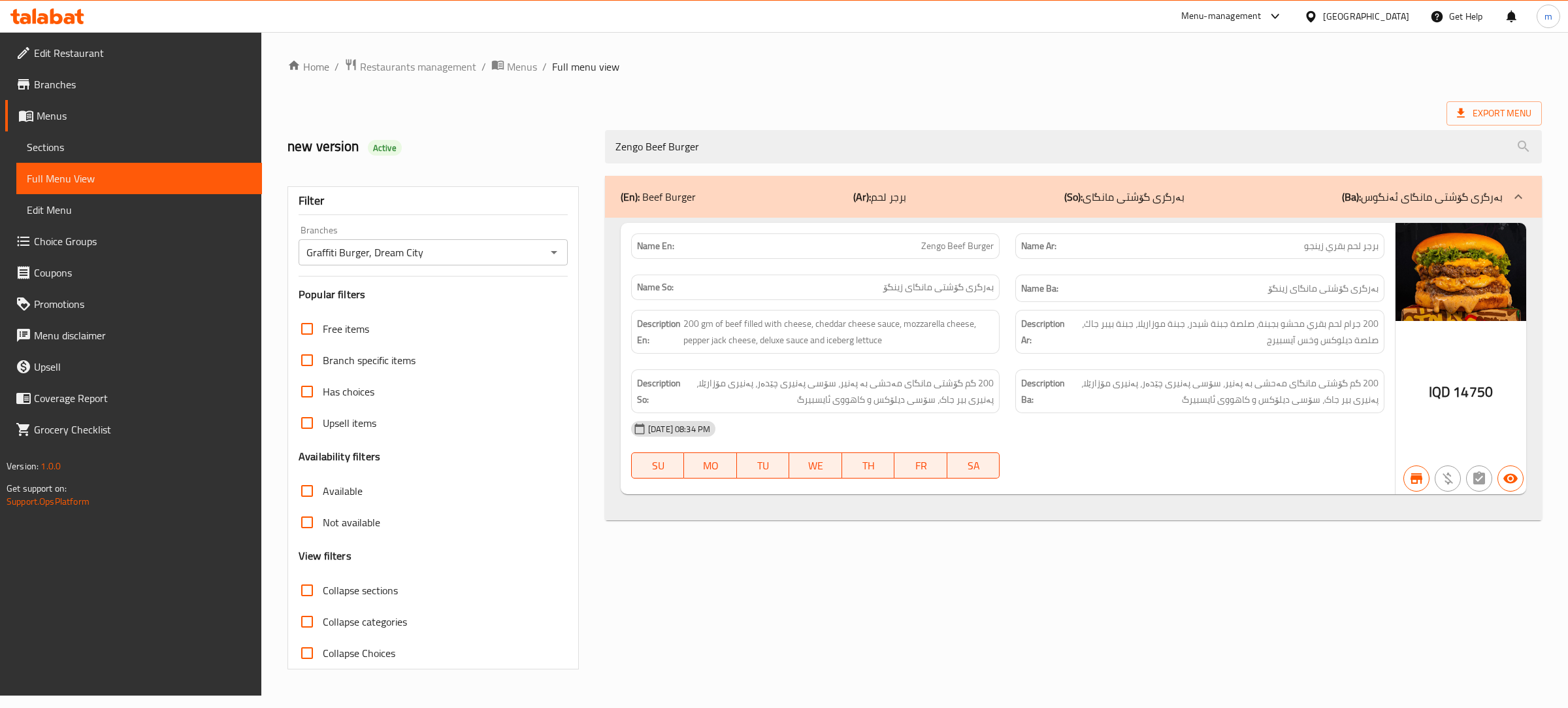
type input "Zengo Beef Burger"
click at [435, 63] on span "Restaurants management" at bounding box center [418, 67] width 116 height 16
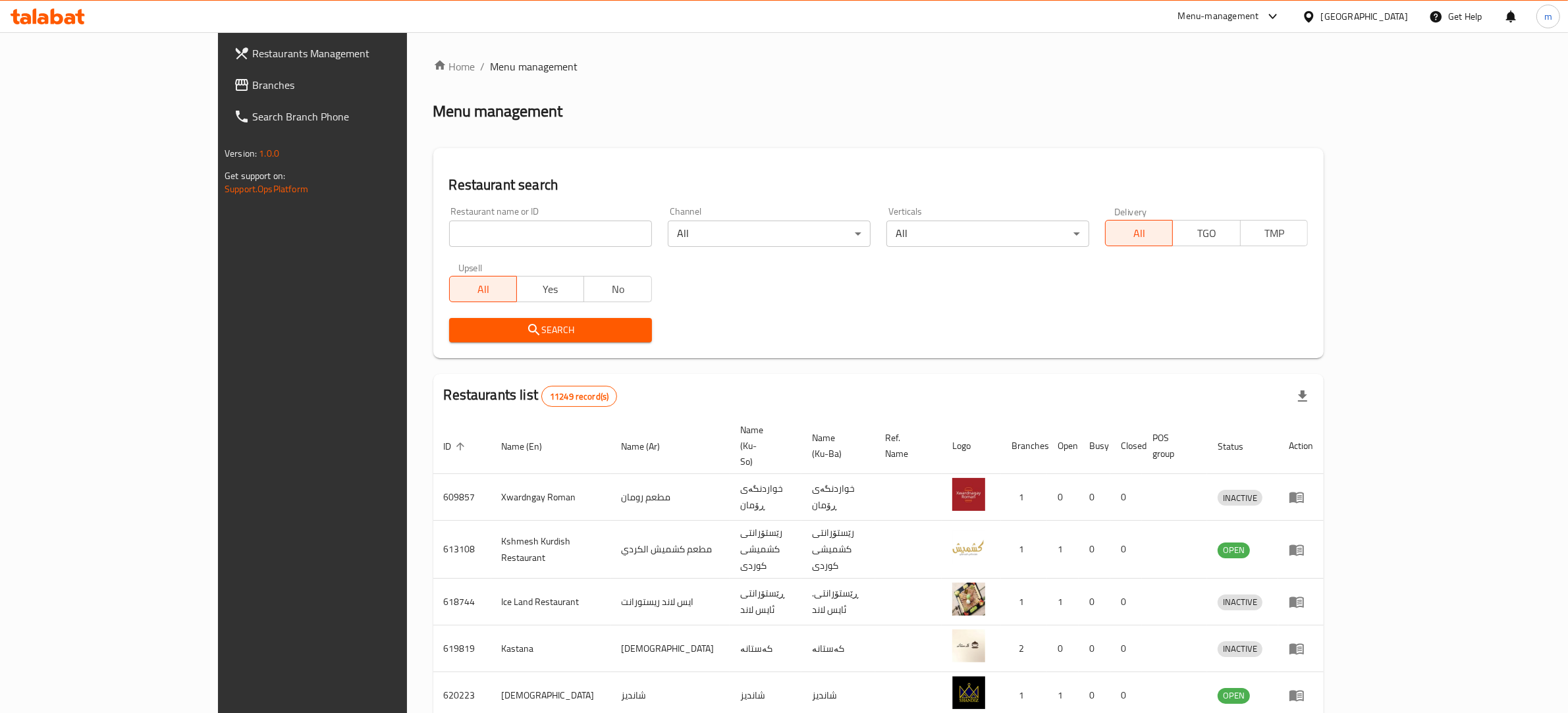
click at [252, 92] on span "Branches" at bounding box center [361, 84] width 218 height 16
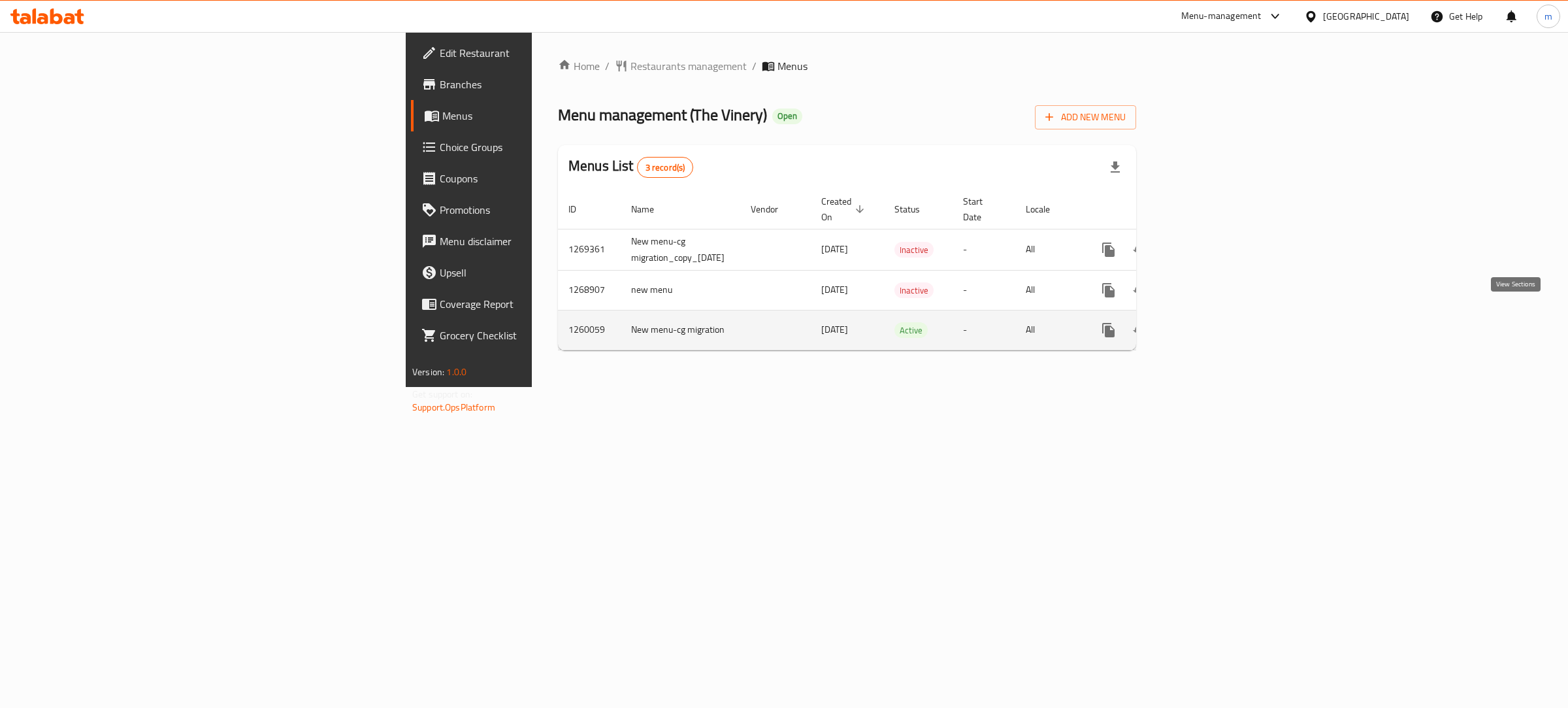
click at [1211, 323] on icon "enhanced table" at bounding box center [1203, 330] width 16 height 16
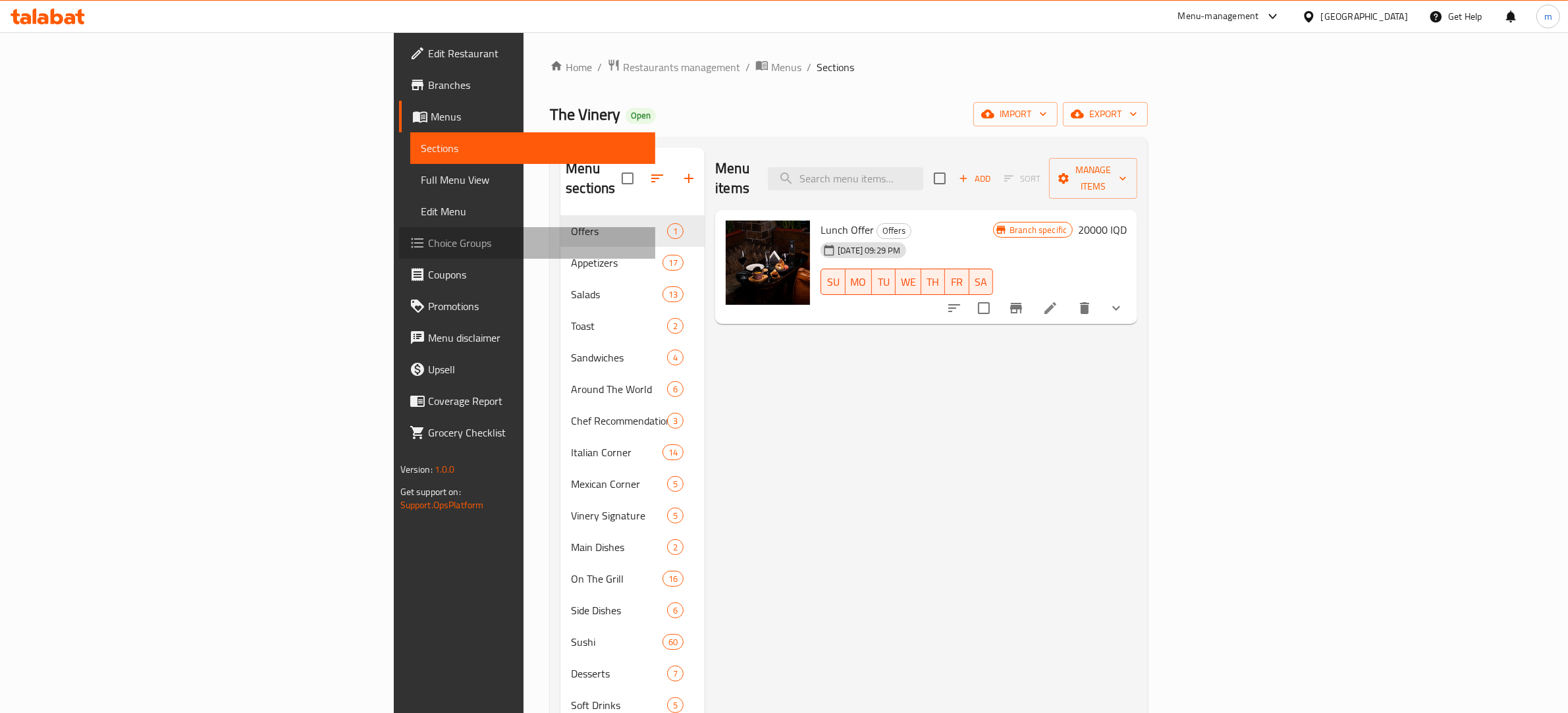
click at [428, 247] on span "Choice Groups" at bounding box center [537, 242] width 218 height 16
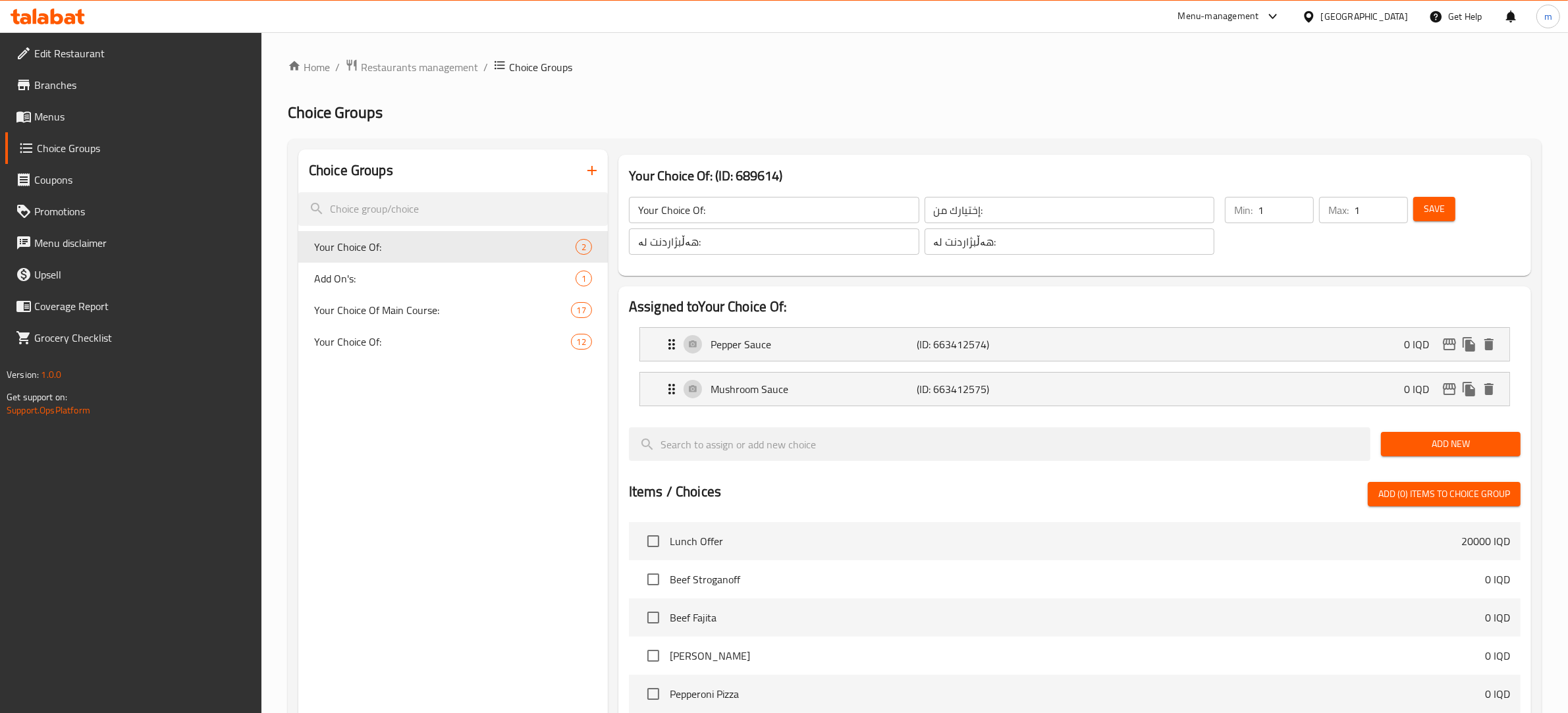
click at [83, 123] on div at bounding box center [784, 356] width 1568 height 713
click at [87, 121] on span "Menus" at bounding box center [143, 116] width 218 height 16
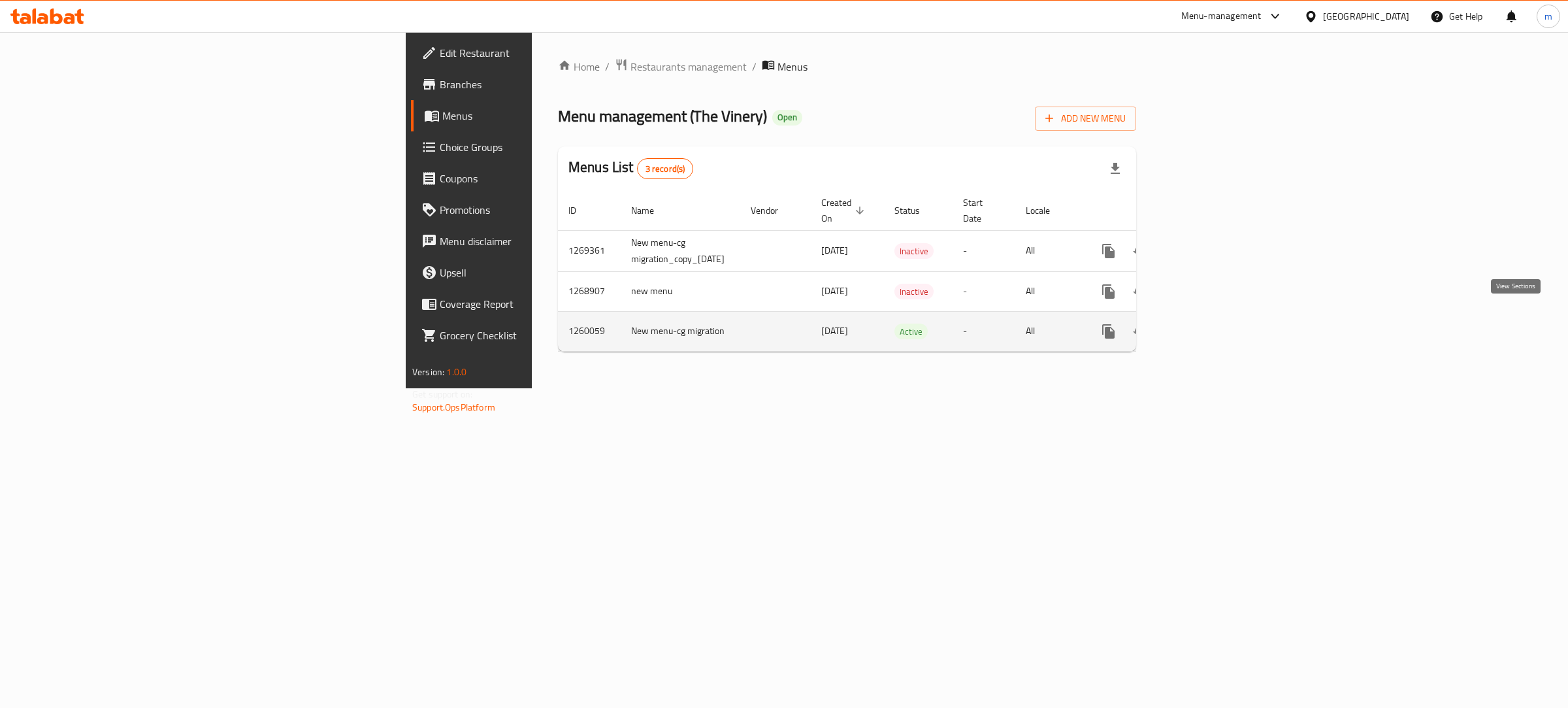
click at [1211, 323] on icon "enhanced table" at bounding box center [1203, 331] width 16 height 16
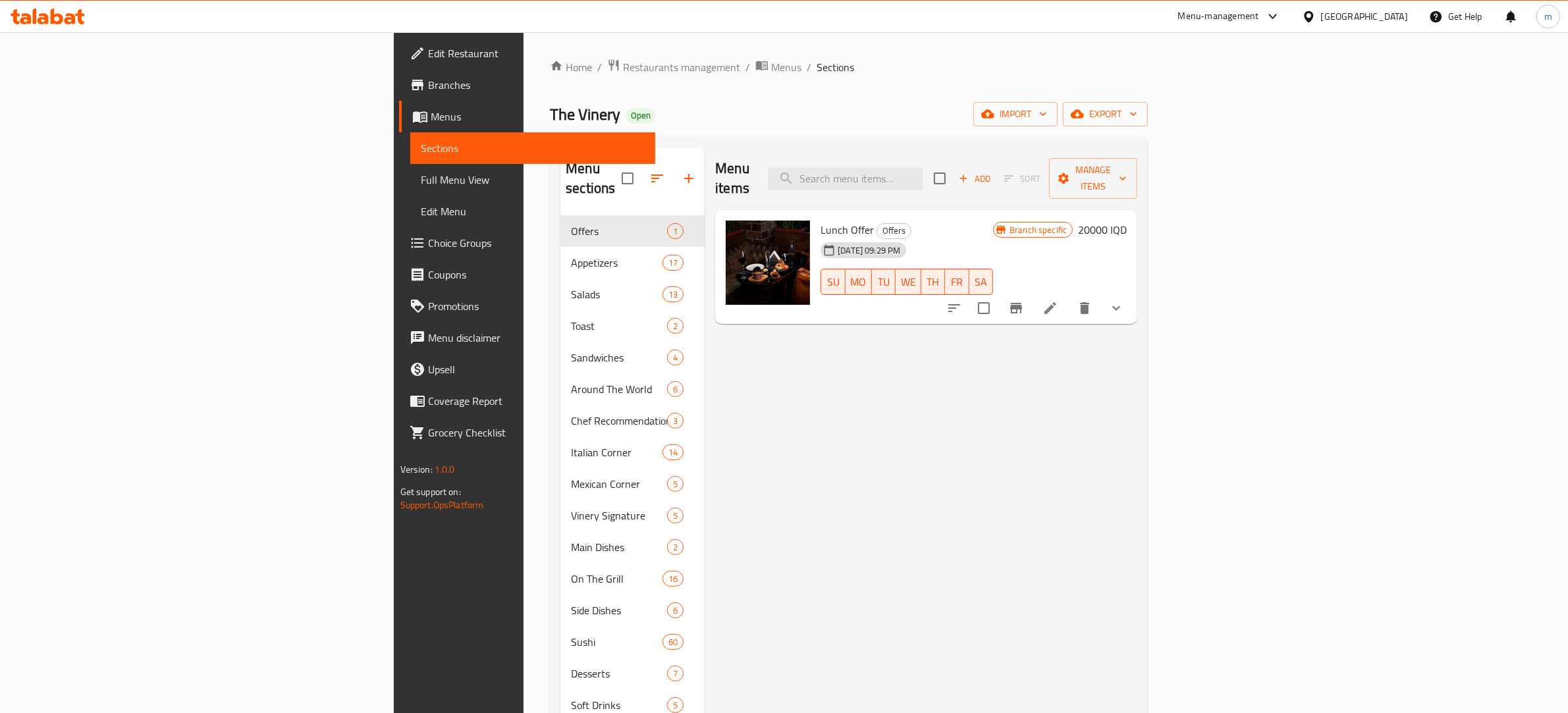
click at [421, 177] on span "Full Menu View" at bounding box center [533, 180] width 224 height 16
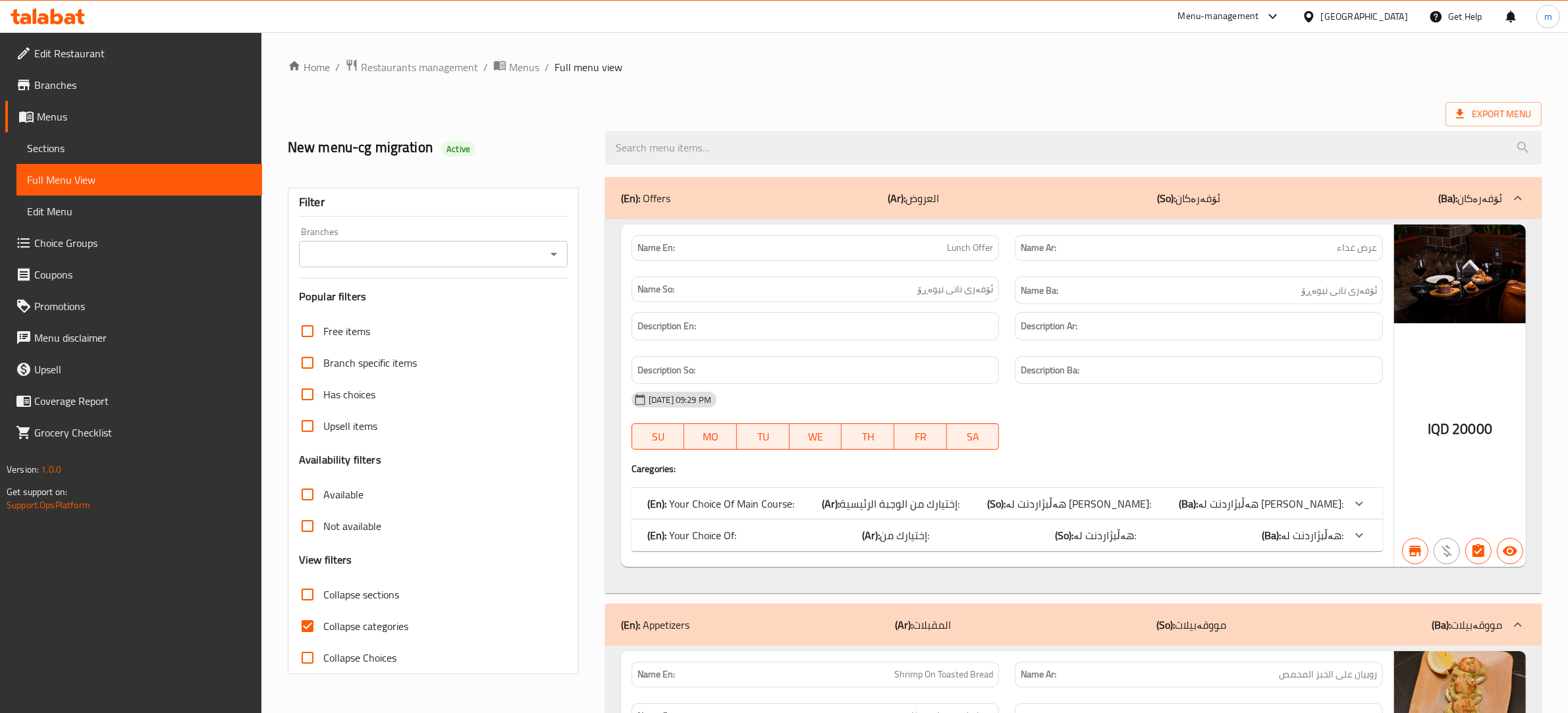
click at [525, 247] on input "Branches" at bounding box center [422, 254] width 239 height 19
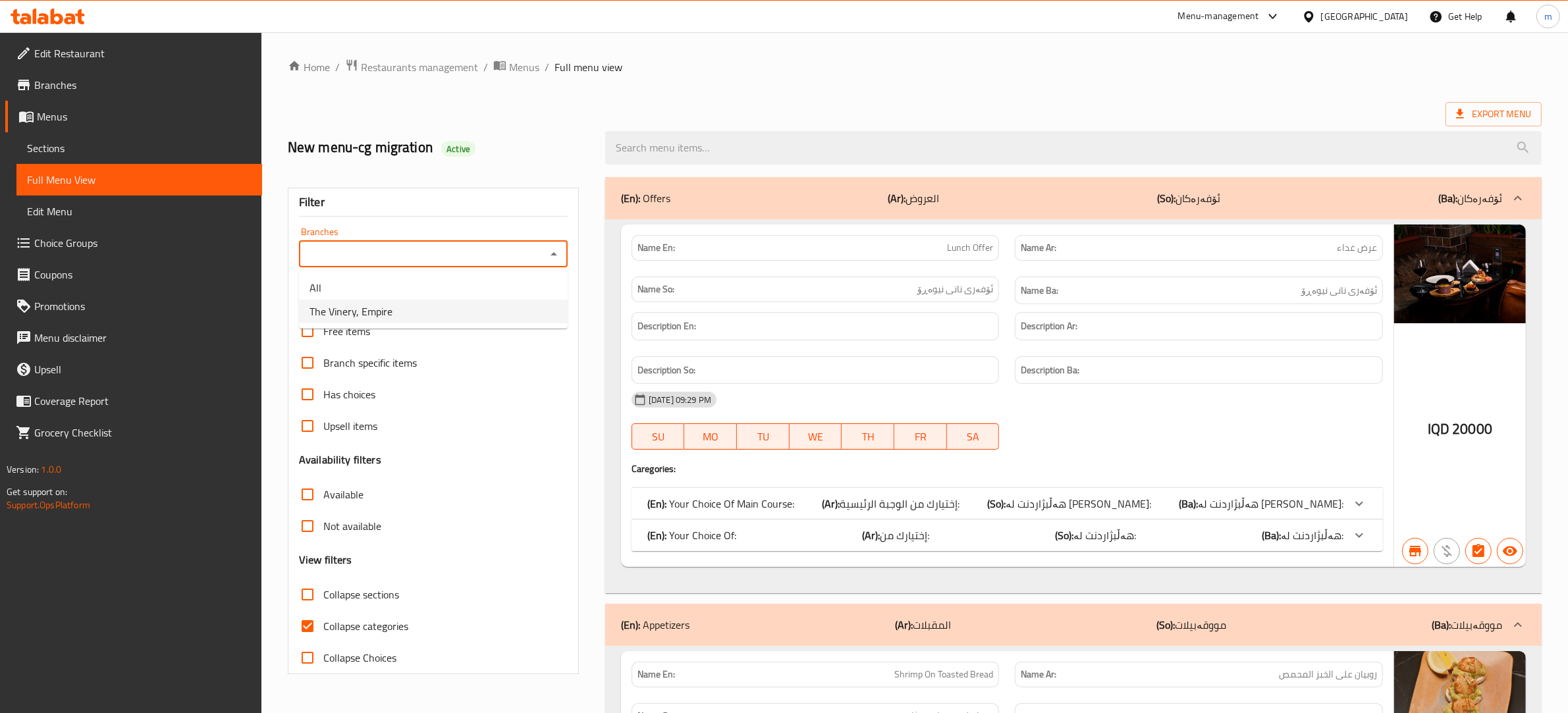
click at [467, 310] on li "The Vinery, Empire" at bounding box center [433, 311] width 268 height 24
type input "The Vinery, Empire"
click at [308, 626] on input "Collapse categories" at bounding box center [307, 626] width 31 height 31
checkbox input "false"
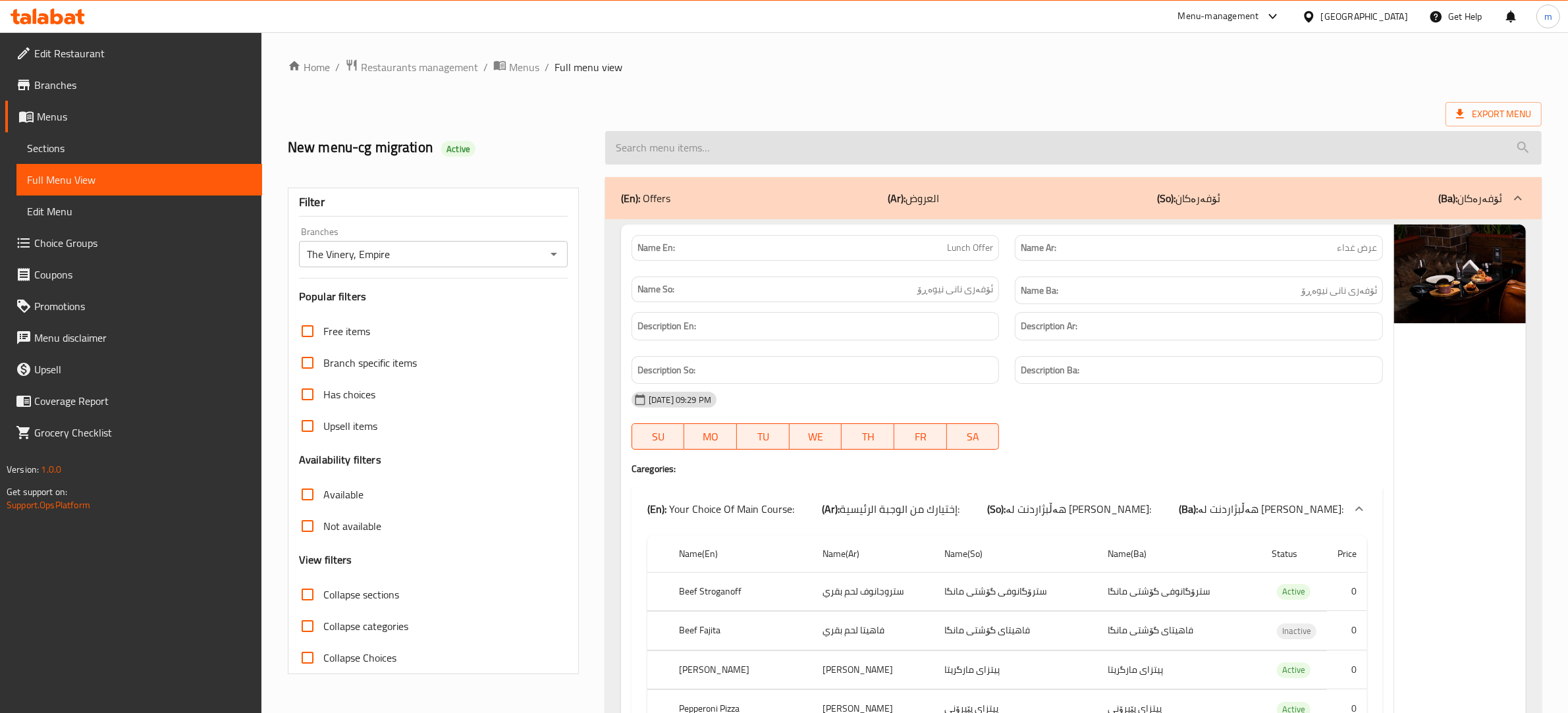
click at [706, 142] on input "search" at bounding box center [1073, 148] width 936 height 34
paste input "639689"
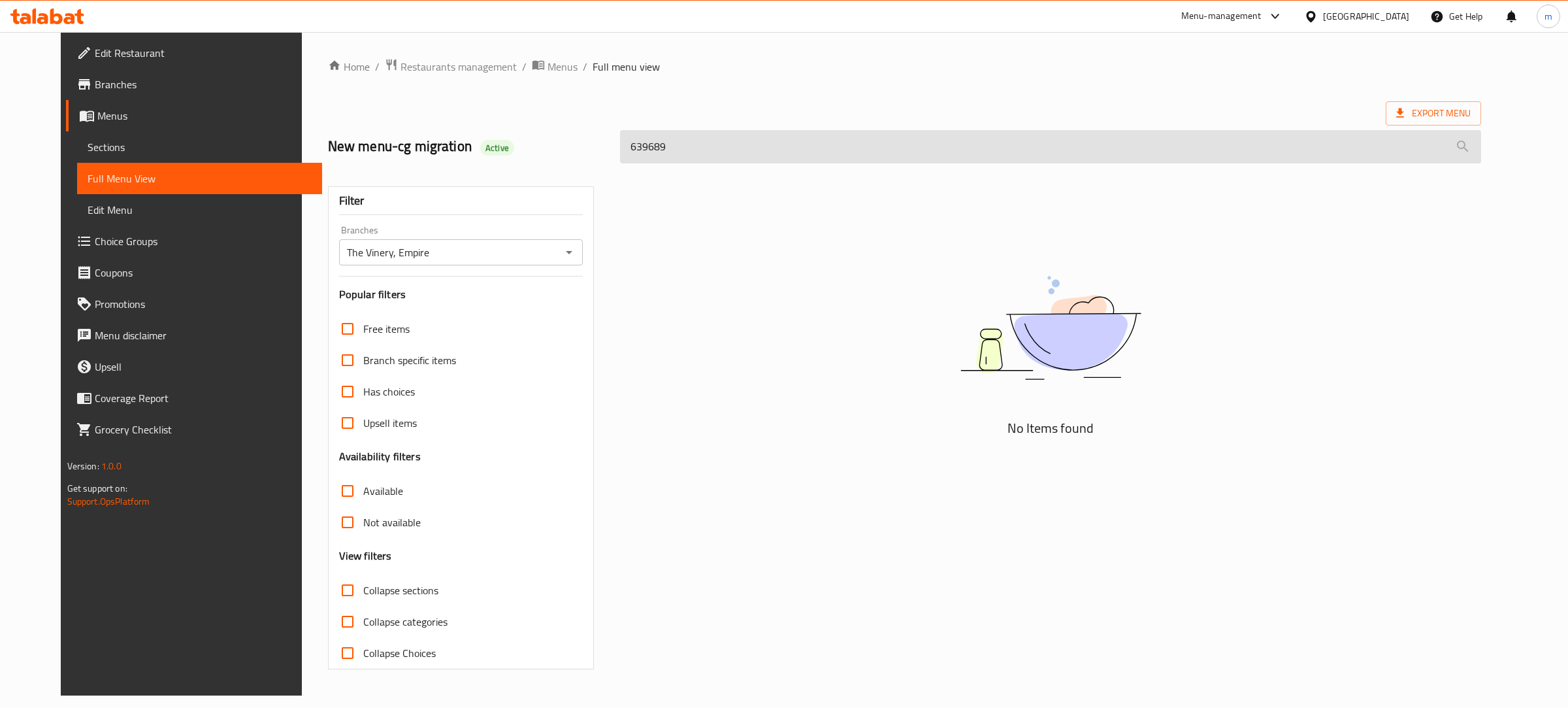
click at [696, 145] on input "639689" at bounding box center [1050, 146] width 861 height 33
paste input "Crab Sandwich"
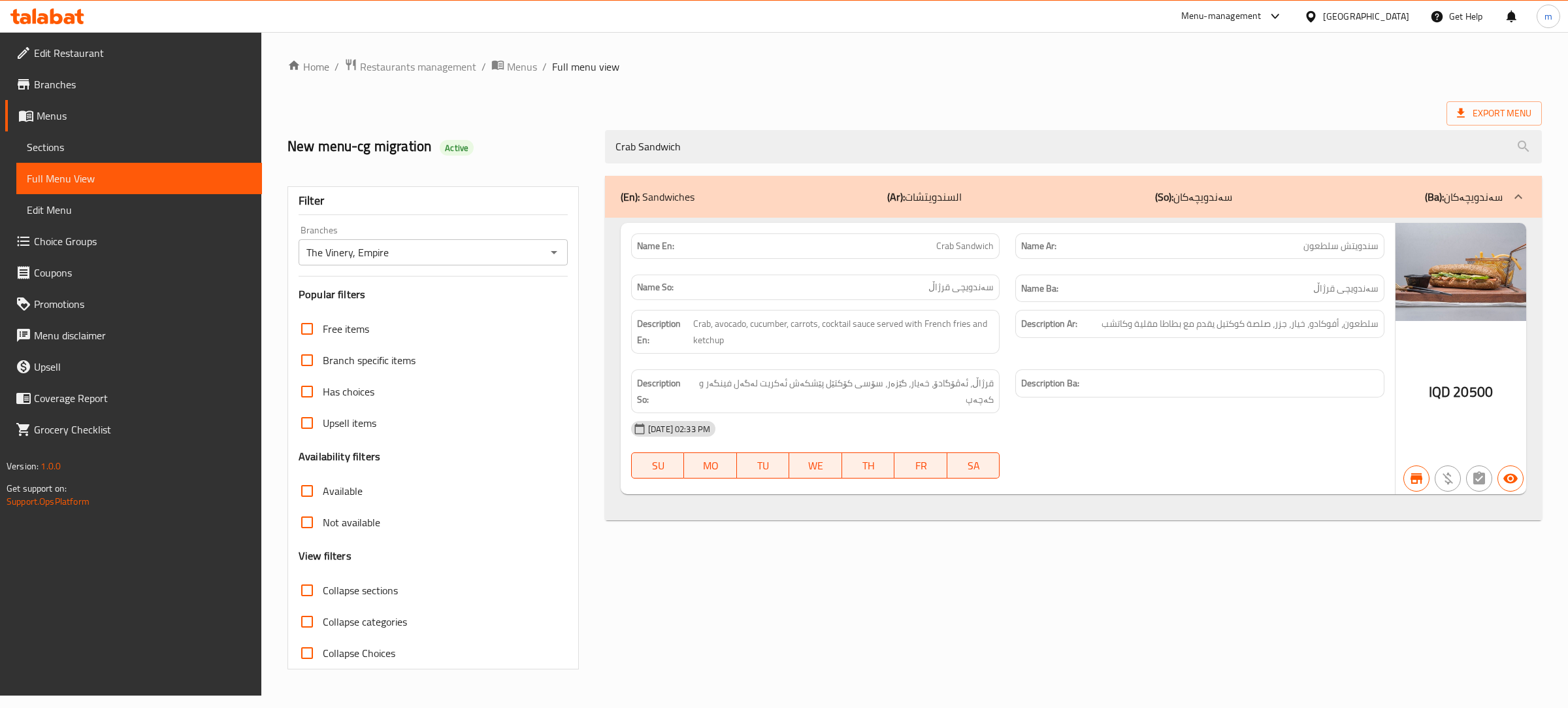
type input "Crab Sandwich"
